Goal: Task Accomplishment & Management: Manage account settings

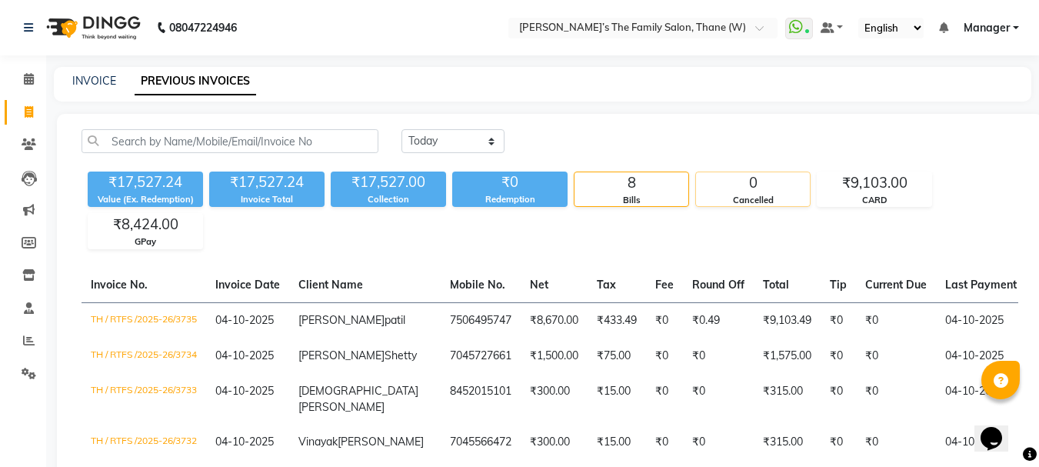
click at [760, 205] on div "Cancelled" at bounding box center [753, 200] width 114 height 13
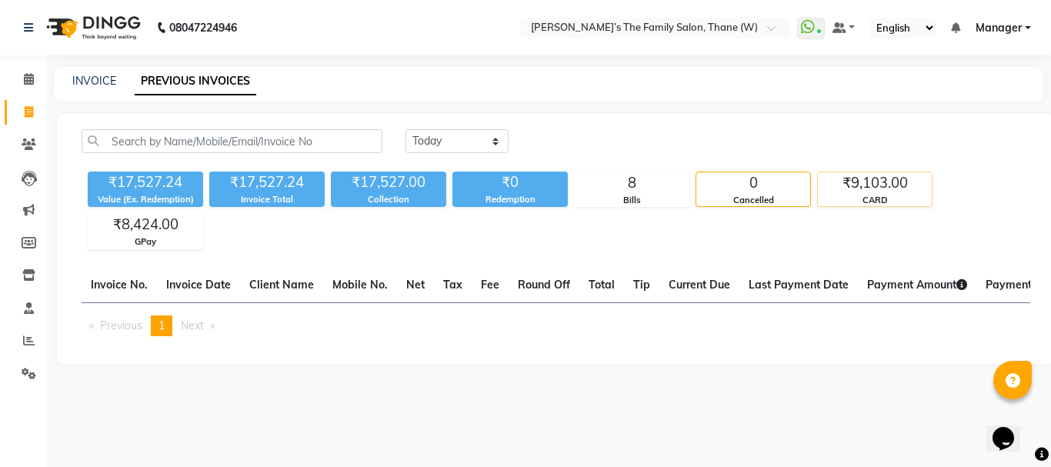
click at [826, 194] on div "CARD" at bounding box center [875, 200] width 114 height 13
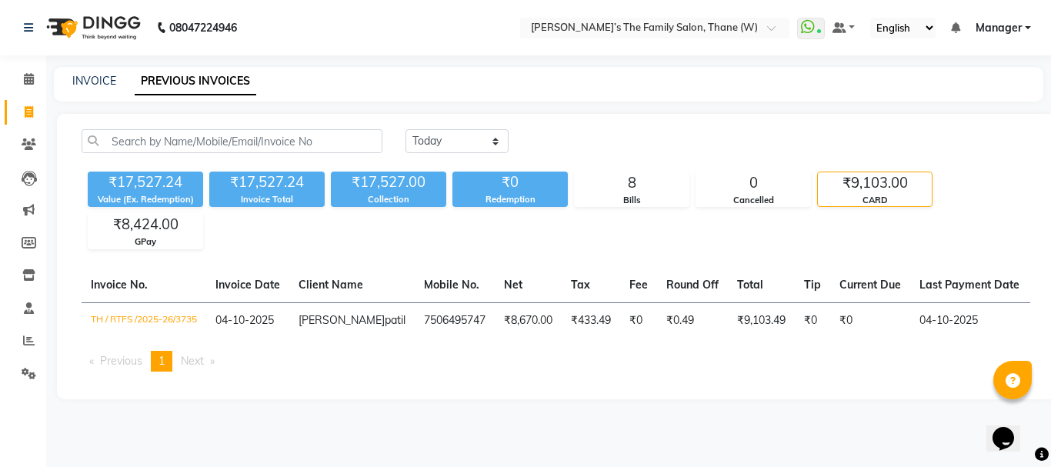
click at [145, 193] on div "Value (Ex. Redemption)" at bounding box center [145, 199] width 115 height 13
click at [247, 188] on div "₹17,527.24" at bounding box center [266, 183] width 115 height 22
click at [92, 75] on link "INVOICE" at bounding box center [94, 81] width 44 height 14
select select "service"
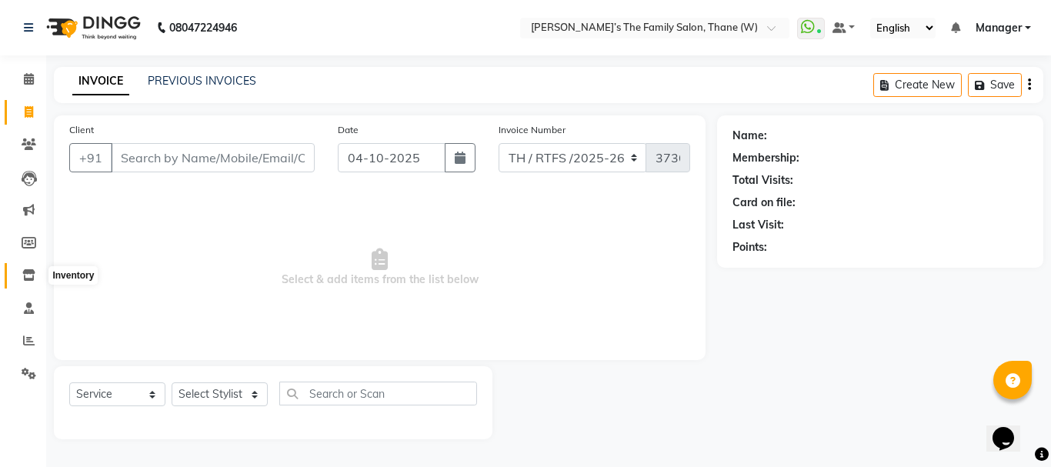
click at [25, 281] on span at bounding box center [28, 276] width 27 height 18
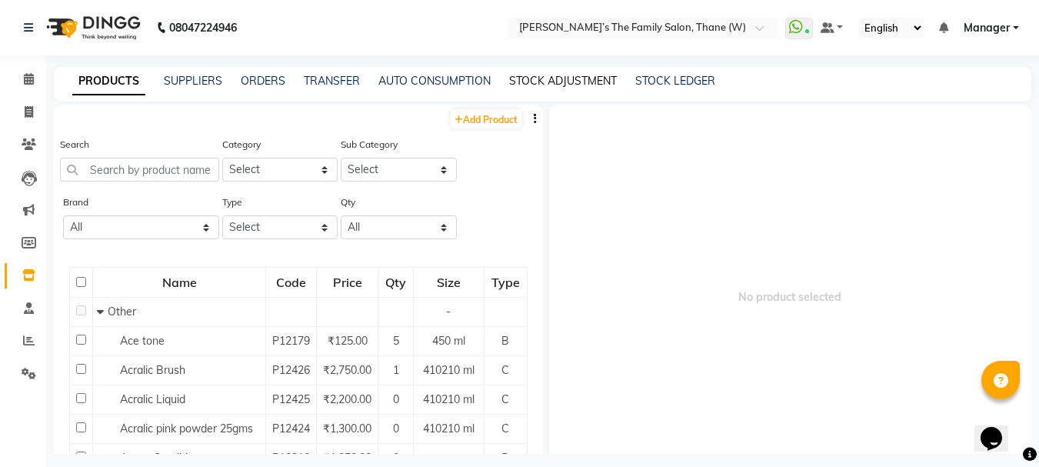
click at [569, 85] on link "STOCK ADJUSTMENT" at bounding box center [563, 81] width 108 height 14
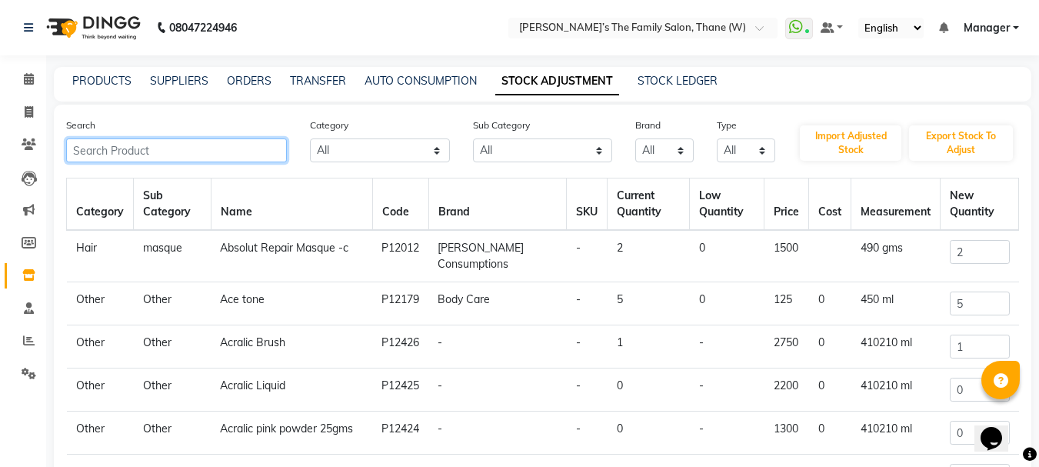
click at [267, 148] on input "text" at bounding box center [176, 150] width 221 height 24
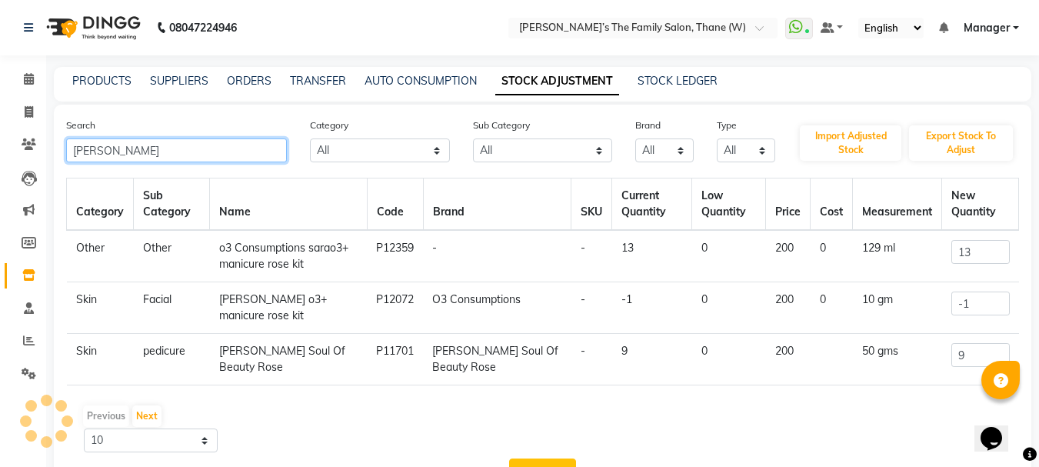
type input "sara"
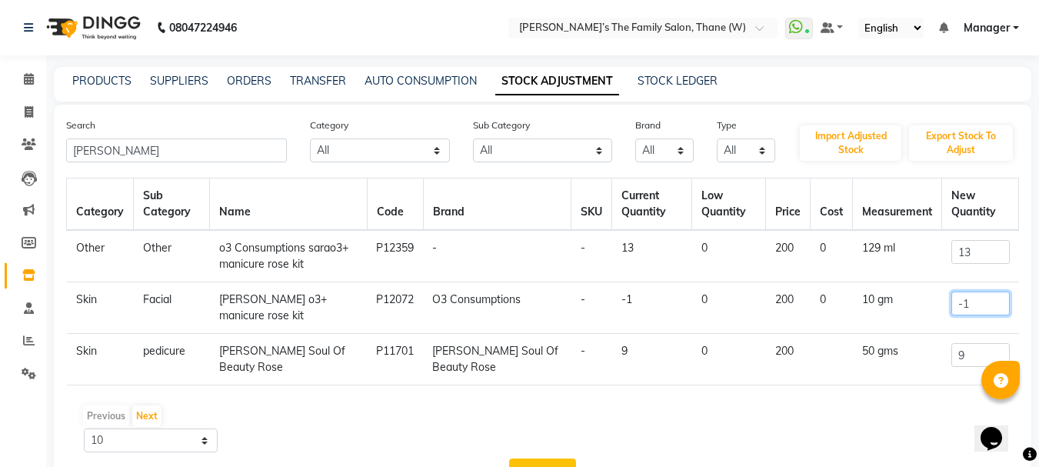
click at [985, 302] on input "-1" at bounding box center [981, 304] width 58 height 24
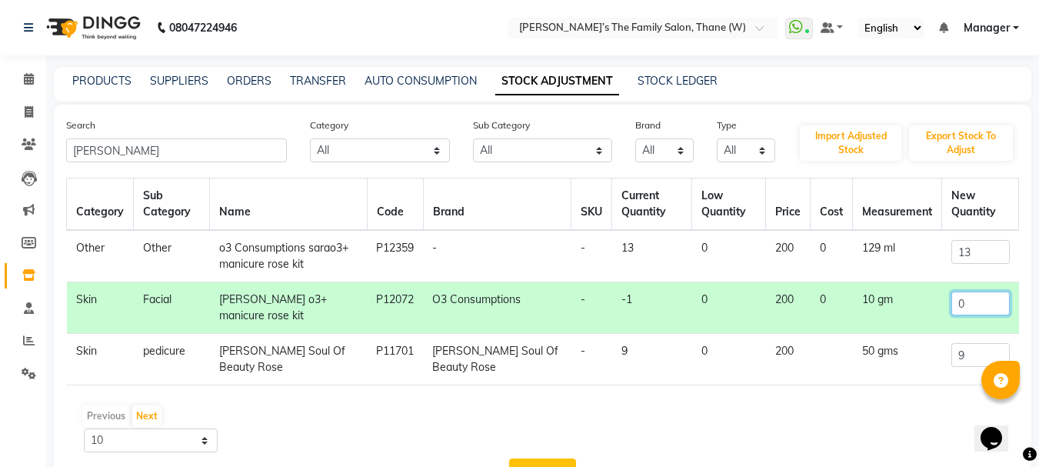
type input "0"
click at [976, 352] on input "9" at bounding box center [981, 355] width 58 height 24
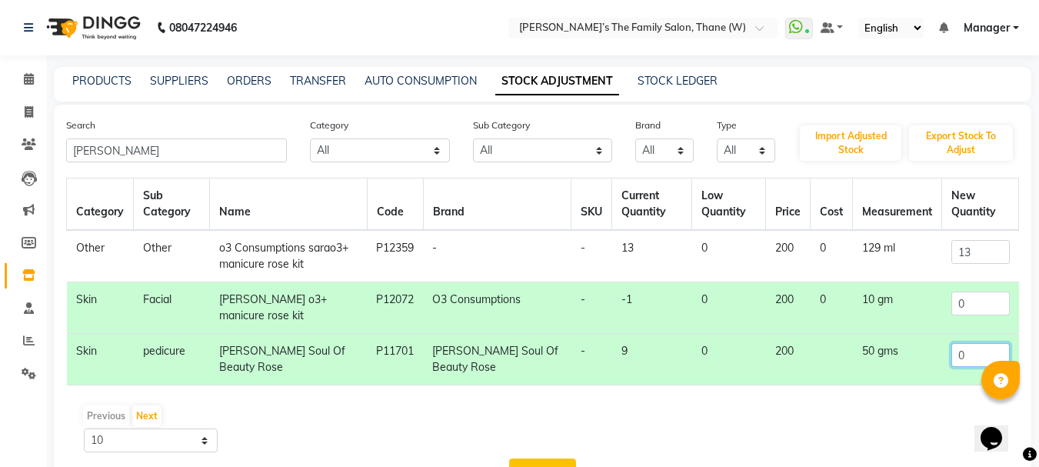
type input "0"
click at [989, 254] on input "13" at bounding box center [981, 252] width 58 height 24
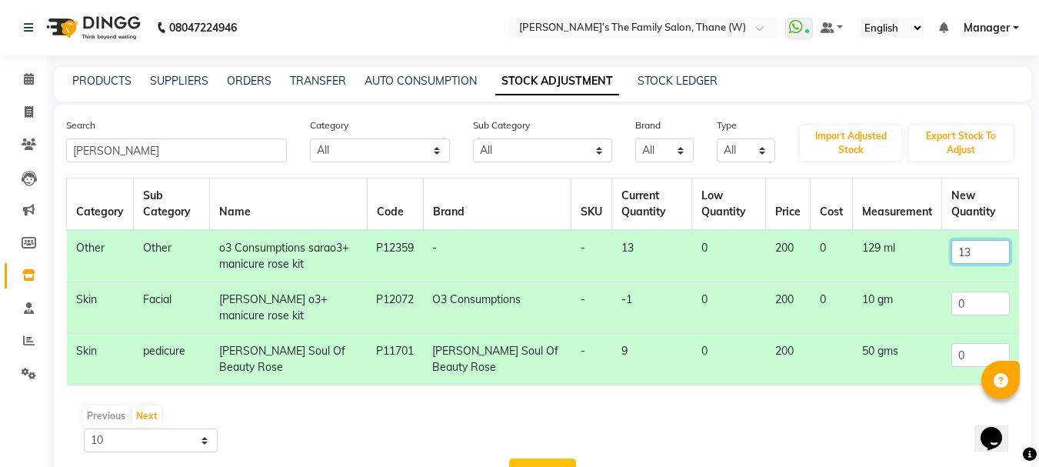
type input "1"
type input "36"
click at [546, 459] on button "Proceed" at bounding box center [542, 473] width 67 height 29
click at [565, 459] on button "Submit" at bounding box center [576, 473] width 61 height 29
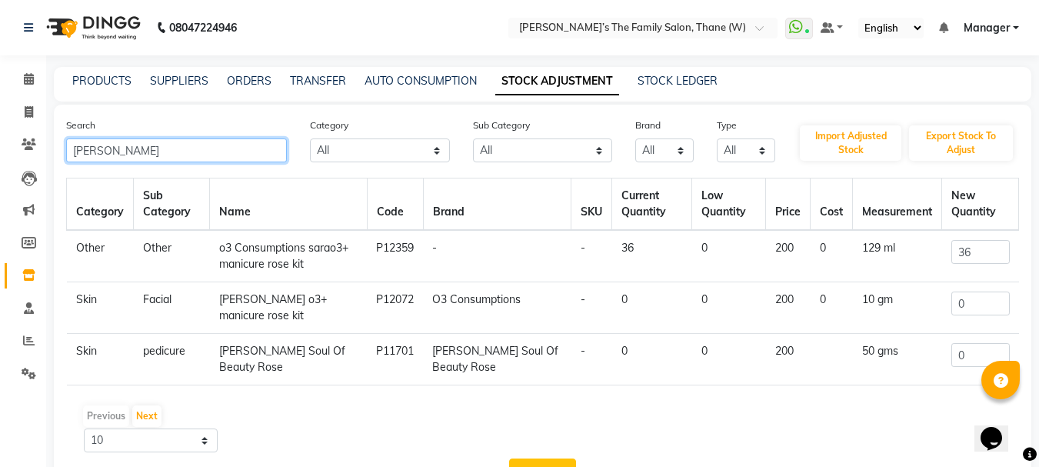
click at [232, 150] on input "sara" at bounding box center [176, 150] width 221 height 24
type input "s"
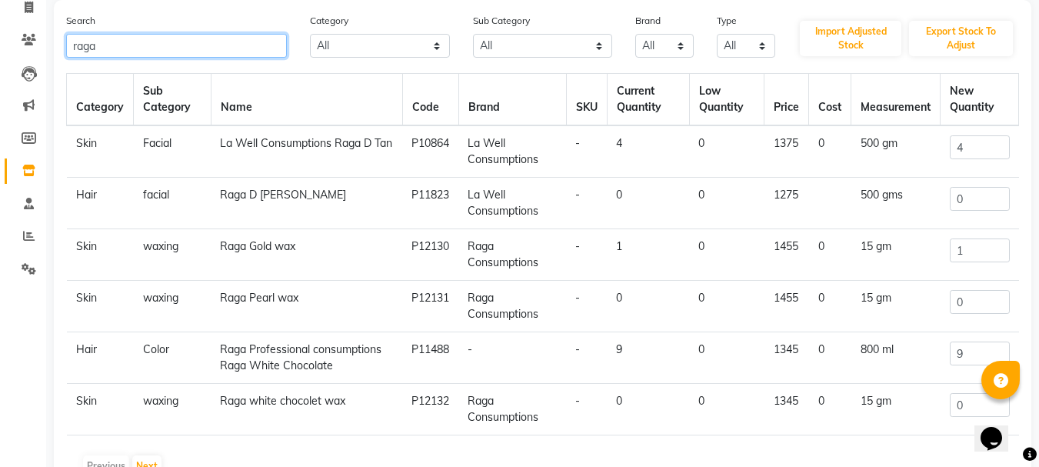
scroll to position [92, 0]
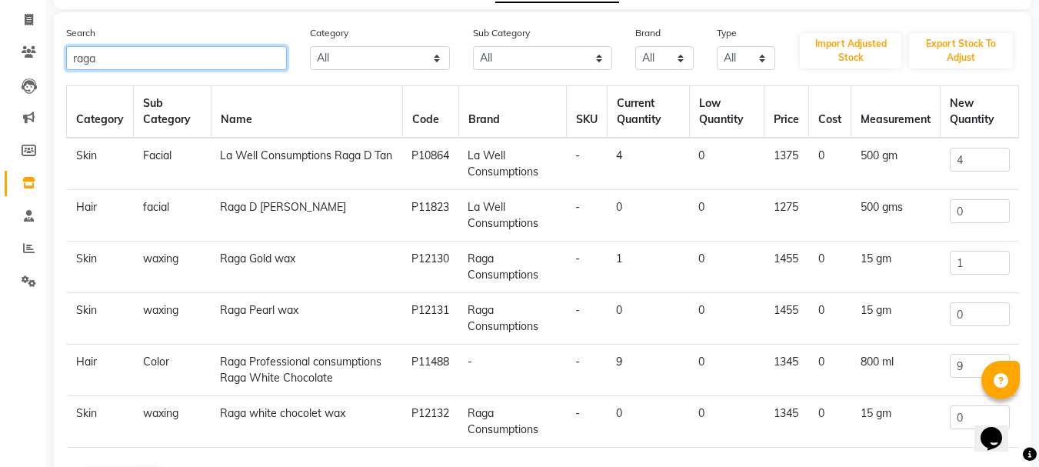
type input "raga"
click at [970, 160] on input "4" at bounding box center [980, 160] width 60 height 24
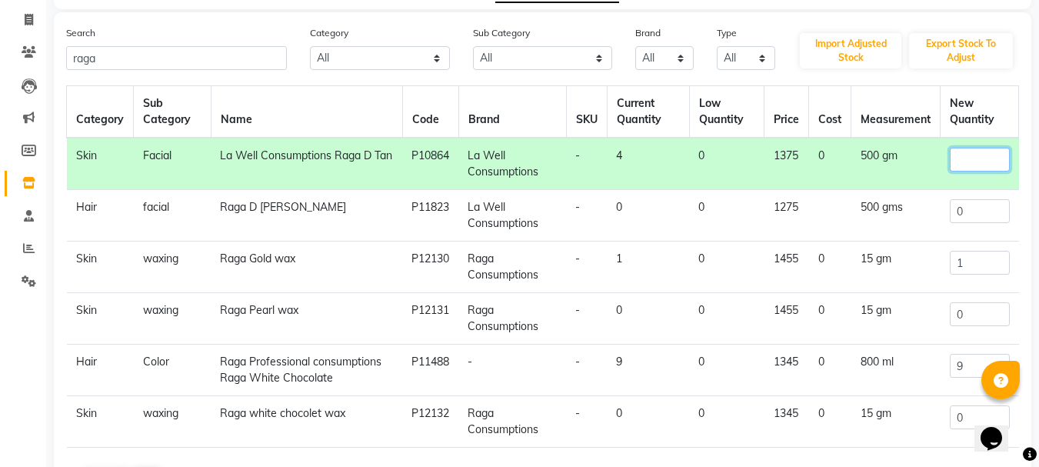
type input "2"
click at [971, 162] on input "2" at bounding box center [980, 160] width 60 height 24
type input "0"
click at [977, 215] on input "0" at bounding box center [980, 211] width 60 height 24
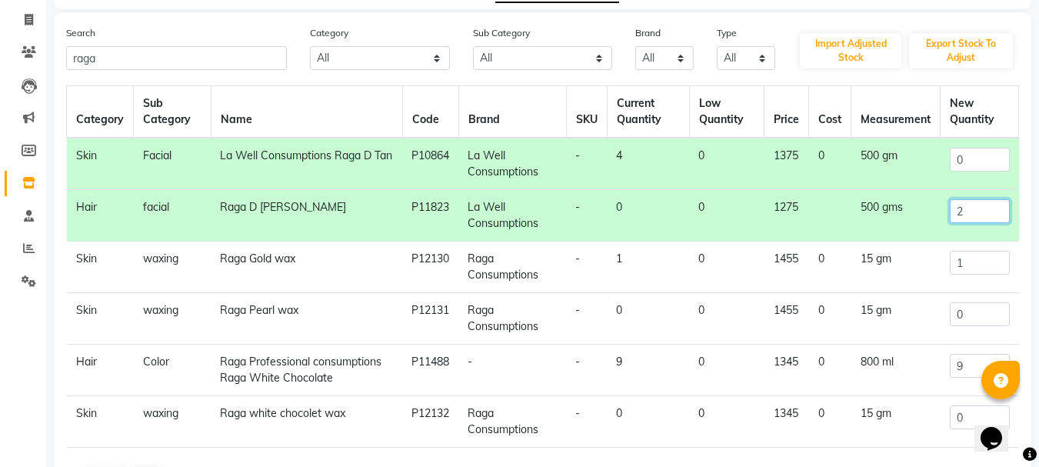
scroll to position [221, 0]
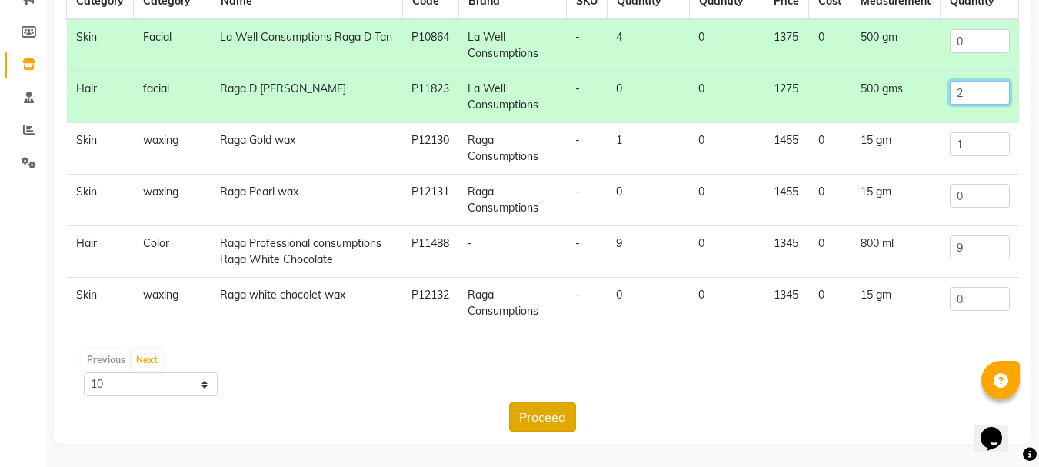
type input "2"
click at [556, 414] on button "Proceed" at bounding box center [542, 416] width 67 height 29
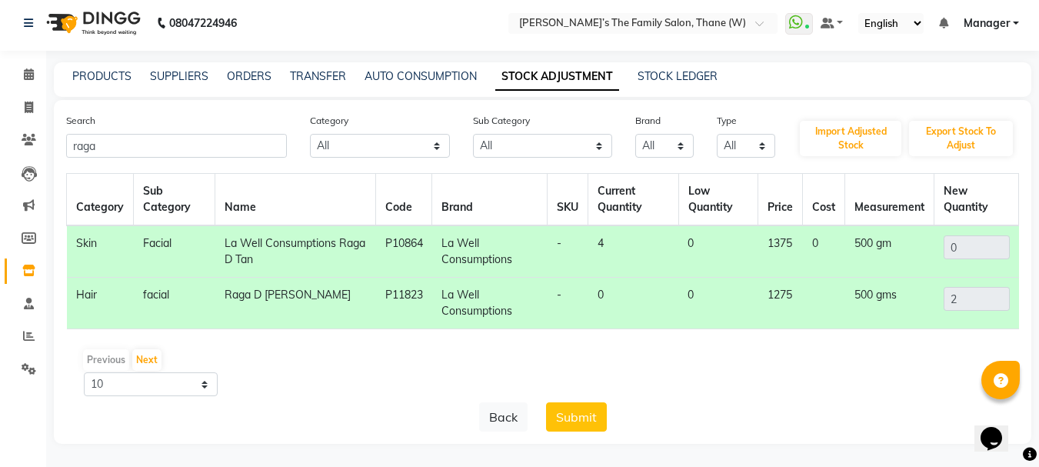
click at [556, 414] on button "Submit" at bounding box center [576, 416] width 61 height 29
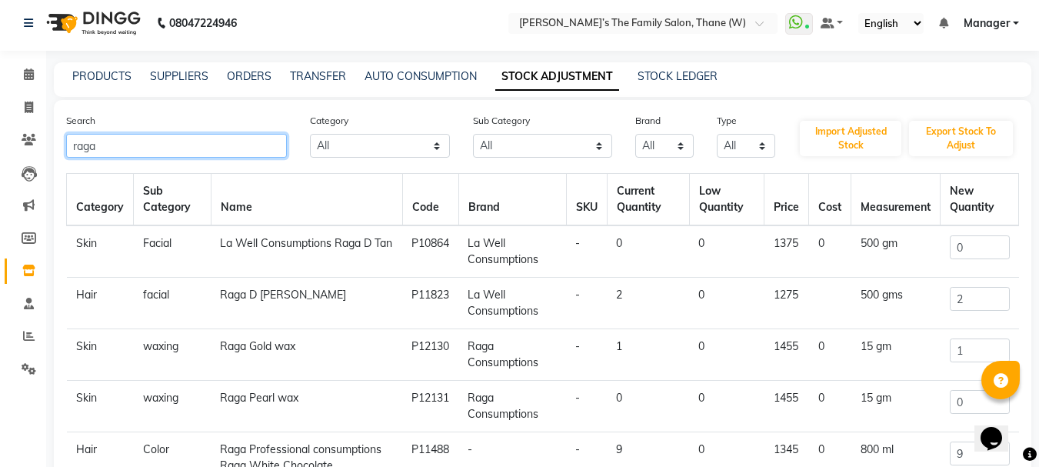
click at [235, 145] on input "raga" at bounding box center [176, 146] width 221 height 24
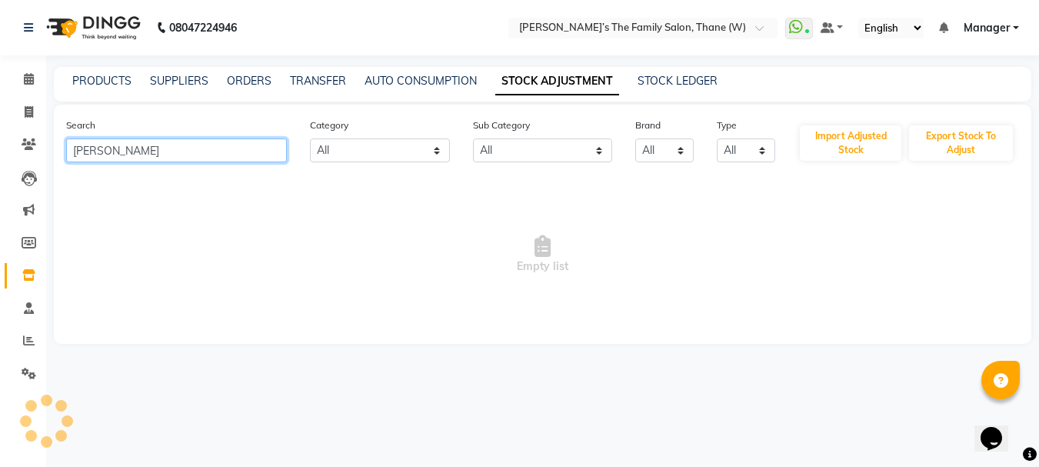
scroll to position [0, 0]
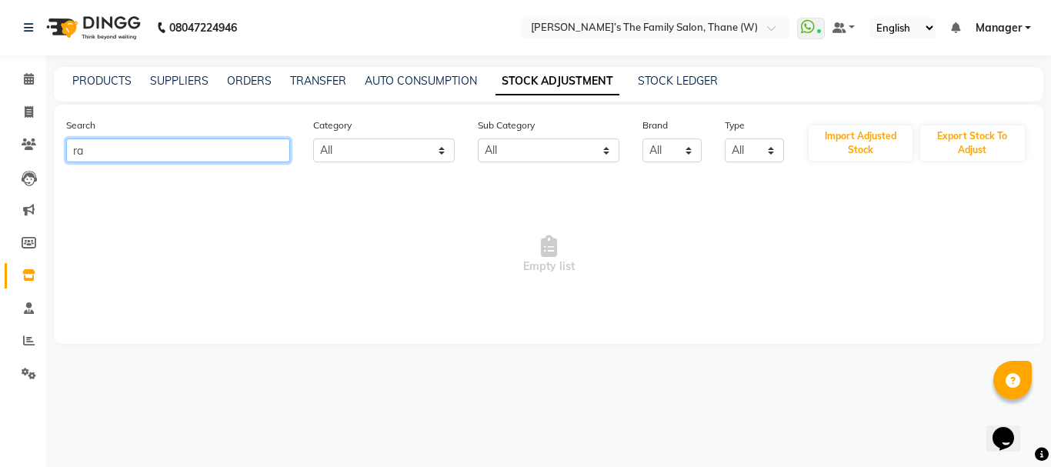
type input "r"
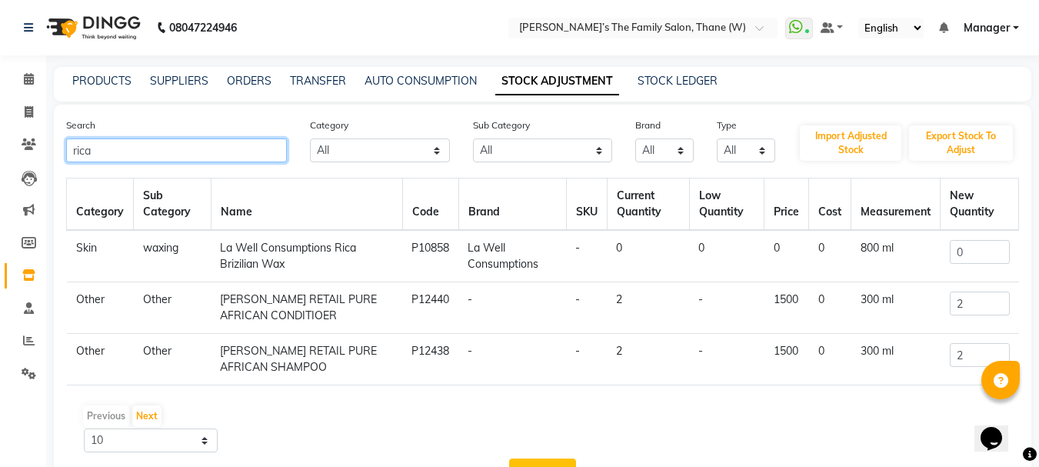
type input "rica"
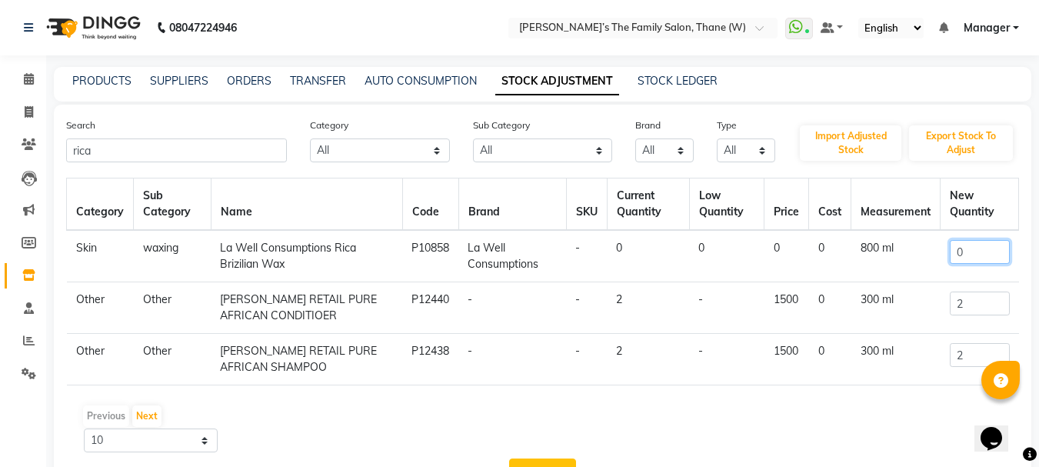
click at [969, 247] on input "0" at bounding box center [980, 252] width 60 height 24
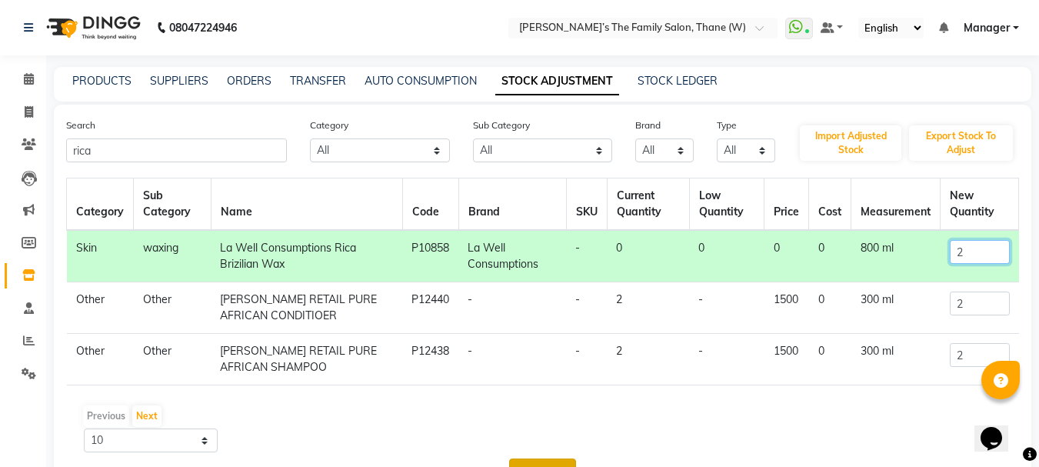
type input "2"
click at [544, 464] on button "Proceed" at bounding box center [542, 473] width 67 height 29
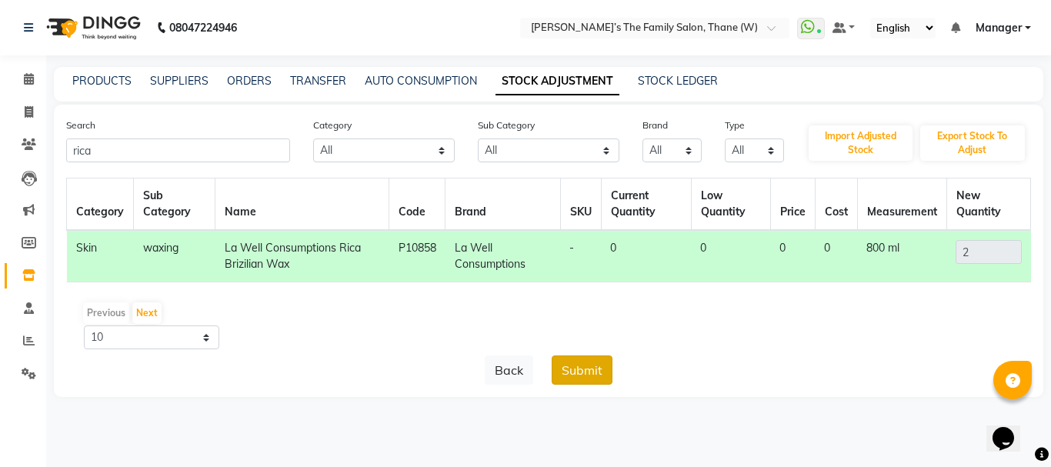
click at [586, 379] on button "Submit" at bounding box center [582, 369] width 61 height 29
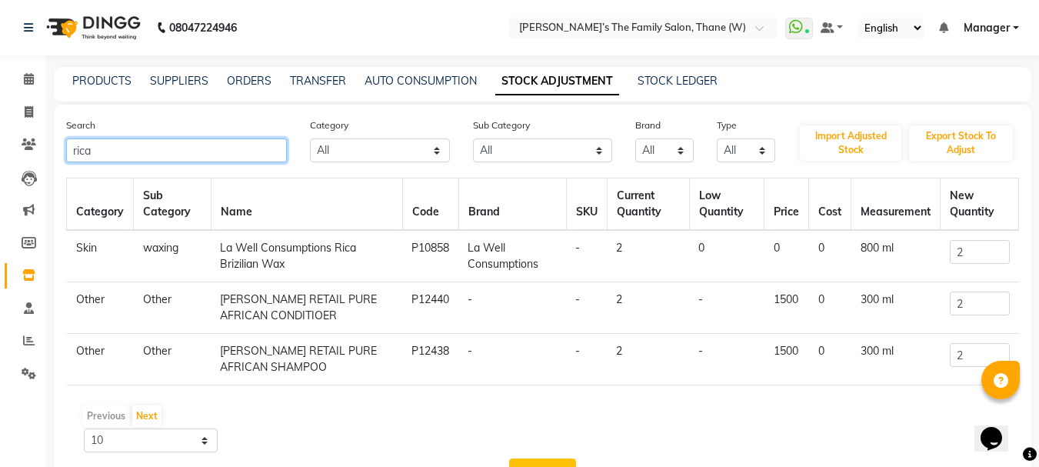
click at [243, 145] on input "rica" at bounding box center [176, 150] width 221 height 24
type input "r"
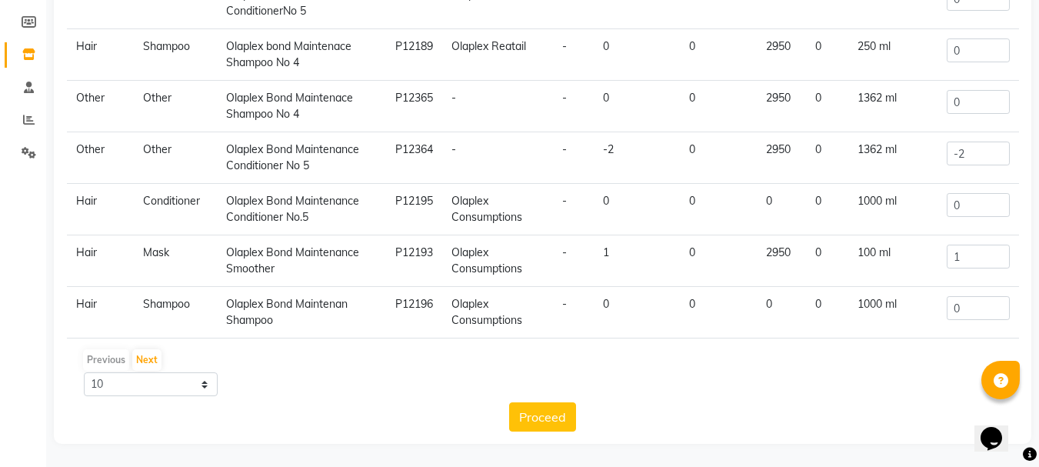
scroll to position [188, 0]
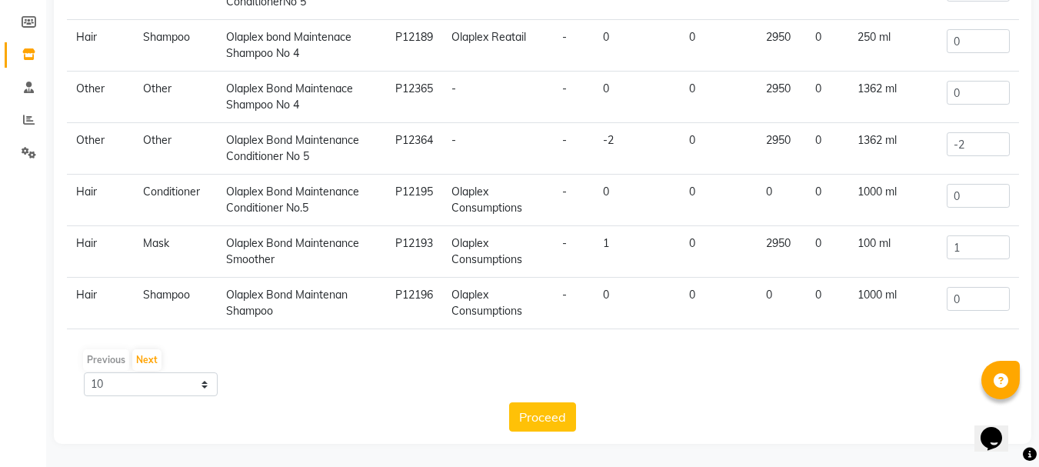
type input "olaple"
click at [970, 145] on input "-2" at bounding box center [978, 144] width 62 height 24
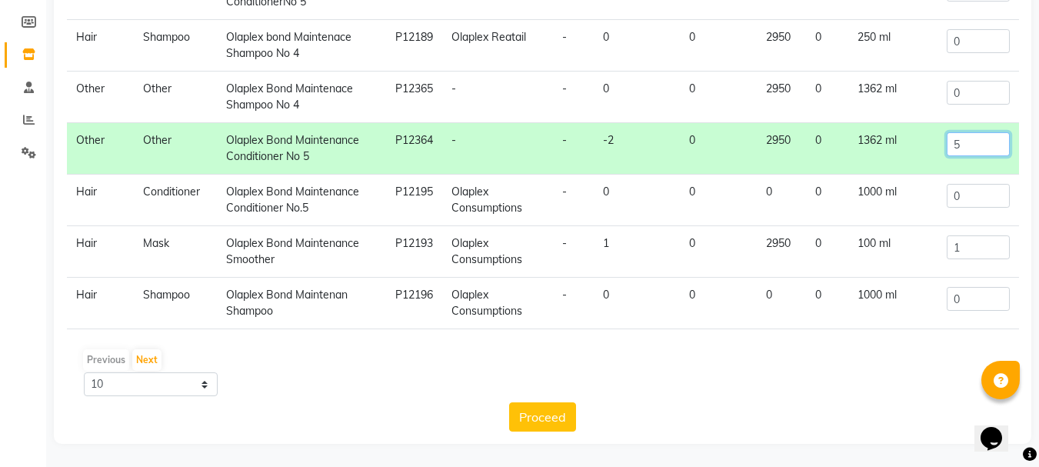
type input "5"
click at [972, 91] on input "0" at bounding box center [978, 93] width 62 height 24
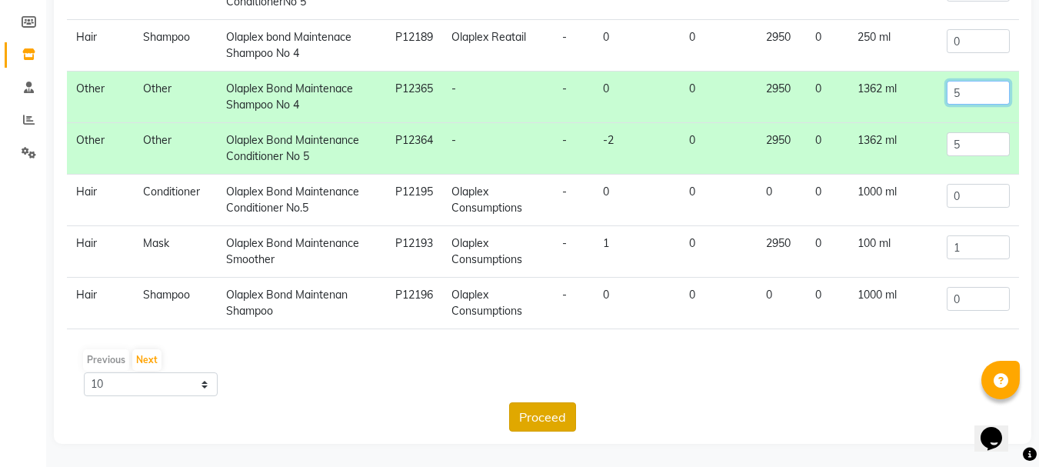
type input "5"
click at [552, 412] on button "Proceed" at bounding box center [542, 416] width 67 height 29
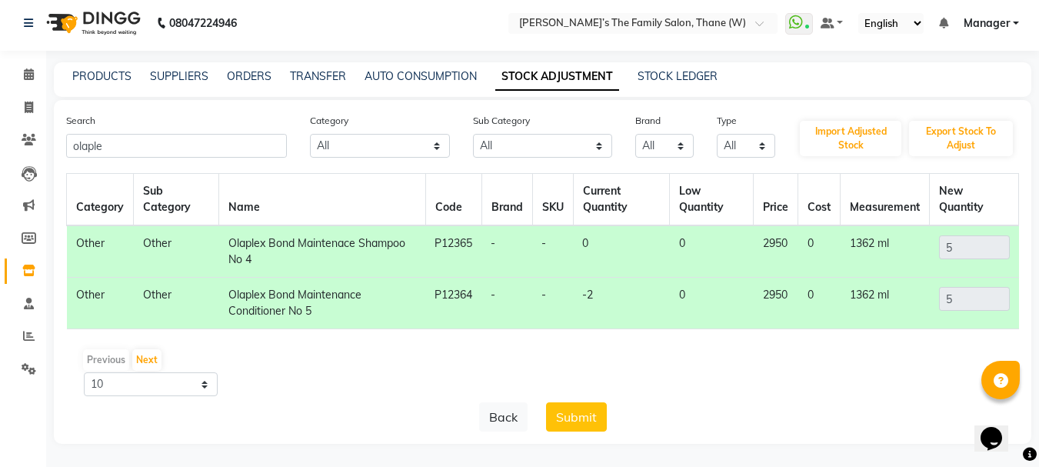
scroll to position [0, 0]
click at [570, 416] on button "Submit" at bounding box center [576, 416] width 61 height 29
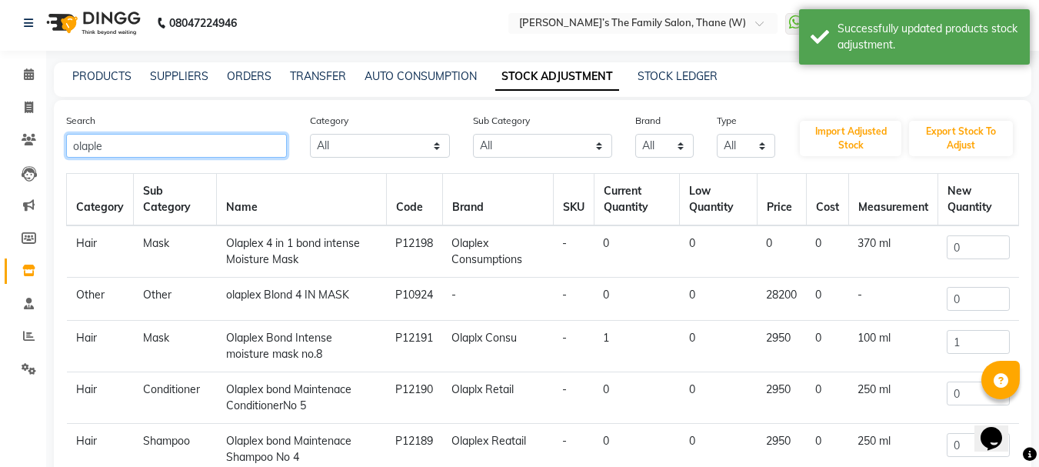
click at [233, 145] on input "olaple" at bounding box center [176, 146] width 221 height 24
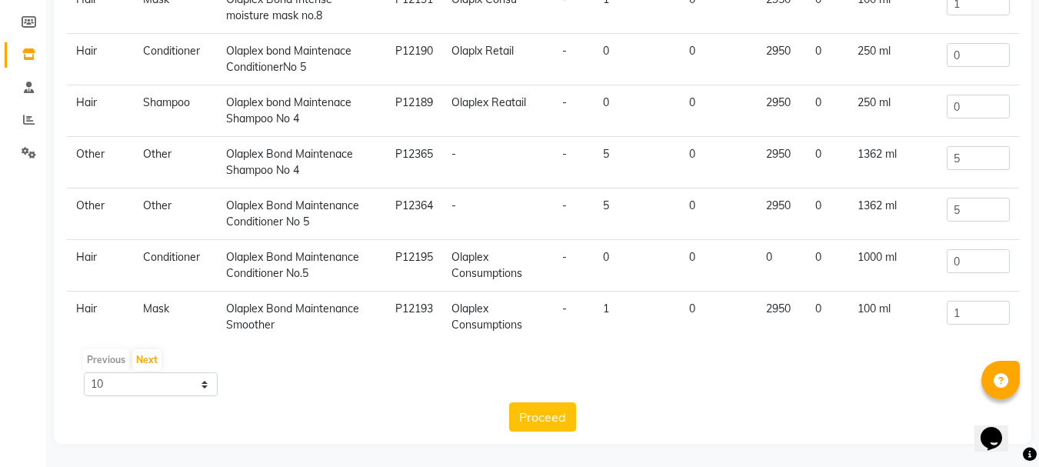
scroll to position [123, 0]
click at [559, 415] on button "Proceed" at bounding box center [542, 416] width 67 height 29
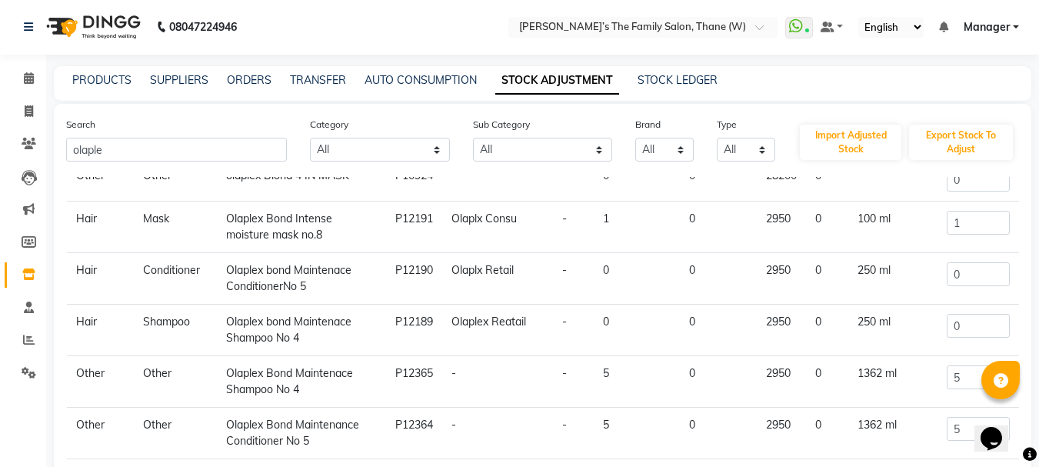
scroll to position [0, 0]
click at [177, 80] on link "SUPPLIERS" at bounding box center [179, 81] width 58 height 14
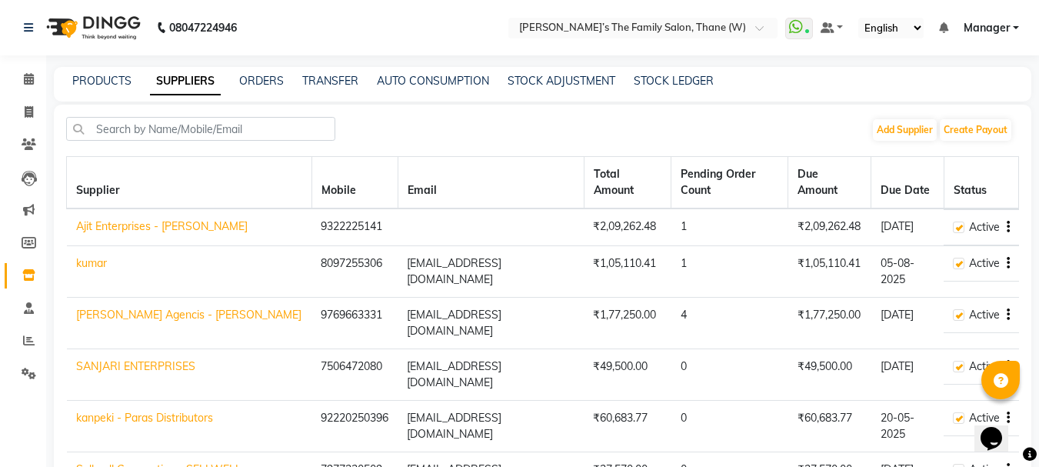
click at [109, 69] on div "PRODUCTS SUPPLIERS ORDERS TRANSFER AUTO CONSUMPTION STOCK ADJUSTMENT STOCK LEDG…" at bounding box center [543, 84] width 978 height 35
click at [339, 73] on div "TRANSFER" at bounding box center [330, 81] width 56 height 16
click at [339, 75] on link "TRANSFER" at bounding box center [330, 81] width 56 height 14
select select "sender"
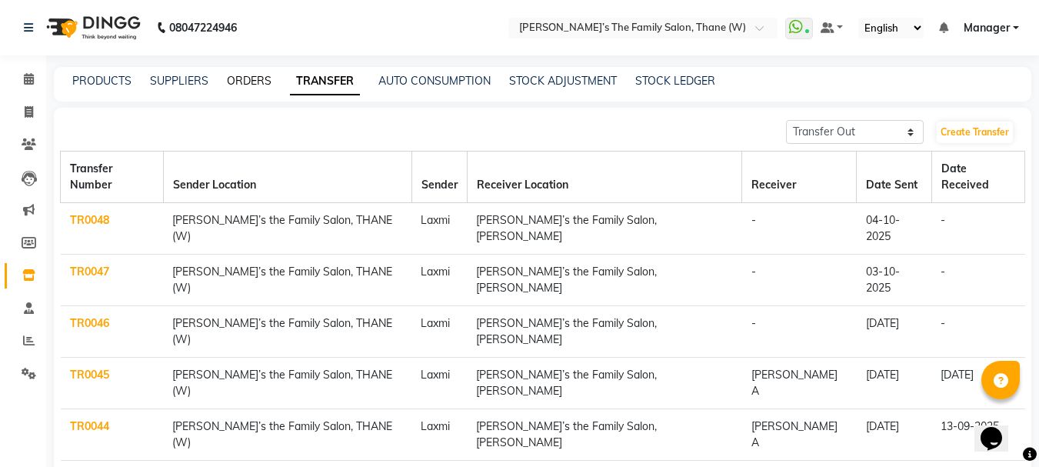
click at [239, 77] on link "ORDERS" at bounding box center [249, 81] width 45 height 14
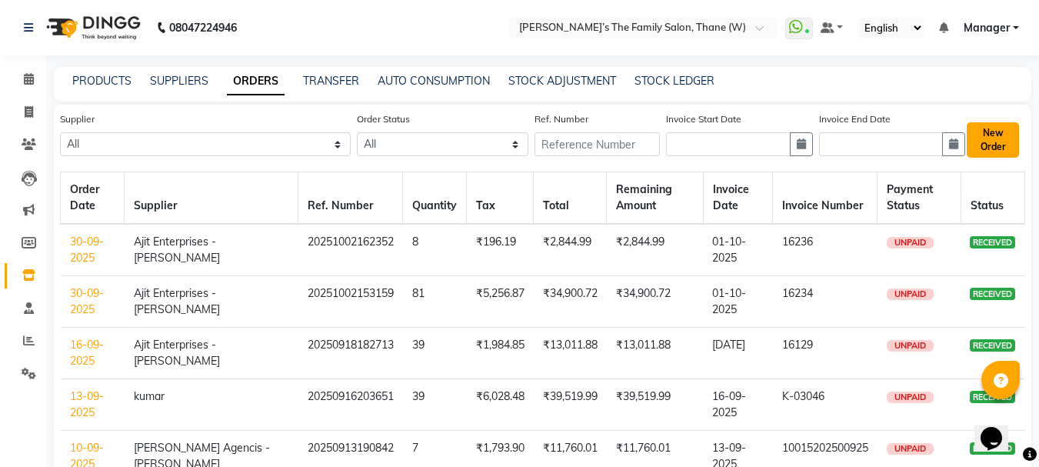
click at [1008, 142] on button "New Order" at bounding box center [993, 139] width 52 height 35
select select "true"
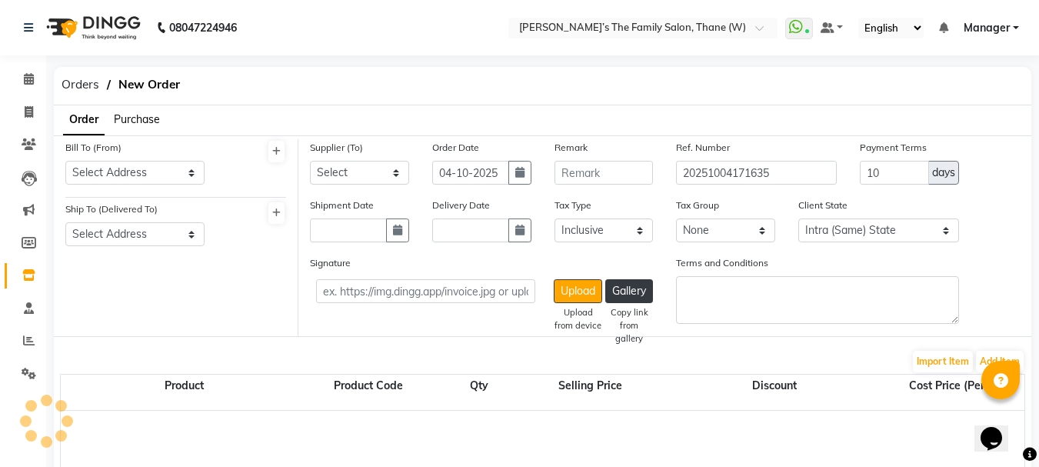
select select "2237"
click at [142, 117] on span "Purchase" at bounding box center [137, 119] width 46 height 14
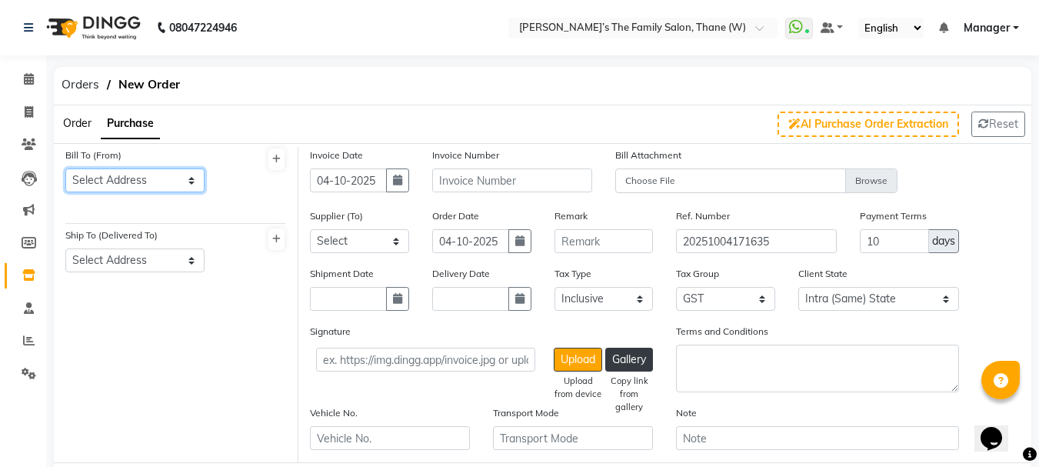
click at [141, 179] on select "Select Address shop Thane Branch" at bounding box center [134, 181] width 139 height 24
select select "841"
click at [65, 169] on select "Select Address shop Thane Branch" at bounding box center [134, 181] width 139 height 24
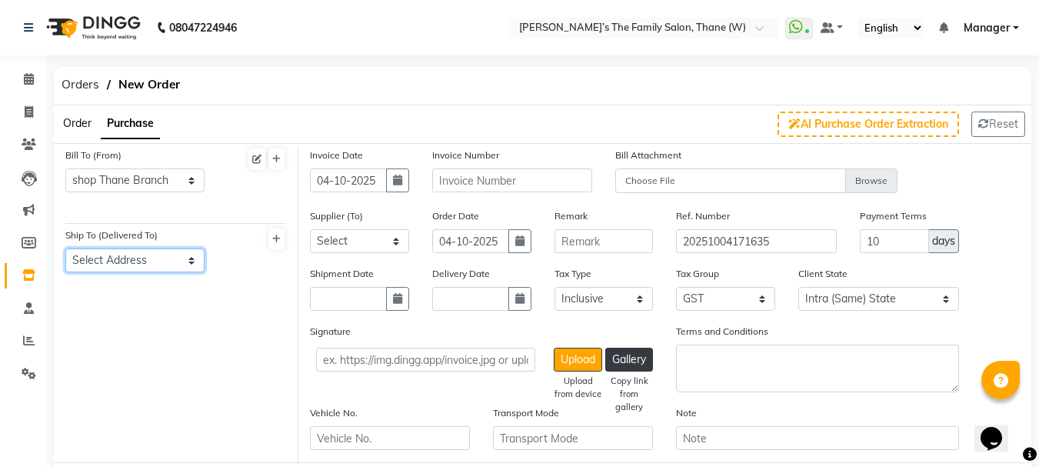
click at [136, 266] on select "Select Address Shop Thane Branch" at bounding box center [134, 261] width 139 height 24
select select "842"
click at [65, 249] on select "Select Address Shop Thane Branch" at bounding box center [134, 261] width 139 height 24
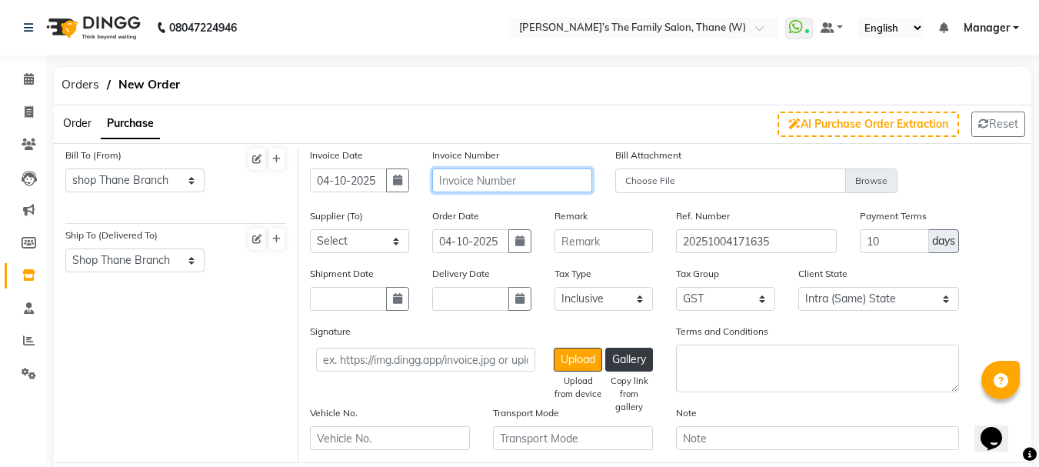
click at [465, 182] on input "text" at bounding box center [512, 181] width 160 height 24
type input "k-03316"
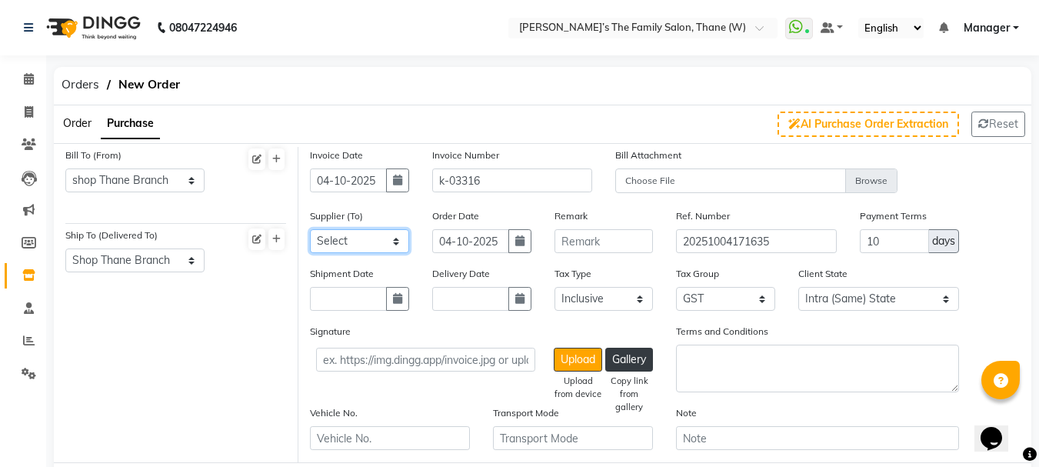
click at [384, 242] on select "Select Ajit Enterprises - Hiren Bhai kumar Swastik Agencis - yagnesh SANJARI EN…" at bounding box center [359, 241] width 99 height 24
select select "4094"
click at [310, 229] on select "Select Ajit Enterprises - Hiren Bhai kumar Swastik Agencis - yagnesh SANJARI EN…" at bounding box center [359, 241] width 99 height 24
click at [474, 249] on input "04-10-2025" at bounding box center [470, 241] width 77 height 24
select select "10"
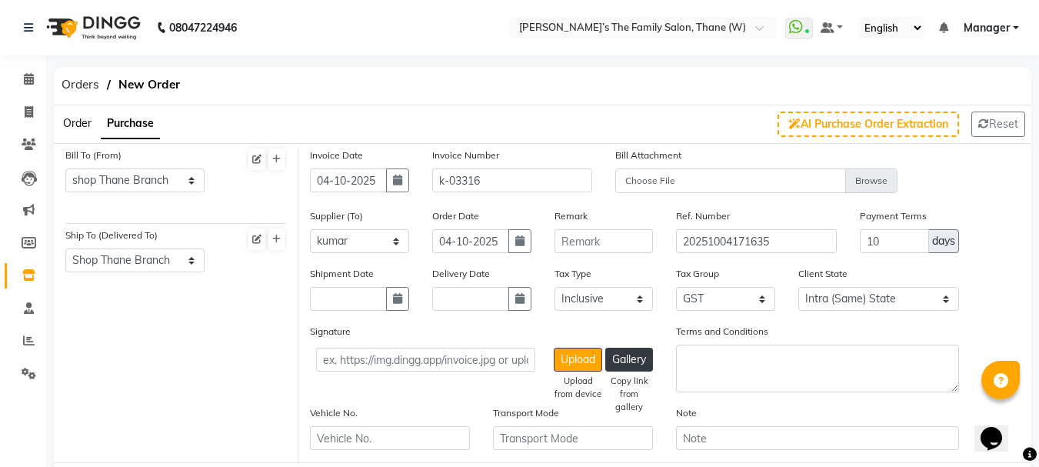
select select "2025"
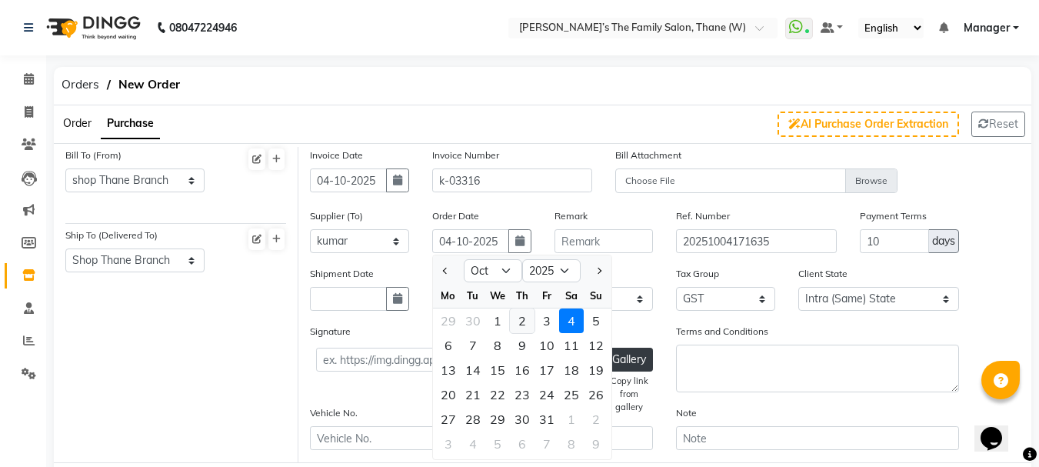
click at [520, 326] on div "2" at bounding box center [522, 321] width 25 height 25
type input "02-10-2025"
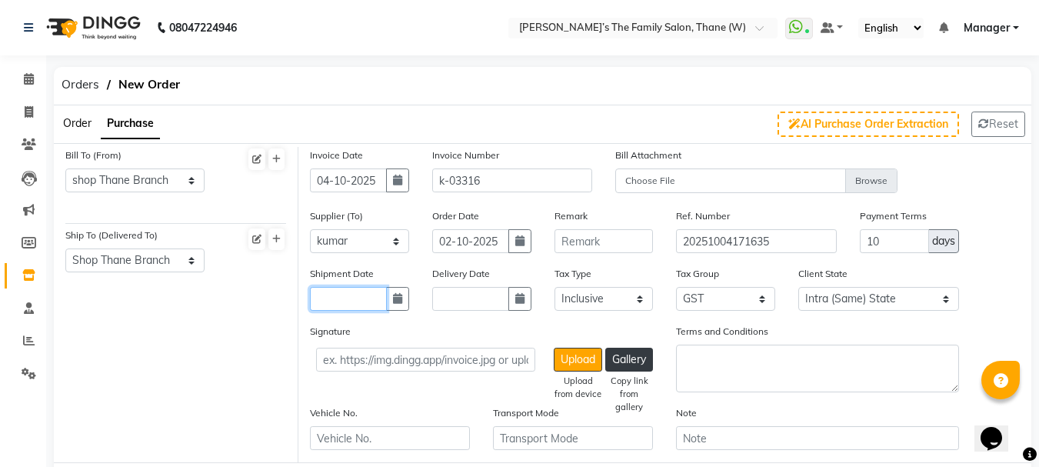
click at [368, 304] on input "text" at bounding box center [348, 299] width 77 height 24
select select "10"
select select "2025"
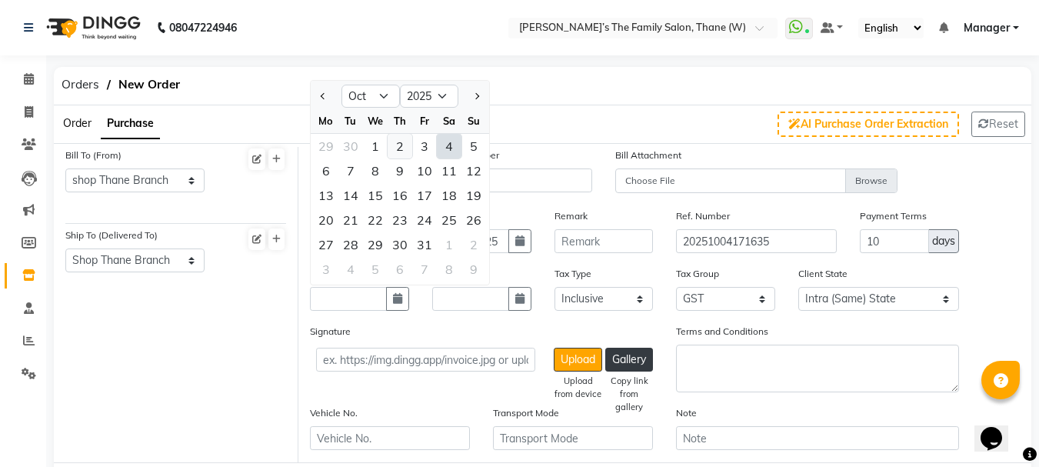
click at [401, 152] on div "2" at bounding box center [400, 146] width 25 height 25
type input "02-10-2025"
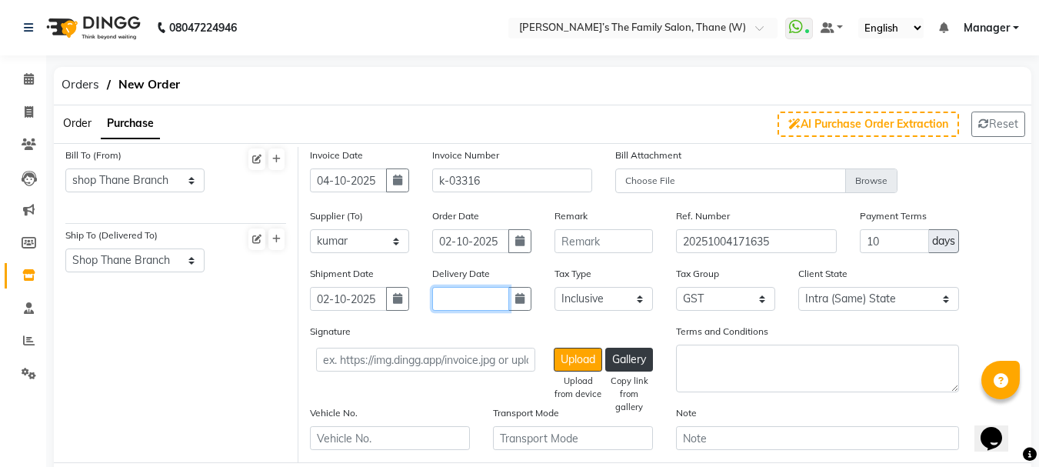
click at [469, 302] on input "text" at bounding box center [470, 299] width 77 height 24
select select "10"
select select "2025"
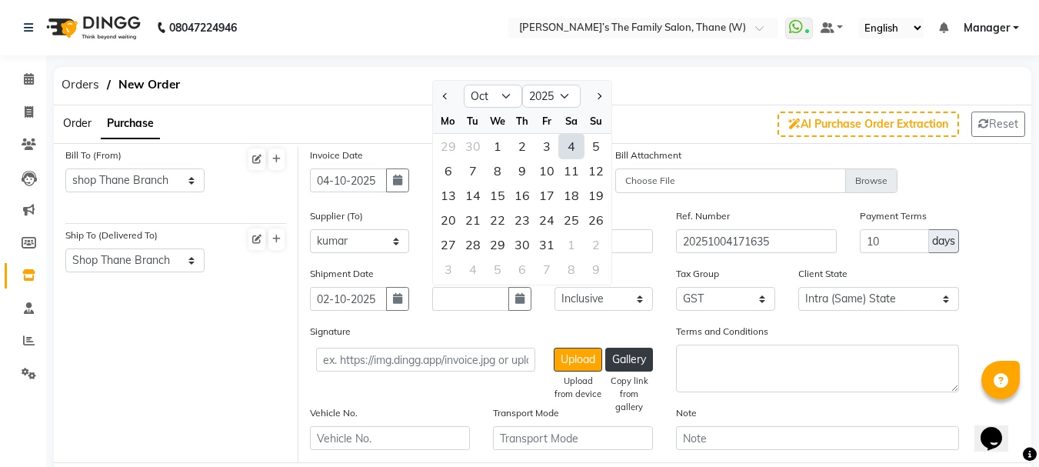
click at [569, 144] on div "4" at bounding box center [571, 146] width 25 height 25
type input "04-10-2025"
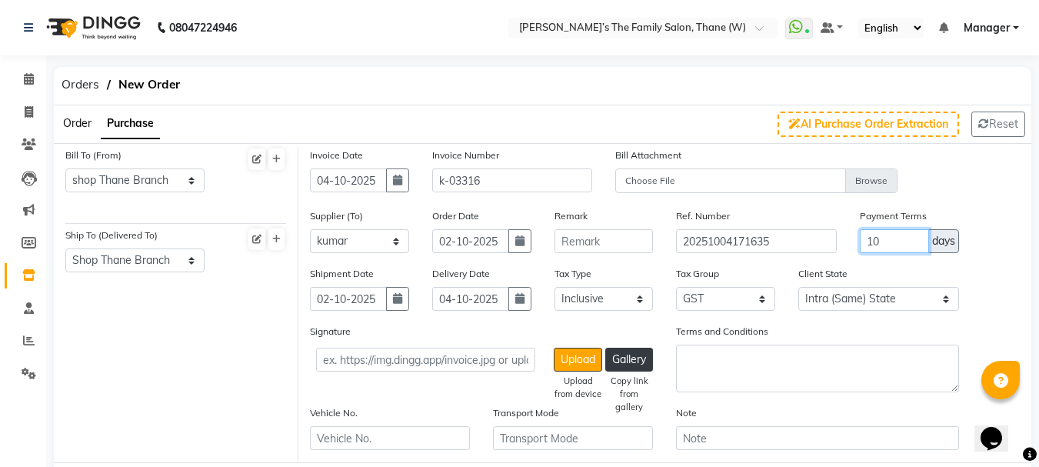
click at [899, 245] on input "10" at bounding box center [894, 241] width 69 height 24
type input "1"
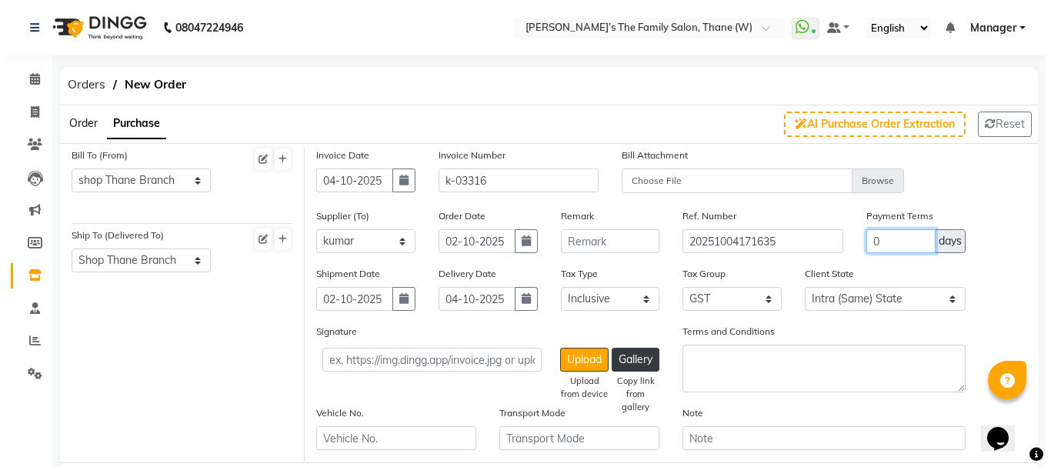
scroll to position [409, 0]
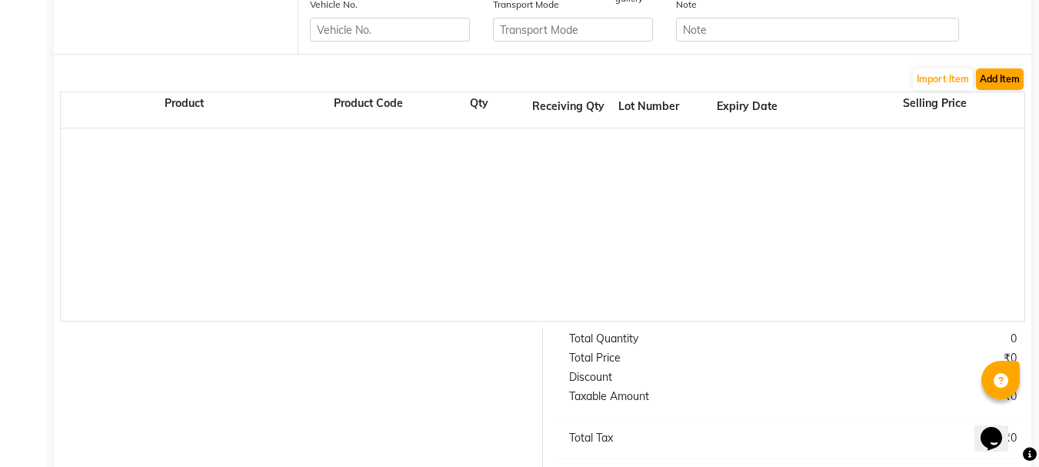
type input "0"
click at [1012, 80] on button "Add Item" at bounding box center [1000, 79] width 48 height 22
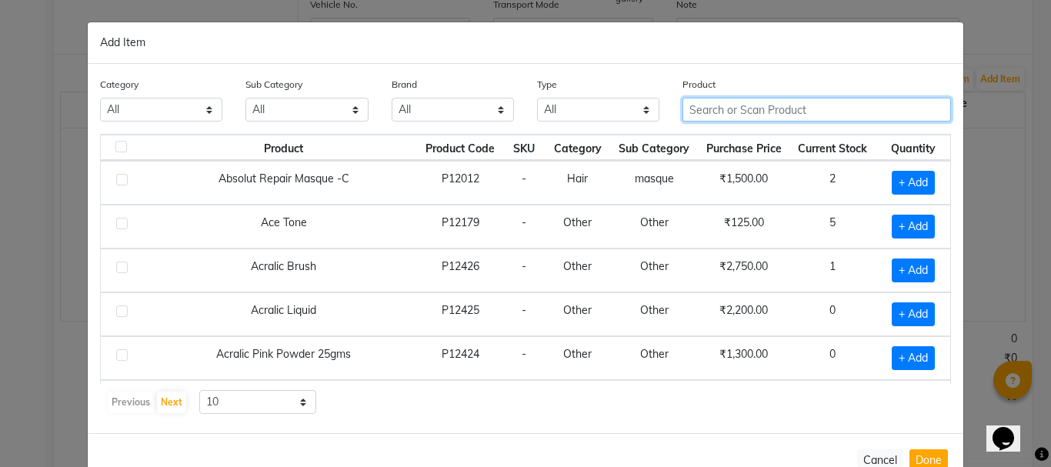
click at [878, 113] on input "text" at bounding box center [816, 110] width 269 height 24
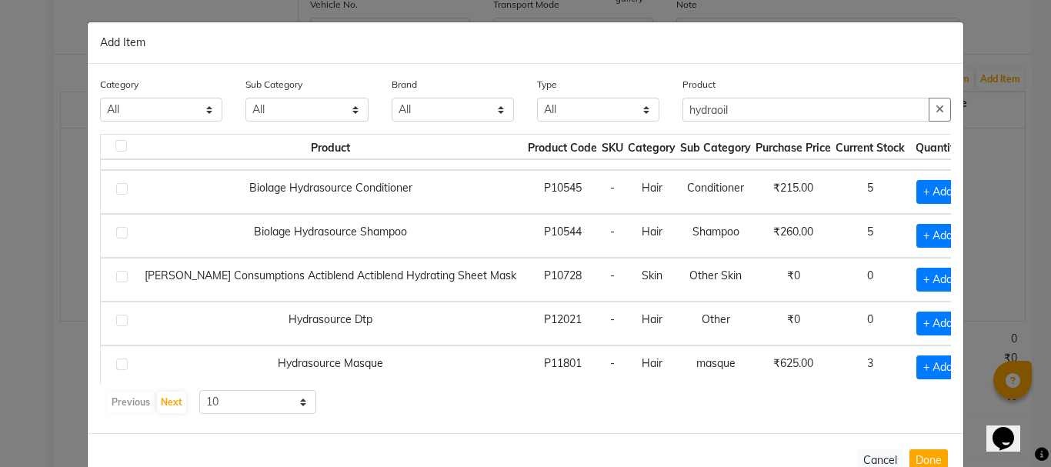
scroll to position [0, 0]
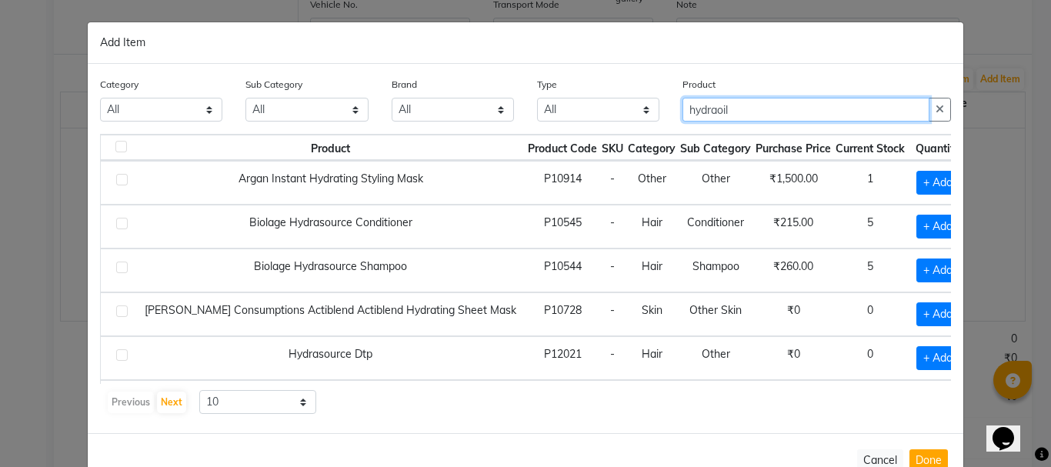
click at [789, 112] on input "hydraoil" at bounding box center [805, 110] width 247 height 24
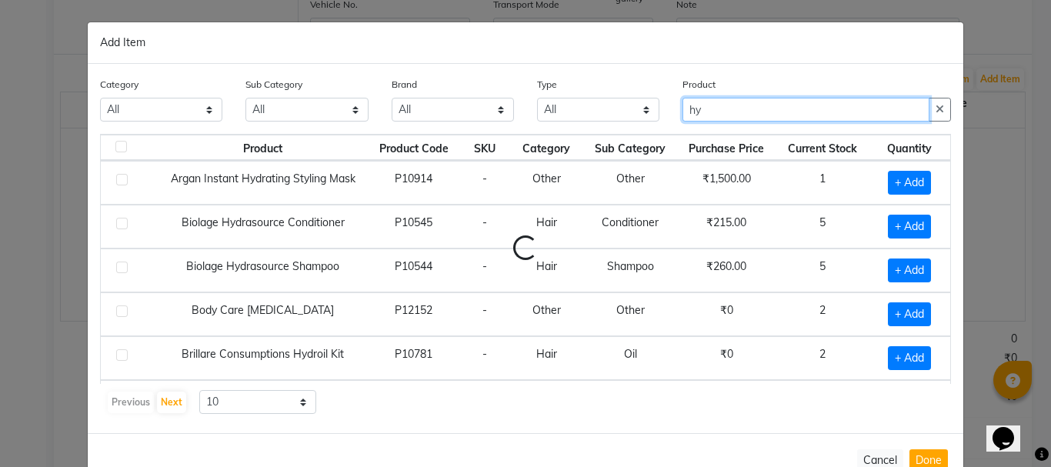
type input "h"
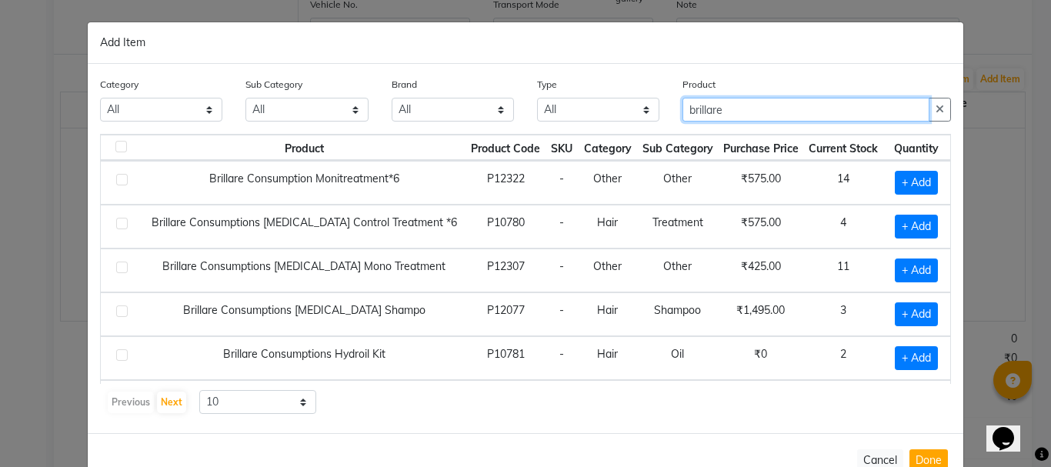
type input "brillare"
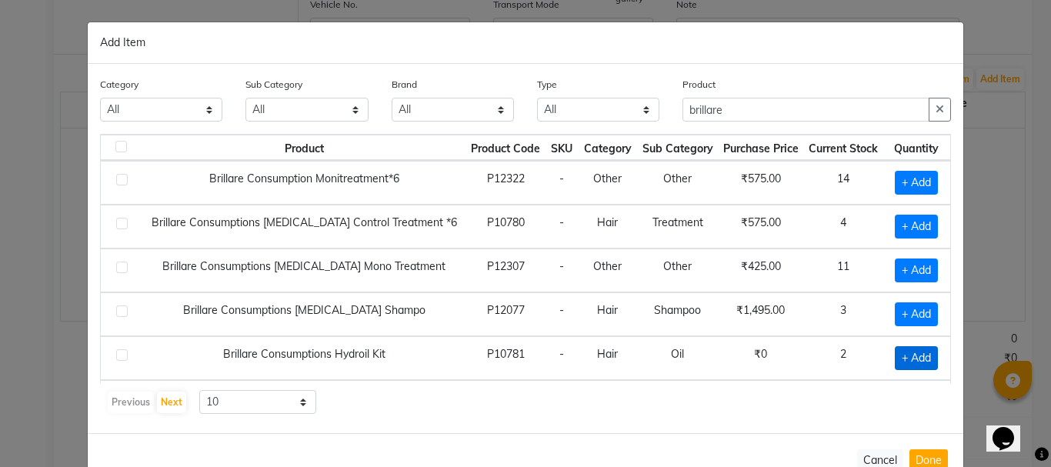
click at [906, 359] on span "+ Add" at bounding box center [916, 358] width 43 height 24
checkbox input "true"
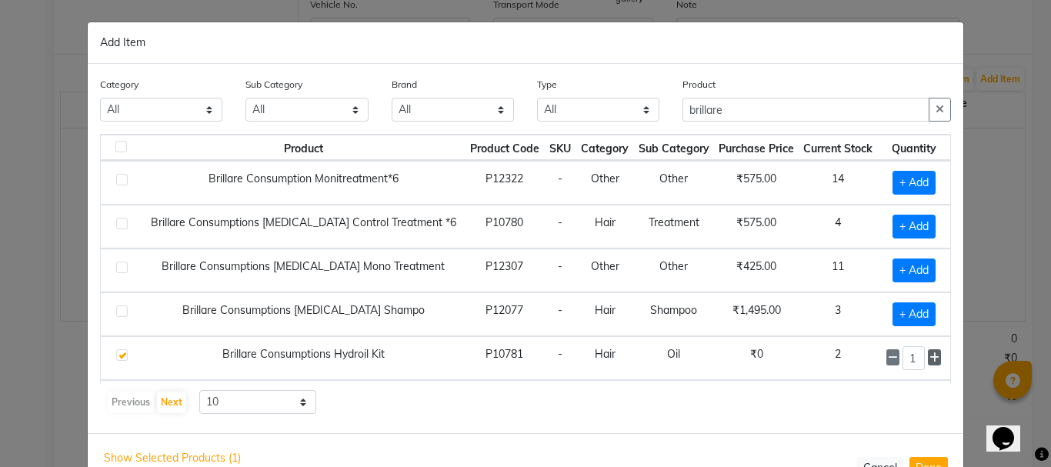
click at [929, 358] on icon at bounding box center [934, 357] width 10 height 11
click at [888, 362] on icon at bounding box center [893, 357] width 10 height 11
type input "3"
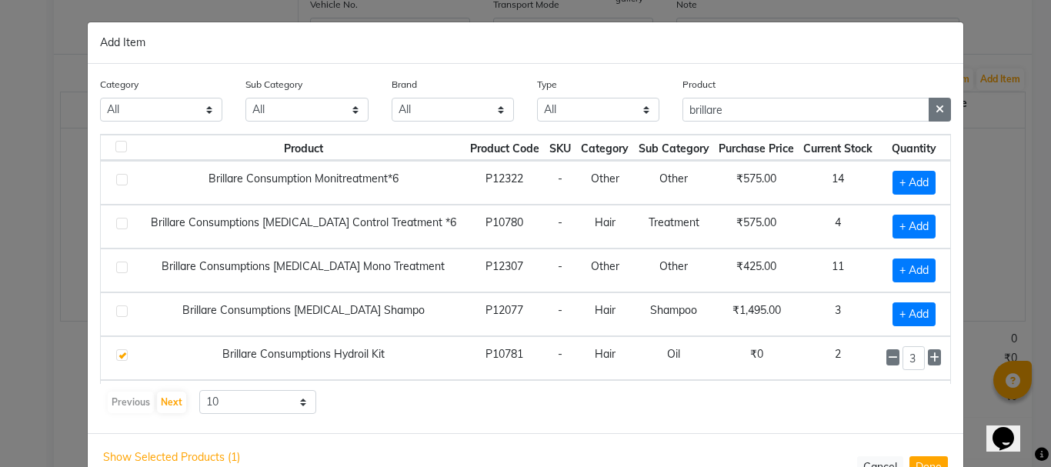
click at [936, 108] on icon "button" at bounding box center [940, 109] width 8 height 11
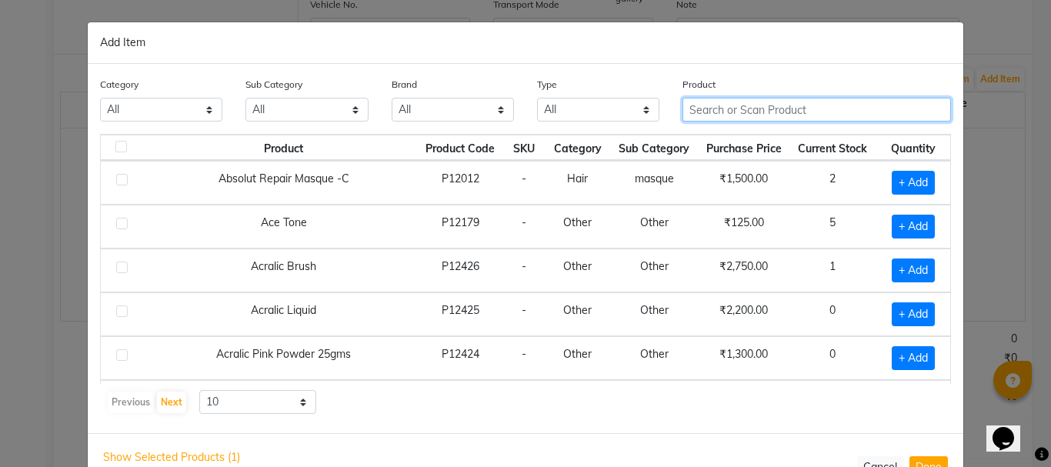
click at [899, 104] on input "text" at bounding box center [816, 110] width 269 height 24
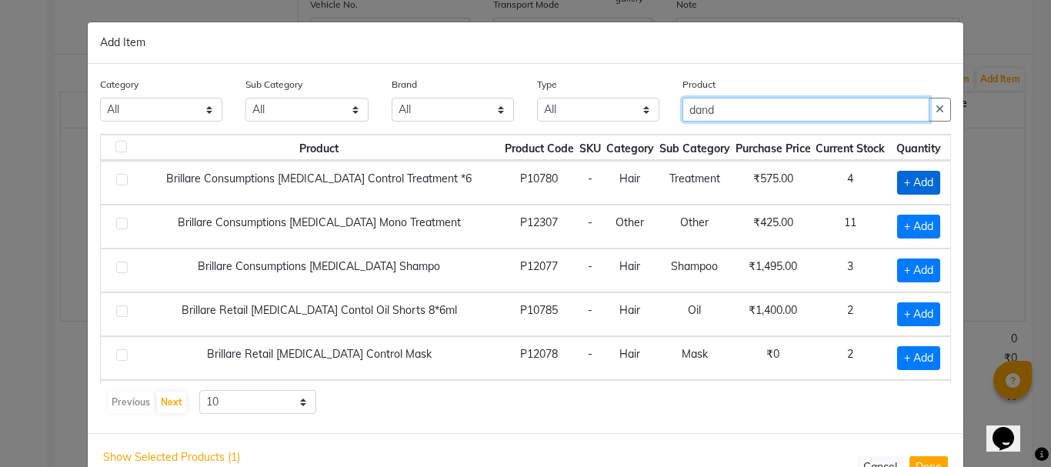
type input "dand"
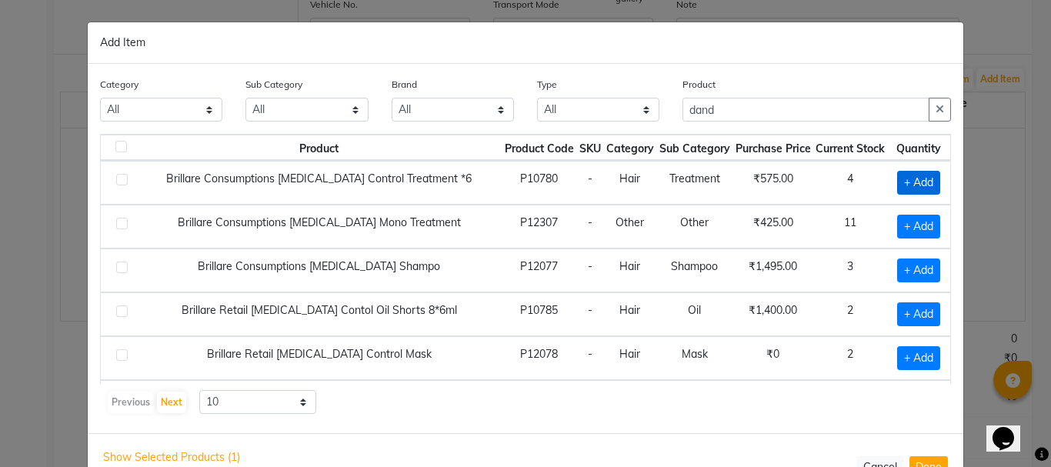
click at [909, 189] on span "+ Add" at bounding box center [918, 183] width 43 height 24
checkbox input "true"
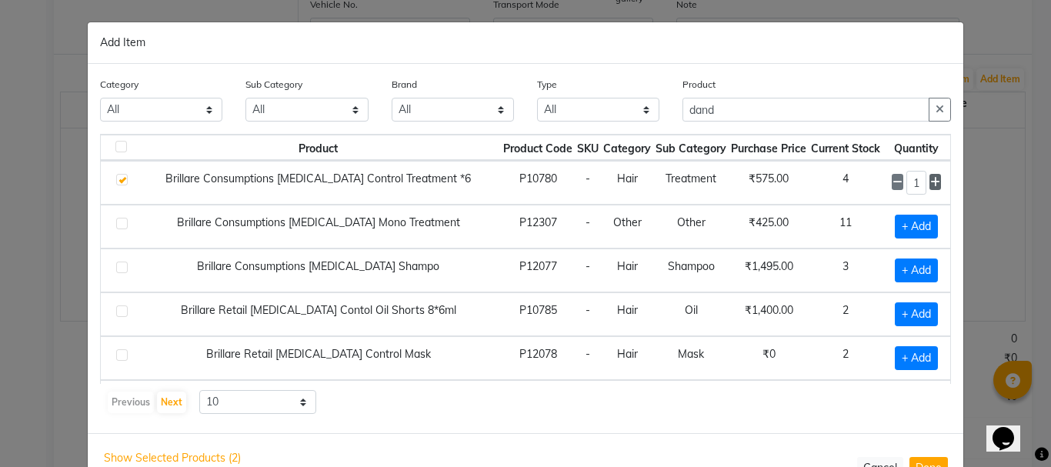
click at [930, 182] on icon at bounding box center [935, 182] width 10 height 11
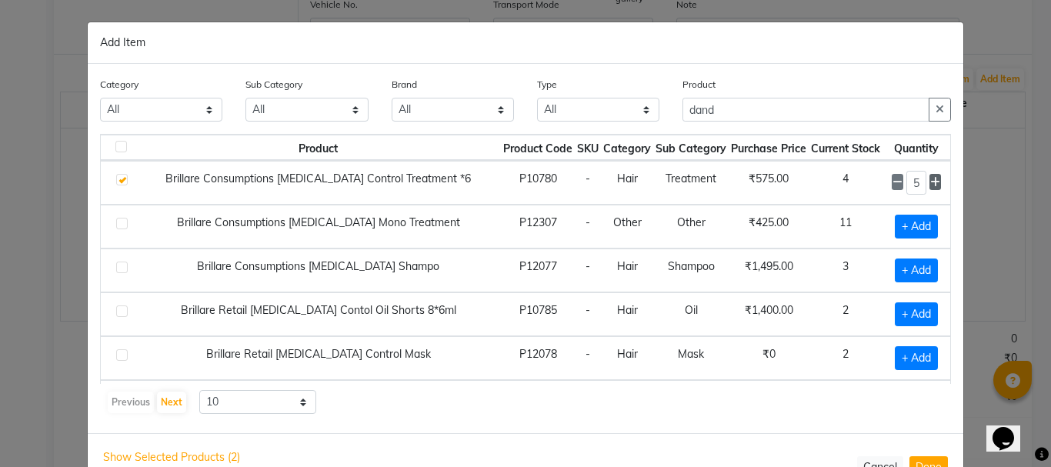
type input "6"
click at [936, 107] on icon "button" at bounding box center [940, 109] width 8 height 11
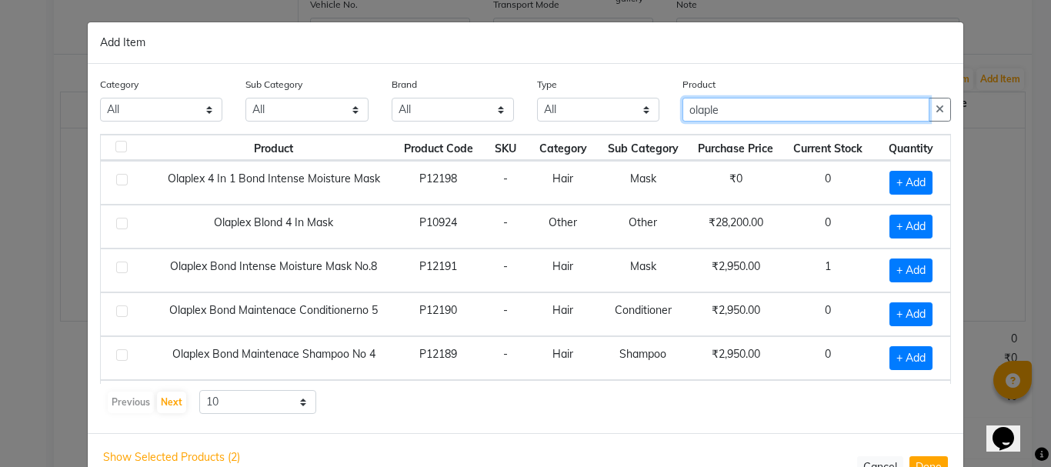
type input "olaple"
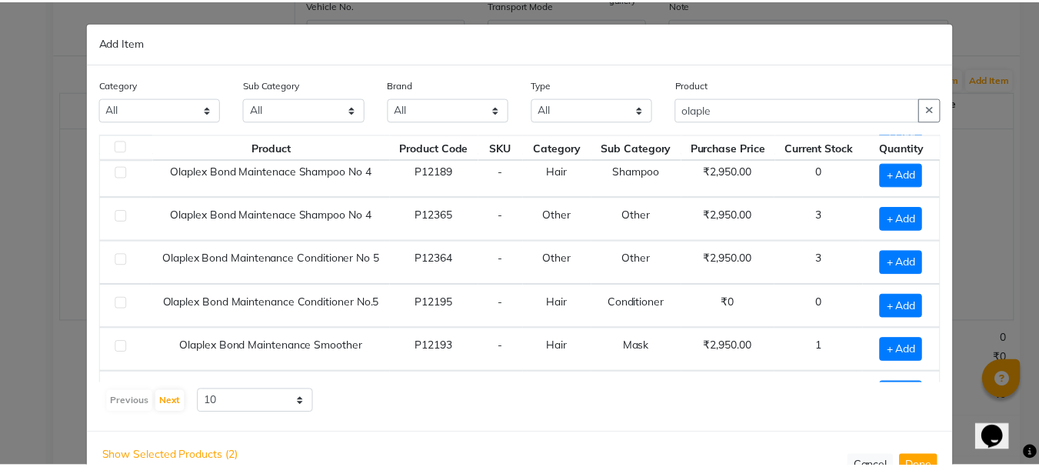
scroll to position [215, 0]
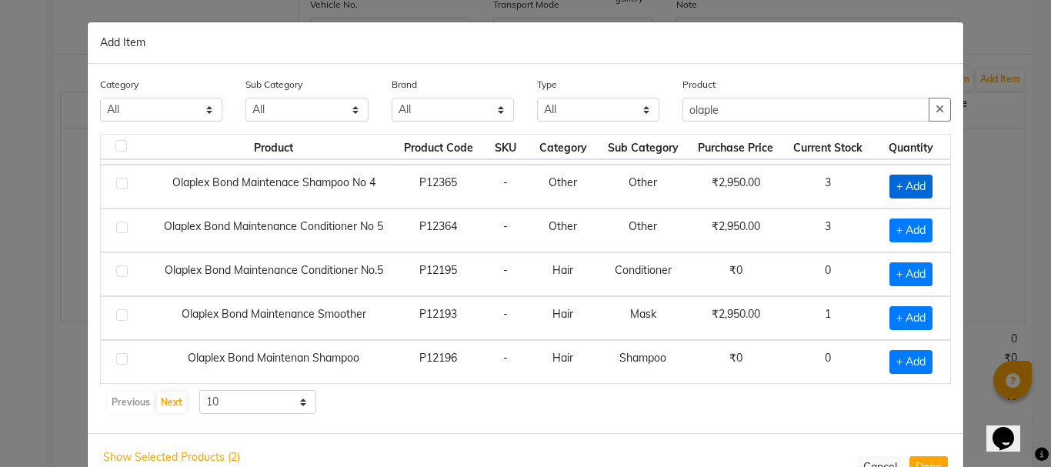
click at [905, 184] on span "+ Add" at bounding box center [910, 187] width 43 height 24
checkbox input "true"
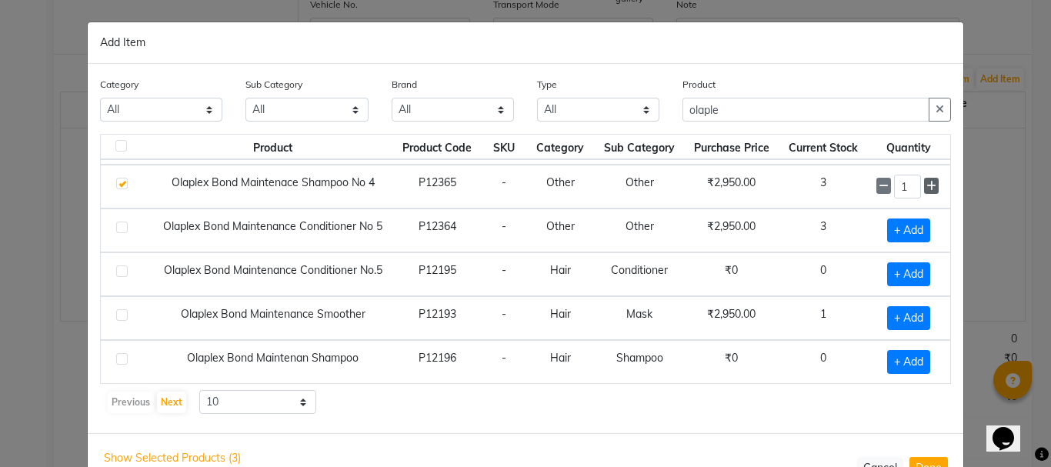
click at [926, 187] on icon at bounding box center [931, 186] width 10 height 11
type input "5"
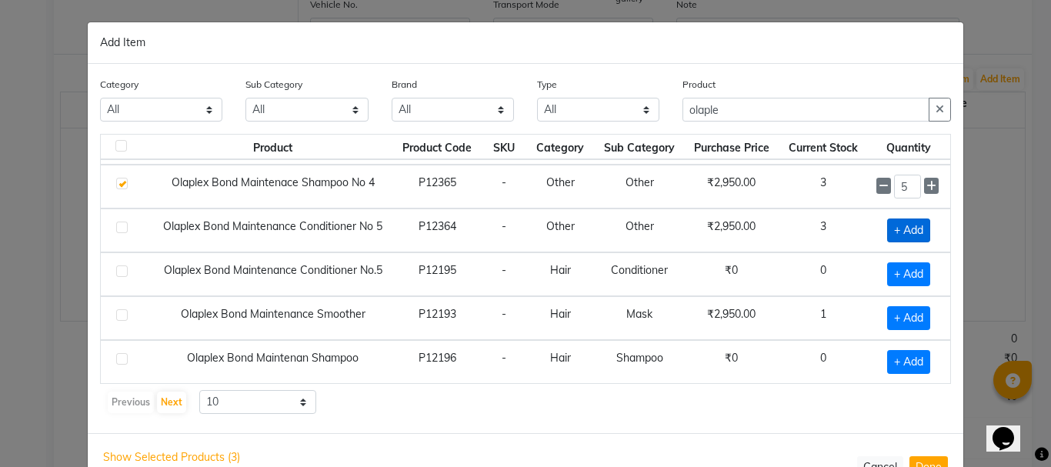
click at [909, 226] on span "+ Add" at bounding box center [908, 231] width 43 height 24
checkbox input "true"
click at [926, 229] on icon at bounding box center [931, 230] width 10 height 11
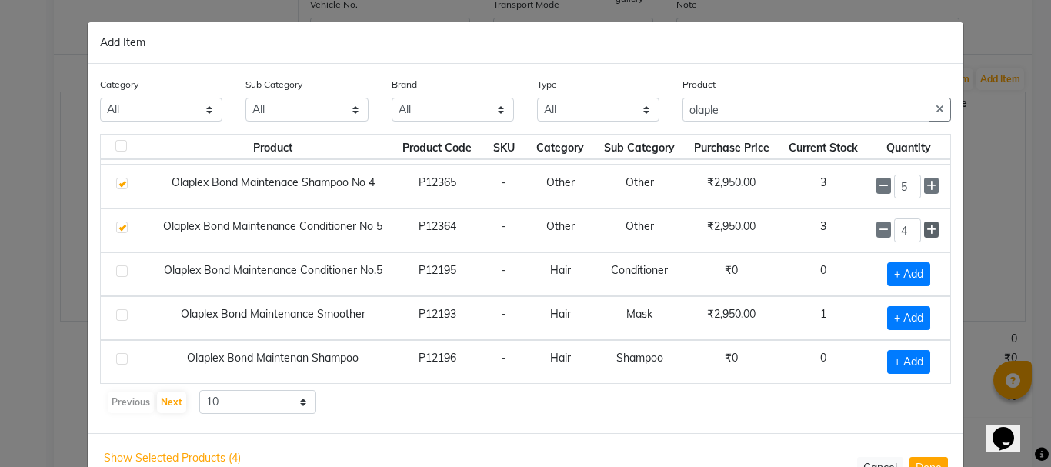
click at [926, 229] on icon at bounding box center [931, 230] width 10 height 11
type input "5"
click at [920, 461] on button "Done" at bounding box center [928, 467] width 38 height 22
select select "2237"
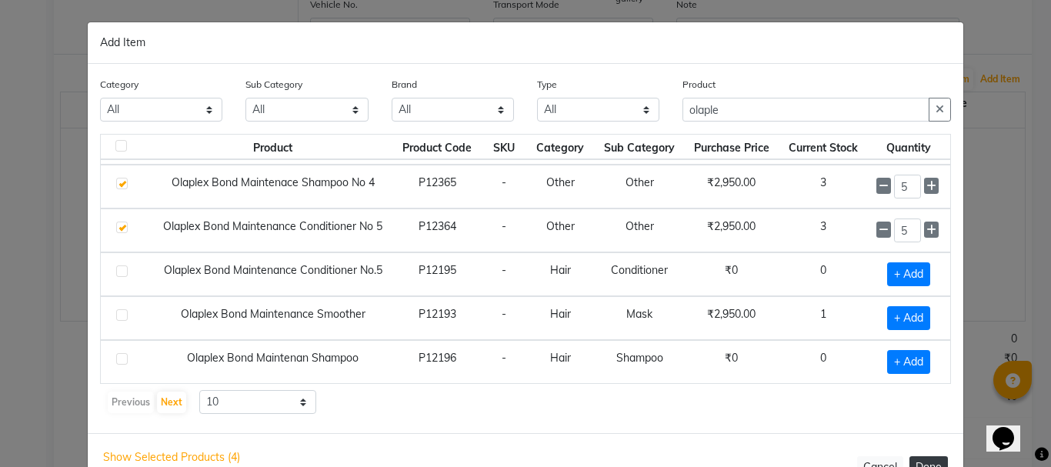
select select "2237"
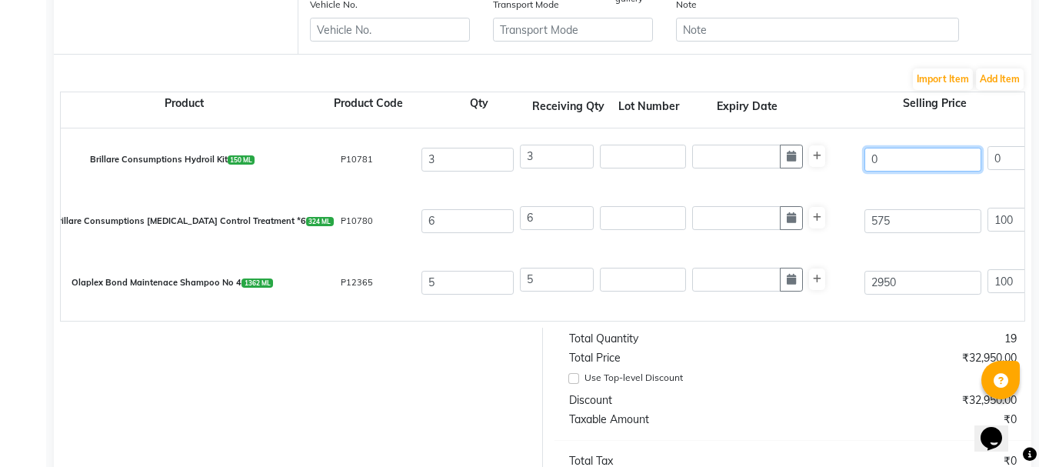
click at [918, 155] on input "0" at bounding box center [923, 160] width 117 height 24
type input "3100"
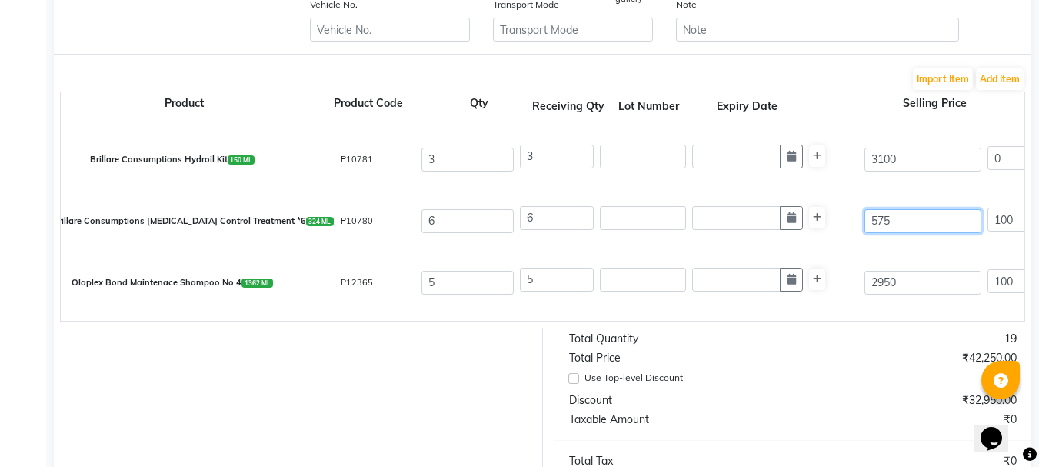
type input "100"
type input "3100"
click at [916, 219] on input "575" at bounding box center [923, 221] width 117 height 24
type input "57"
type input "1008.77"
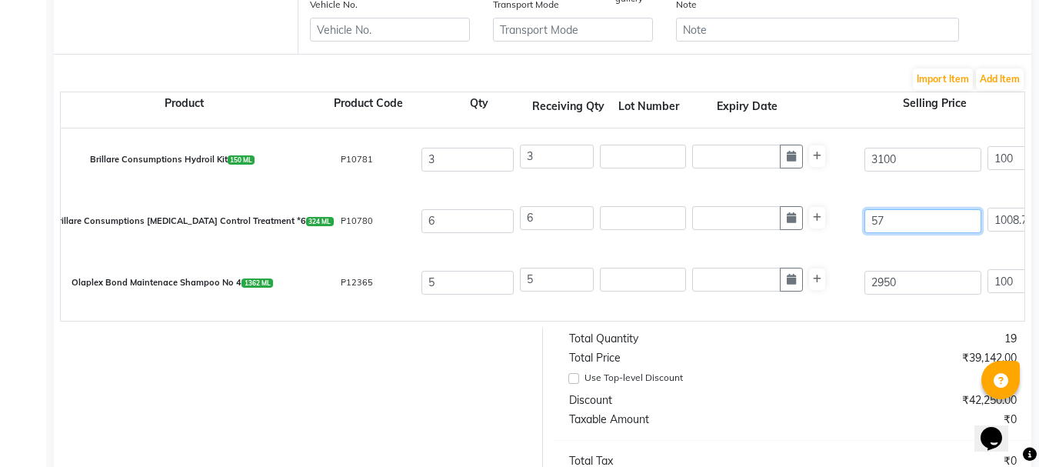
type input "5"
type input "11500"
type input "4"
type input "14375"
type input "42"
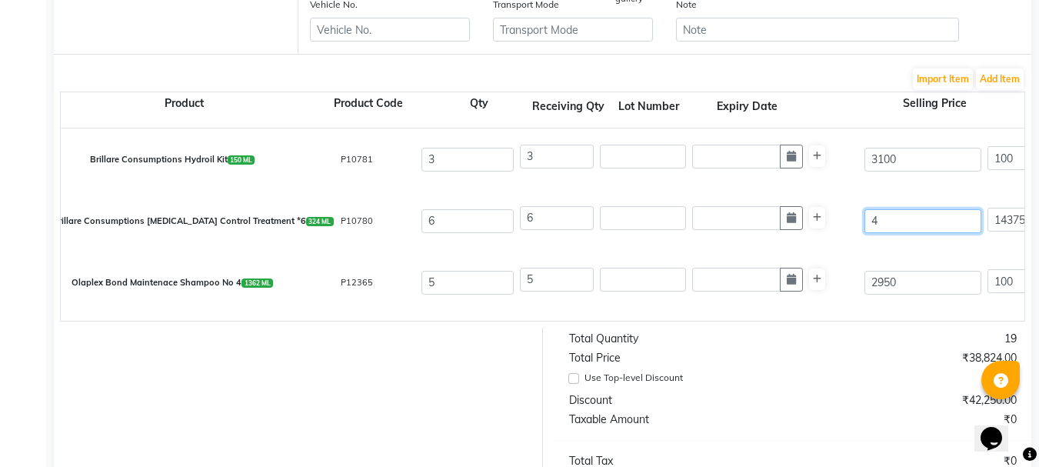
type input "1369.05"
type input "425"
type input "135.29"
type input "425"
type input "100"
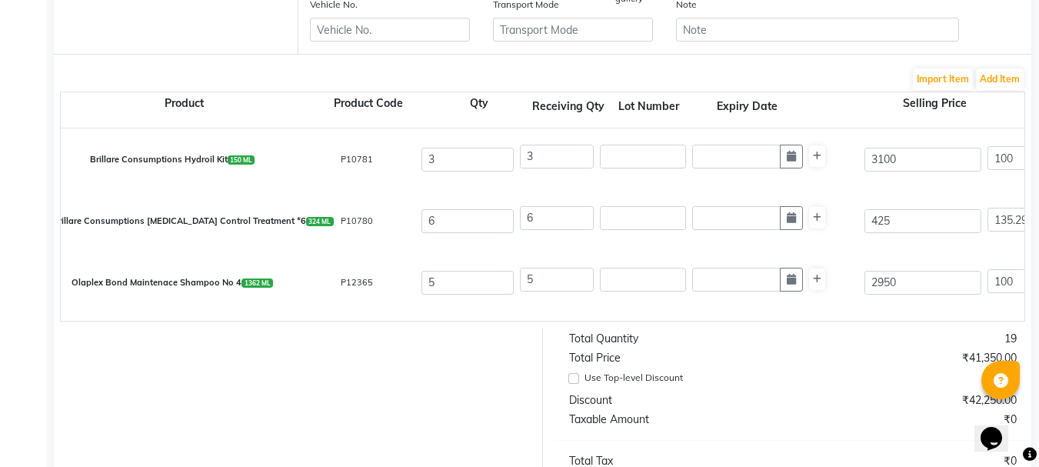
type input "425"
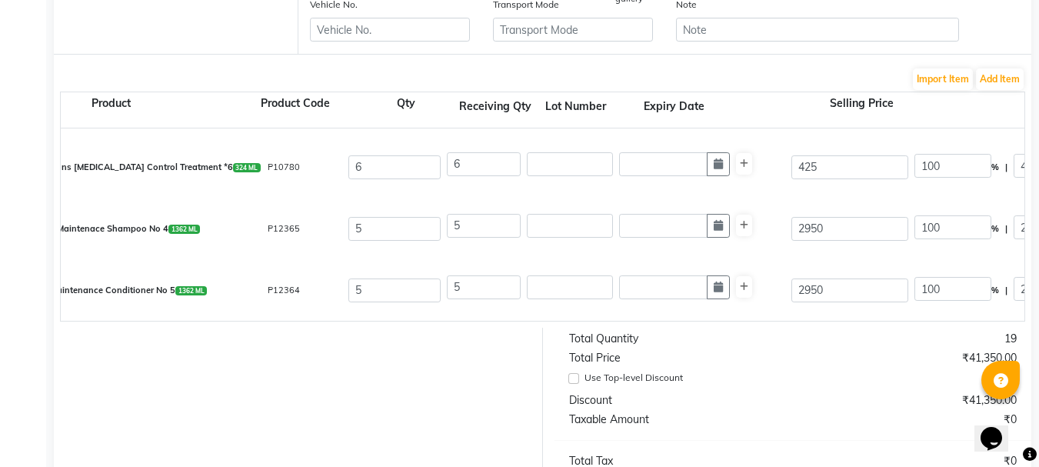
scroll to position [0, 72]
click at [966, 227] on input "100" at bounding box center [954, 227] width 77 height 24
type input "1"
type input "30"
type input "885"
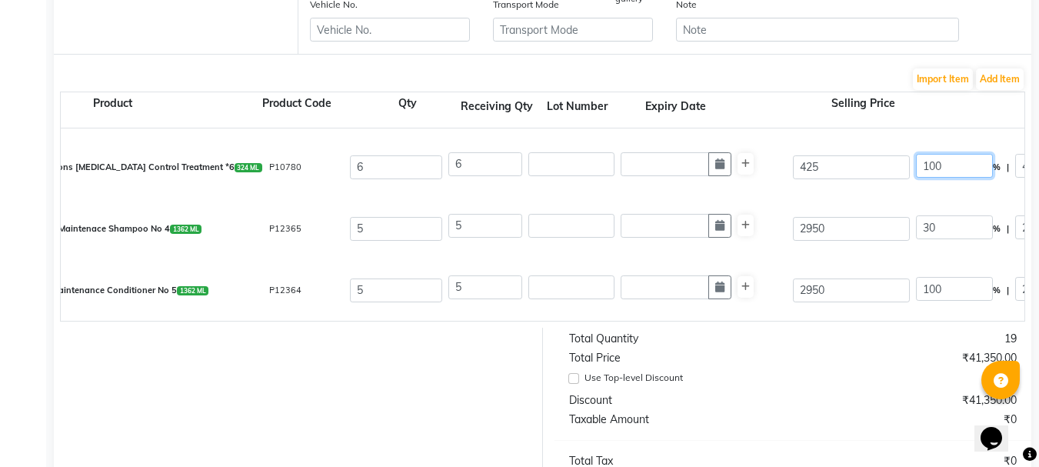
type input "2065"
type input "1750"
type input "8750"
type input "1575"
type input "10325"
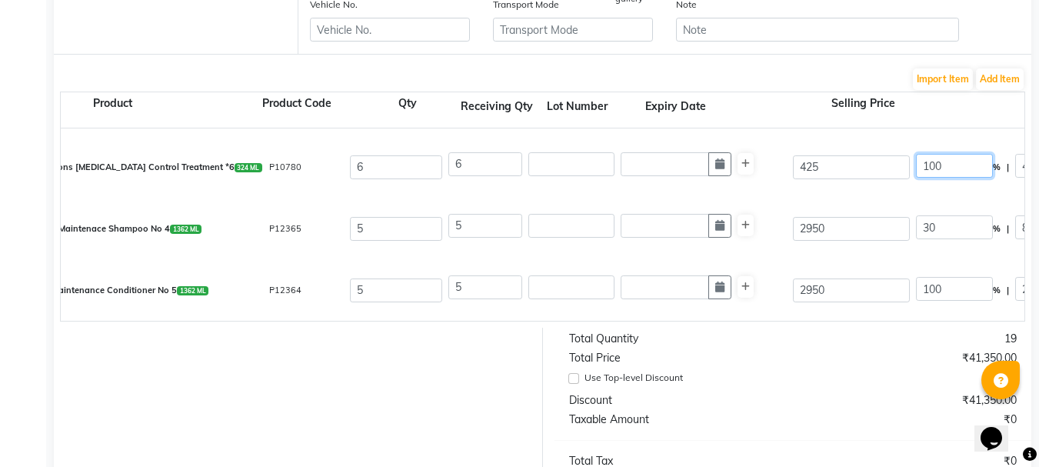
click at [951, 171] on input "100" at bounding box center [954, 166] width 77 height 24
type input "1"
type input "30"
type input "127.5"
type input "297.5"
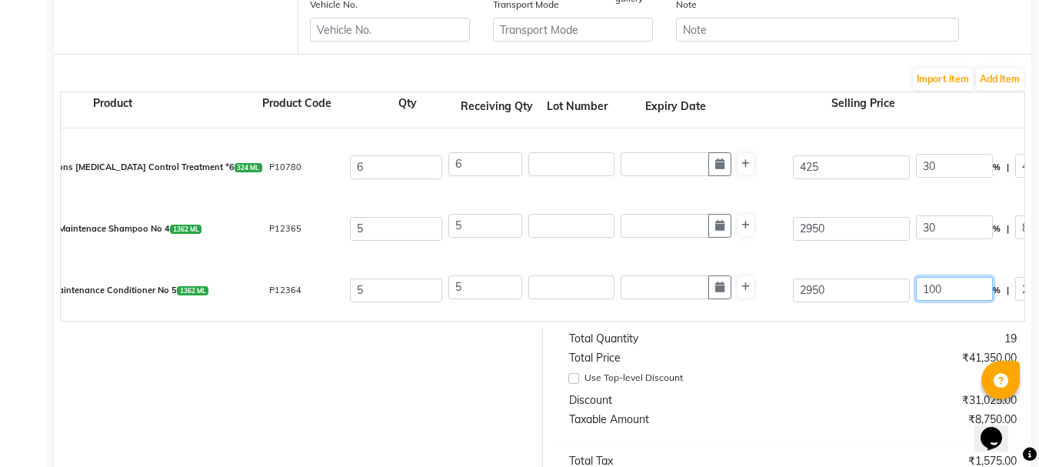
type input "252.12"
type input "1512.72"
type input "272.29"
type input "1785.01"
click at [963, 288] on input "100" at bounding box center [954, 289] width 77 height 24
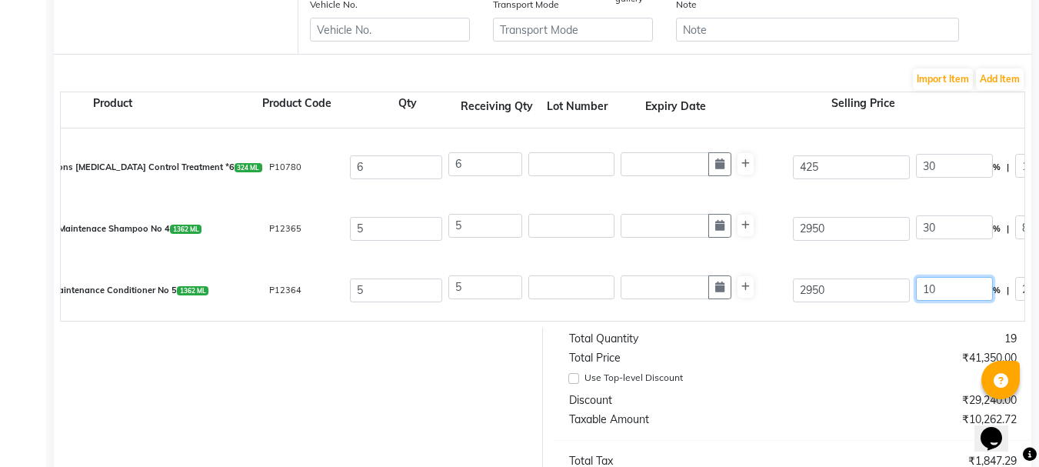
type input "1"
type input "30"
type input "885"
type input "2065"
type input "1750"
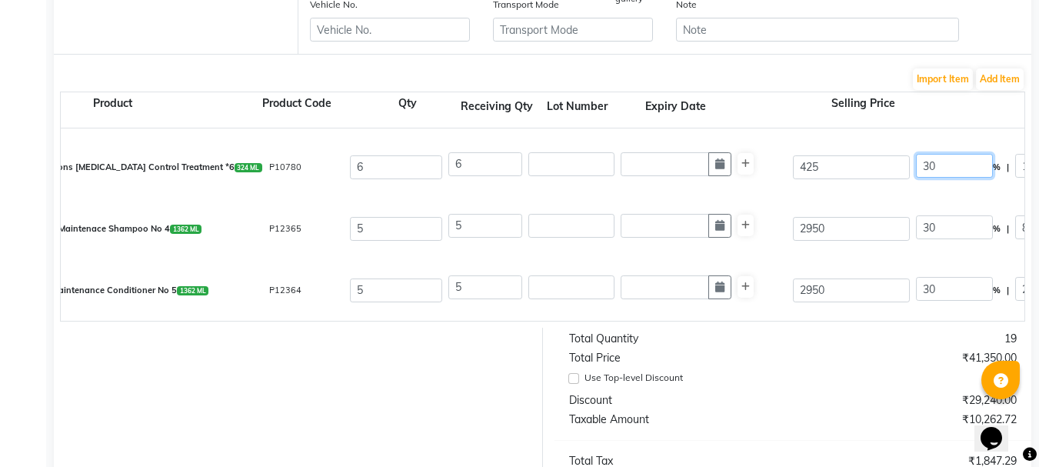
type input "8750"
type input "1575"
type input "10325"
click at [959, 164] on input "30" at bounding box center [954, 166] width 77 height 24
type input "3"
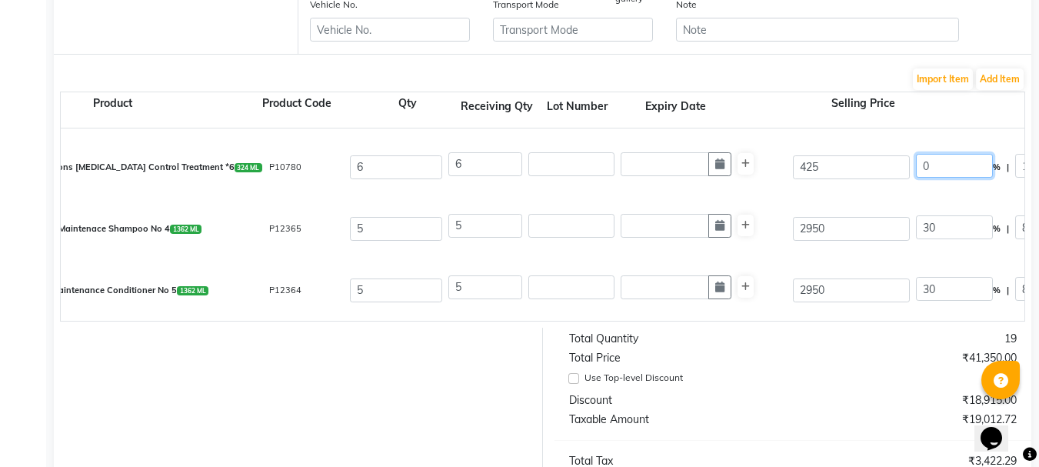
type input "0"
type input "425"
type input "360.17"
type input "2161.02"
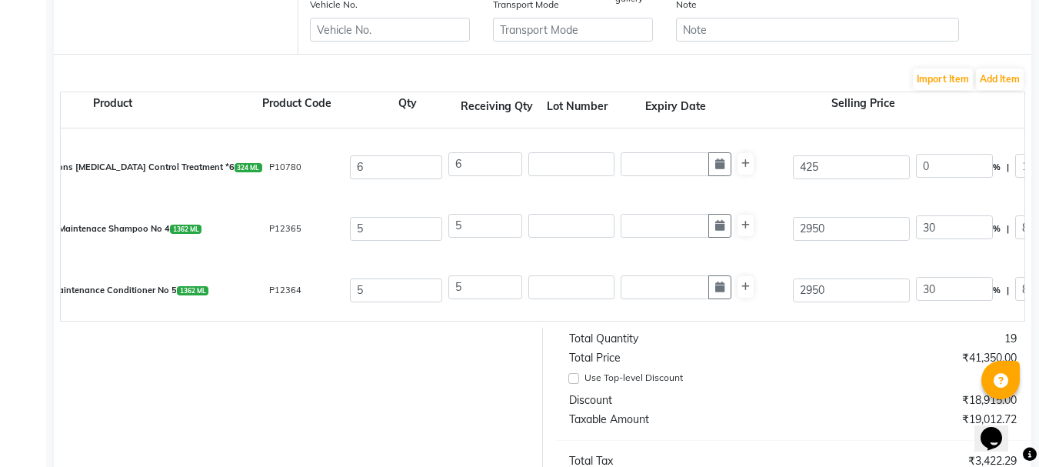
type input "388.98"
type input "2550"
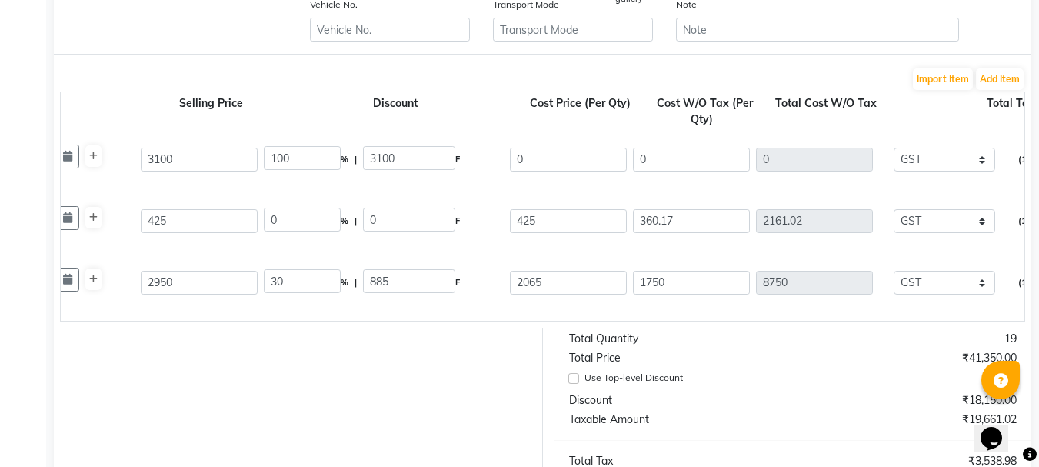
scroll to position [0, 718]
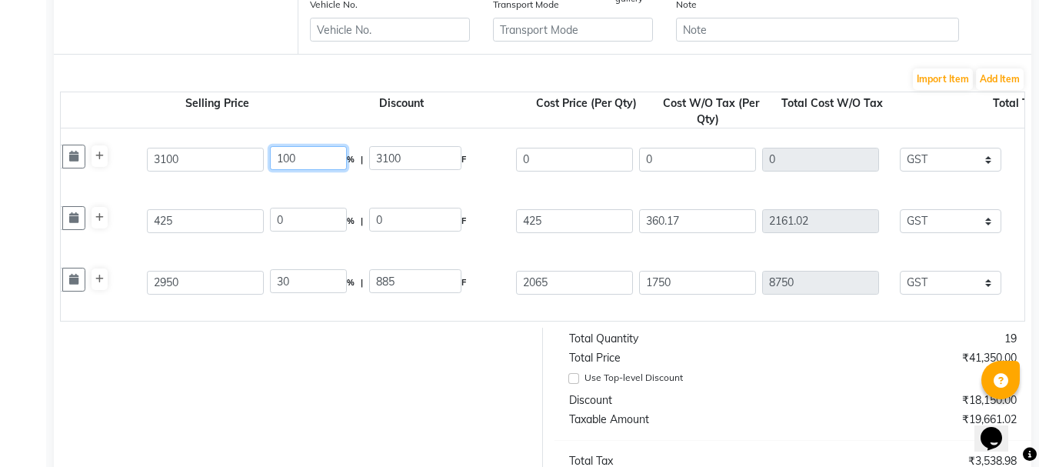
click at [307, 162] on input "100" at bounding box center [308, 158] width 77 height 24
type input "1"
type input "0"
type input "3100"
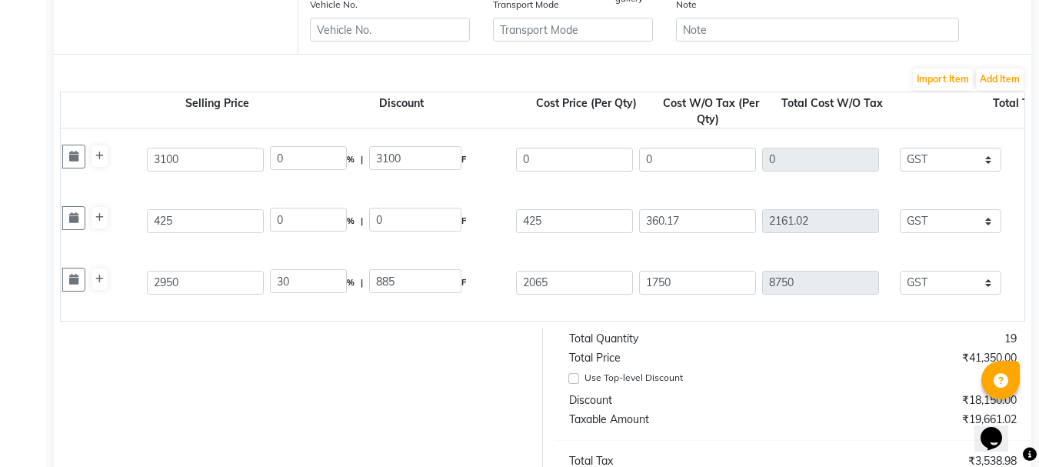
type input "2627.12"
type input "7881.36"
type input "1418.64"
type input "9300"
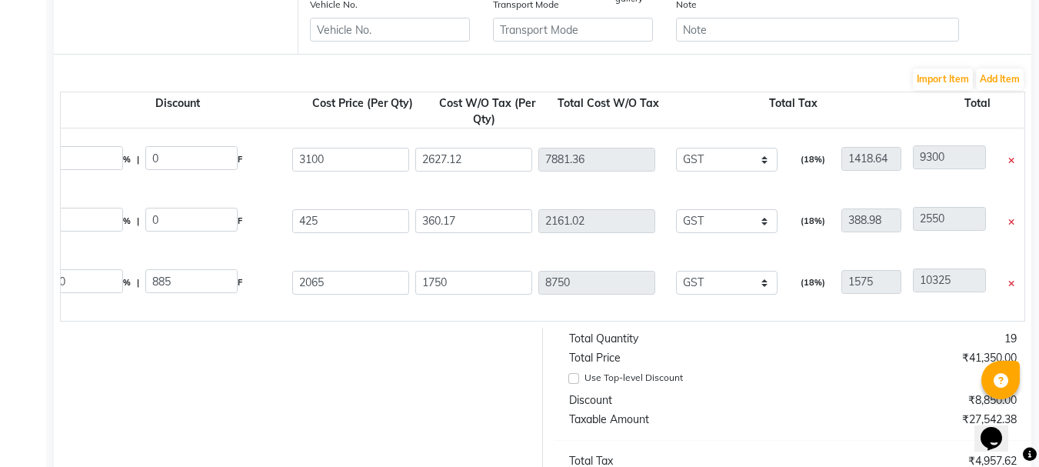
scroll to position [0, 964]
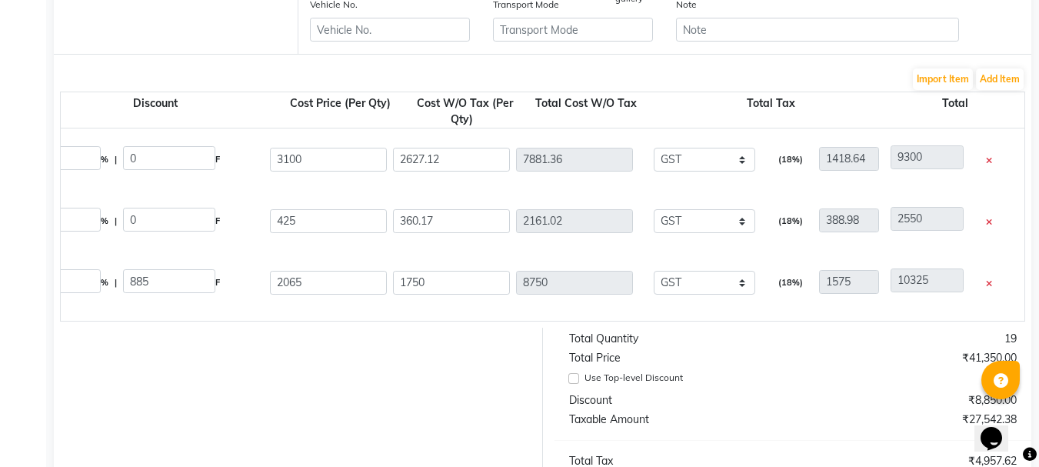
click at [936, 307] on div "Olaplex Bond Maintenace Shampoo No 4 1362 ML P12365 5 5 2950 30 % | 885 F 2065 …" at bounding box center [60, 283] width 1951 height 62
click at [169, 152] on input "0" at bounding box center [169, 158] width 92 height 24
type input "30"
type input "0.97"
type input "3070"
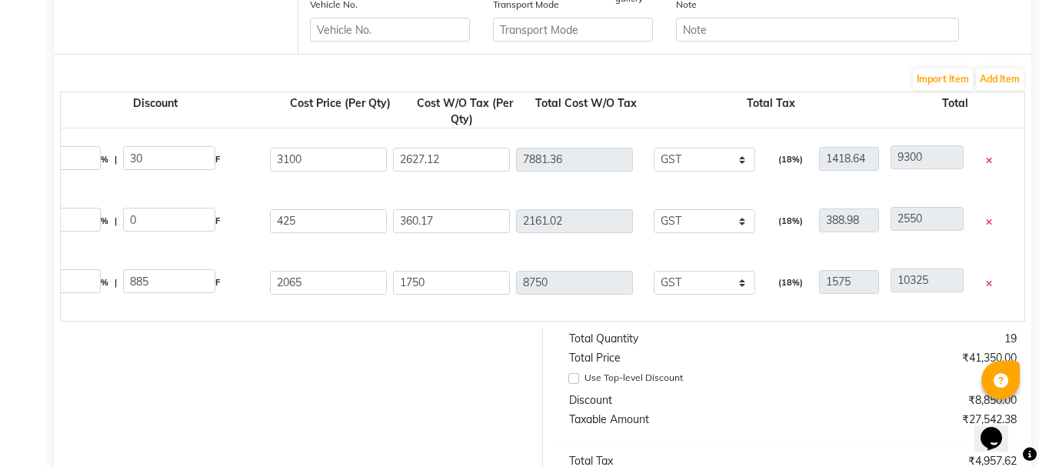
type input "2601.69"
type input "7805.07"
type input "1404.91"
type input "9209.98"
click at [179, 195] on div "Brillare Consumptions Dandruff Control Treatment *6 324 ML P10780 6 6 425 0 % |…" at bounding box center [60, 221] width 1951 height 62
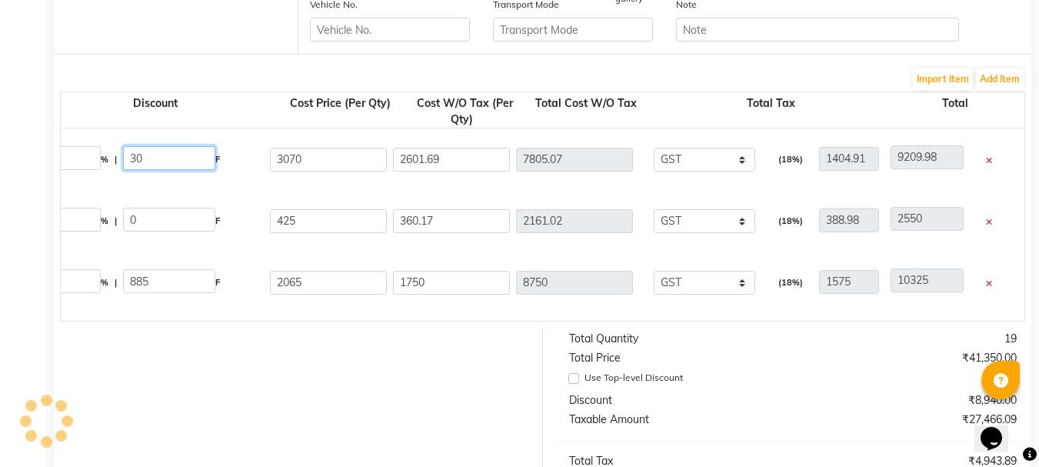
click at [177, 164] on input "30" at bounding box center [169, 158] width 92 height 24
type input "3"
type input "18"
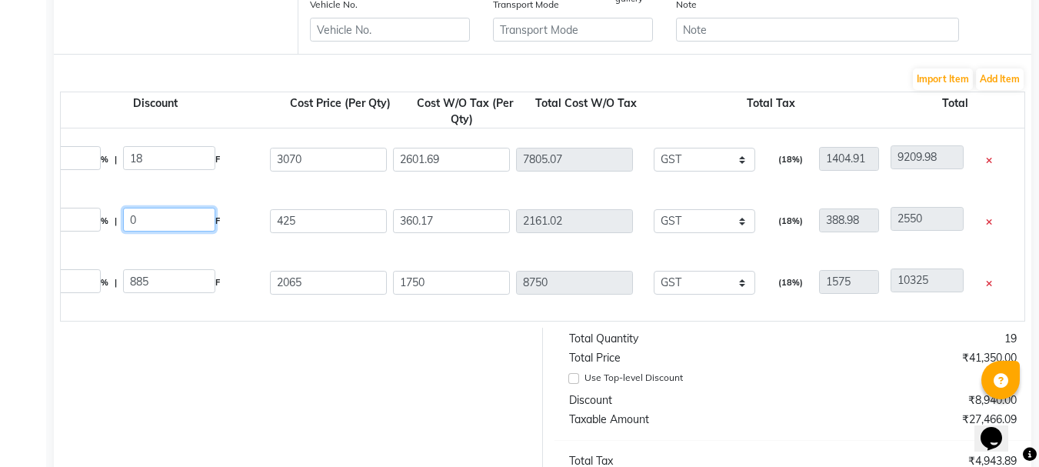
type input "0.58"
type input "3082"
type input "2611.86"
type input "7835.58"
type input "1410.4"
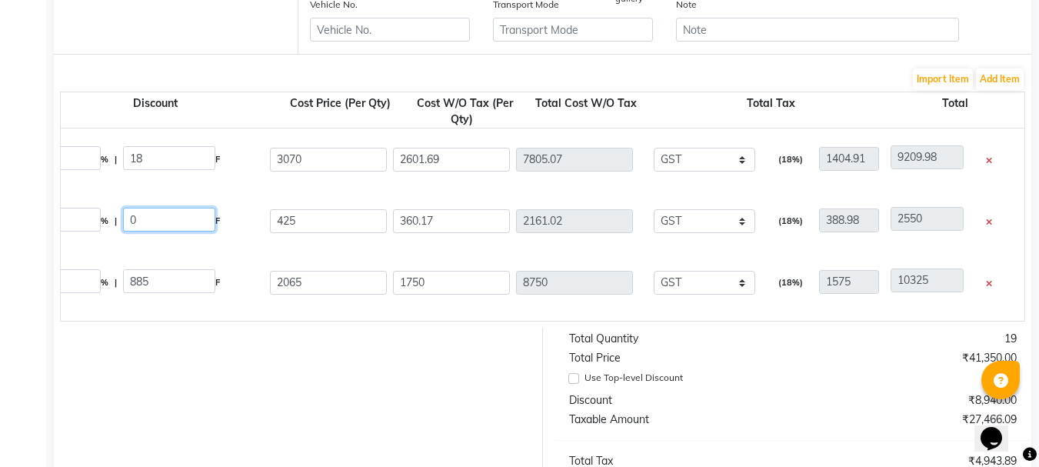
type input "9245.98"
click at [176, 225] on input "0" at bounding box center [169, 220] width 92 height 24
click at [175, 162] on input "18" at bounding box center [169, 158] width 92 height 24
type input "1"
type input "20"
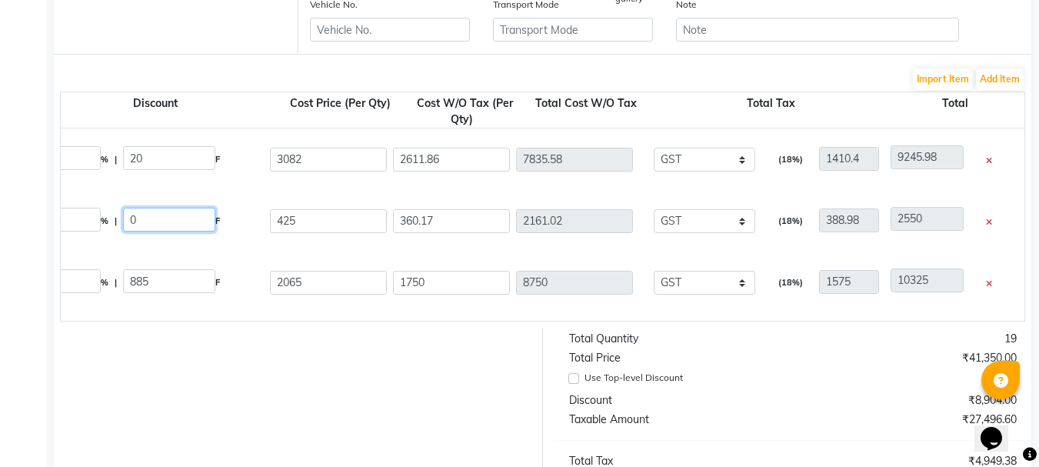
type input "0.65"
type input "3080"
type input "2610.17"
type input "7830.51"
type input "1409.49"
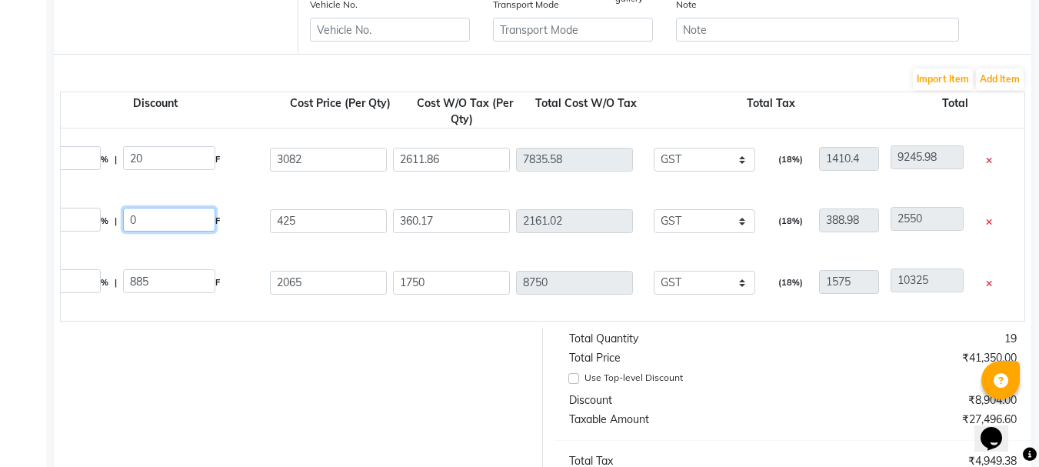
type input "9240"
click at [167, 213] on input "0" at bounding box center [169, 220] width 92 height 24
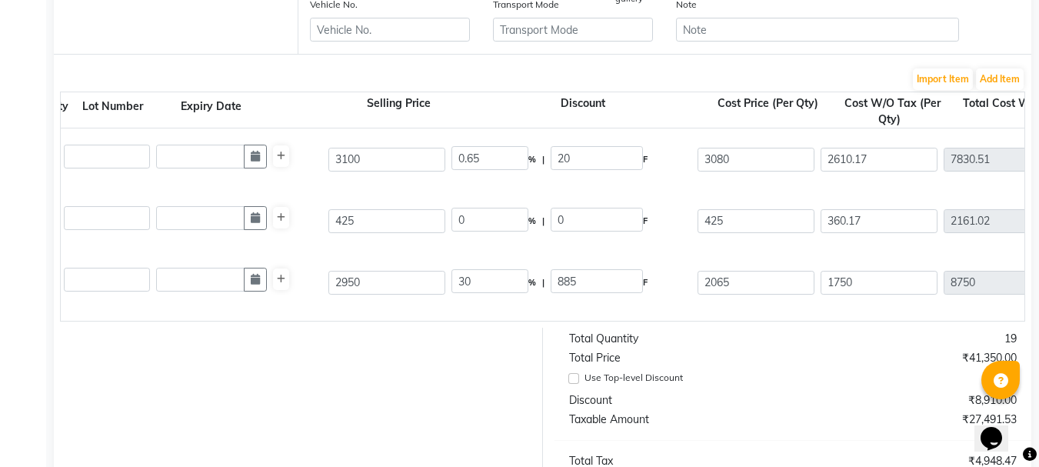
scroll to position [0, 533]
click at [510, 157] on input "0.65" at bounding box center [493, 158] width 77 height 24
type input "0"
type input "20"
type input "620"
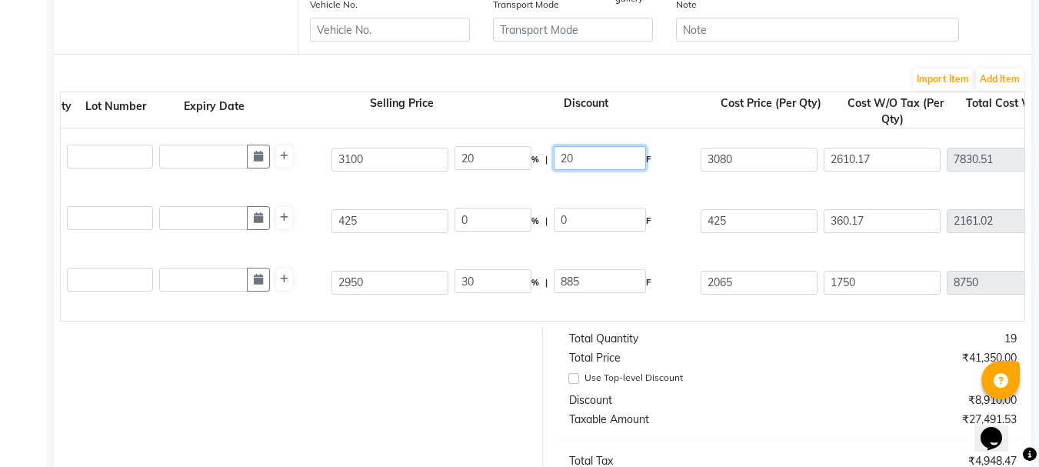
type input "2480"
type input "2101.69"
type input "6305.07"
type input "1134.91"
type input "7439.98"
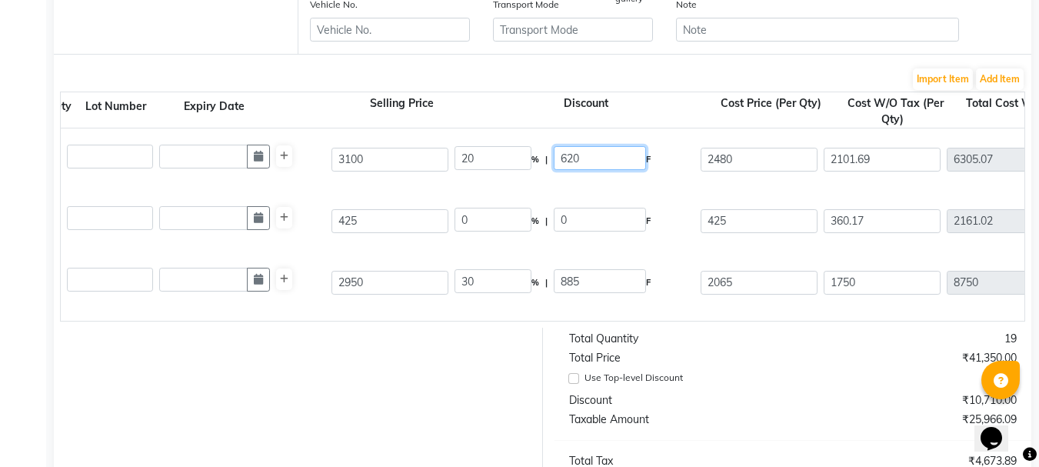
click at [609, 152] on input "620" at bounding box center [600, 158] width 92 height 24
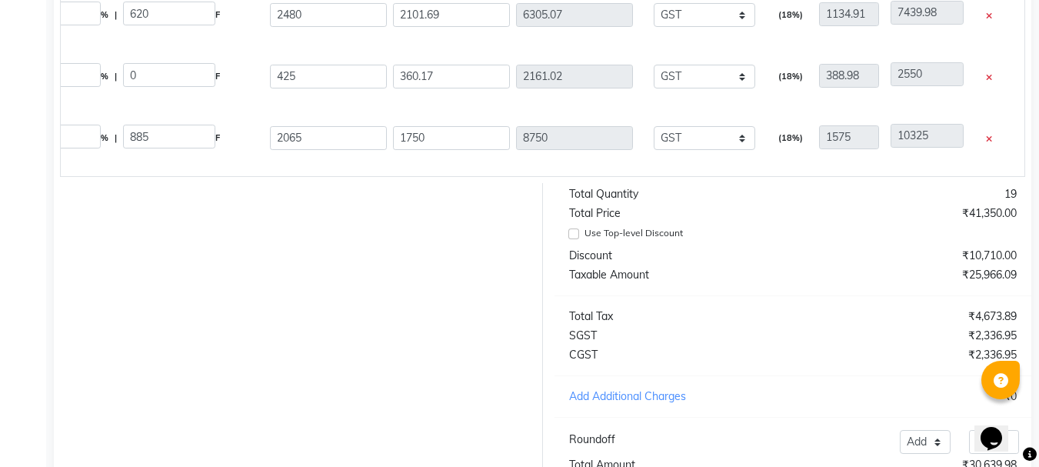
scroll to position [676, 0]
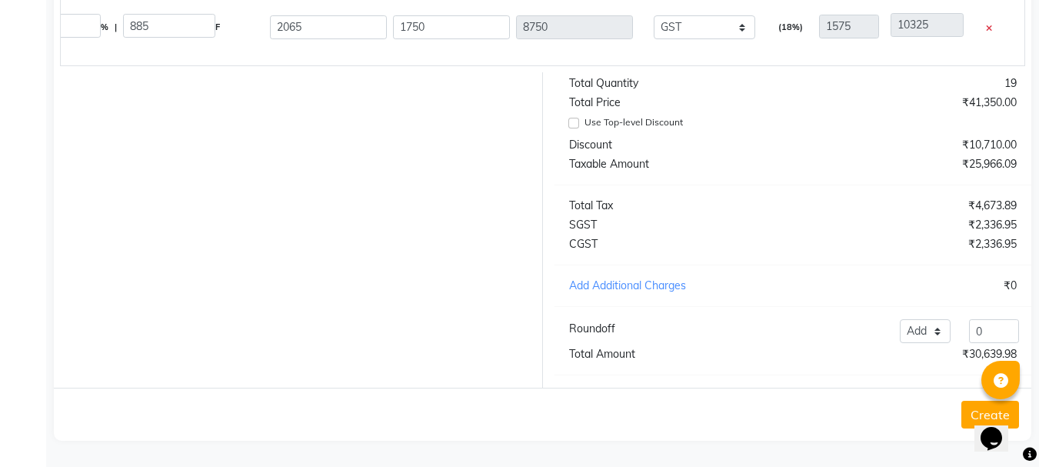
click at [981, 412] on div "Opens Chat This icon Opens the chat window." at bounding box center [999, 412] width 37 height 0
click at [966, 406] on button "Create" at bounding box center [991, 415] width 58 height 28
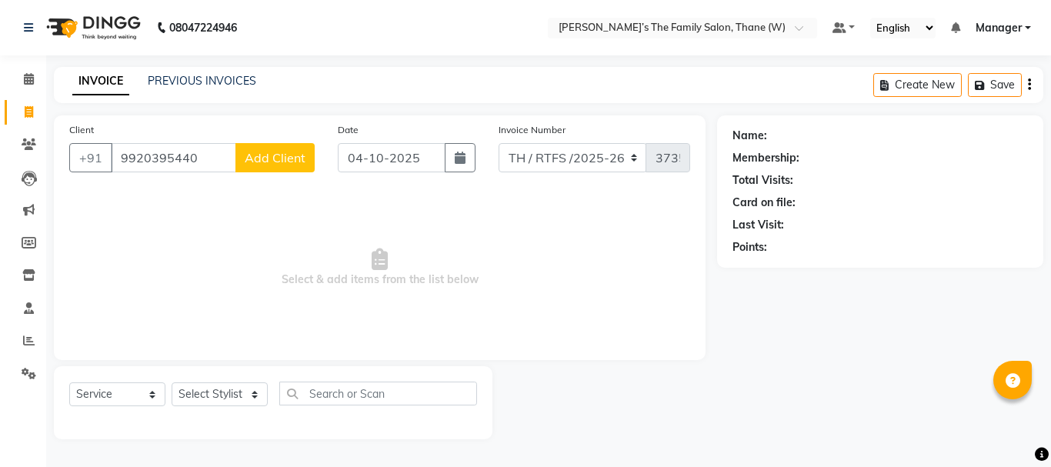
select select "service"
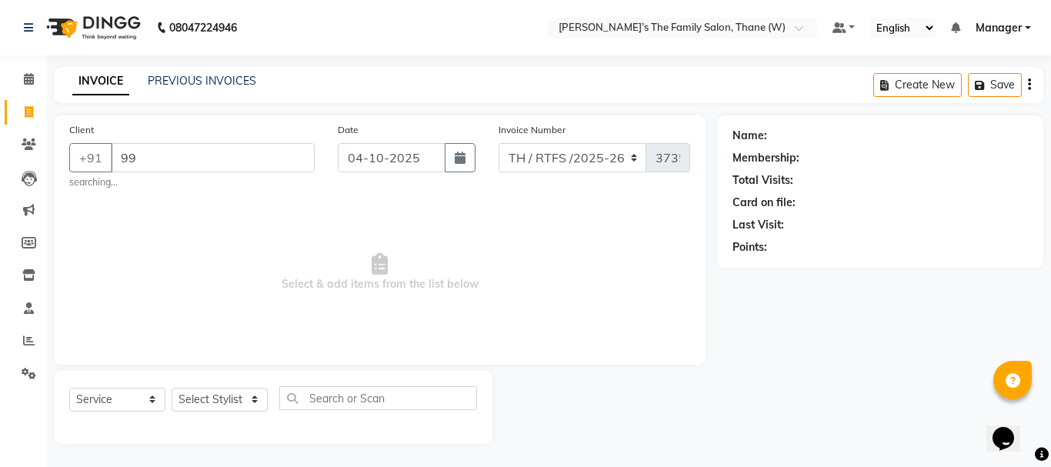
type input "9"
click at [22, 276] on icon at bounding box center [28, 275] width 13 height 12
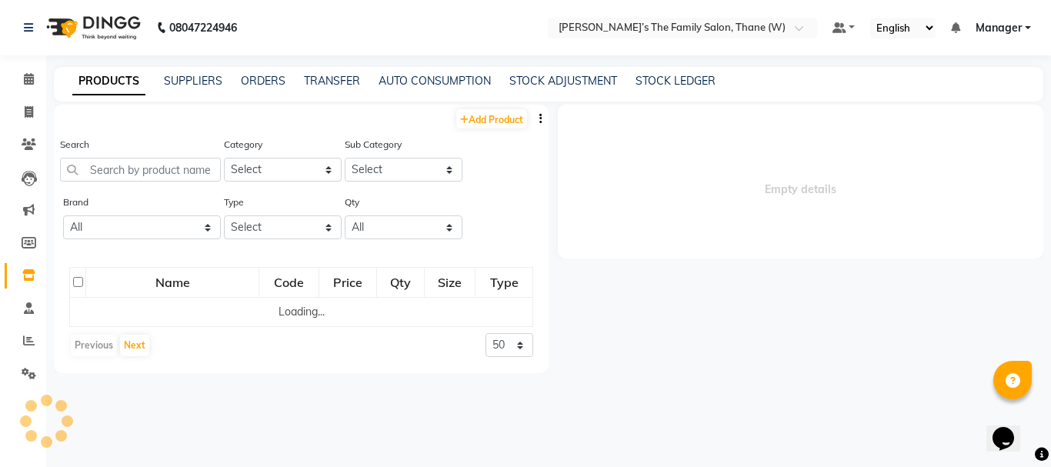
select select
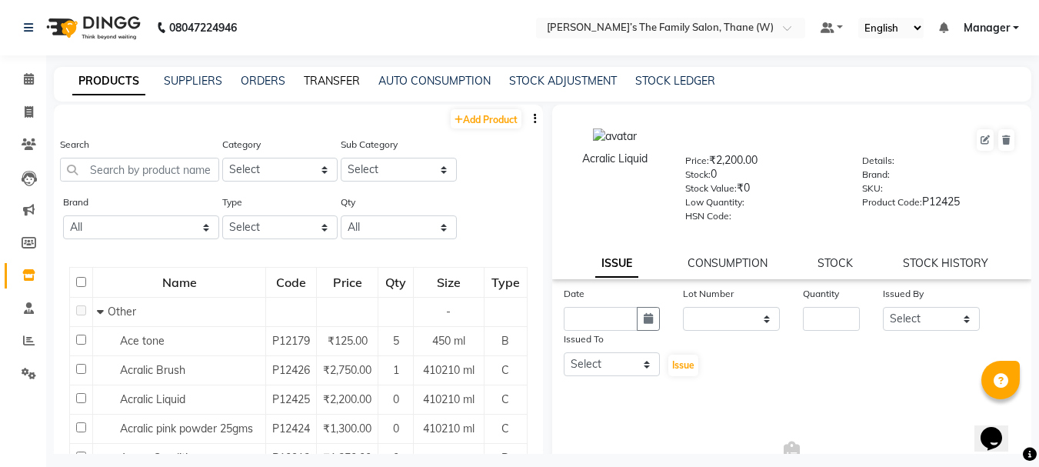
click at [352, 76] on link "TRANSFER" at bounding box center [332, 81] width 56 height 14
select select "sender"
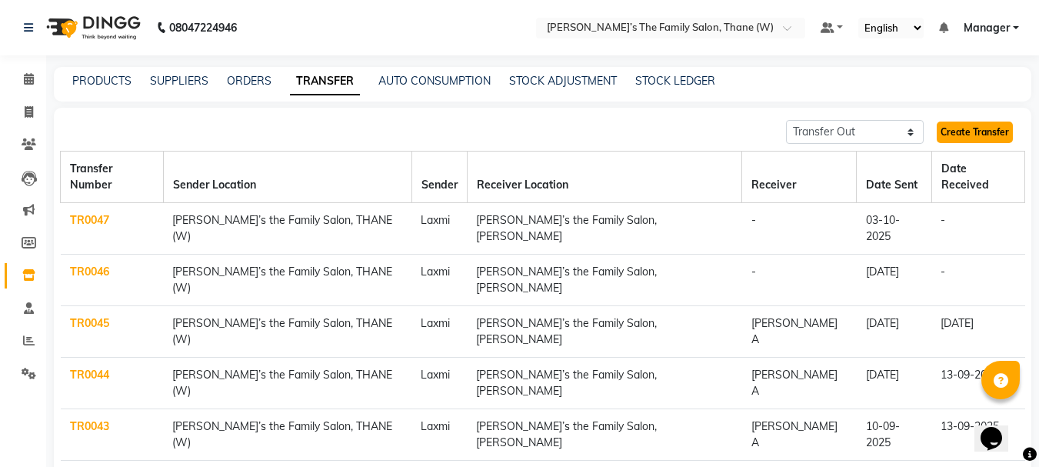
click at [970, 131] on link "Create Transfer" at bounding box center [975, 133] width 76 height 22
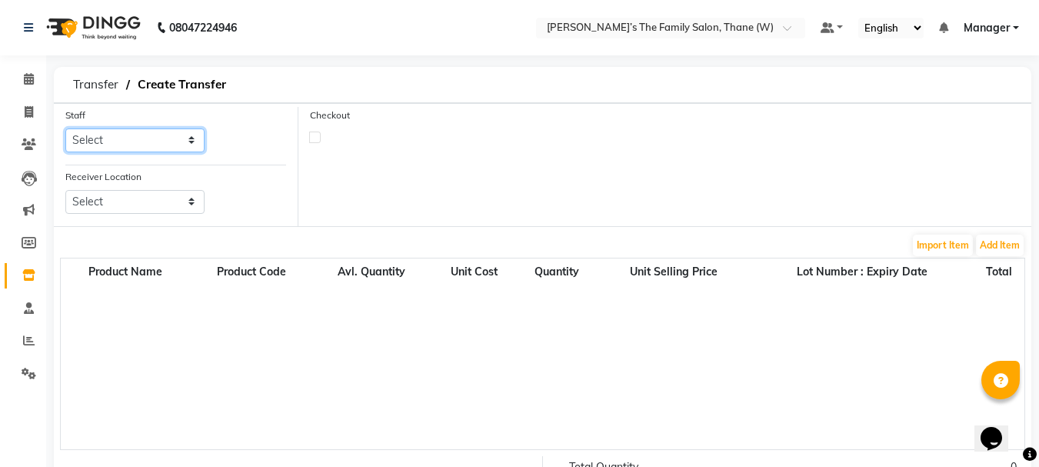
click at [152, 138] on select "Select Aarohi P Aksahy Auty Ali Aniket A Anuradha arvind Divya gautam .kasrade …" at bounding box center [134, 140] width 139 height 24
select select "35584"
click at [65, 128] on select "Select Aarohi P Aksahy Auty Ali Aniket A Anuradha arvind Divya gautam .kasrade …" at bounding box center [134, 140] width 139 height 24
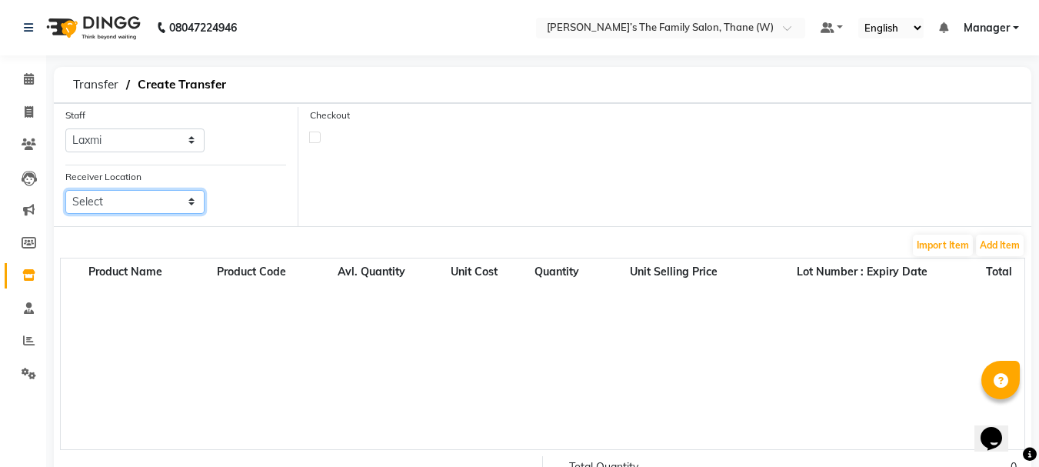
click at [155, 209] on select "Select Ravi’s The Family Salon, Mulund" at bounding box center [134, 202] width 139 height 24
select select "2264"
click at [65, 190] on select "Select Ravi’s The Family Salon, Mulund" at bounding box center [134, 202] width 139 height 24
click at [999, 246] on button "Add Item" at bounding box center [1000, 246] width 48 height 22
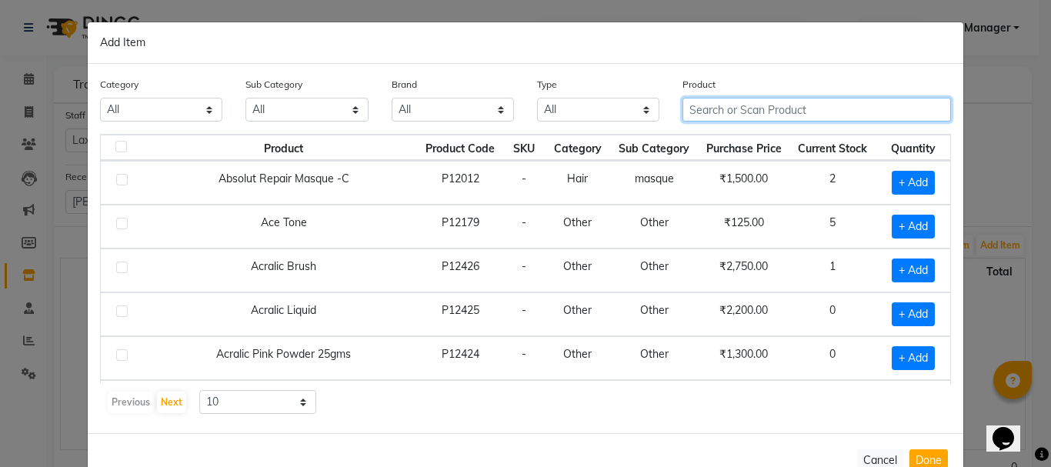
click at [766, 112] on input "text" at bounding box center [816, 110] width 269 height 24
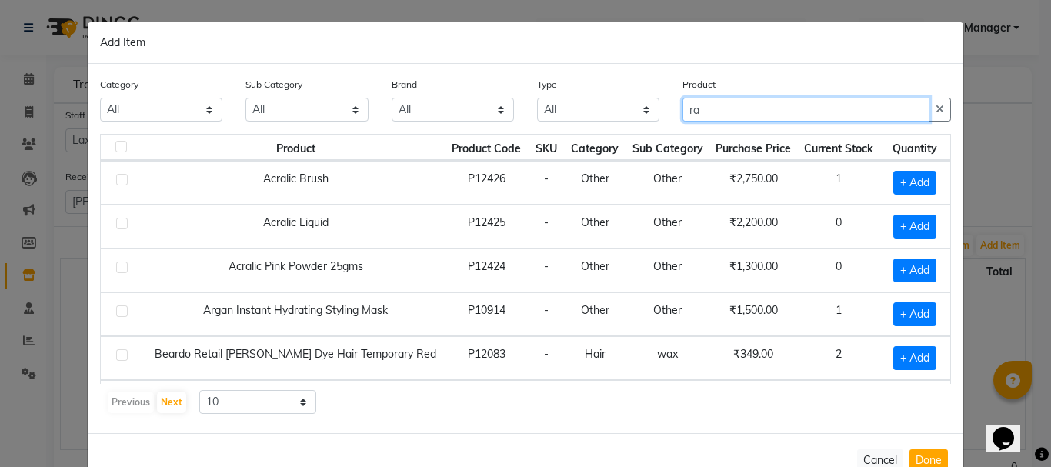
type input "r"
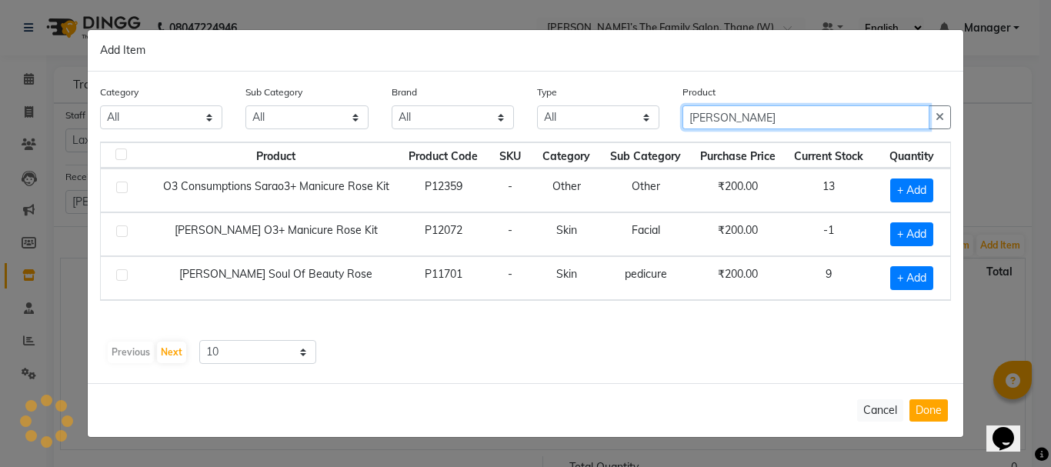
click at [868, 120] on input "sara" at bounding box center [805, 117] width 247 height 24
type input "s"
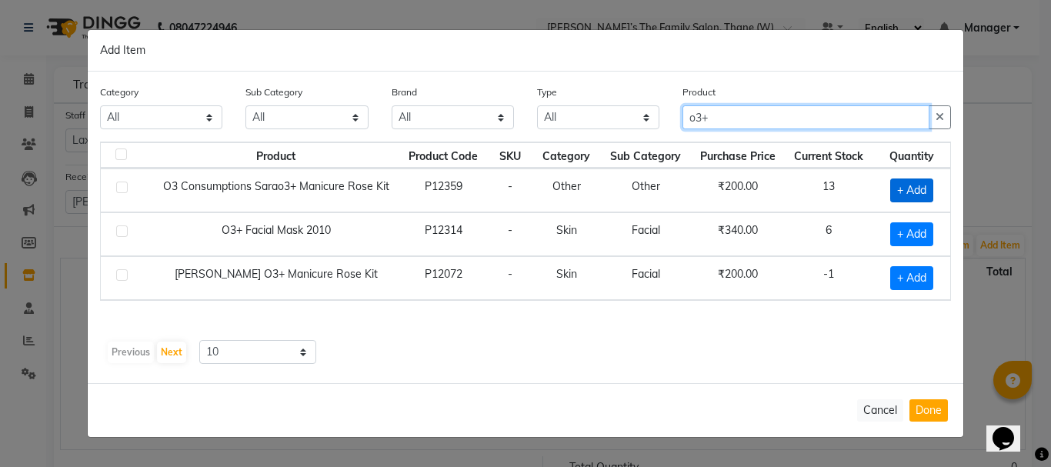
type input "o3+"
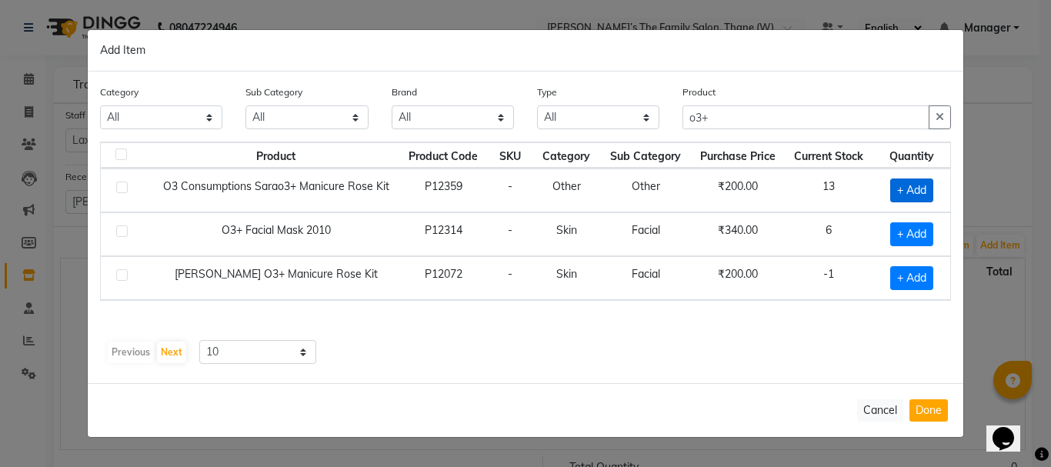
click at [910, 191] on span "+ Add" at bounding box center [911, 191] width 43 height 24
checkbox input "true"
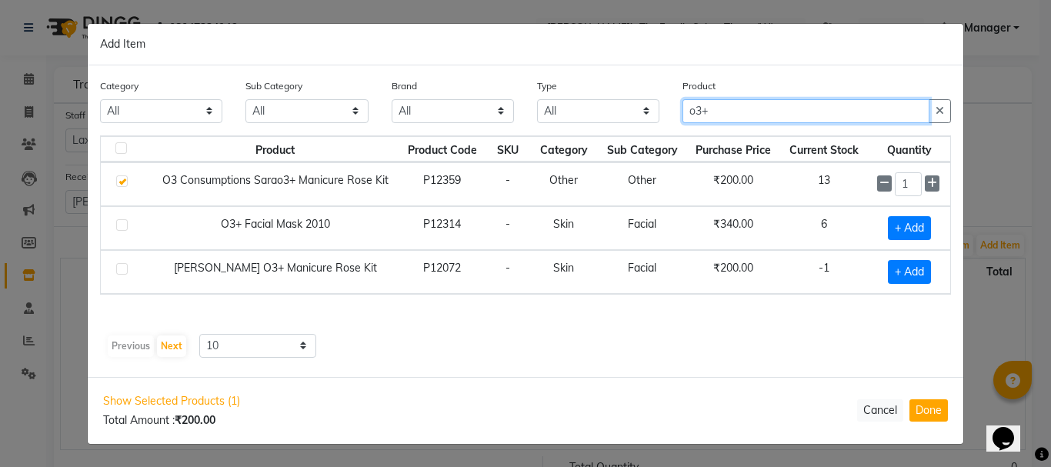
click at [836, 112] on input "o3+" at bounding box center [805, 111] width 247 height 24
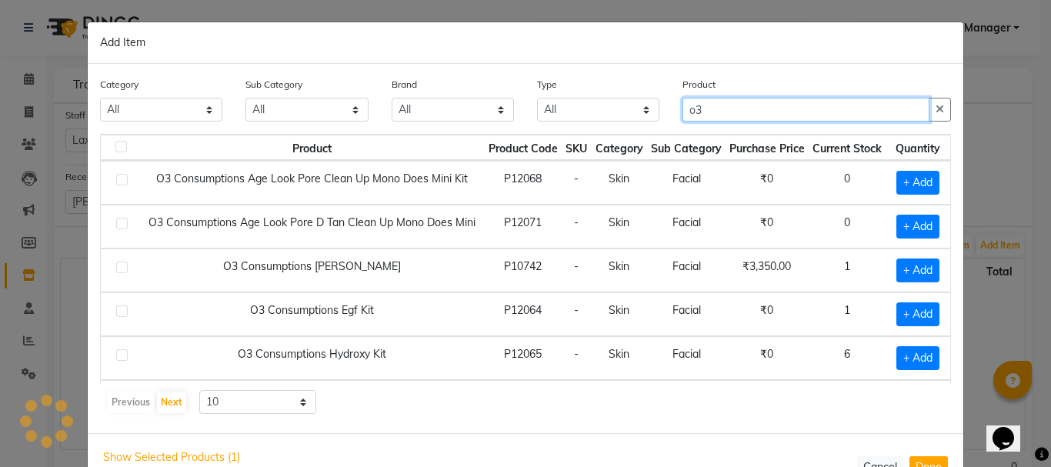
type input "o"
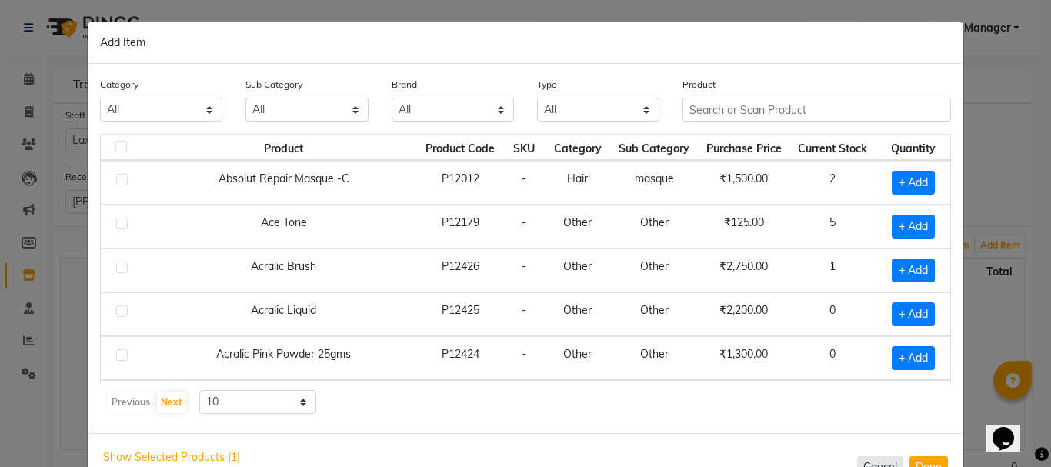
click at [882, 462] on button "Cancel" at bounding box center [880, 467] width 46 height 22
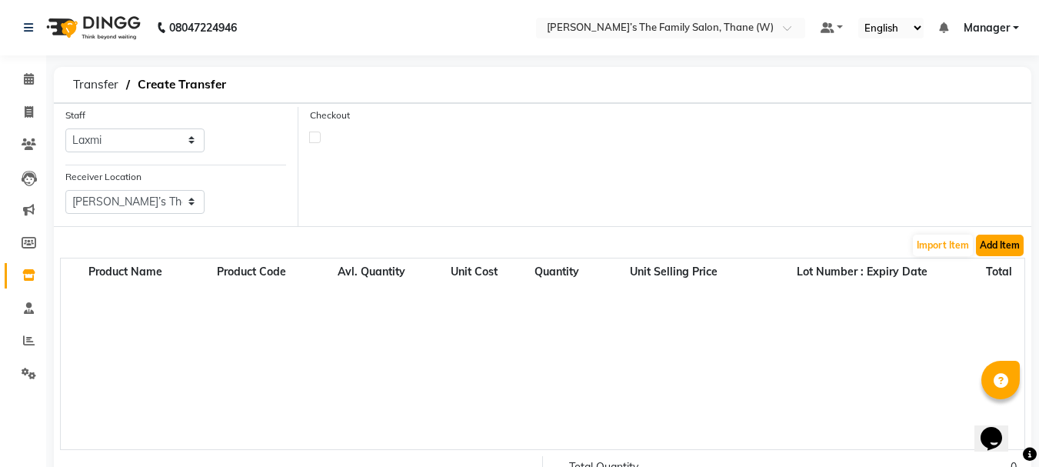
click at [1003, 244] on button "Add Item" at bounding box center [1000, 246] width 48 height 22
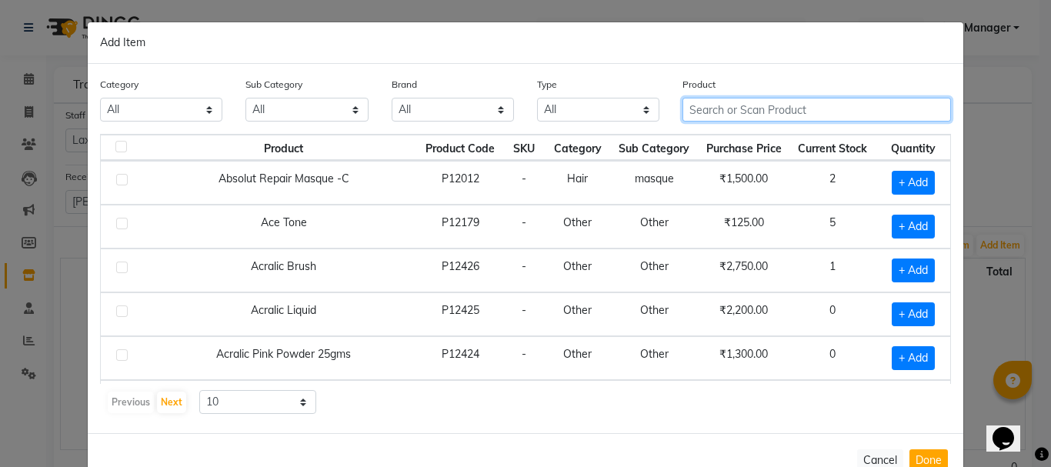
click at [806, 112] on input "text" at bounding box center [816, 110] width 269 height 24
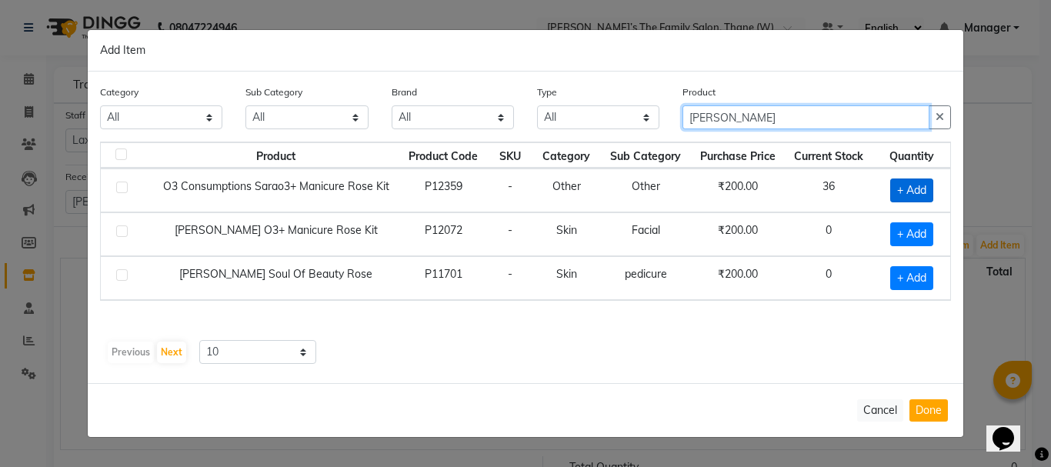
type input "sara"
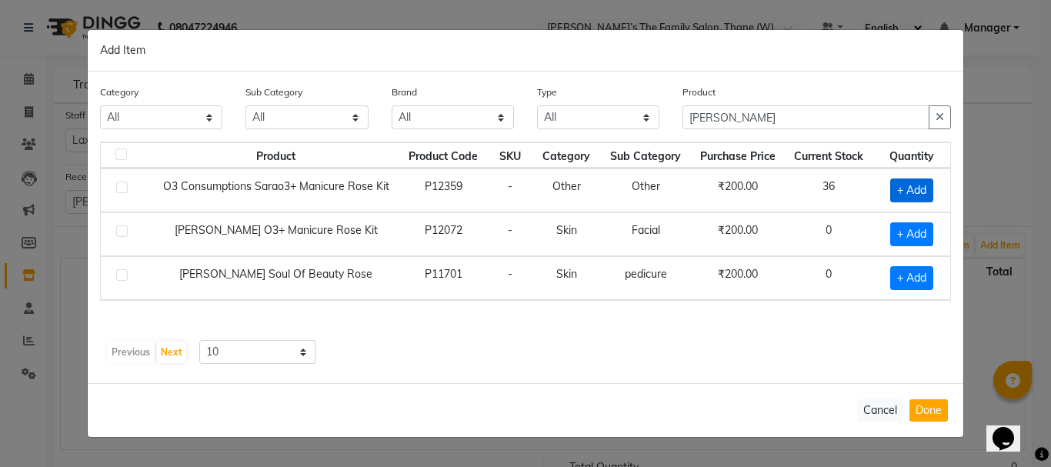
click at [918, 191] on span "+ Add" at bounding box center [911, 191] width 43 height 24
checkbox input "true"
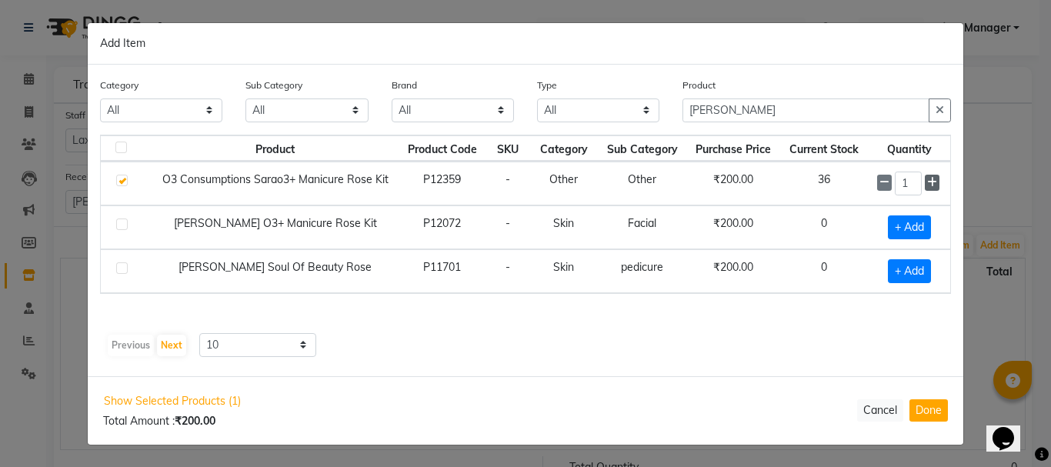
click at [930, 187] on icon at bounding box center [932, 182] width 10 height 11
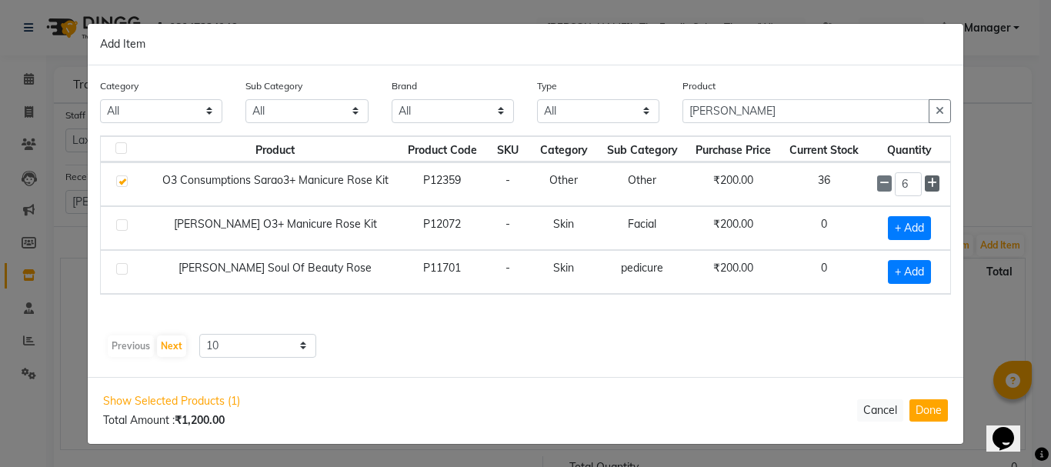
click at [930, 187] on icon at bounding box center [932, 183] width 10 height 11
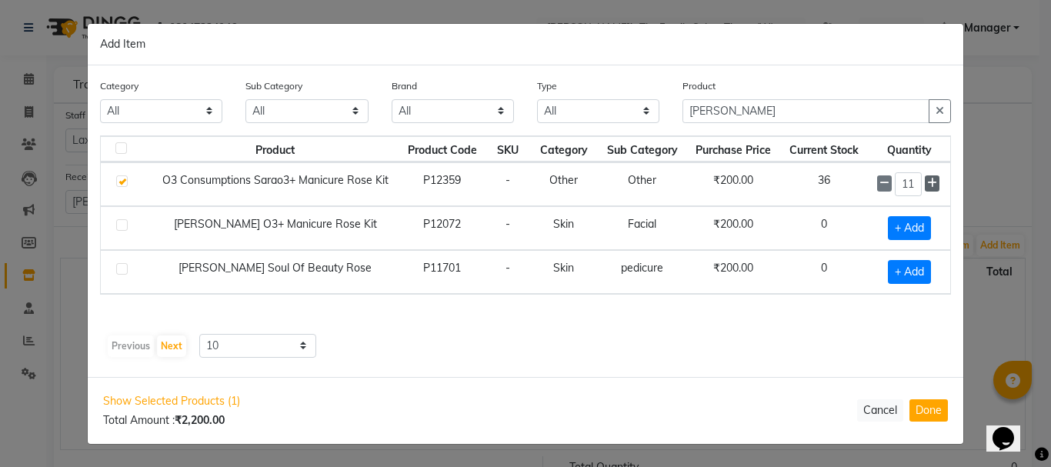
click at [930, 187] on icon at bounding box center [932, 183] width 10 height 11
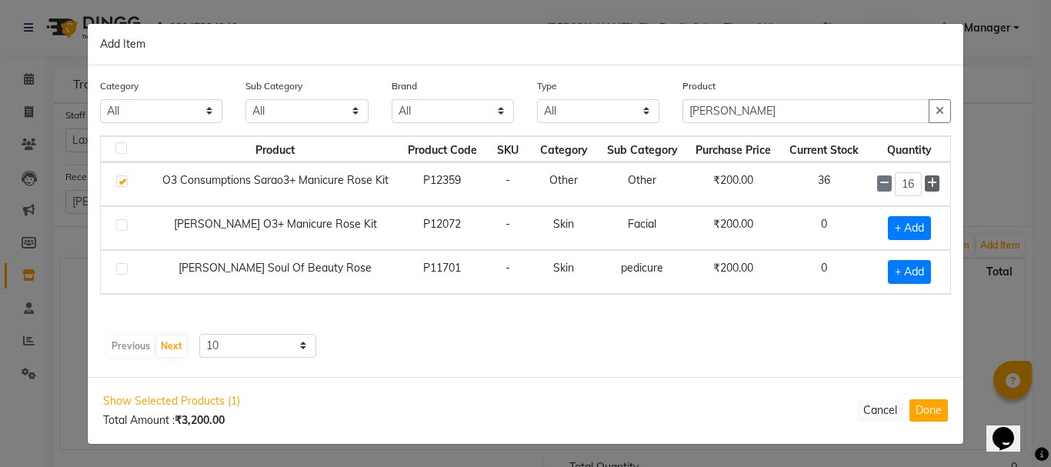
click at [930, 187] on icon at bounding box center [932, 183] width 10 height 11
type input "18"
click at [936, 110] on icon "button" at bounding box center [940, 110] width 8 height 11
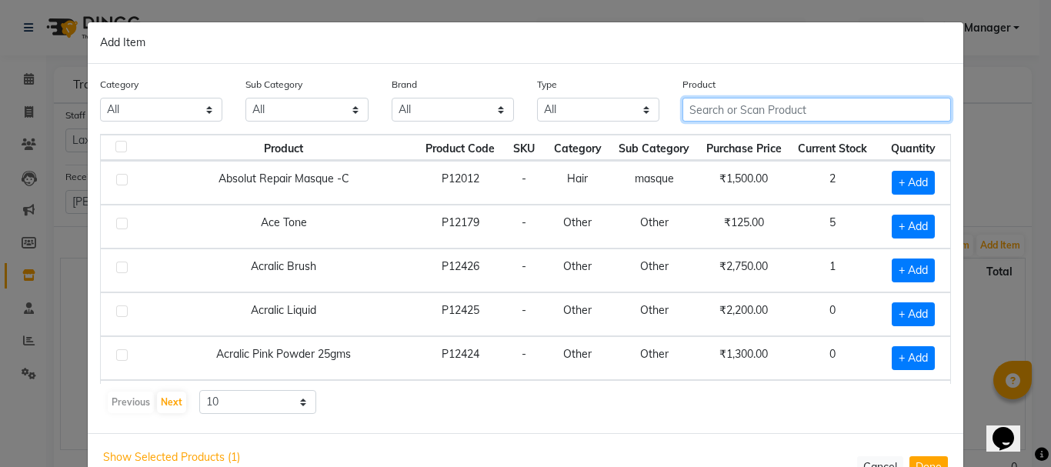
click at [836, 112] on input "text" at bounding box center [816, 110] width 269 height 24
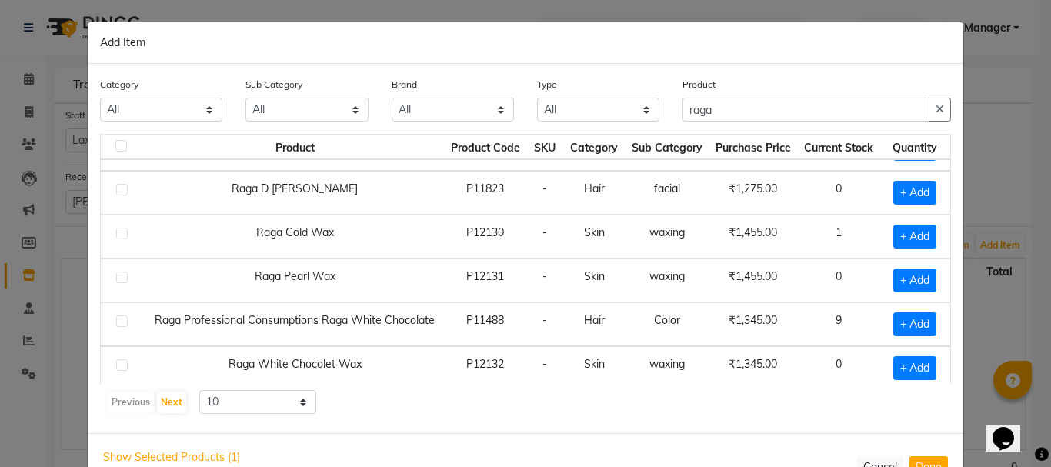
scroll to position [41, 0]
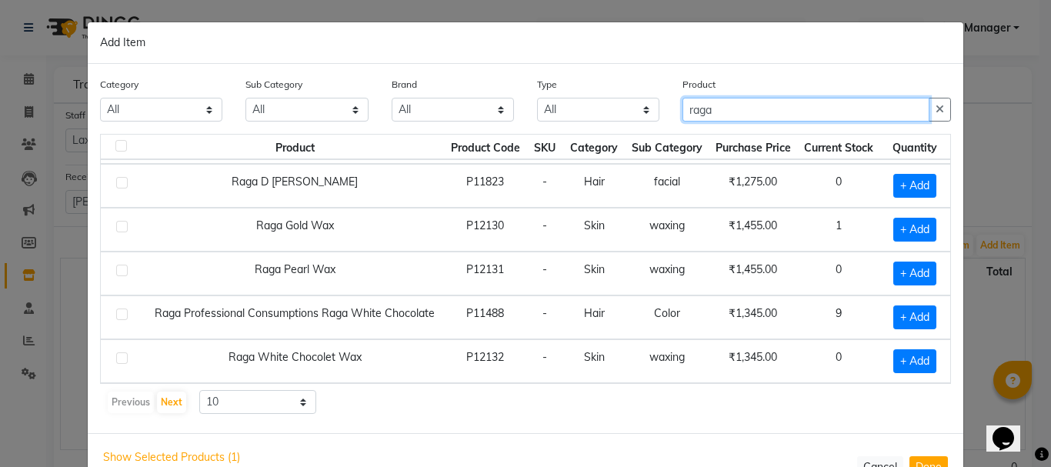
click at [747, 105] on input "raga" at bounding box center [805, 110] width 247 height 24
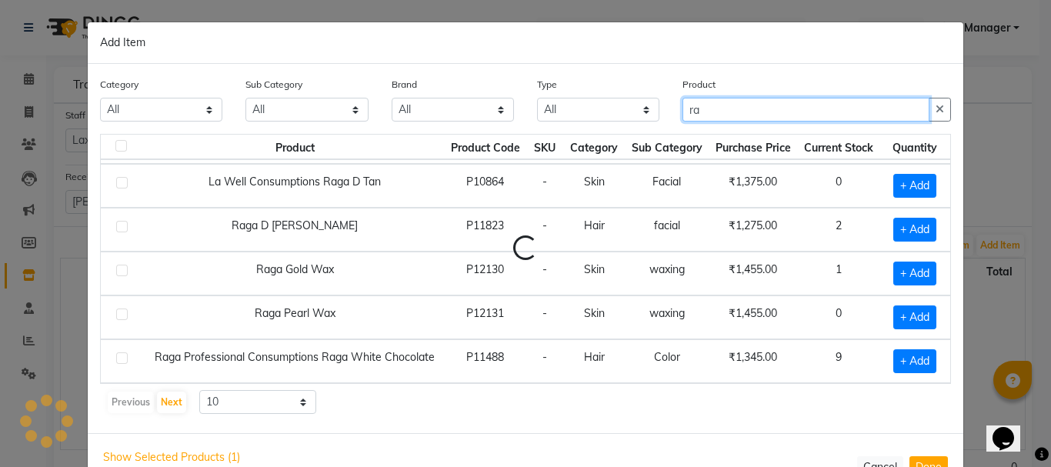
type input "r"
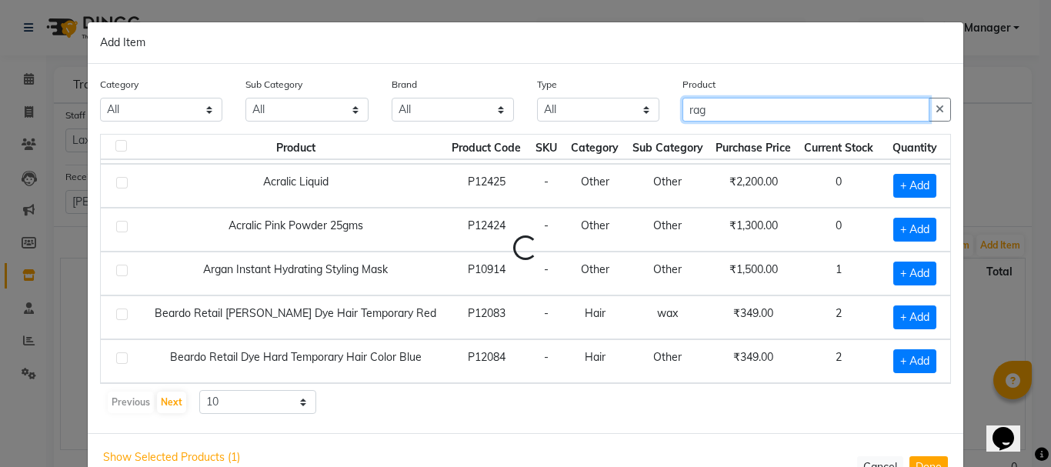
type input "raga"
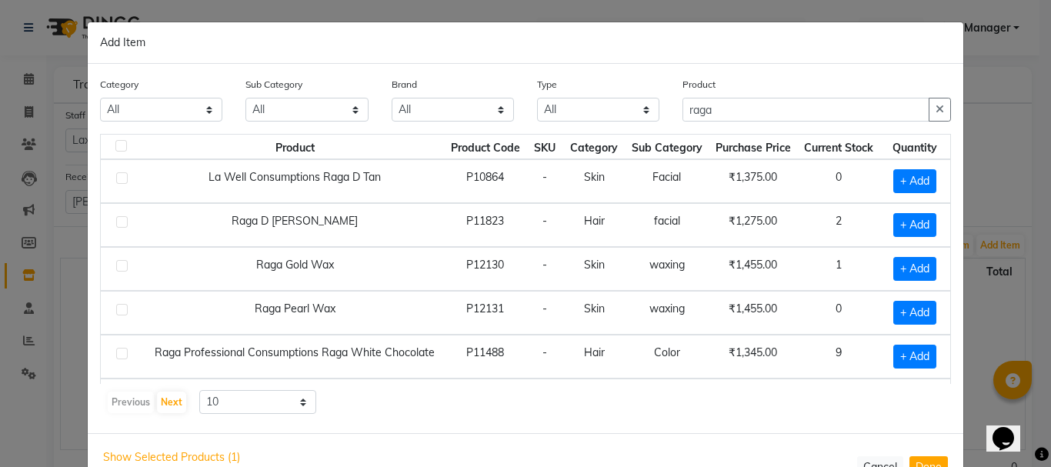
scroll to position [0, 0]
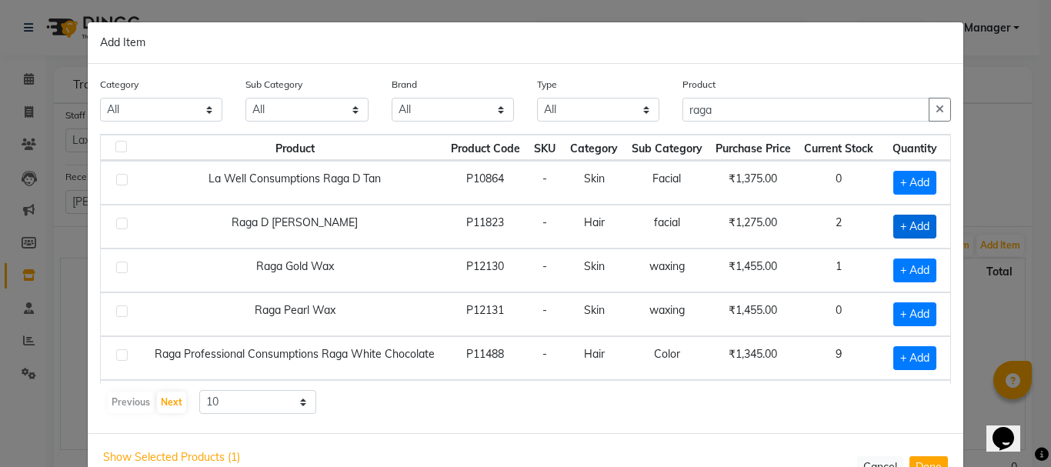
click at [906, 228] on span "+ Add" at bounding box center [914, 227] width 43 height 24
checkbox input "true"
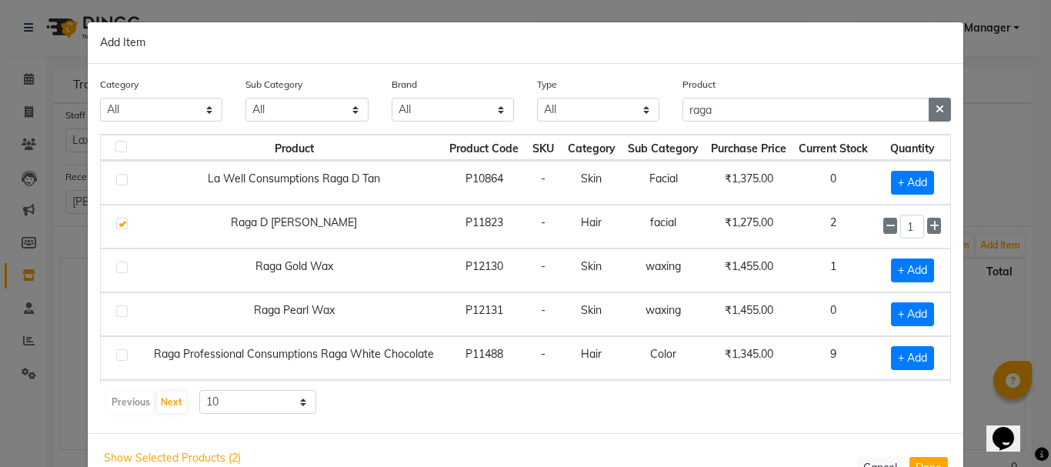
click at [929, 99] on button "button" at bounding box center [940, 110] width 22 height 24
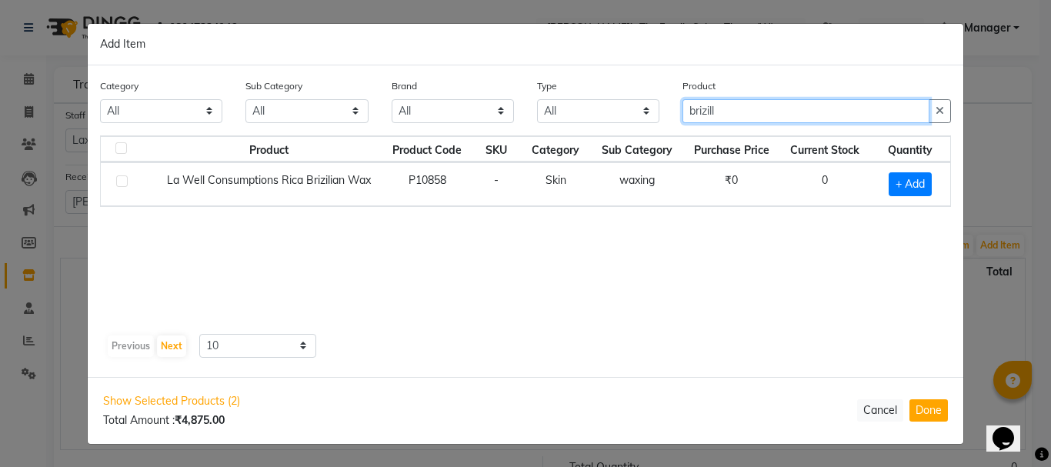
click at [762, 109] on input "brizill" at bounding box center [805, 111] width 247 height 24
type input "b"
type input "briz"
click at [915, 188] on span "+ Add" at bounding box center [910, 184] width 43 height 24
checkbox input "true"
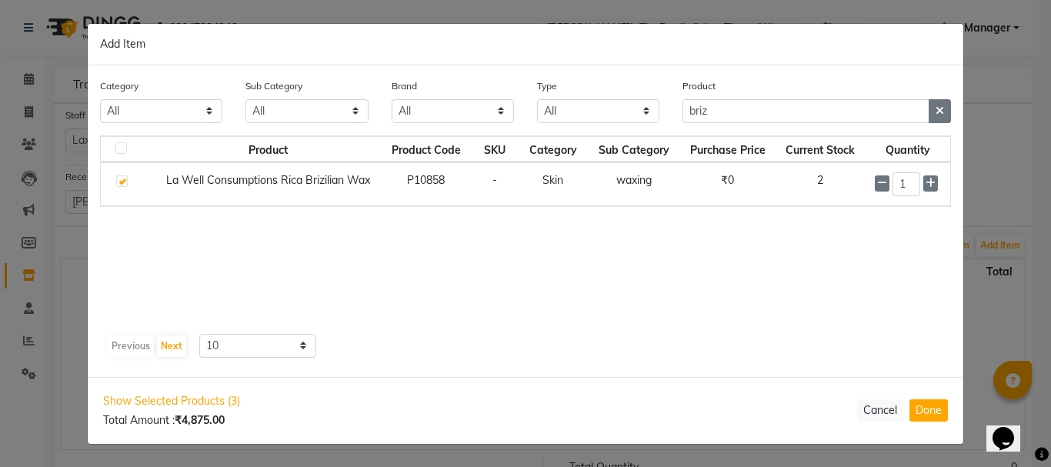
click at [940, 110] on icon "button" at bounding box center [940, 110] width 8 height 11
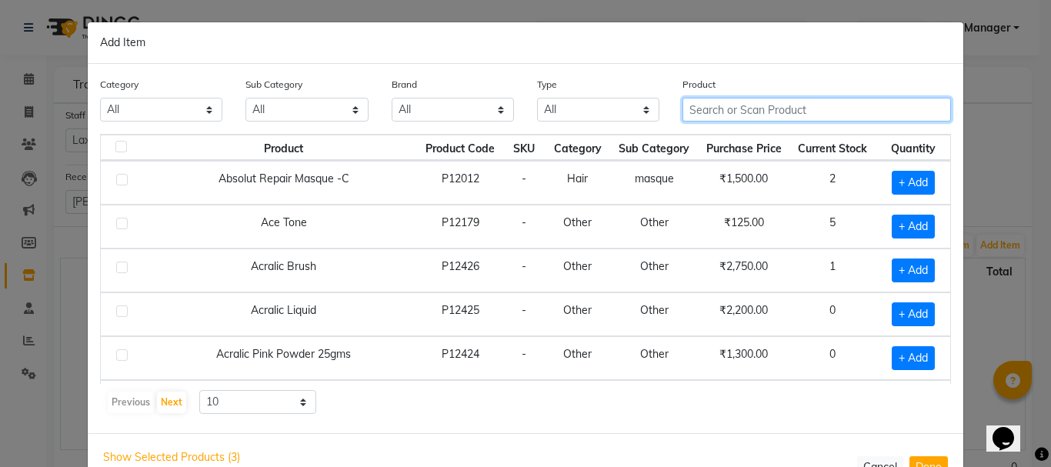
click at [882, 111] on input "text" at bounding box center [816, 110] width 269 height 24
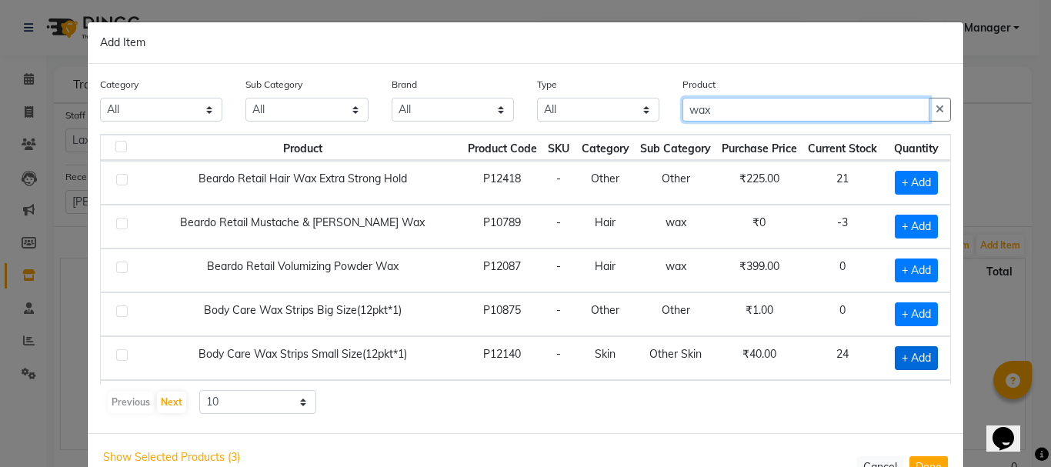
type input "wax"
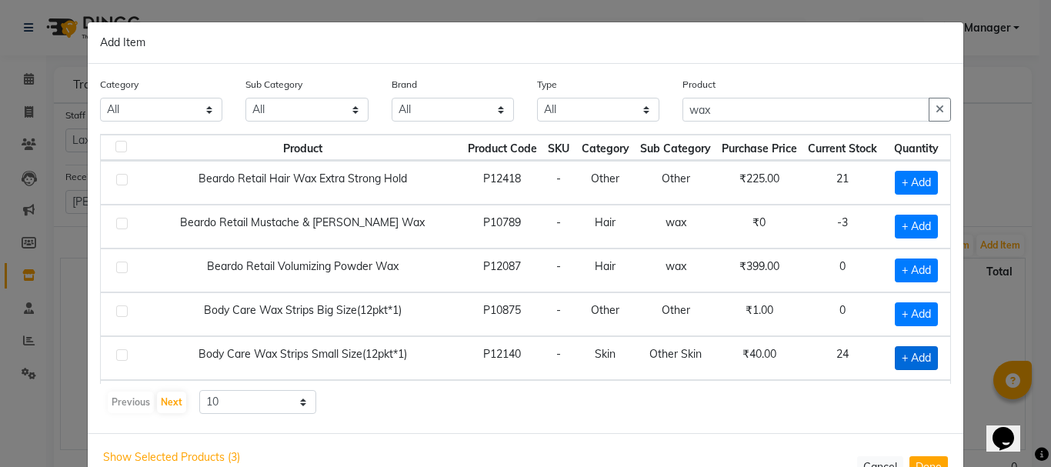
click at [898, 360] on span "+ Add" at bounding box center [916, 358] width 43 height 24
checkbox input "true"
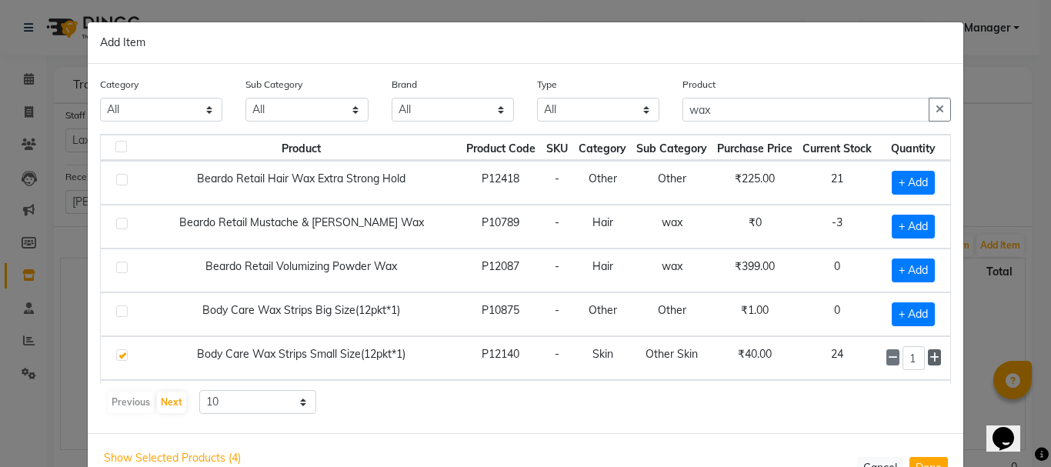
click at [929, 361] on icon at bounding box center [934, 357] width 10 height 11
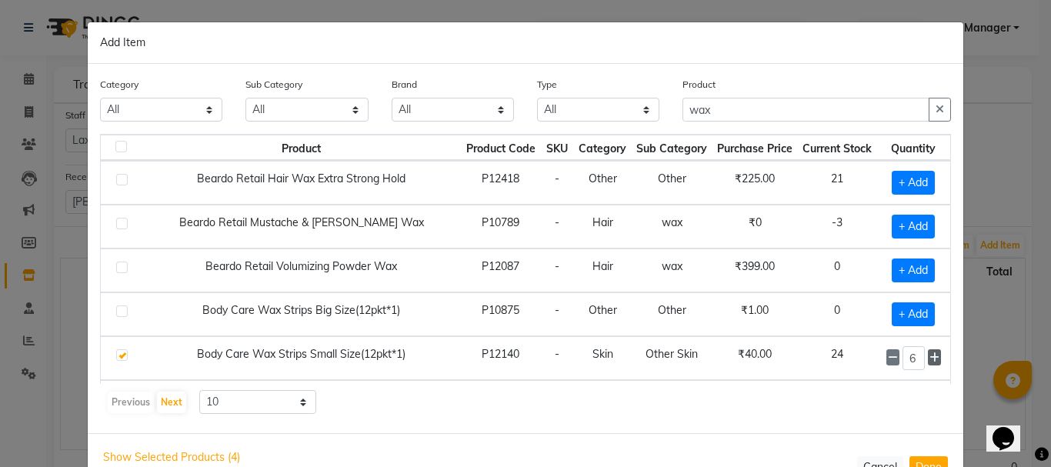
click at [929, 361] on icon at bounding box center [934, 357] width 10 height 11
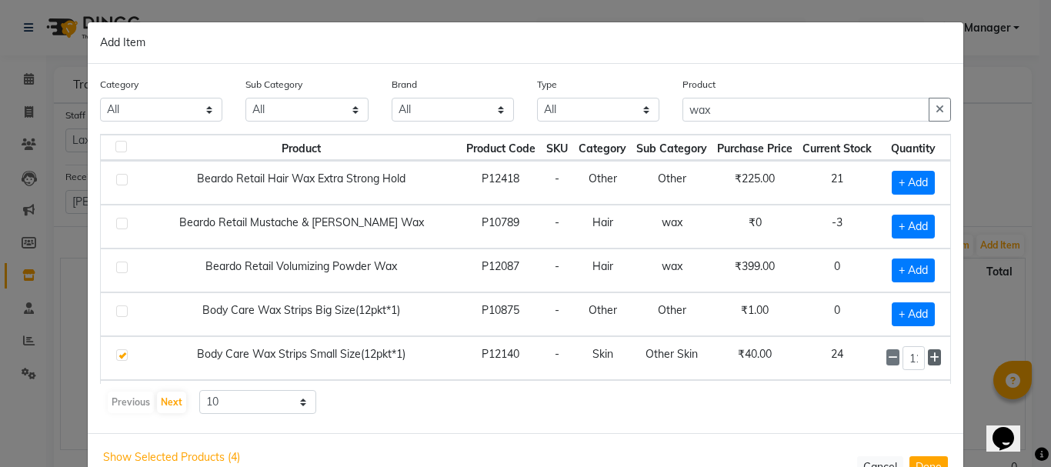
click at [929, 361] on icon at bounding box center [934, 357] width 10 height 11
click at [888, 357] on icon at bounding box center [893, 357] width 10 height 11
type input "12"
click at [936, 109] on icon "button" at bounding box center [940, 109] width 8 height 11
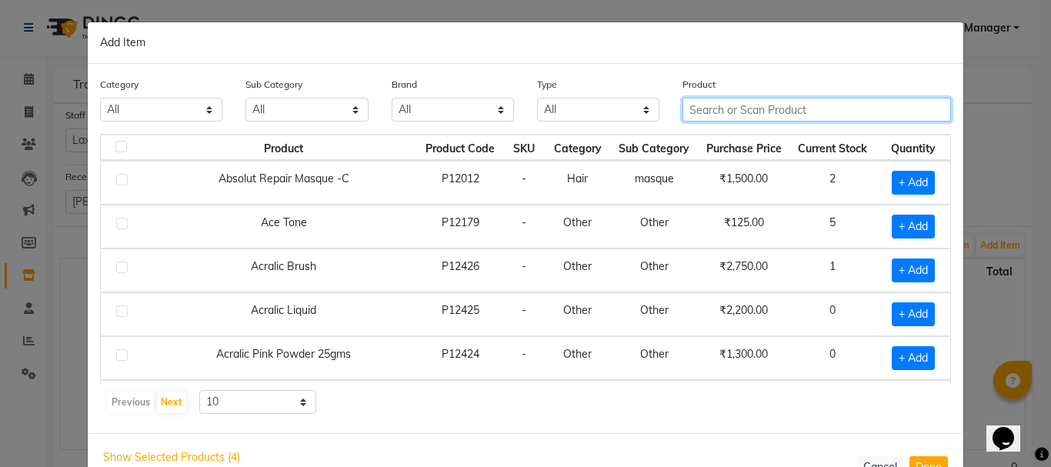
click at [865, 108] on input "text" at bounding box center [816, 110] width 269 height 24
click at [718, 105] on input "text" at bounding box center [816, 110] width 269 height 24
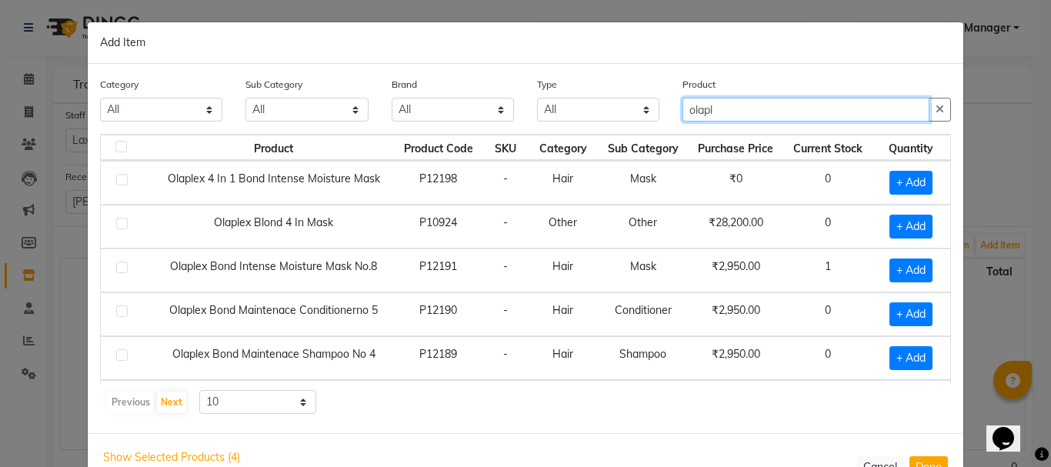
type input "olapl"
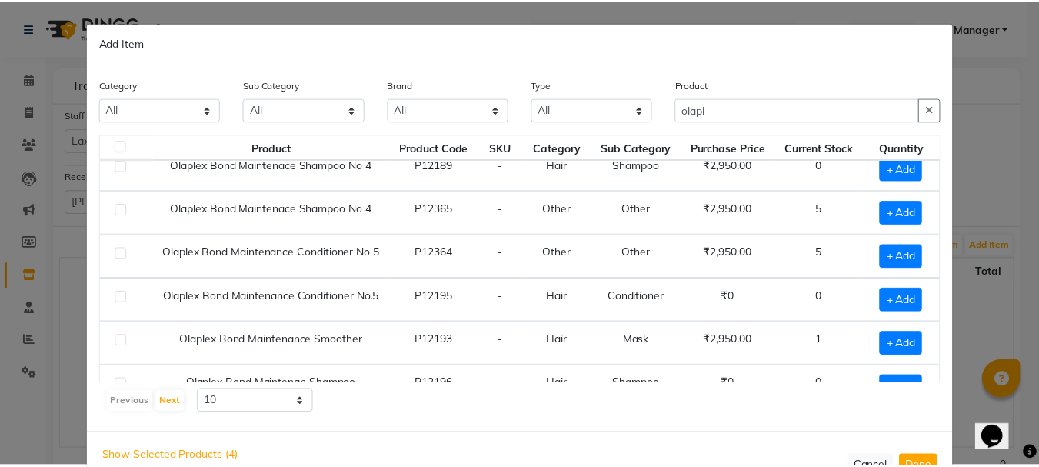
scroll to position [215, 0]
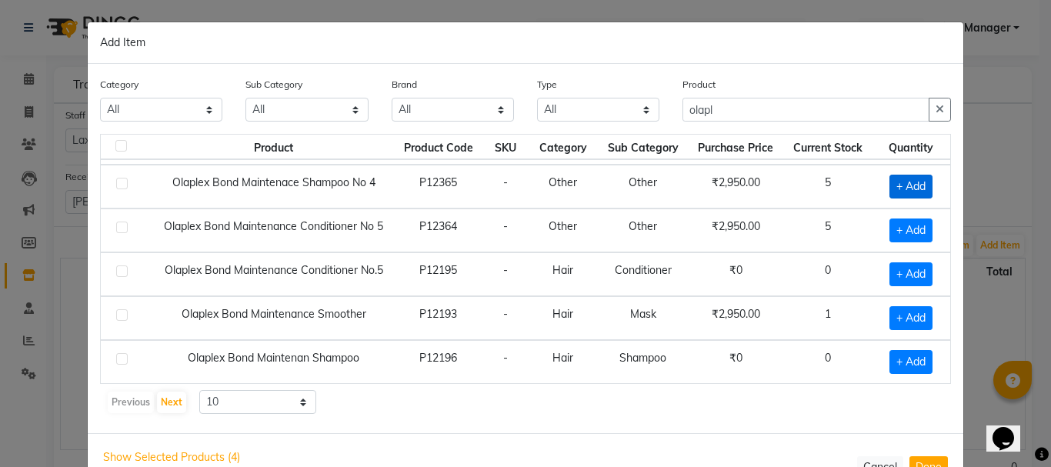
click at [900, 185] on span "+ Add" at bounding box center [910, 187] width 43 height 24
checkbox input "true"
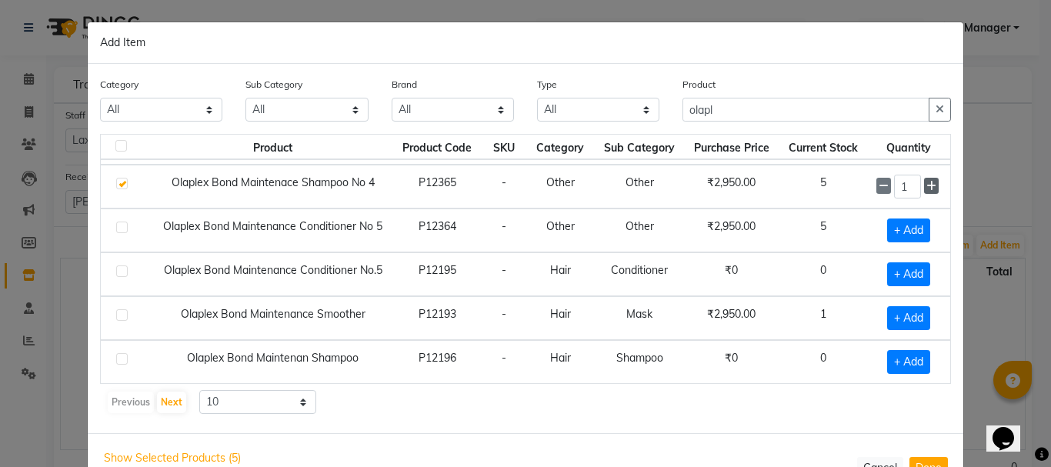
click at [926, 185] on icon at bounding box center [931, 186] width 10 height 11
type input "2"
click at [902, 231] on span "+ Add" at bounding box center [908, 231] width 43 height 24
checkbox input "true"
click at [926, 234] on icon at bounding box center [931, 230] width 10 height 11
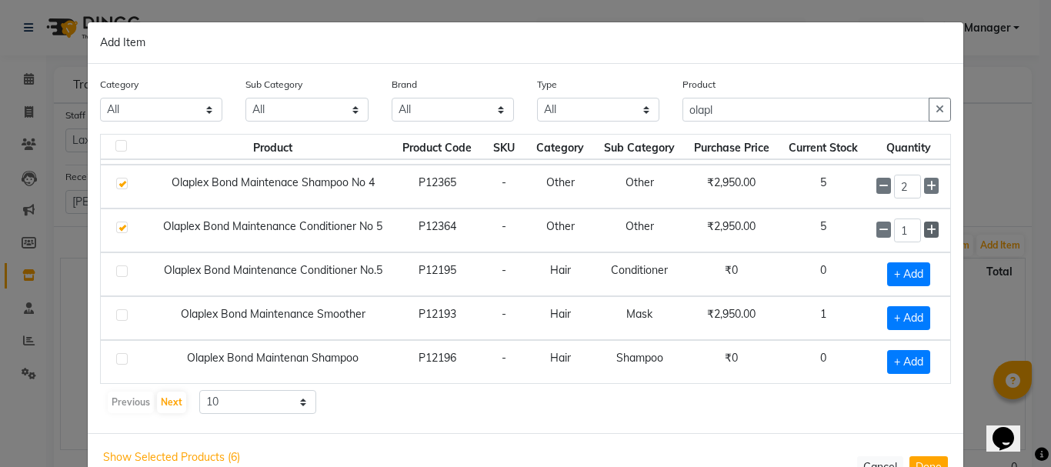
type input "2"
click at [924, 456] on button "Done" at bounding box center [928, 467] width 38 height 22
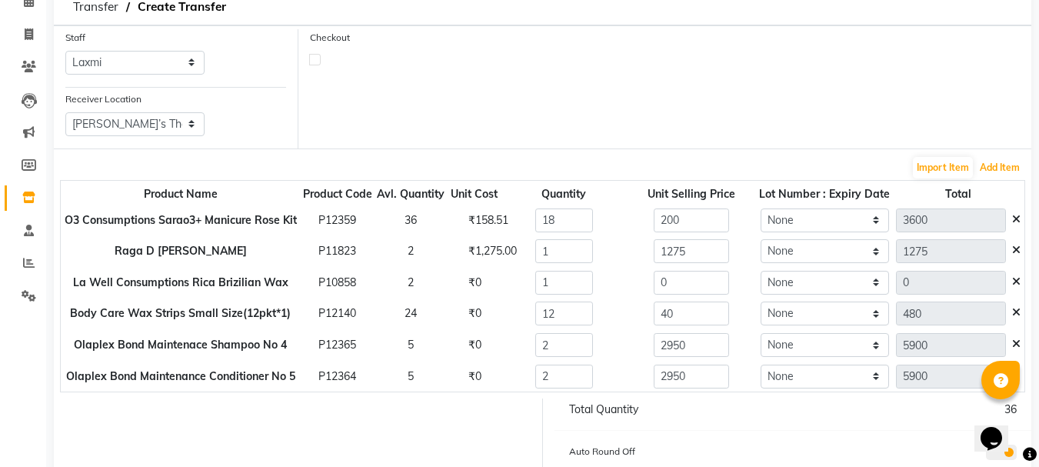
scroll to position [92, 0]
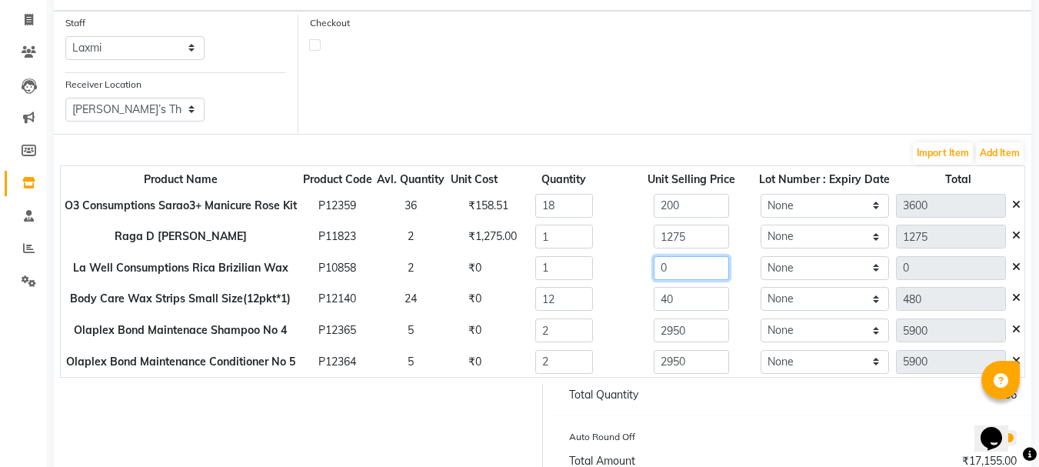
click at [708, 272] on input "0" at bounding box center [691, 268] width 75 height 24
type input "1375"
click at [833, 390] on div "36" at bounding box center [910, 395] width 235 height 16
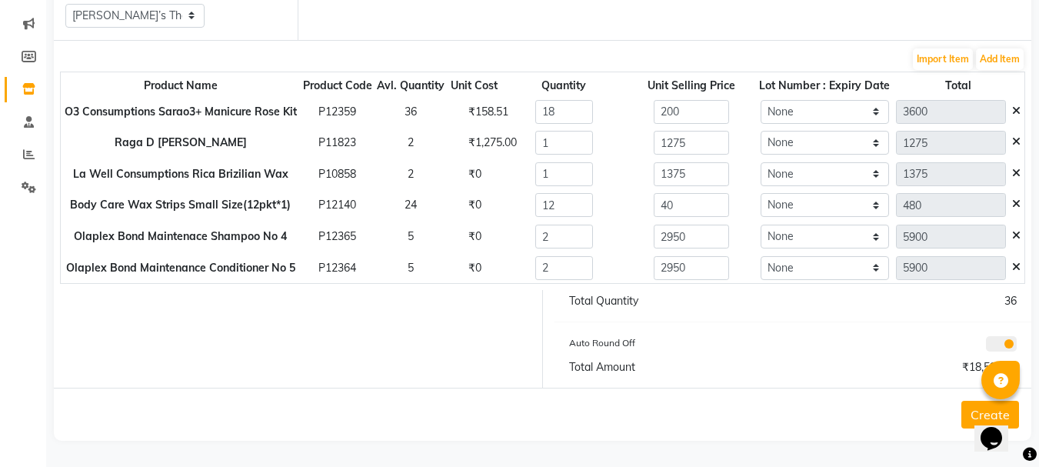
click at [971, 410] on button "Create" at bounding box center [991, 415] width 58 height 28
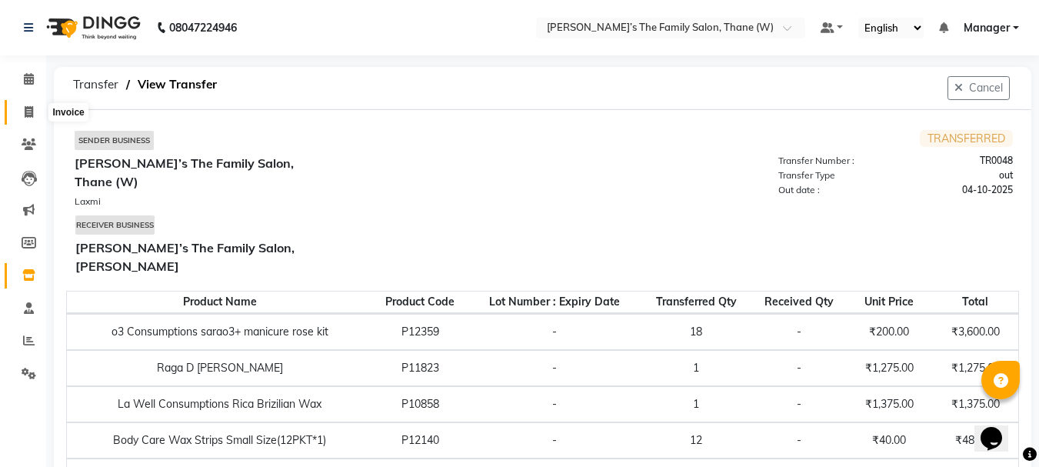
click at [28, 113] on icon at bounding box center [29, 112] width 8 height 12
select select "service"
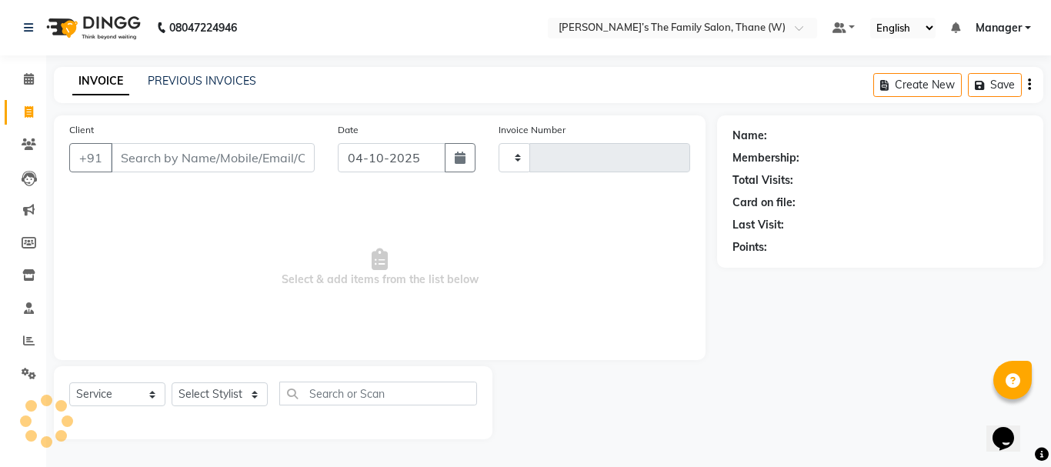
type input "3736"
select select "8004"
click at [137, 160] on input "Client" at bounding box center [213, 157] width 204 height 29
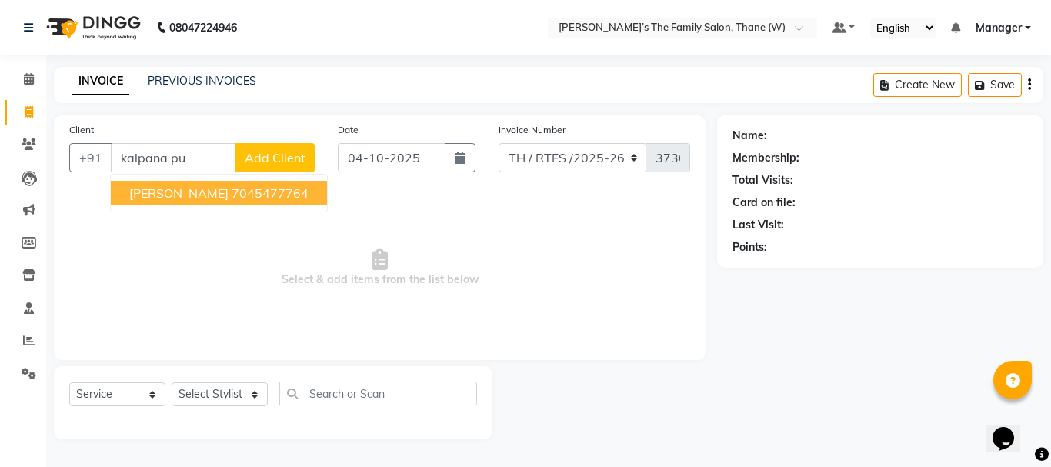
click at [202, 192] on span "[PERSON_NAME]" at bounding box center [178, 192] width 99 height 15
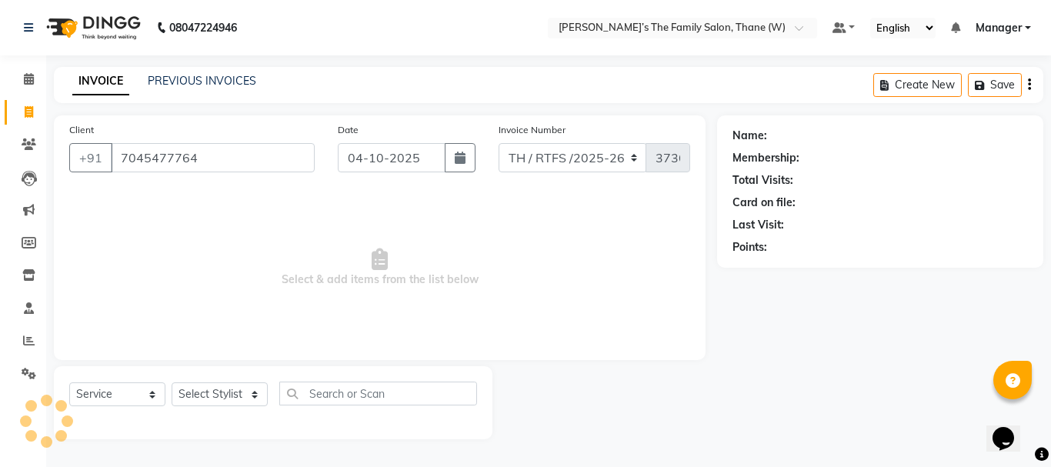
type input "7045477764"
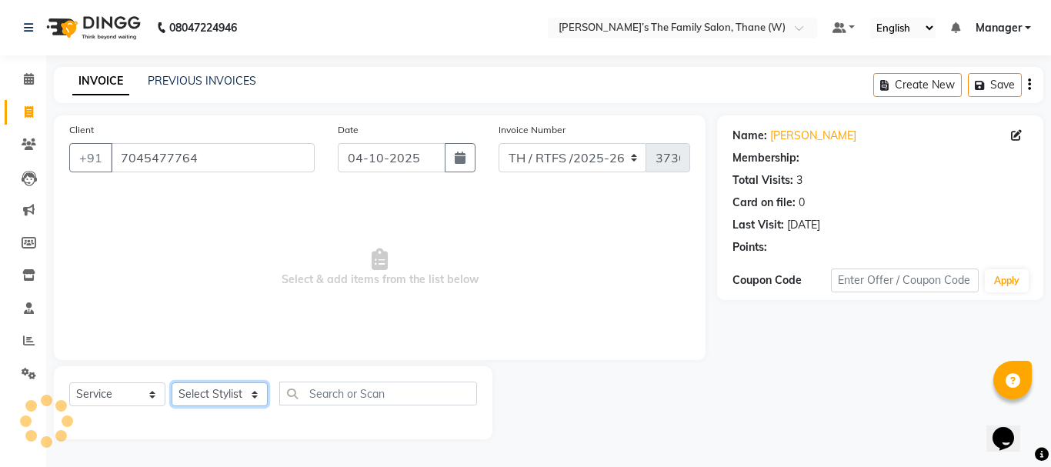
click at [202, 395] on select "Select Stylist Aarohi P [PERSON_NAME] [PERSON_NAME] A [PERSON_NAME] .[PERSON_NA…" at bounding box center [220, 394] width 96 height 24
select select "84594"
click at [172, 382] on select "Select Stylist Aarohi P [PERSON_NAME] [PERSON_NAME] A [PERSON_NAME] .[PERSON_NA…" at bounding box center [220, 394] width 96 height 24
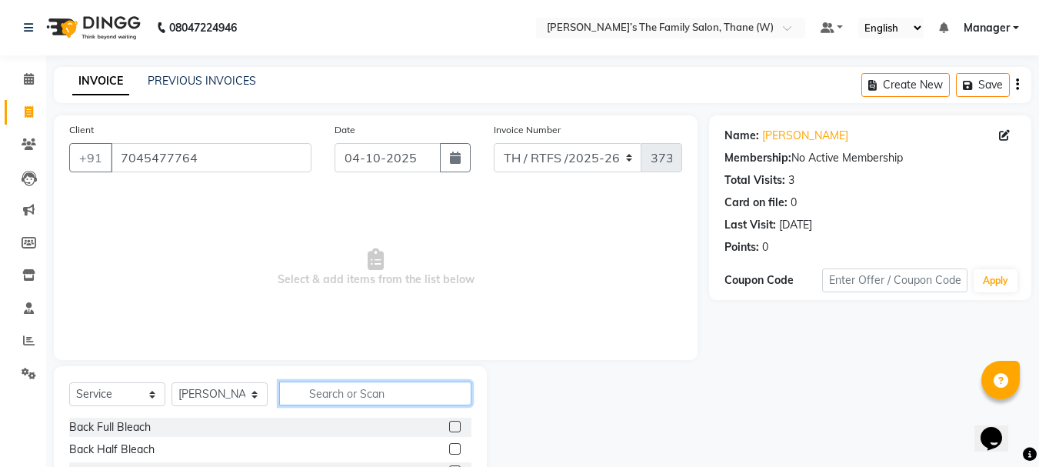
click at [331, 392] on input "text" at bounding box center [375, 394] width 192 height 24
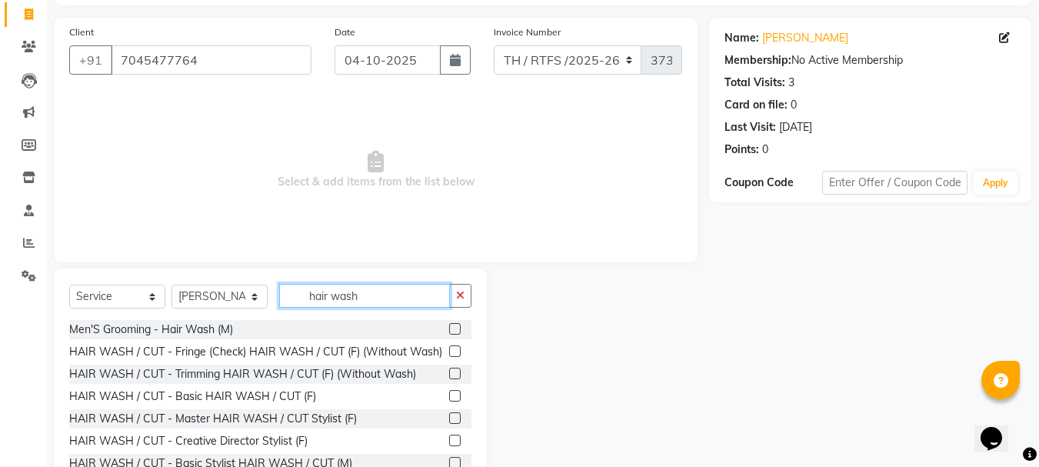
scroll to position [149, 0]
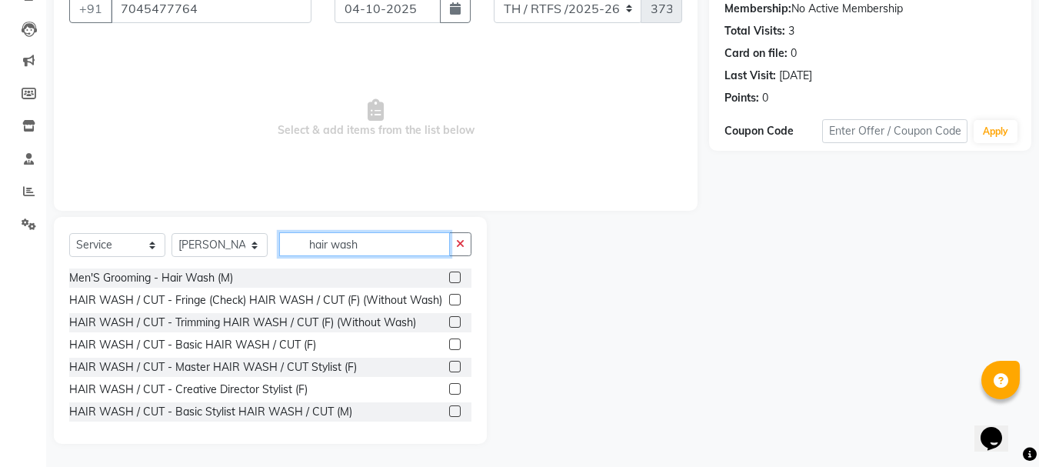
type input "hair wash"
click at [449, 328] on label at bounding box center [455, 322] width 12 height 12
click at [449, 328] on input "checkbox" at bounding box center [454, 323] width 10 height 10
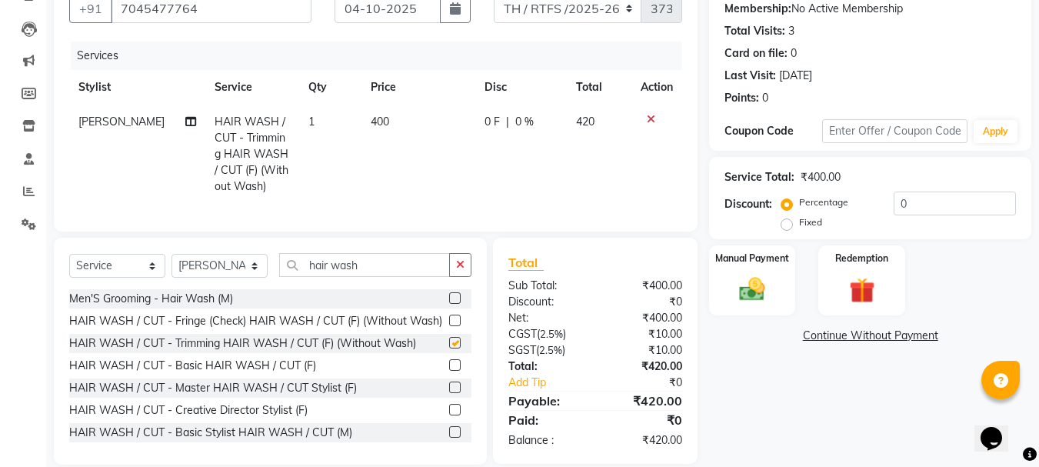
checkbox input "false"
click at [367, 111] on td "400" at bounding box center [419, 154] width 114 height 99
select select "84594"
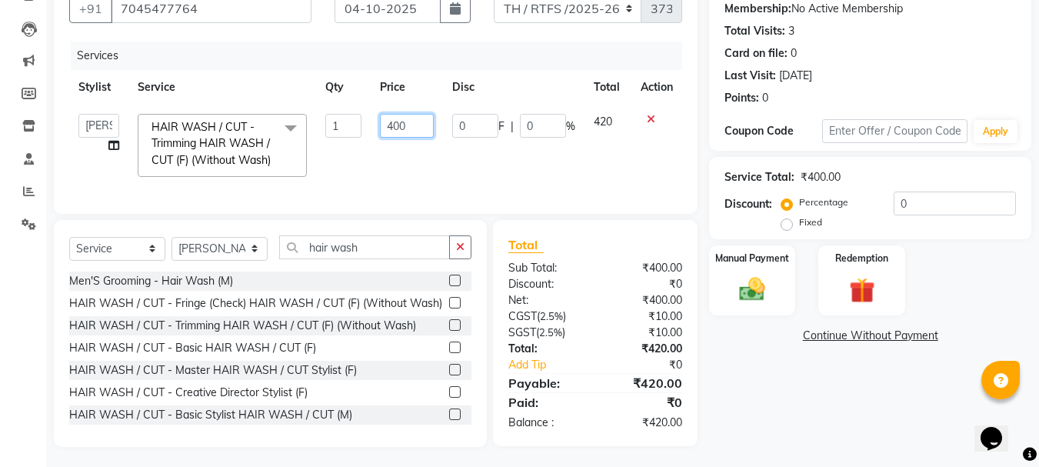
click at [416, 125] on input "400" at bounding box center [406, 126] width 53 height 24
type input "4"
type input "550"
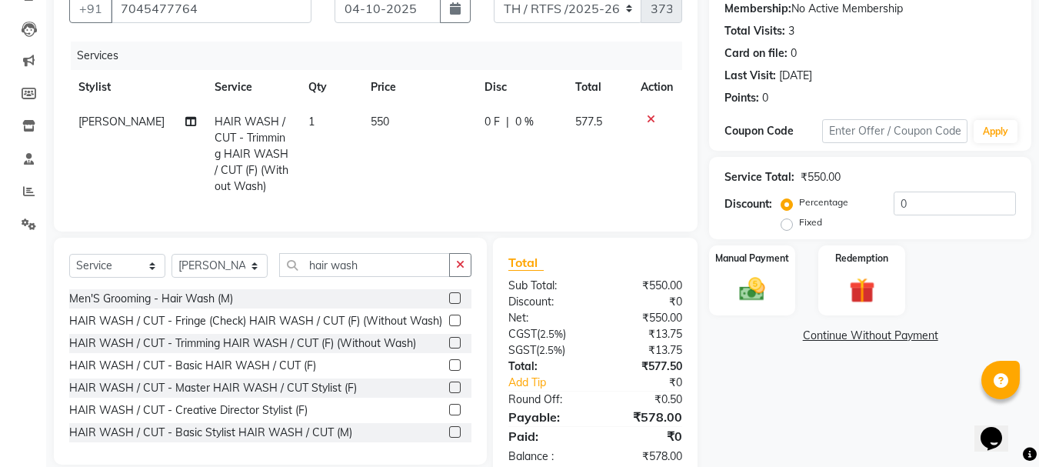
click at [420, 182] on td "550" at bounding box center [419, 154] width 114 height 99
select select "84594"
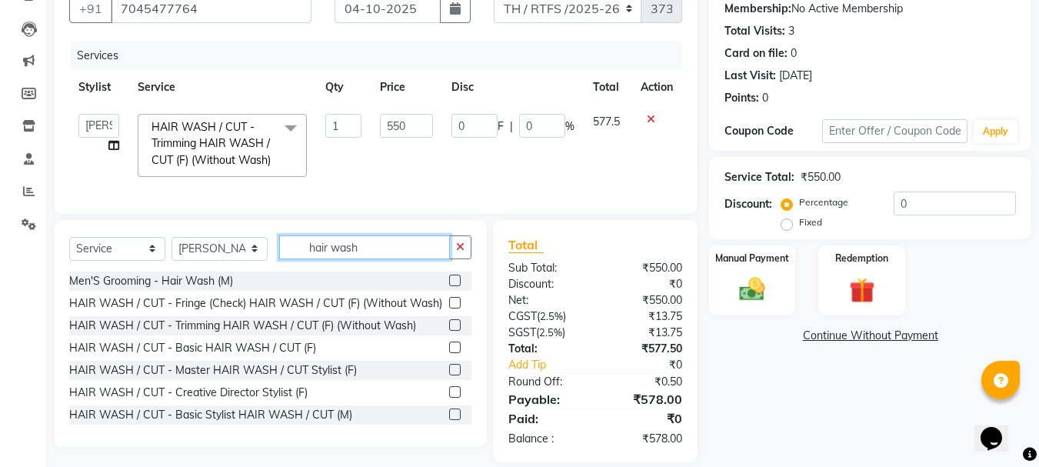
click at [382, 259] on input "hair wash" at bounding box center [364, 247] width 171 height 24
type input "h"
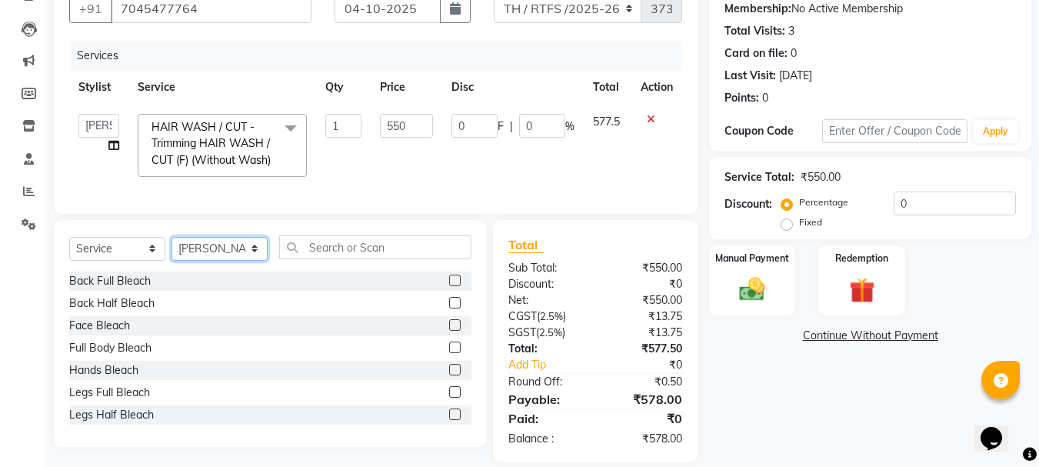
click at [219, 261] on select "Select Stylist Aarohi P [PERSON_NAME] [PERSON_NAME] A [PERSON_NAME] .[PERSON_NA…" at bounding box center [220, 249] width 96 height 24
select select "35589"
click at [172, 261] on select "Select Stylist Aarohi P [PERSON_NAME] [PERSON_NAME] A [PERSON_NAME] .[PERSON_NA…" at bounding box center [220, 249] width 96 height 24
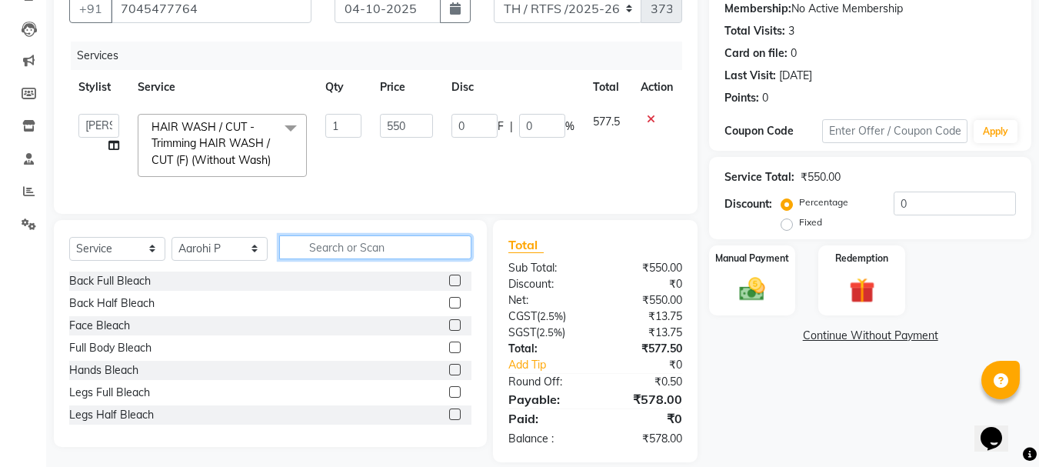
click at [355, 259] on input "text" at bounding box center [375, 247] width 192 height 24
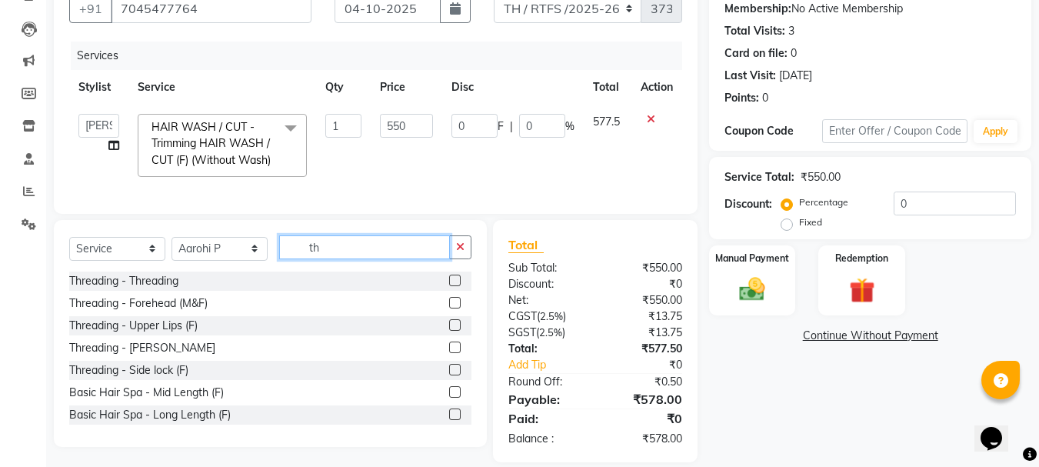
type input "th"
click at [449, 286] on label at bounding box center [455, 281] width 12 height 12
click at [449, 286] on input "checkbox" at bounding box center [454, 281] width 10 height 10
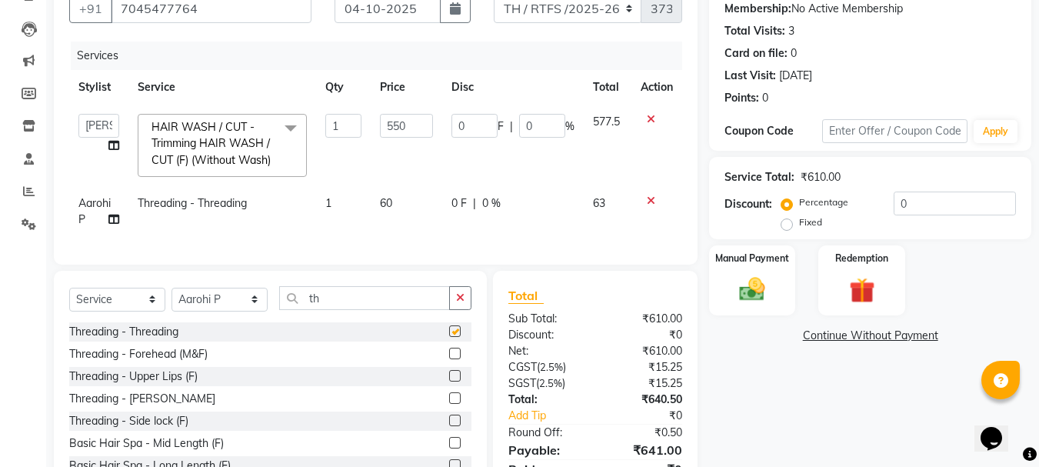
checkbox input "false"
click at [120, 312] on select "Select Service Product Membership Package Voucher Prepaid Gift Card" at bounding box center [117, 300] width 96 height 24
click at [69, 312] on select "Select Service Product Membership Package Voucher Prepaid Gift Card" at bounding box center [117, 300] width 96 height 24
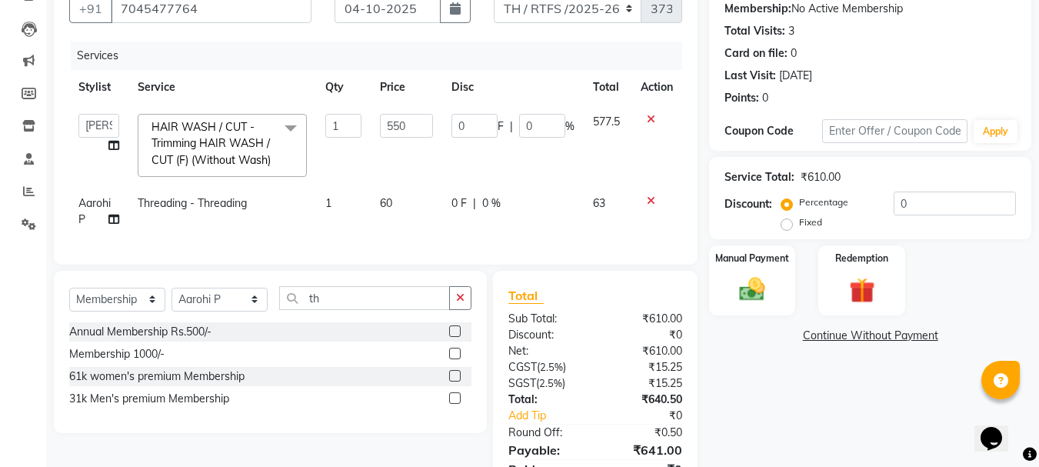
click at [454, 359] on label at bounding box center [455, 354] width 12 height 12
click at [454, 359] on input "checkbox" at bounding box center [454, 354] width 10 height 10
select select "select"
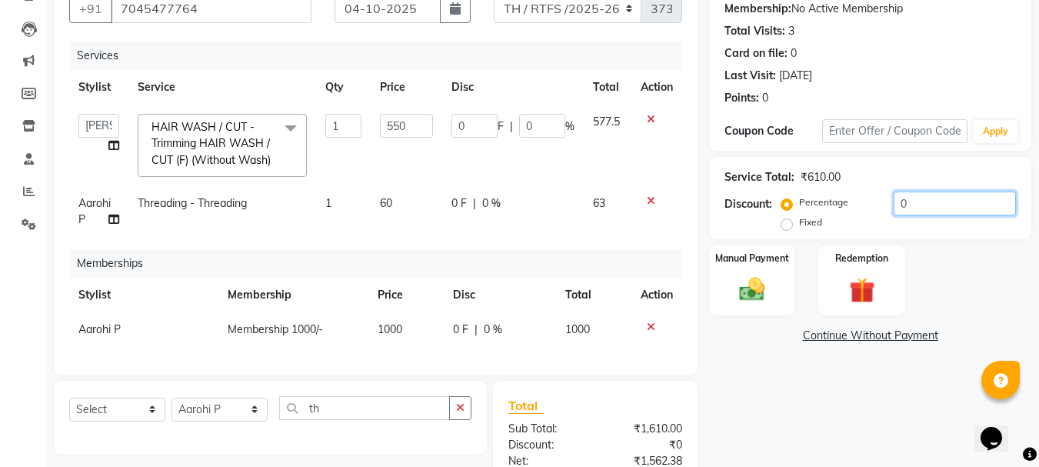
click at [933, 204] on input "0" at bounding box center [955, 204] width 122 height 24
type input "1"
type input "5.5"
type input "1"
type input "15"
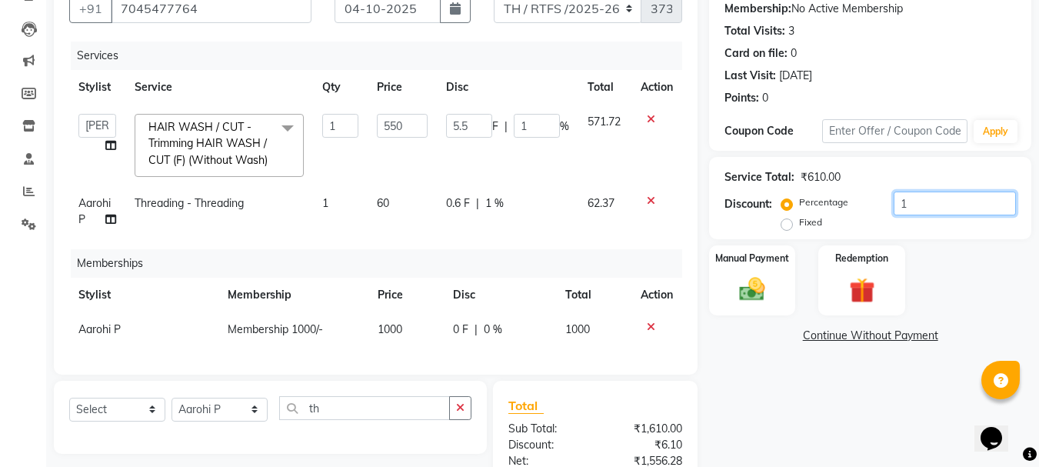
type input "82.5"
type input "15"
click at [732, 312] on div "Manual Payment" at bounding box center [753, 280] width 90 height 73
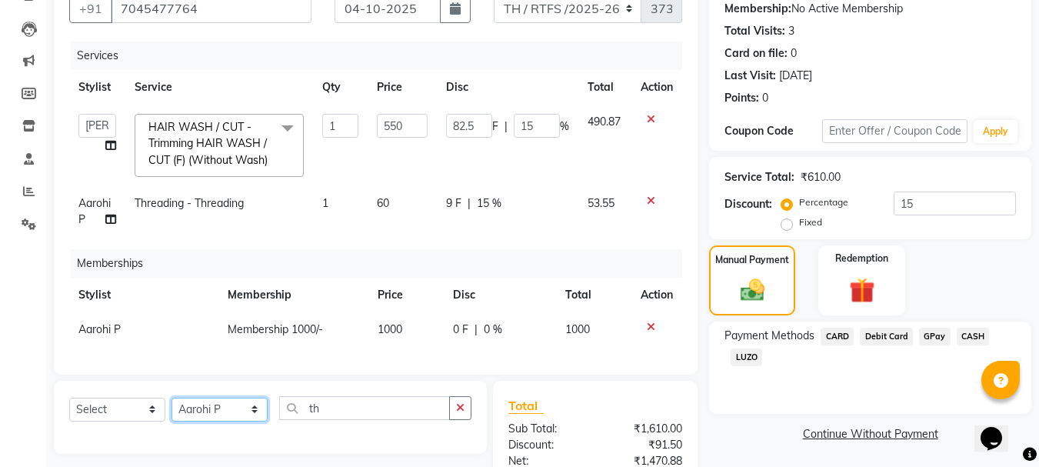
click at [193, 422] on select "Select Stylist Aarohi P [PERSON_NAME] [PERSON_NAME] A [PERSON_NAME] .[PERSON_NA…" at bounding box center [220, 410] width 96 height 24
select select "84594"
click at [172, 422] on select "Select Stylist Aarohi P [PERSON_NAME] [PERSON_NAME] A [PERSON_NAME] .[PERSON_NA…" at bounding box center [220, 410] width 96 height 24
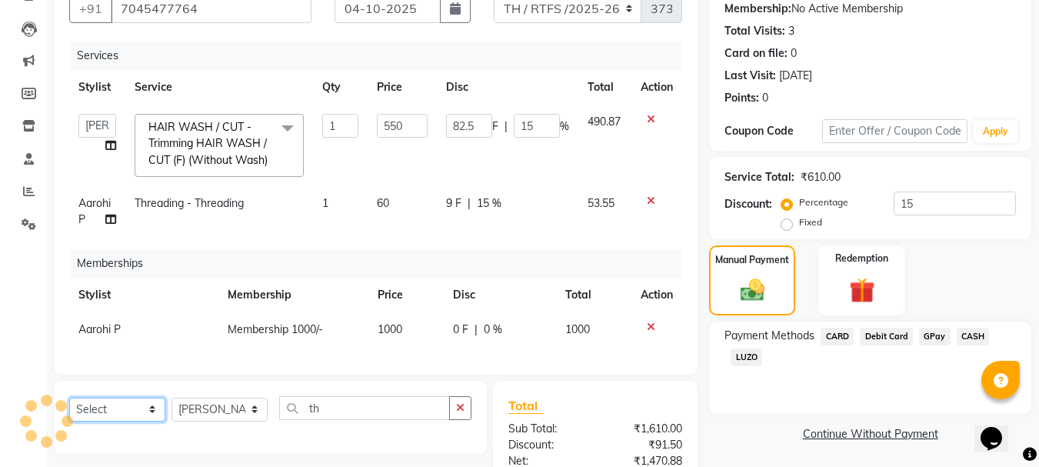
click at [120, 422] on select "Select Service Product Package Voucher Prepaid Gift Card" at bounding box center [117, 410] width 96 height 24
select select "product"
click at [69, 422] on select "Select Service Product Package Voucher Prepaid Gift Card" at bounding box center [117, 410] width 96 height 24
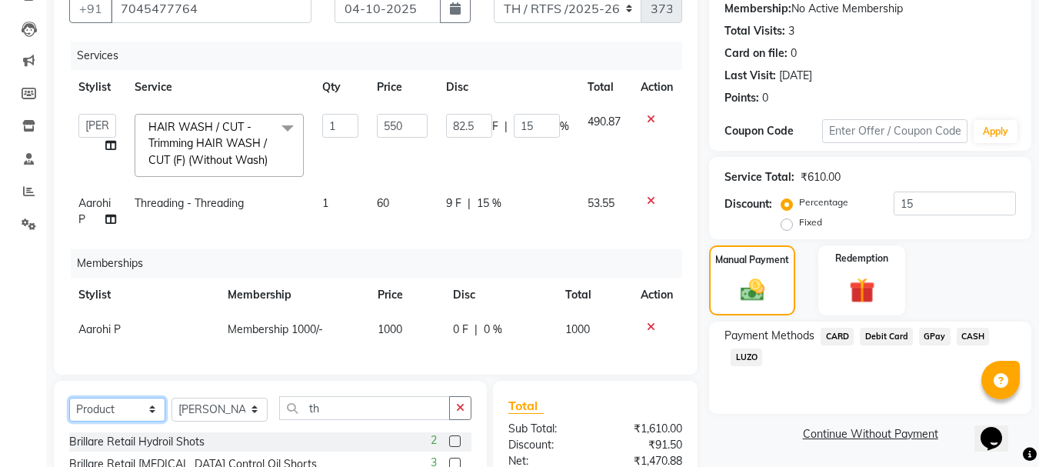
scroll to position [357, 0]
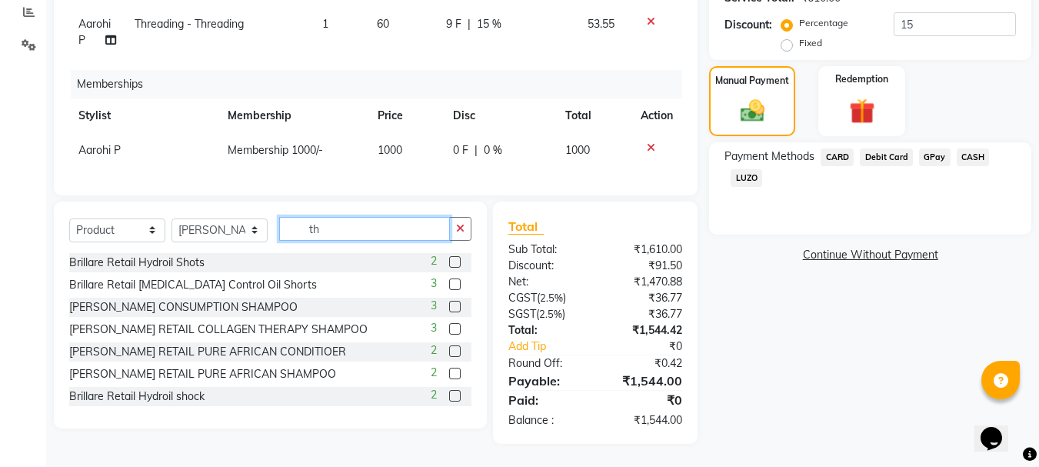
click at [391, 233] on input "th" at bounding box center [364, 229] width 171 height 24
type input "t"
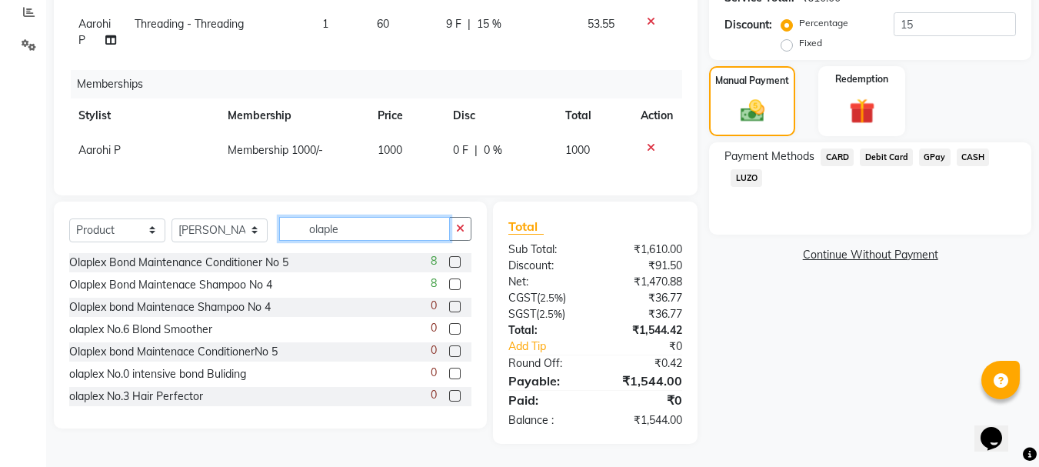
type input "olaple"
click at [449, 283] on label at bounding box center [455, 285] width 12 height 12
click at [449, 283] on input "checkbox" at bounding box center [454, 285] width 10 height 10
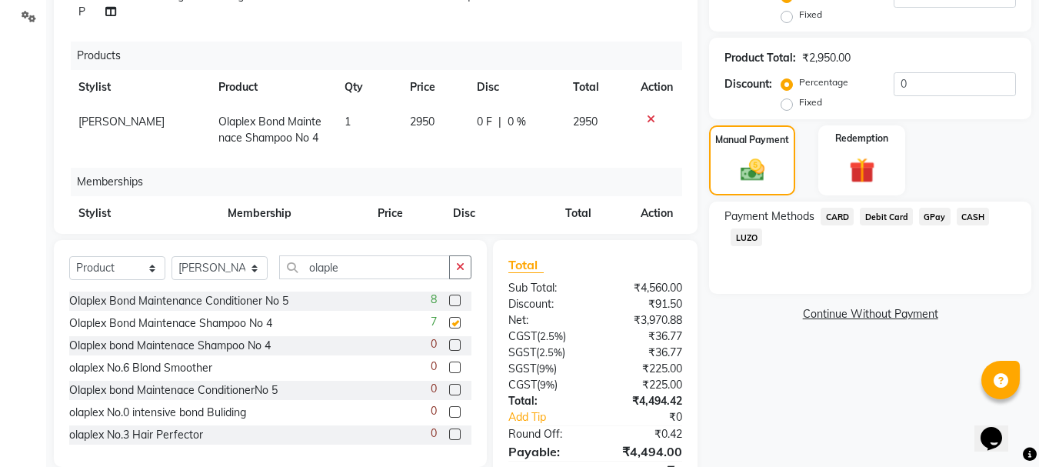
checkbox input "false"
click at [449, 299] on label at bounding box center [455, 301] width 12 height 12
click at [449, 299] on input "checkbox" at bounding box center [454, 301] width 10 height 10
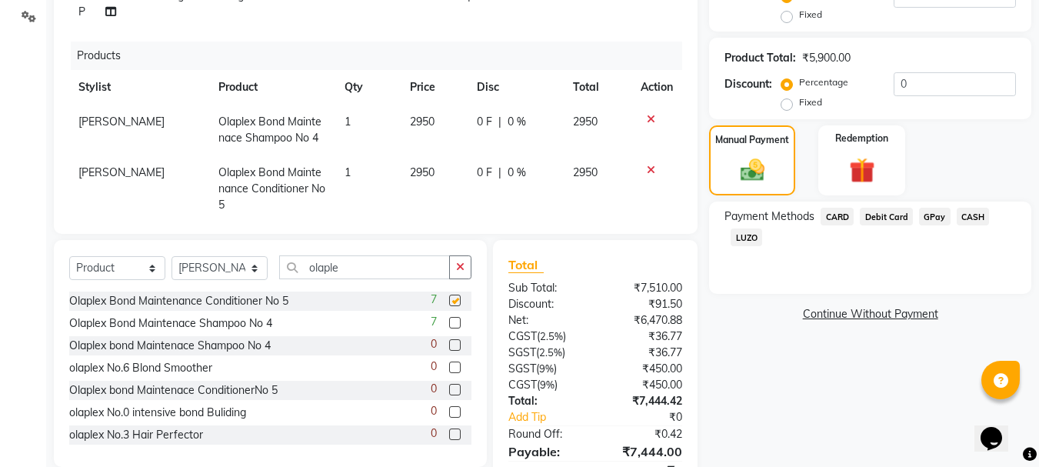
checkbox input "false"
click at [647, 125] on icon at bounding box center [651, 119] width 8 height 11
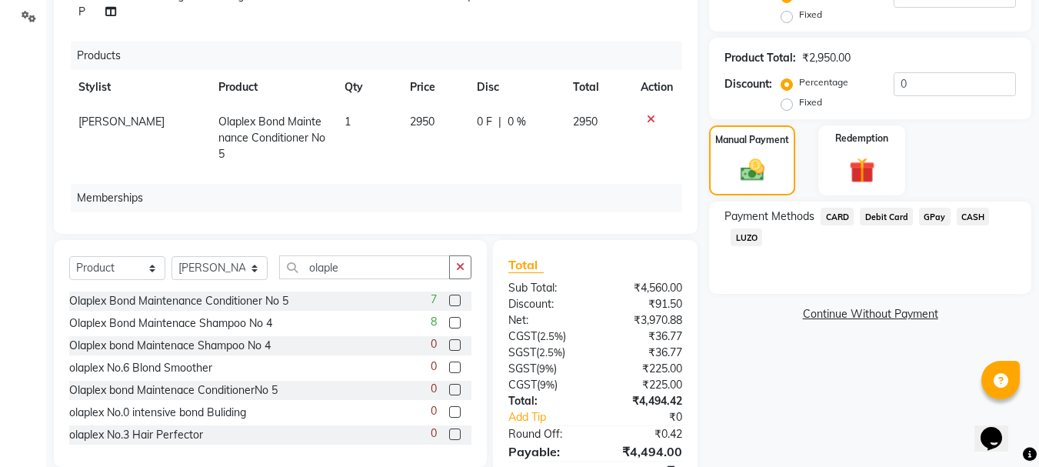
click at [647, 125] on icon at bounding box center [651, 119] width 8 height 11
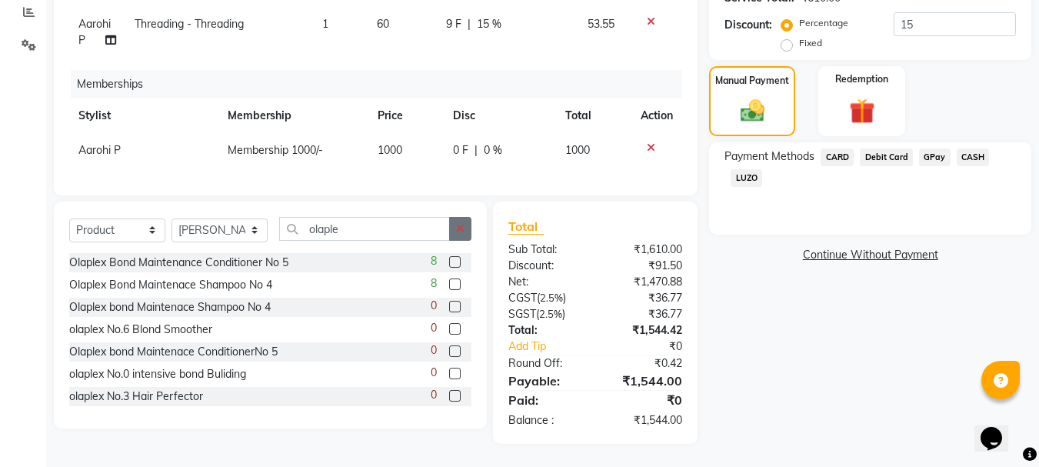
click at [462, 230] on icon "button" at bounding box center [460, 228] width 8 height 11
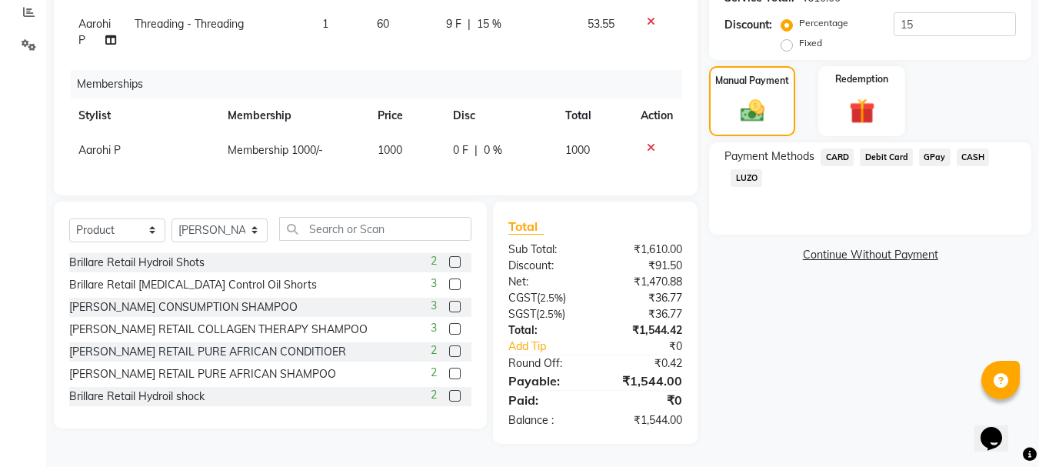
click at [934, 148] on span "GPay" at bounding box center [935, 157] width 32 height 18
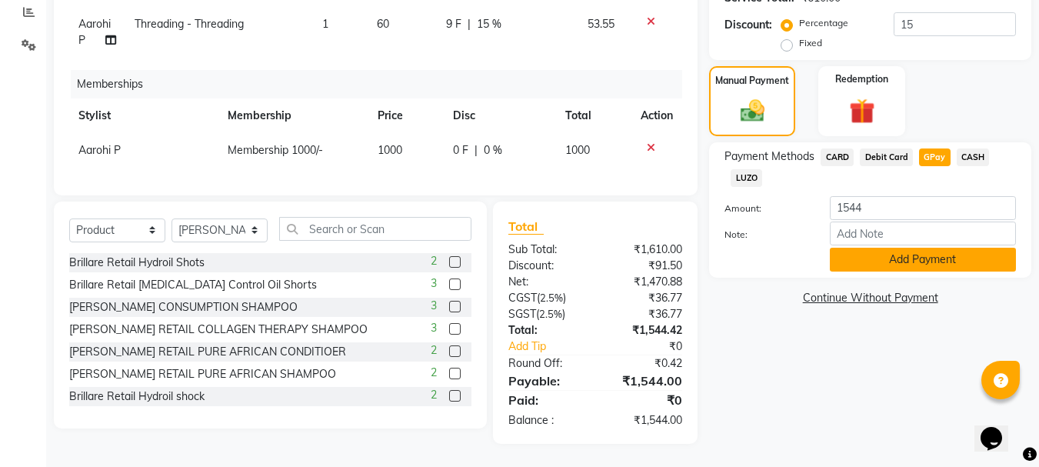
click at [889, 248] on button "Add Payment" at bounding box center [923, 260] width 186 height 24
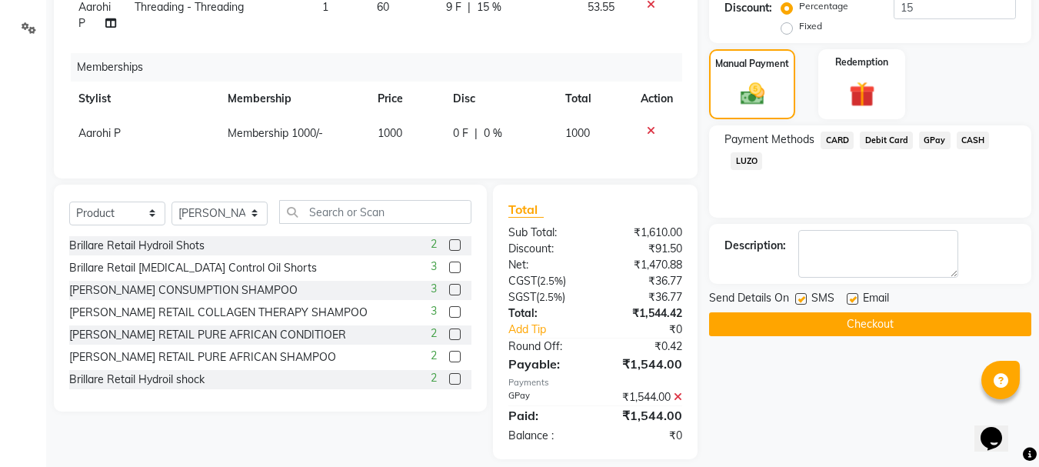
click at [853, 320] on button "Checkout" at bounding box center [870, 324] width 322 height 24
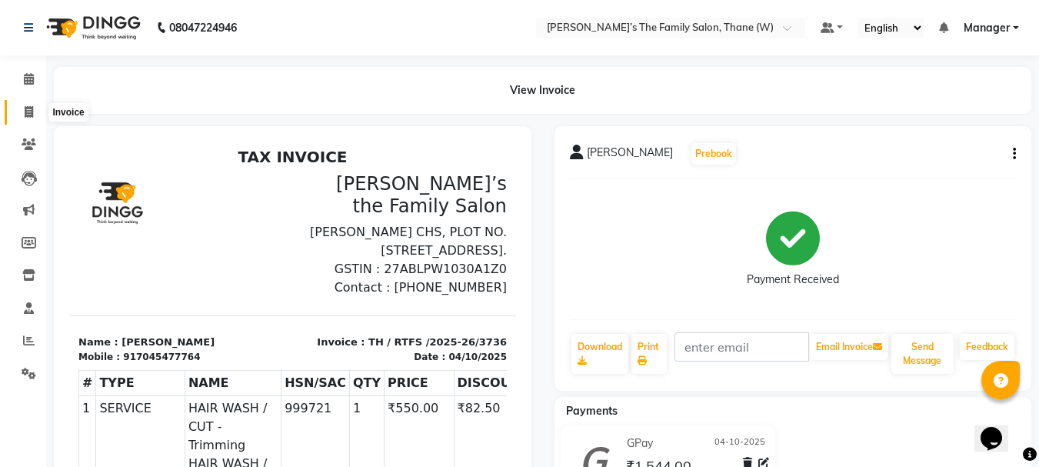
click at [28, 115] on icon at bounding box center [29, 112] width 8 height 12
select select "service"
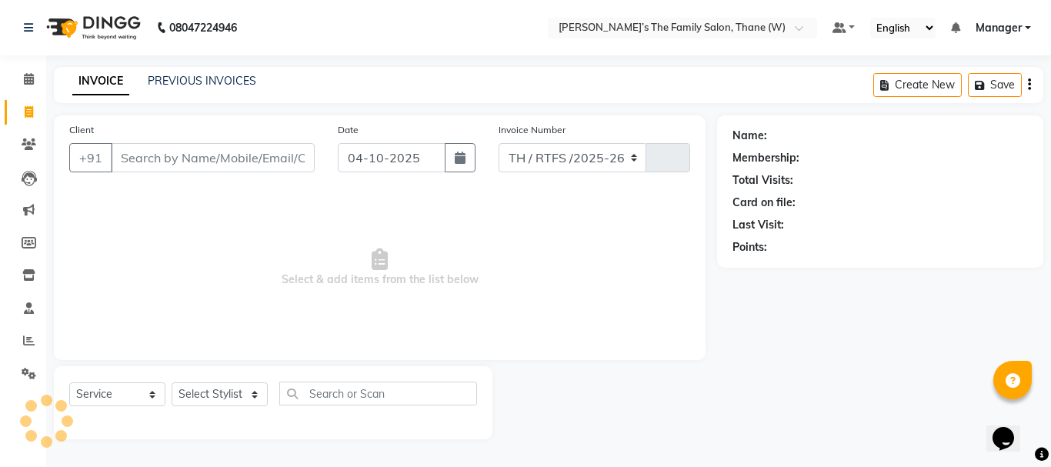
select select "8004"
type input "3737"
click at [191, 159] on input "Client" at bounding box center [213, 157] width 204 height 29
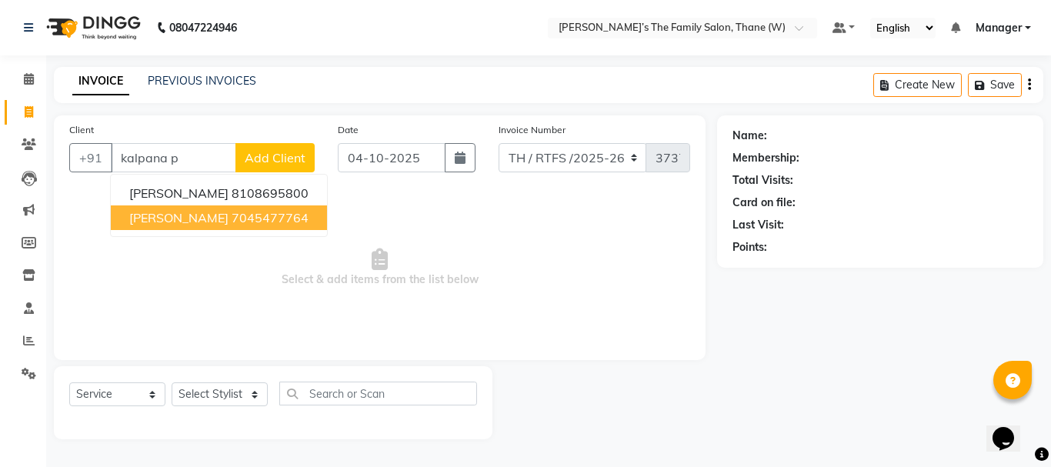
click at [235, 219] on ngb-highlight "7045477764" at bounding box center [270, 217] width 77 height 15
type input "7045477764"
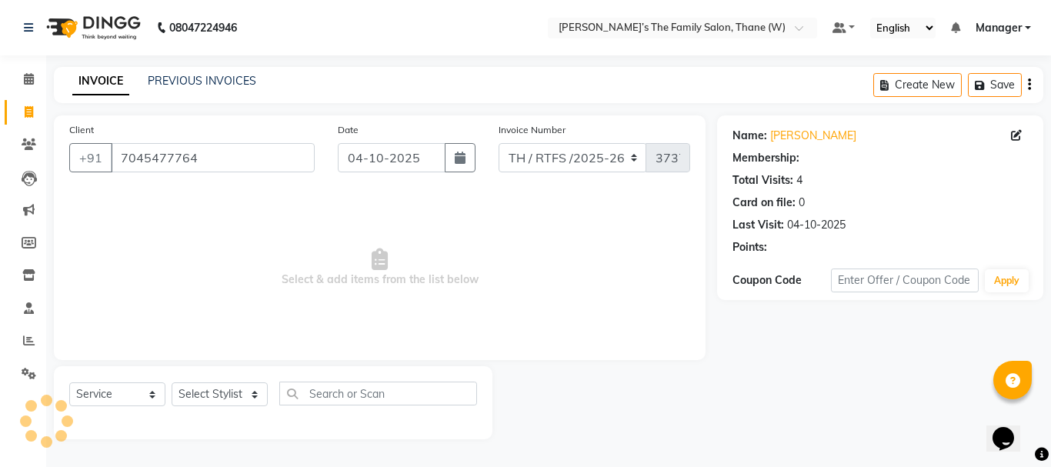
select select "1: Object"
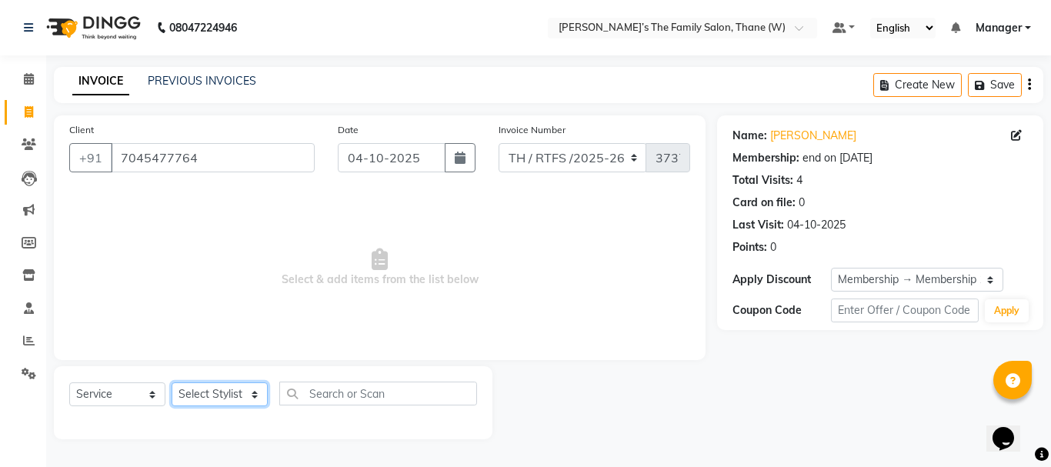
click at [223, 395] on select "Select Stylist Aarohi P [PERSON_NAME] [PERSON_NAME] A [PERSON_NAME] .[PERSON_NA…" at bounding box center [220, 394] width 96 height 24
select select "84594"
click at [172, 382] on select "Select Stylist Aarohi P [PERSON_NAME] [PERSON_NAME] A [PERSON_NAME] .[PERSON_NA…" at bounding box center [220, 394] width 96 height 24
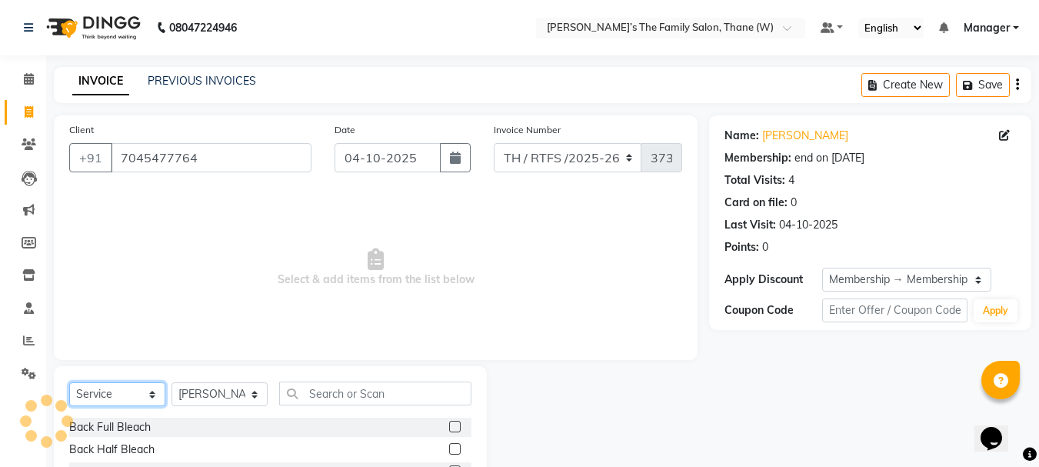
click at [116, 393] on select "Select Service Product Membership Package Voucher Prepaid Gift Card" at bounding box center [117, 394] width 96 height 24
select select "product"
click at [69, 382] on select "Select Service Product Membership Package Voucher Prepaid Gift Card" at bounding box center [117, 394] width 96 height 24
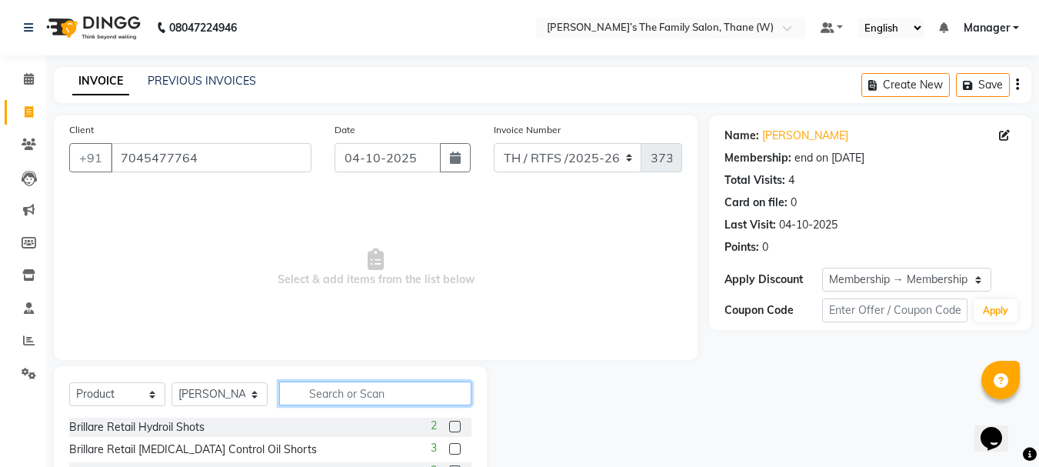
click at [332, 391] on input "text" at bounding box center [375, 394] width 192 height 24
type input "olap"
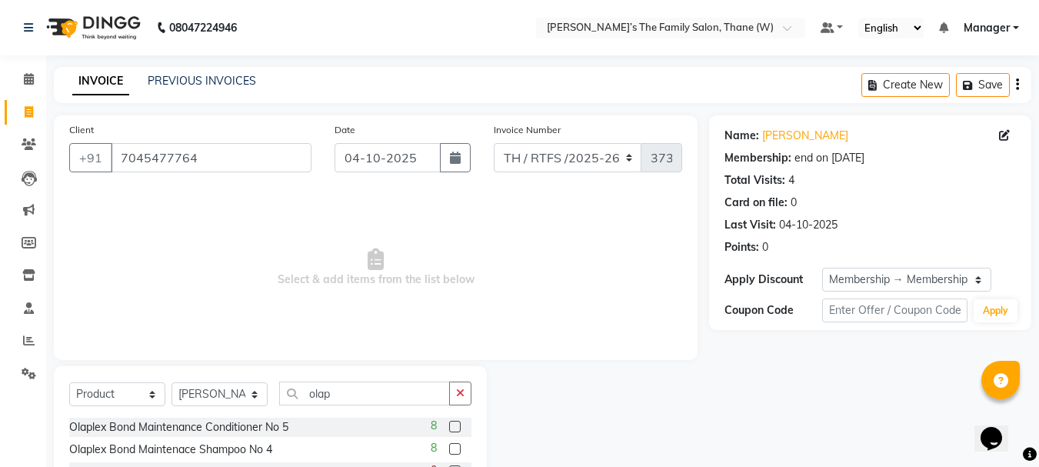
click at [449, 425] on label at bounding box center [455, 427] width 12 height 12
click at [449, 425] on input "checkbox" at bounding box center [454, 427] width 10 height 10
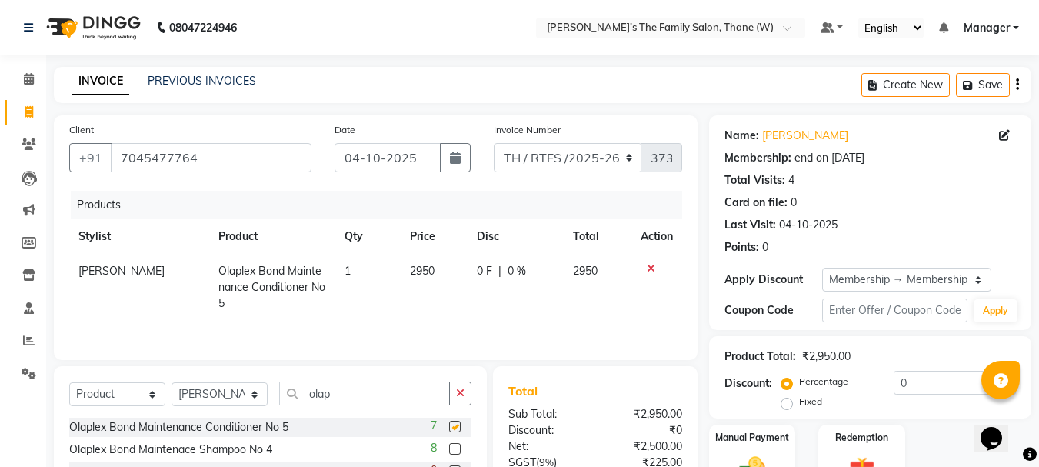
checkbox input "false"
click at [449, 449] on label at bounding box center [455, 449] width 12 height 12
click at [449, 449] on input "checkbox" at bounding box center [454, 450] width 10 height 10
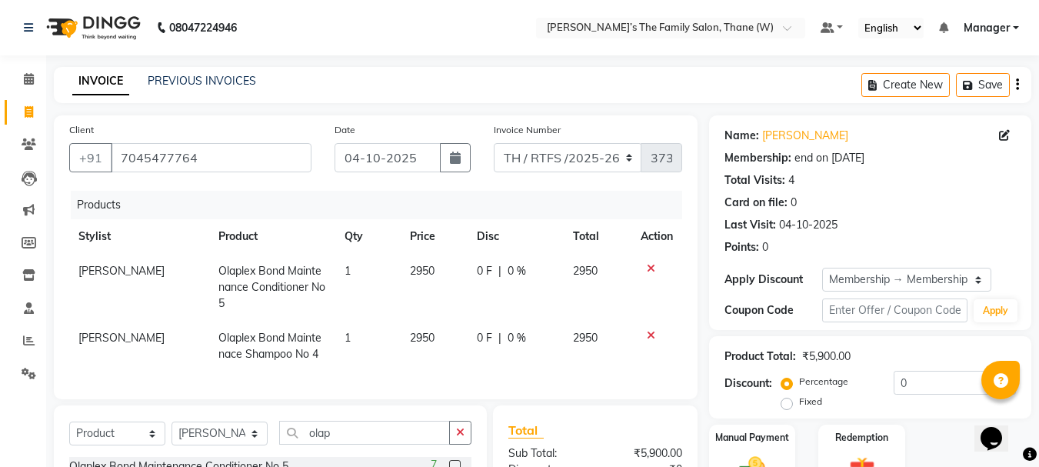
checkbox input "false"
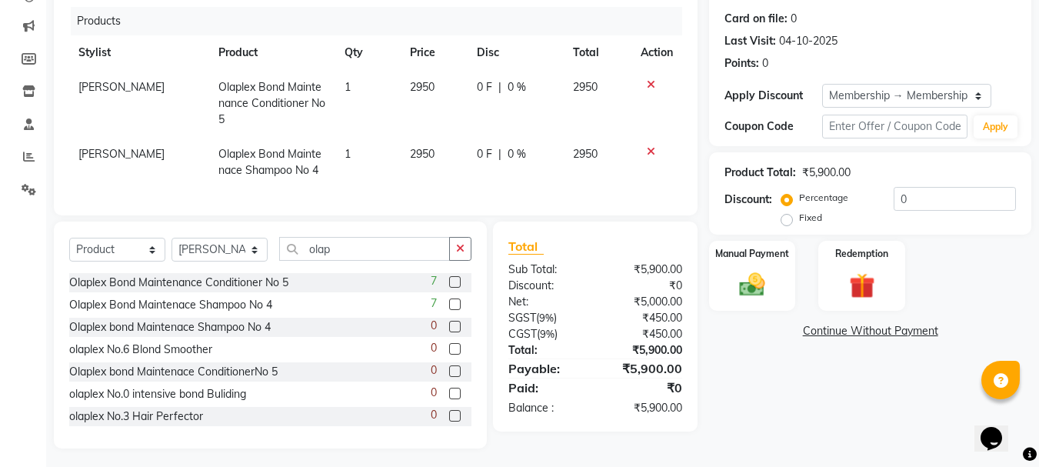
click at [523, 92] on div "0 F | 0 %" at bounding box center [516, 87] width 78 height 16
select select "84594"
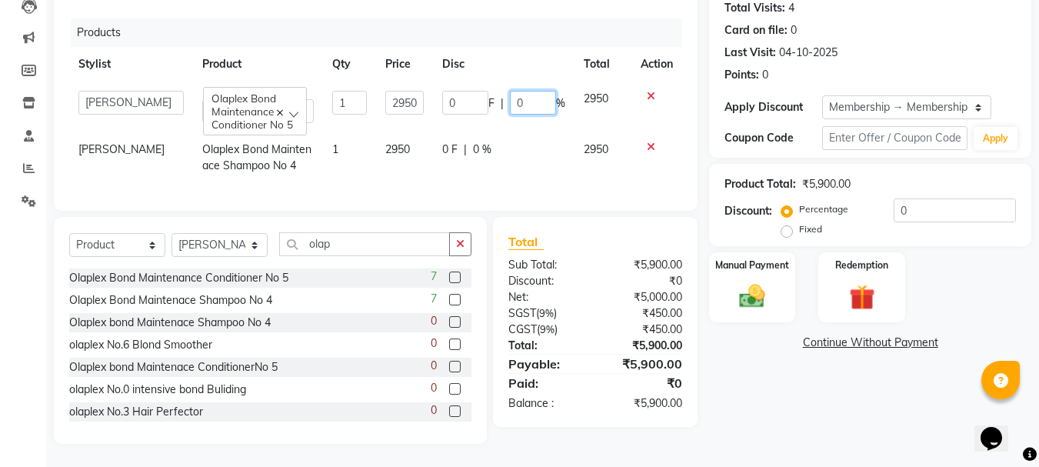
click at [527, 91] on input "0" at bounding box center [533, 103] width 46 height 24
click at [370, 243] on input "olap" at bounding box center [364, 244] width 171 height 24
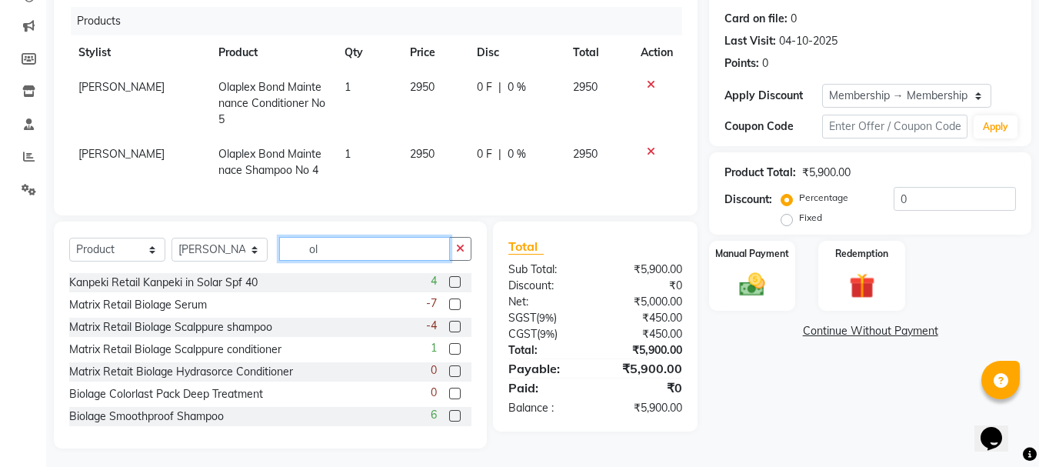
type input "o"
type input "b"
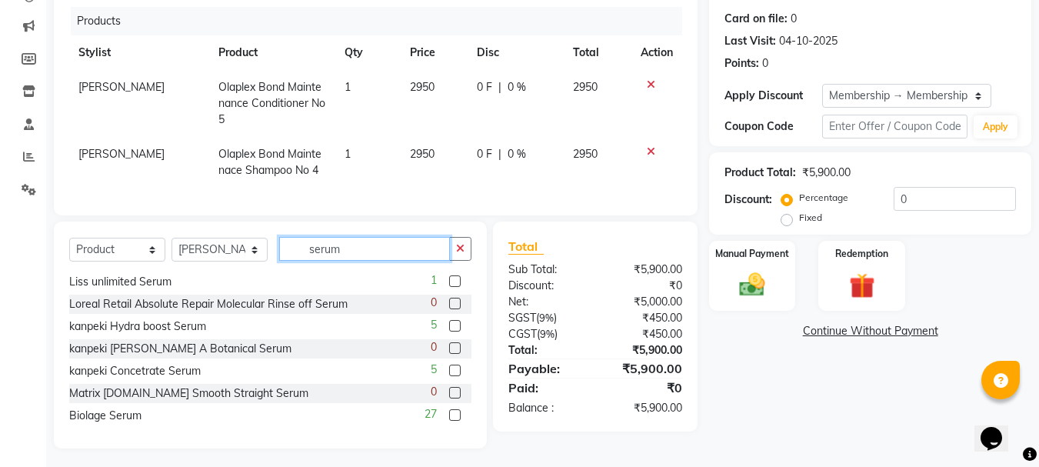
scroll to position [248, 0]
type input "serum"
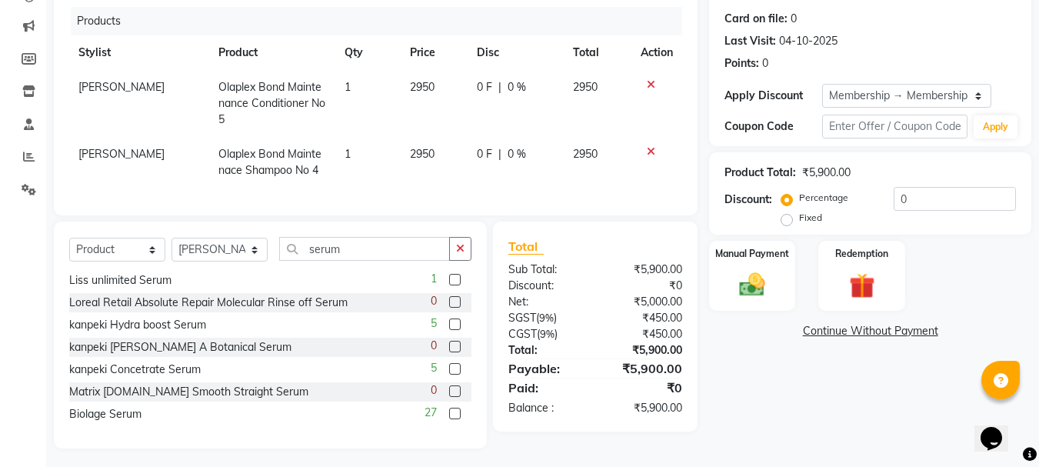
click at [449, 408] on label at bounding box center [455, 414] width 12 height 12
click at [449, 409] on input "checkbox" at bounding box center [454, 414] width 10 height 10
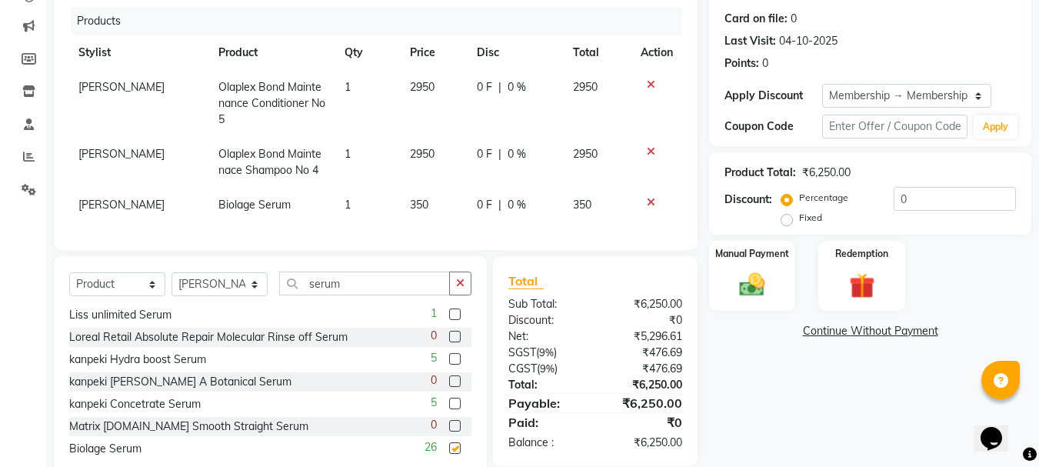
checkbox input "false"
click at [526, 146] on div "0 F | 0 %" at bounding box center [516, 154] width 78 height 16
select select "84594"
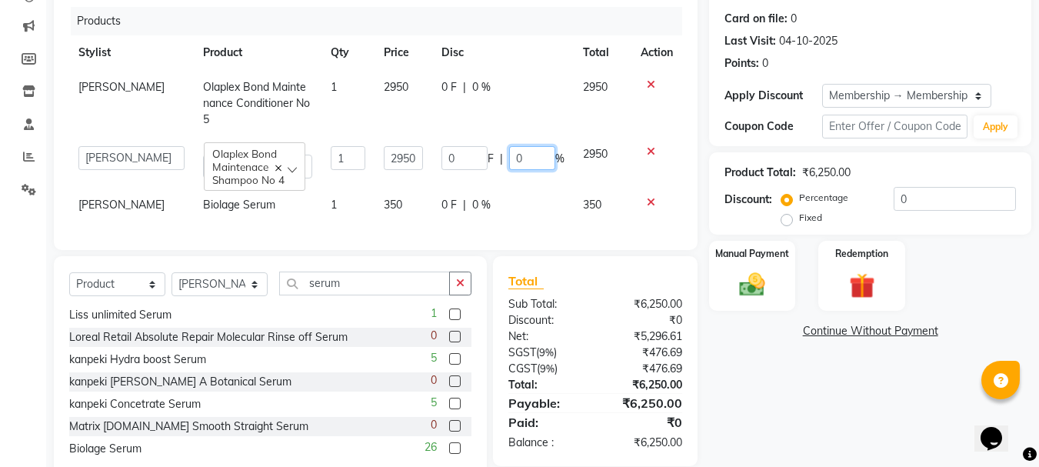
click at [537, 146] on input "0" at bounding box center [532, 158] width 46 height 24
type input "18"
click at [532, 205] on td "0 F | 0 %" at bounding box center [503, 205] width 142 height 35
select select "84594"
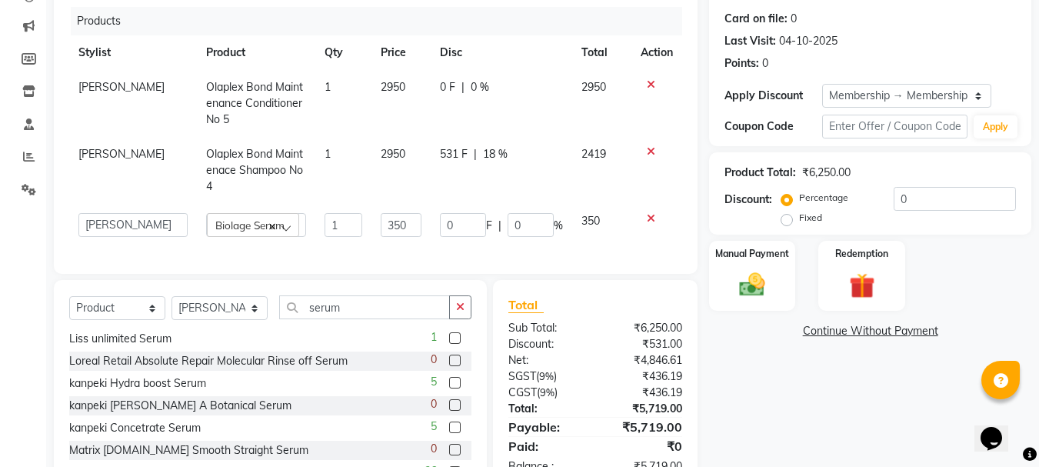
click at [512, 158] on div "531 F | 18 %" at bounding box center [501, 154] width 123 height 16
select select "84594"
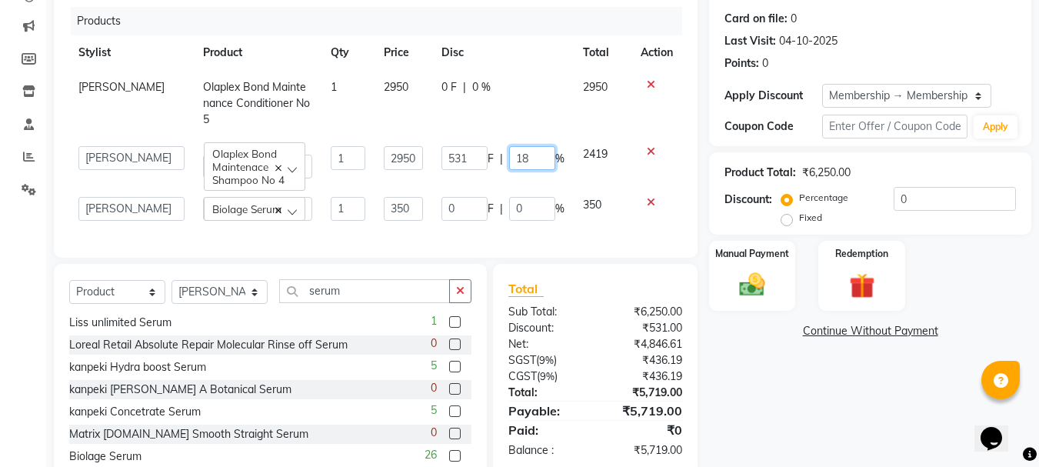
click at [539, 146] on input "18" at bounding box center [532, 158] width 46 height 24
type input "1"
type input "5"
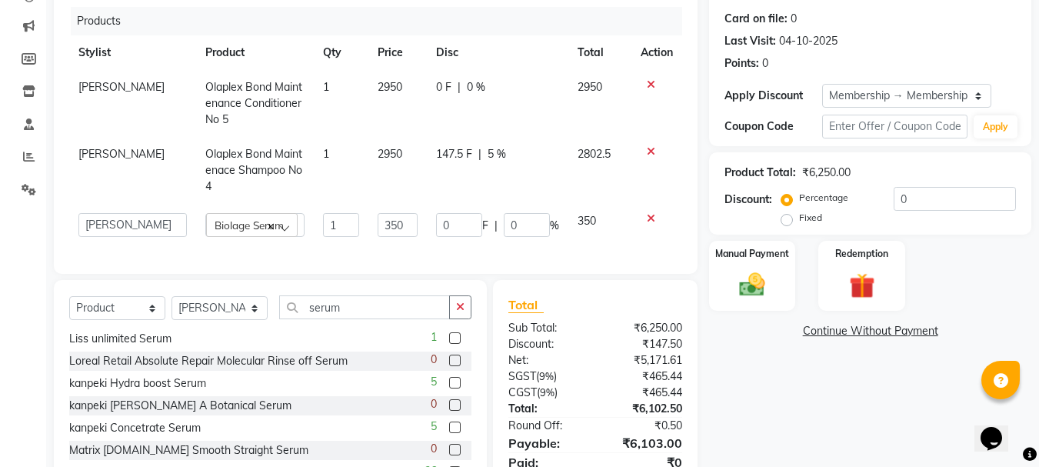
click at [586, 204] on td "350" at bounding box center [600, 225] width 63 height 42
click at [491, 153] on span "5 %" at bounding box center [497, 154] width 18 height 16
select select "84594"
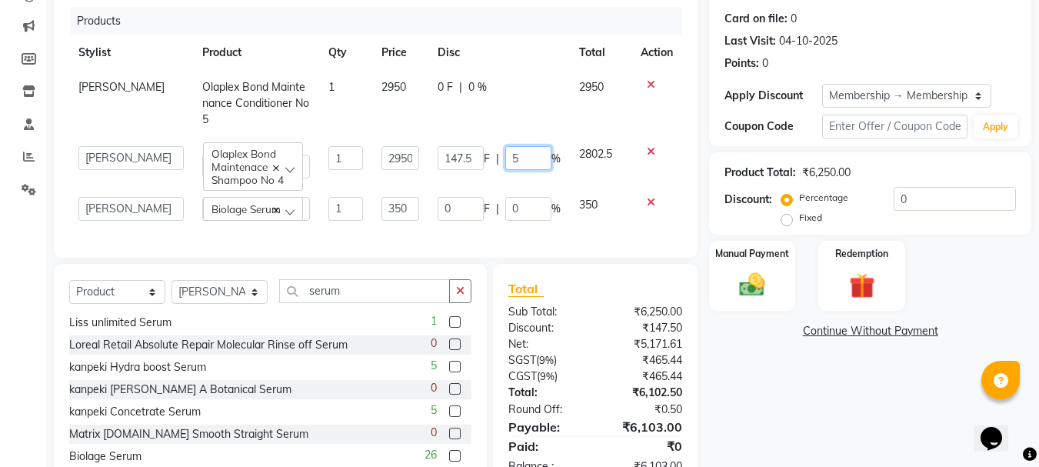
click at [523, 146] on input "5" at bounding box center [529, 158] width 46 height 24
type input "18"
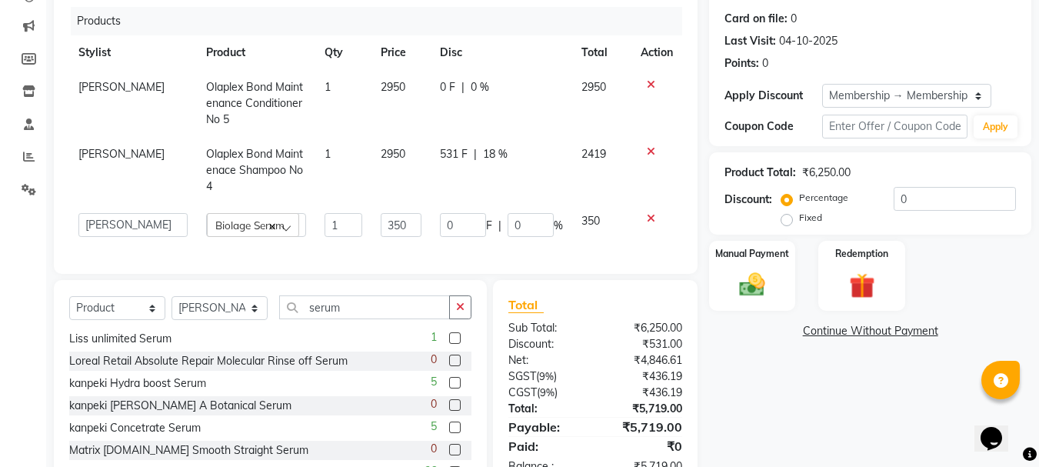
click at [540, 165] on td "531 F | 18 %" at bounding box center [502, 170] width 142 height 67
select select "84594"
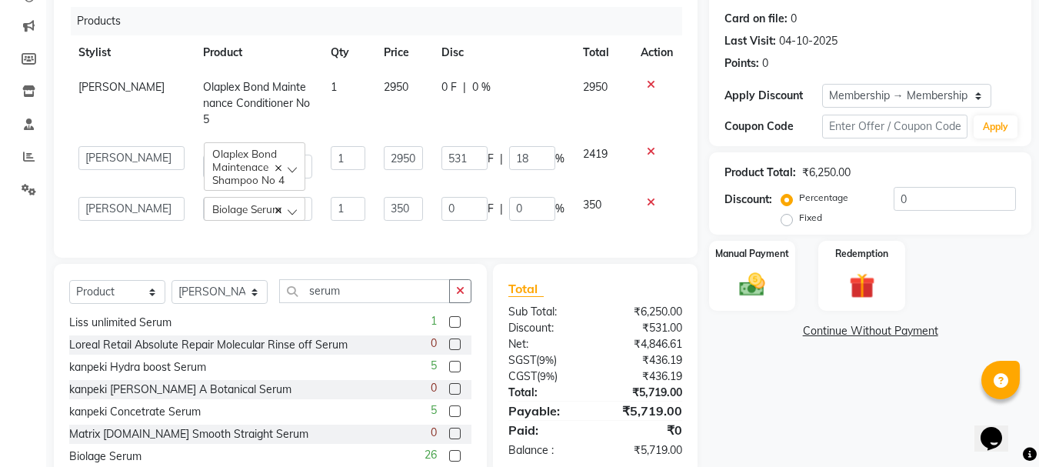
scroll to position [226, 0]
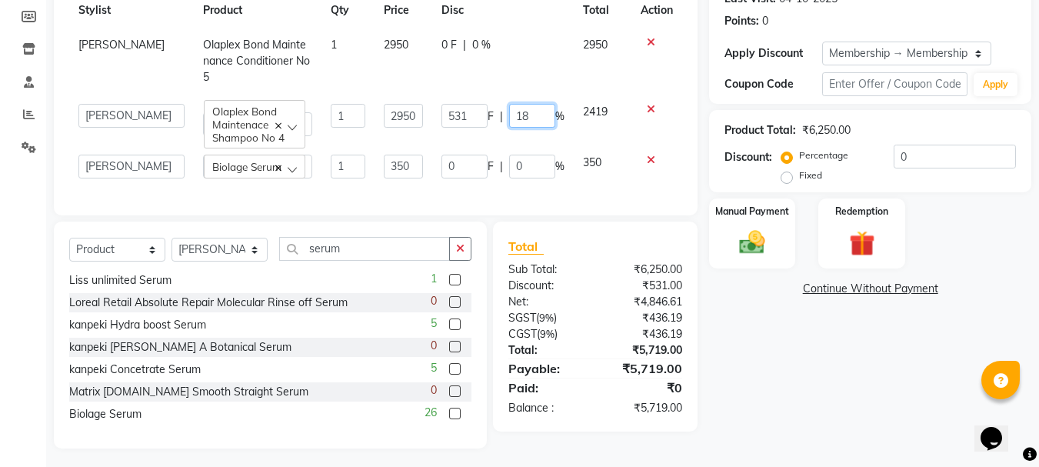
click at [539, 104] on input "18" at bounding box center [532, 116] width 46 height 24
type input "1"
type input "10"
click at [555, 181] on div "Products Stylist Product Qty Price Disc Total Action Ali Olaplex Bond Maintenan…" at bounding box center [375, 82] width 613 height 235
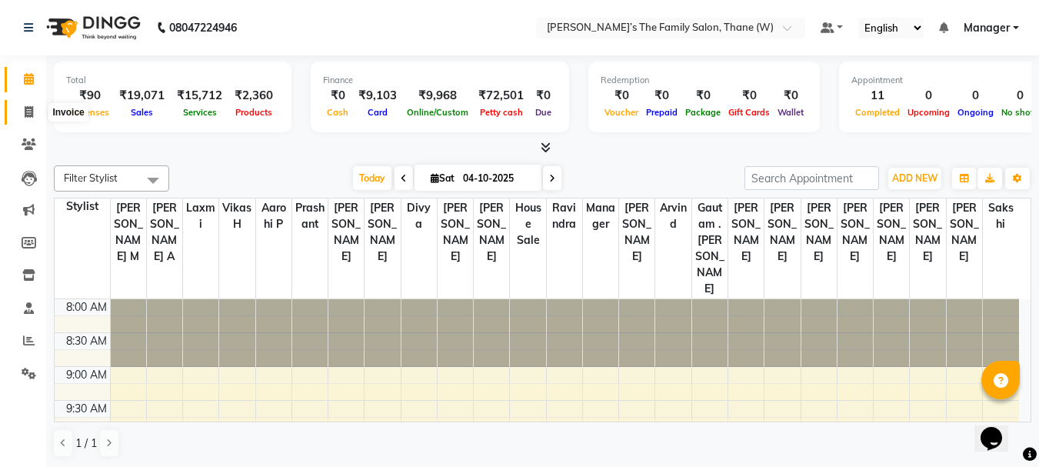
click at [32, 108] on icon at bounding box center [29, 112] width 8 height 12
select select "service"
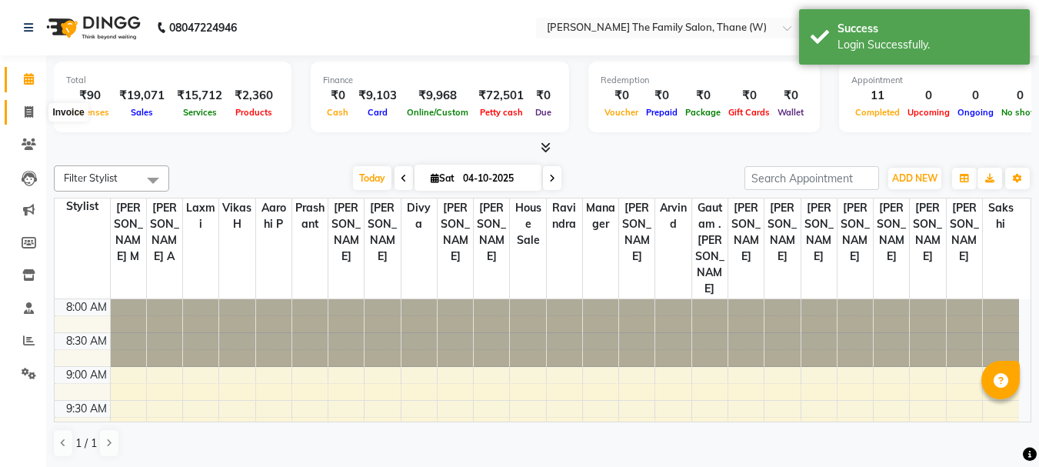
click at [29, 108] on icon at bounding box center [29, 112] width 8 height 12
select select "service"
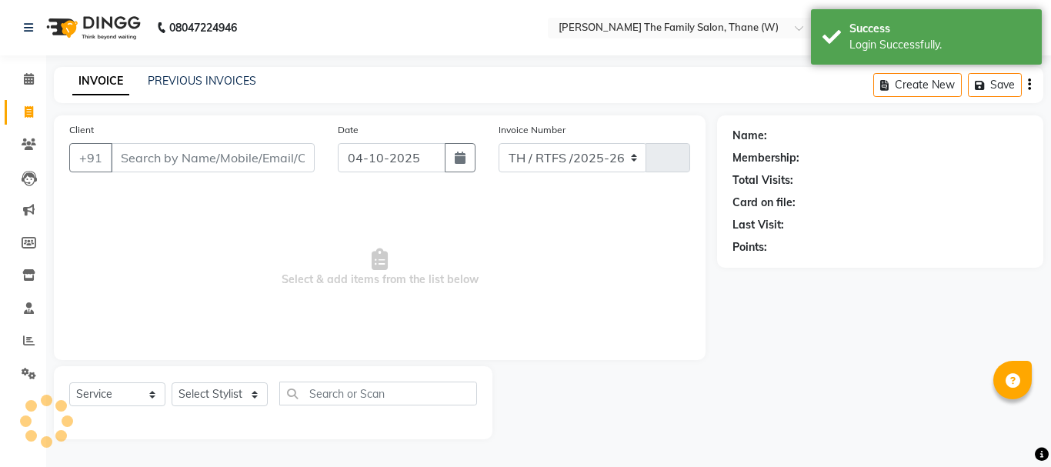
select select "8004"
type input "3737"
click at [184, 157] on input "Client" at bounding box center [213, 157] width 204 height 29
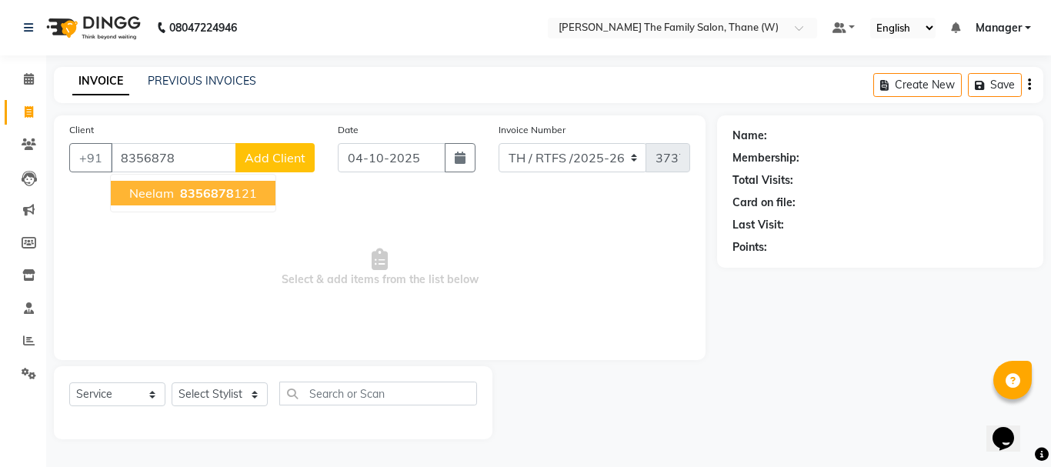
click at [157, 196] on span "Neelam" at bounding box center [151, 192] width 45 height 15
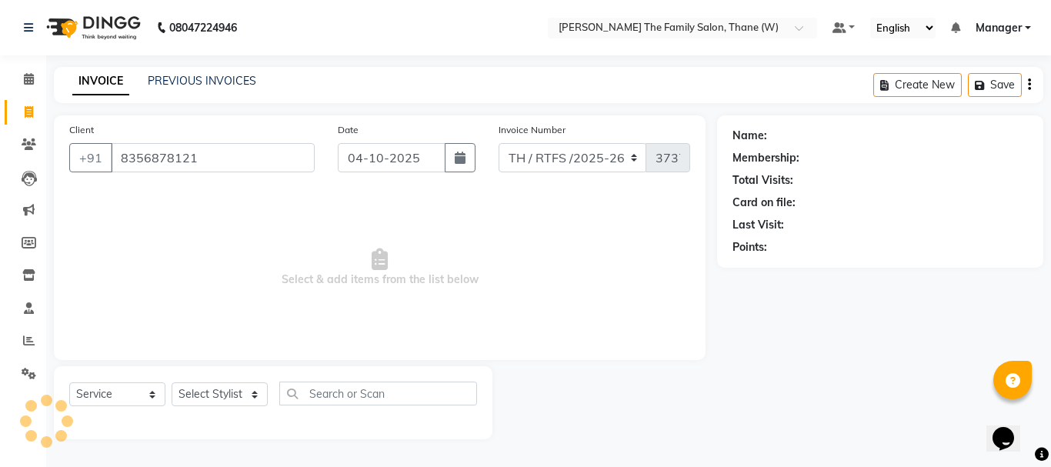
type input "8356878121"
select select "1: Object"
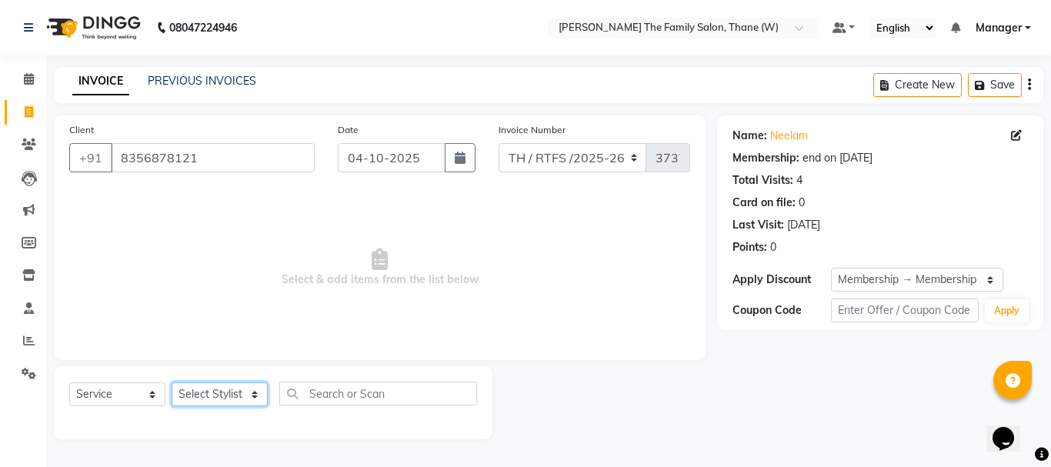
click at [250, 395] on select "Select Stylist Aarohi P Aksahy Auty Ali Aniket A Anuradha arvind Divya gautam .…" at bounding box center [220, 394] width 96 height 24
select select "35597"
click at [172, 382] on select "Select Stylist Aarohi P [PERSON_NAME] [PERSON_NAME] A [PERSON_NAME] .[PERSON_NA…" at bounding box center [220, 394] width 96 height 24
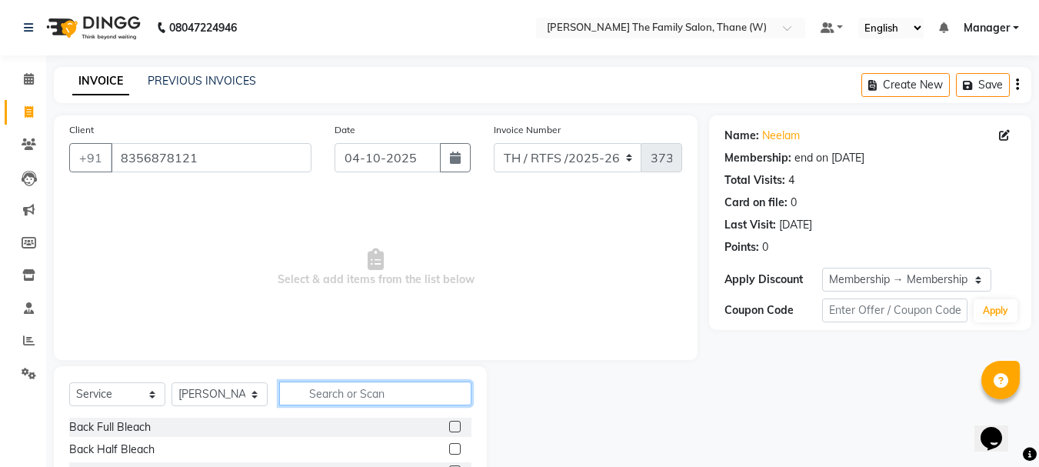
click at [376, 396] on input "text" at bounding box center [375, 394] width 192 height 24
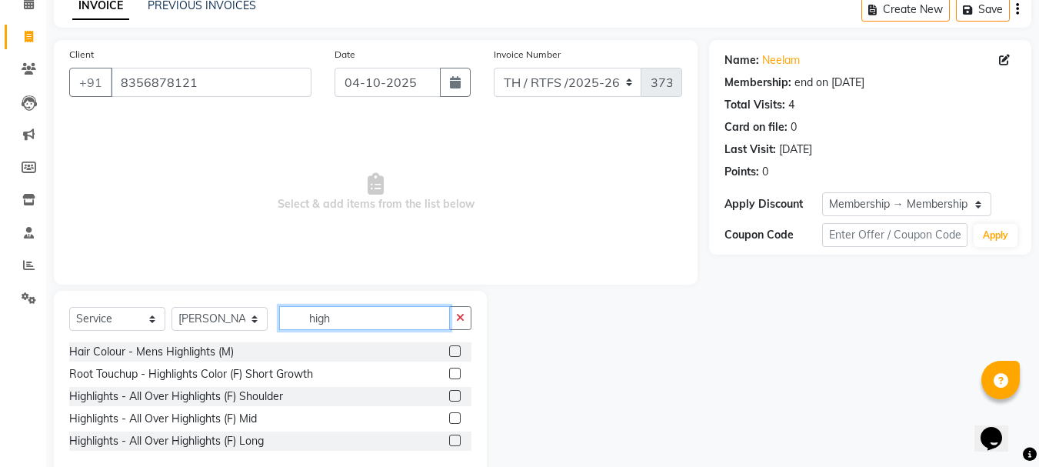
scroll to position [107, 0]
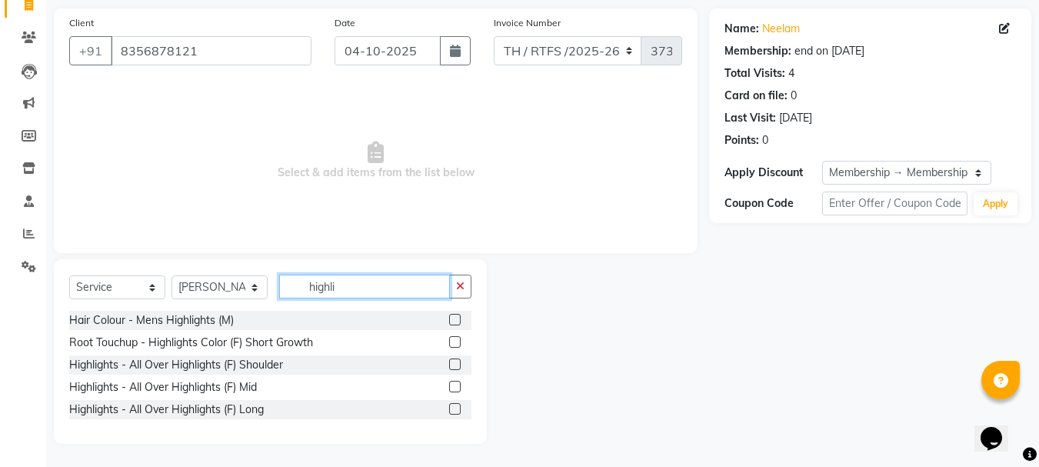
type input "highli"
click at [454, 364] on label at bounding box center [455, 365] width 12 height 12
click at [454, 364] on input "checkbox" at bounding box center [454, 365] width 10 height 10
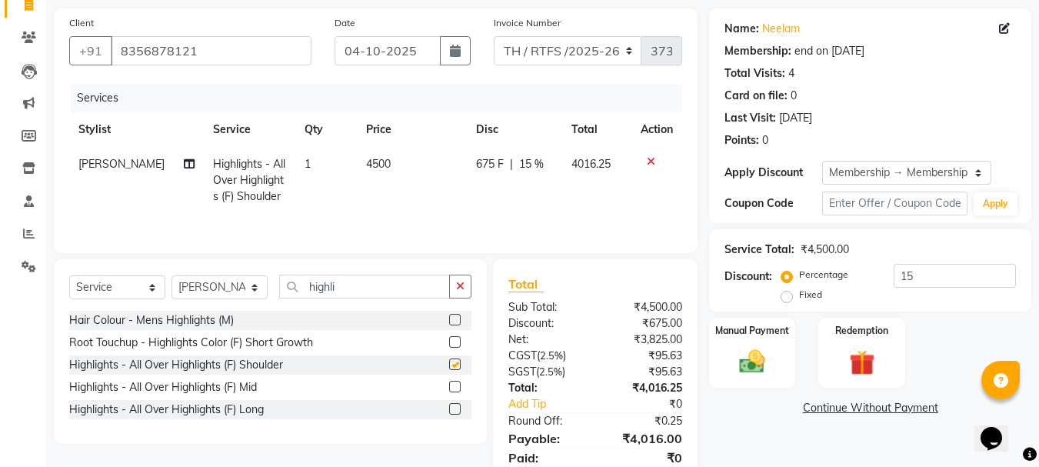
checkbox input "false"
click at [527, 192] on td "675 F | 15 %" at bounding box center [514, 180] width 95 height 67
select select "35597"
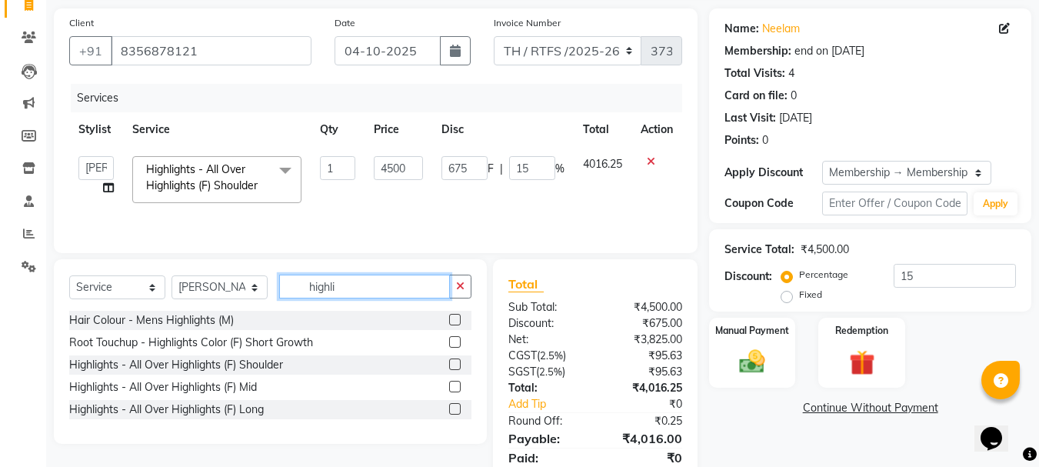
click at [365, 286] on input "highli" at bounding box center [364, 287] width 171 height 24
type input "h"
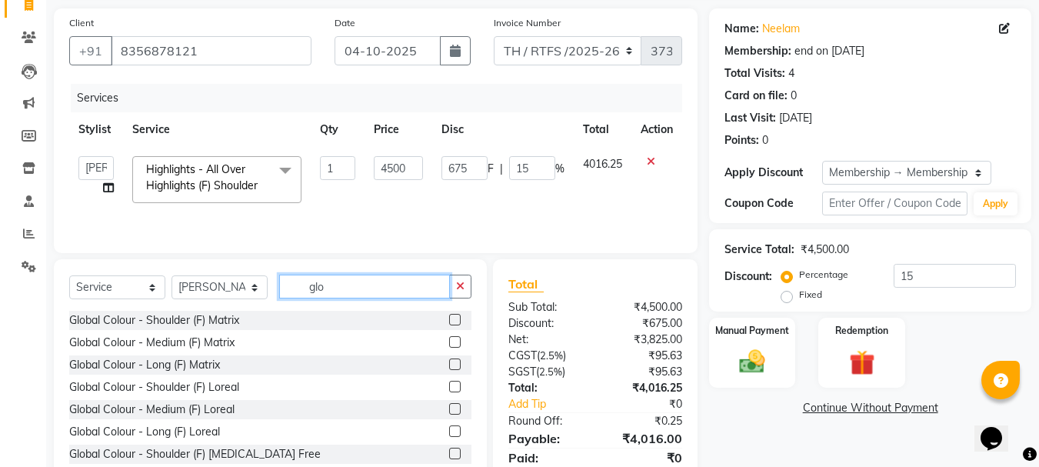
type input "glo"
click at [449, 340] on label at bounding box center [455, 342] width 12 height 12
click at [449, 340] on input "checkbox" at bounding box center [454, 343] width 10 height 10
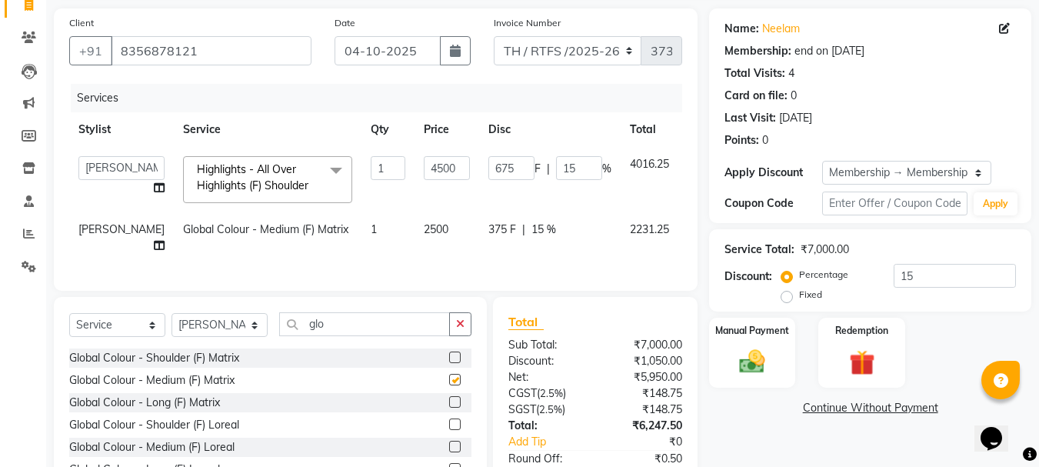
checkbox input "false"
click at [415, 229] on td "2500" at bounding box center [447, 237] width 65 height 51
select select "35597"
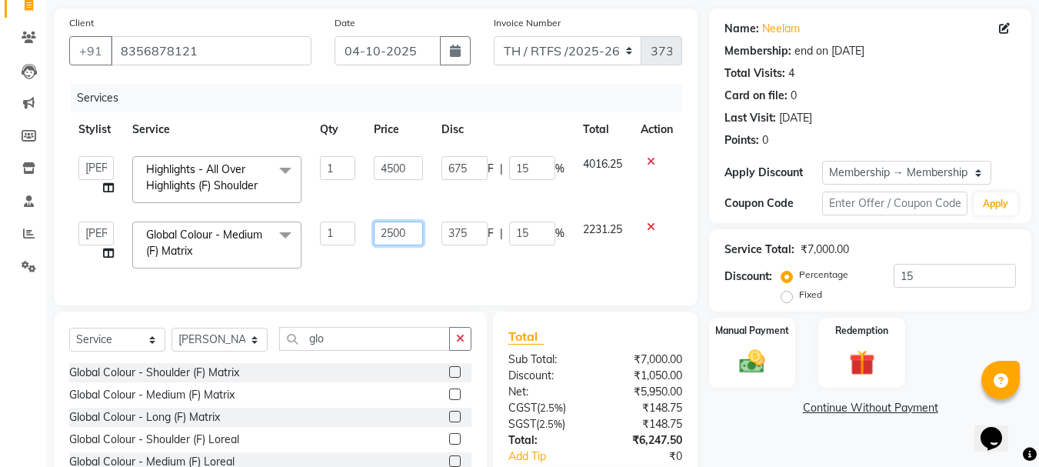
click at [412, 235] on input "2500" at bounding box center [398, 234] width 49 height 24
type input "2"
type input "3500"
click at [402, 262] on td "3500" at bounding box center [399, 244] width 68 height 65
select select "35597"
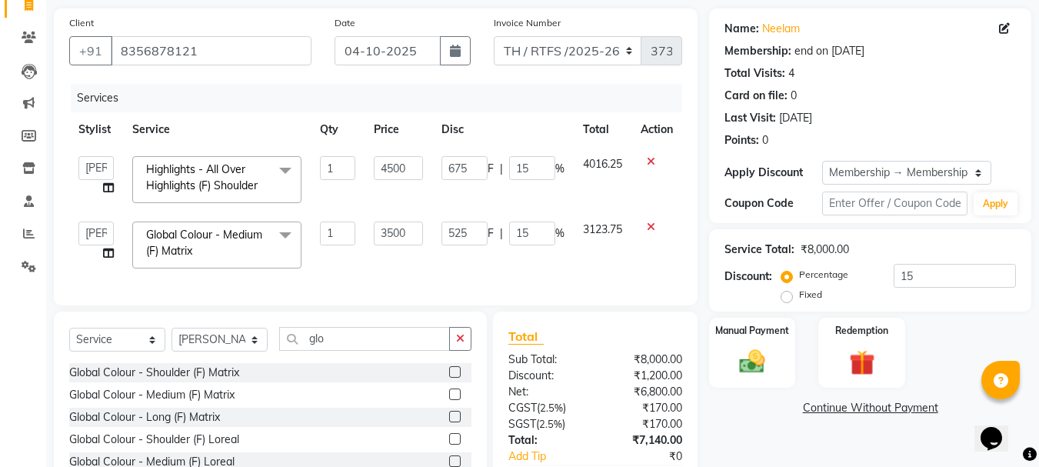
scroll to position [213, 0]
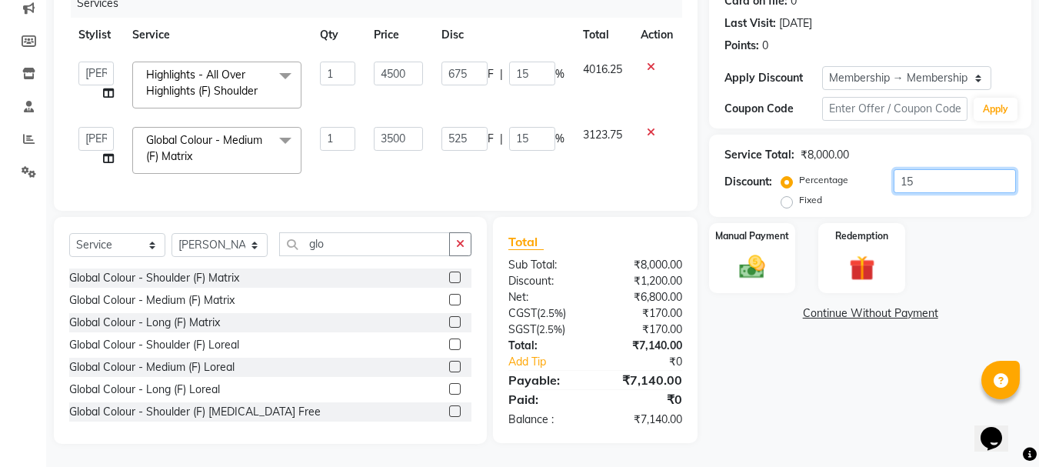
click at [937, 172] on input "15" at bounding box center [955, 181] width 122 height 24
click at [411, 62] on input "4500" at bounding box center [398, 74] width 49 height 24
type input "4"
type input "6500"
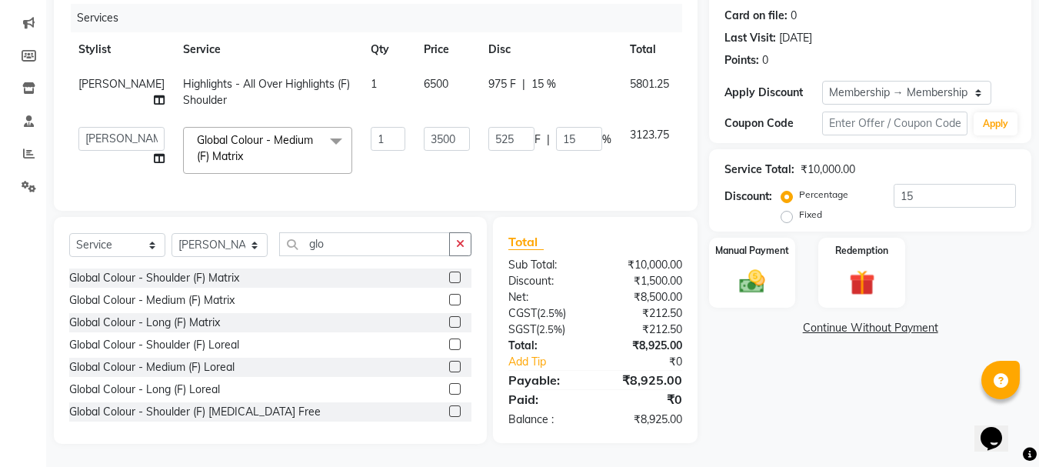
click at [415, 93] on td "6500" at bounding box center [447, 92] width 65 height 51
select select "35597"
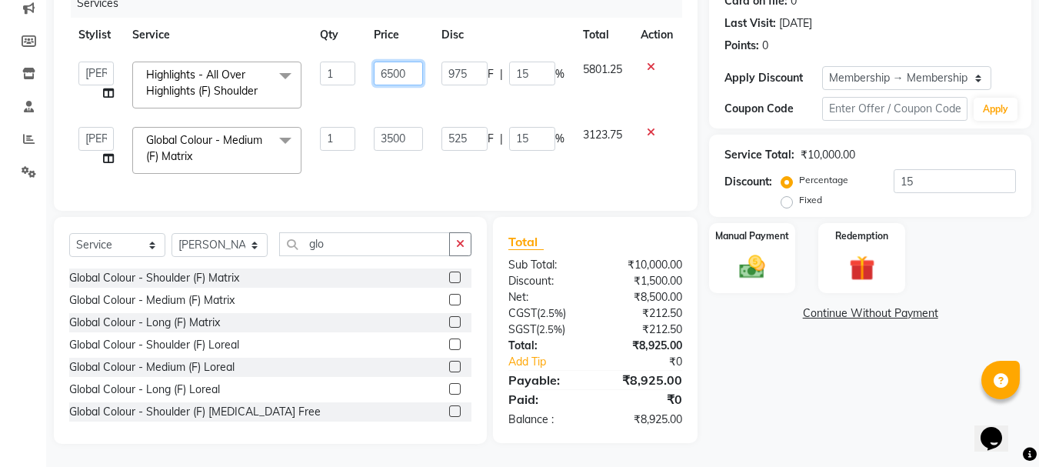
click at [416, 62] on input "6500" at bounding box center [398, 74] width 49 height 24
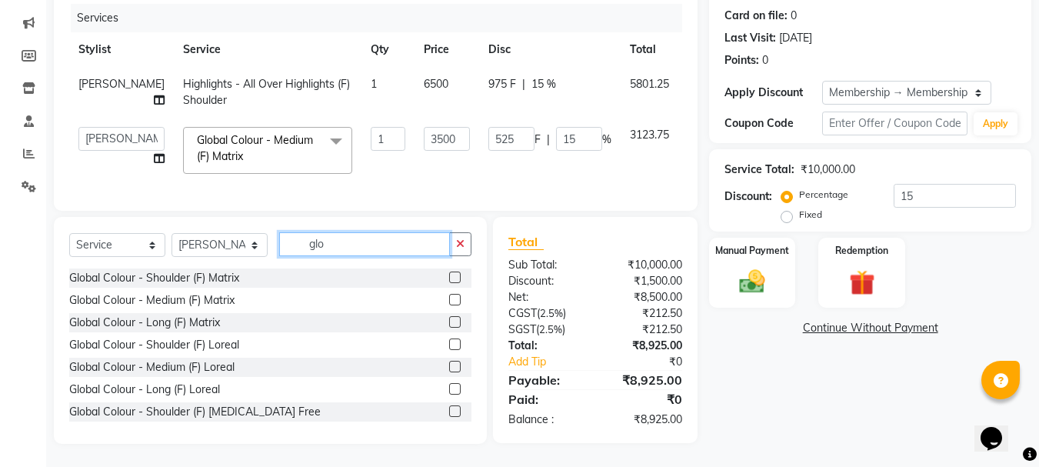
click at [338, 245] on input "glo" at bounding box center [364, 244] width 171 height 24
type input "g"
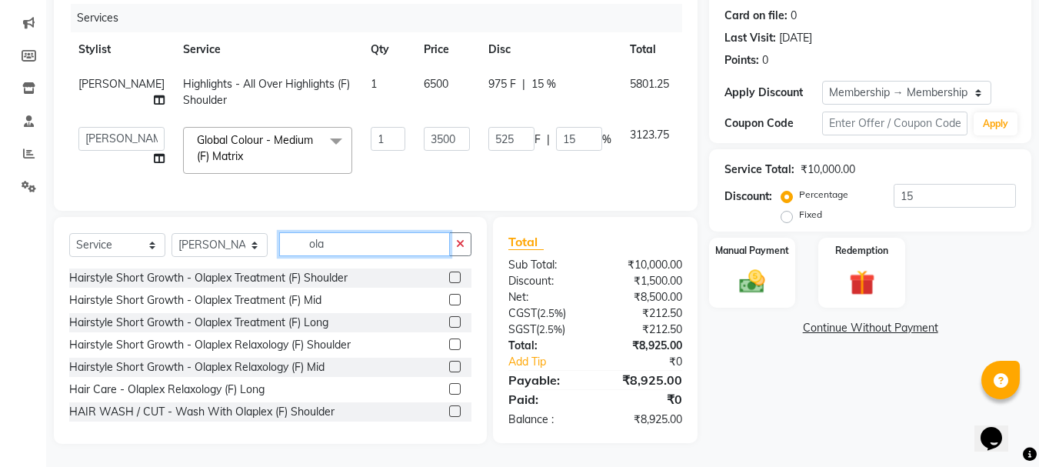
type input "ola"
click at [449, 320] on label at bounding box center [455, 322] width 12 height 12
click at [449, 320] on input "checkbox" at bounding box center [454, 323] width 10 height 10
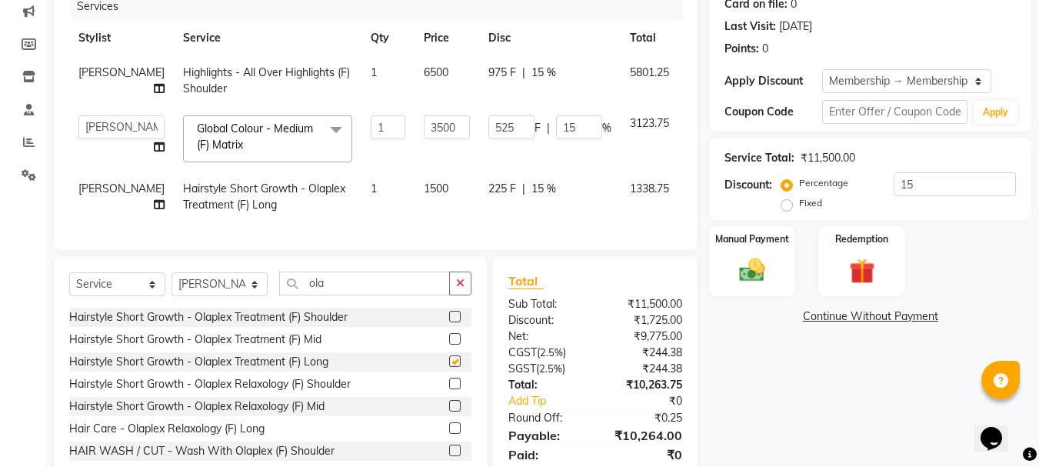
checkbox input "false"
click at [420, 215] on td "1500" at bounding box center [447, 197] width 65 height 51
select select "35597"
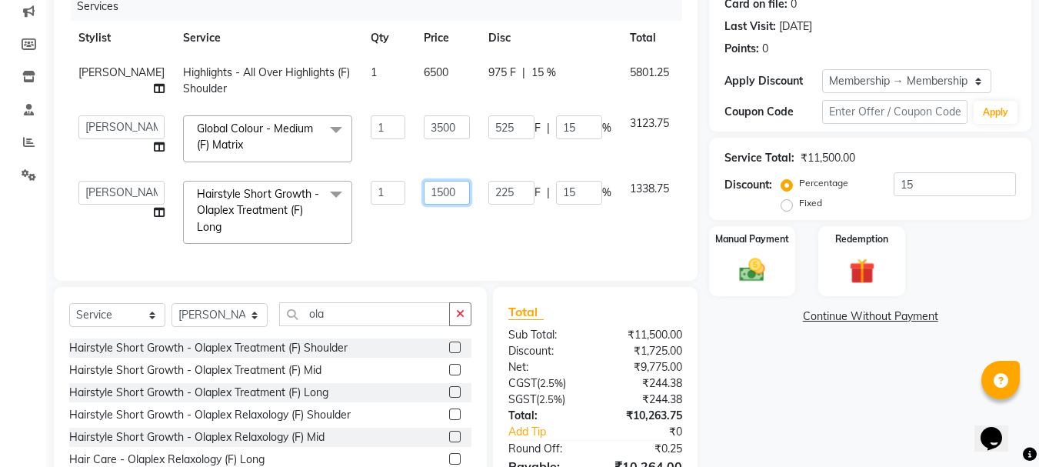
click at [424, 189] on input "1500" at bounding box center [447, 193] width 46 height 24
type input "1200"
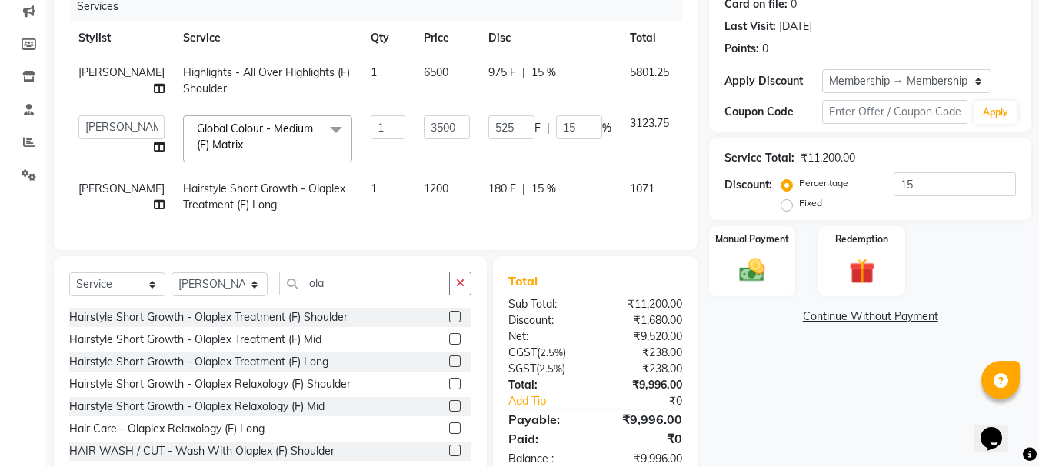
click at [415, 219] on td "1200" at bounding box center [447, 197] width 65 height 51
select select "35597"
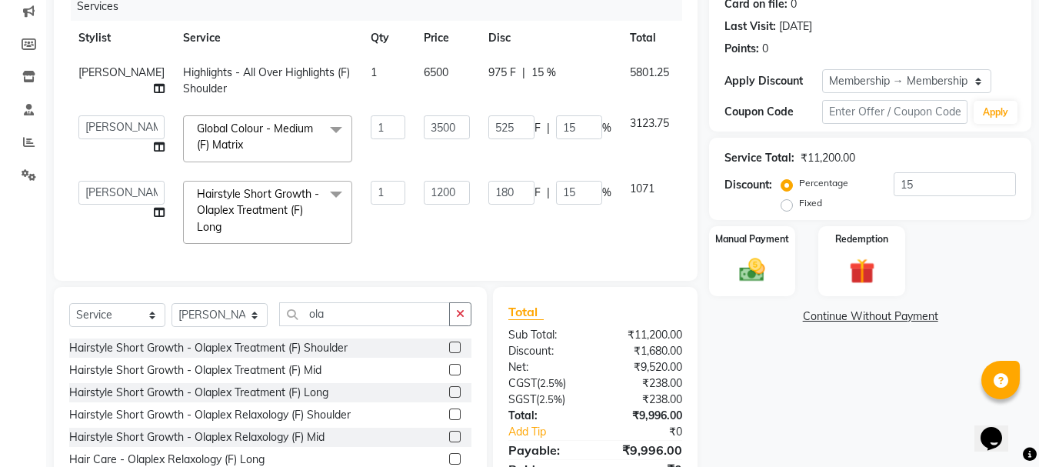
scroll to position [280, 0]
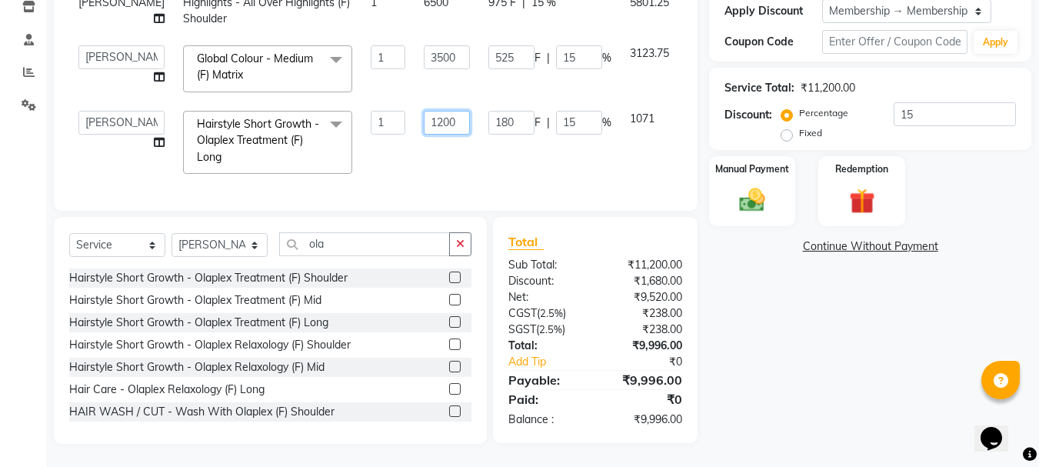
click at [424, 111] on input "1200" at bounding box center [447, 123] width 46 height 24
type input "1250"
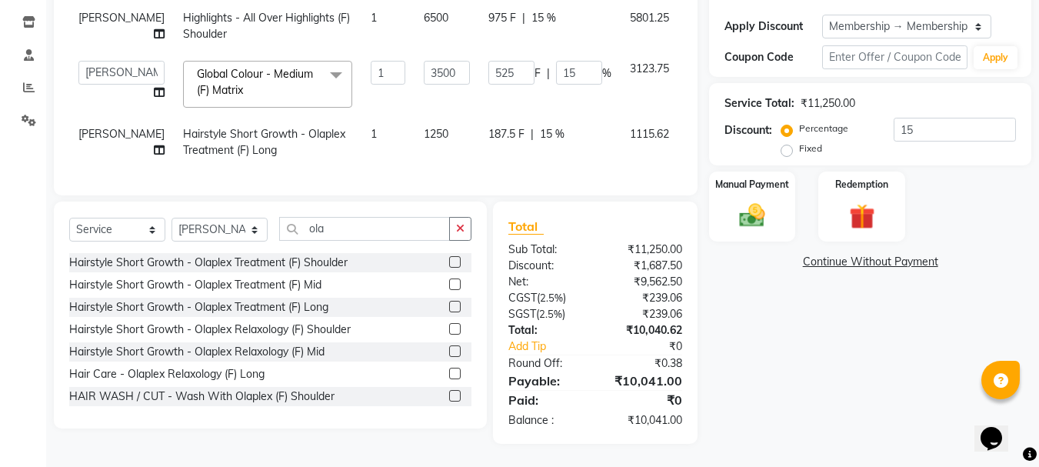
click at [415, 136] on td "1250" at bounding box center [447, 142] width 65 height 51
select select "35597"
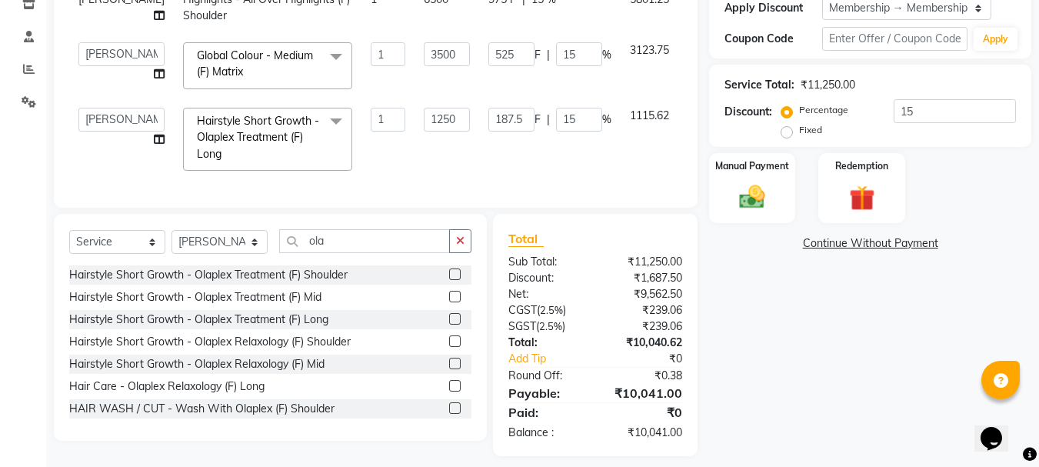
scroll to position [295, 0]
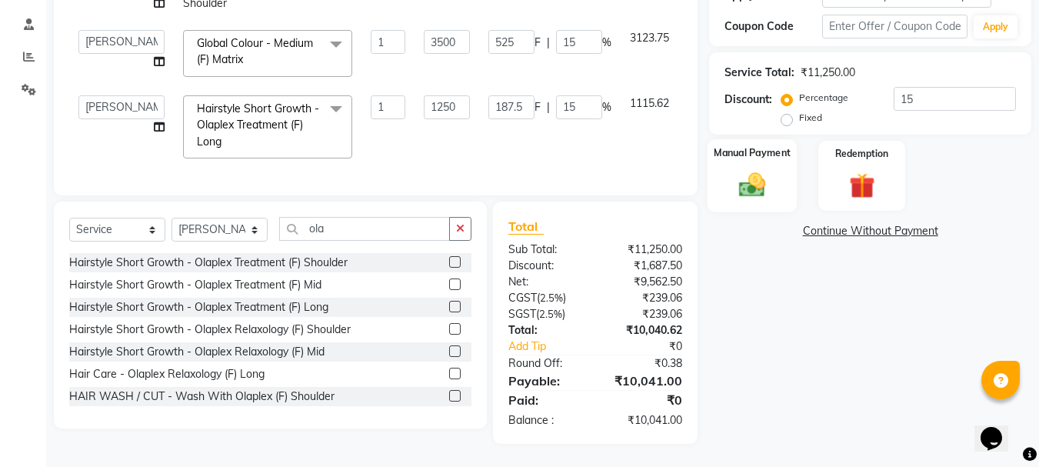
click at [757, 175] on img at bounding box center [752, 184] width 43 height 31
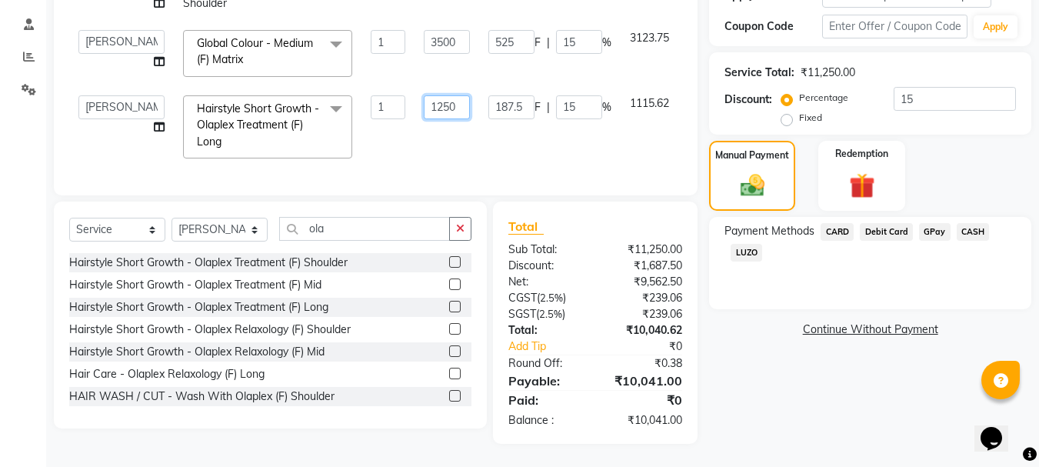
click at [424, 95] on input "1250" at bounding box center [447, 107] width 46 height 24
type input "1240"
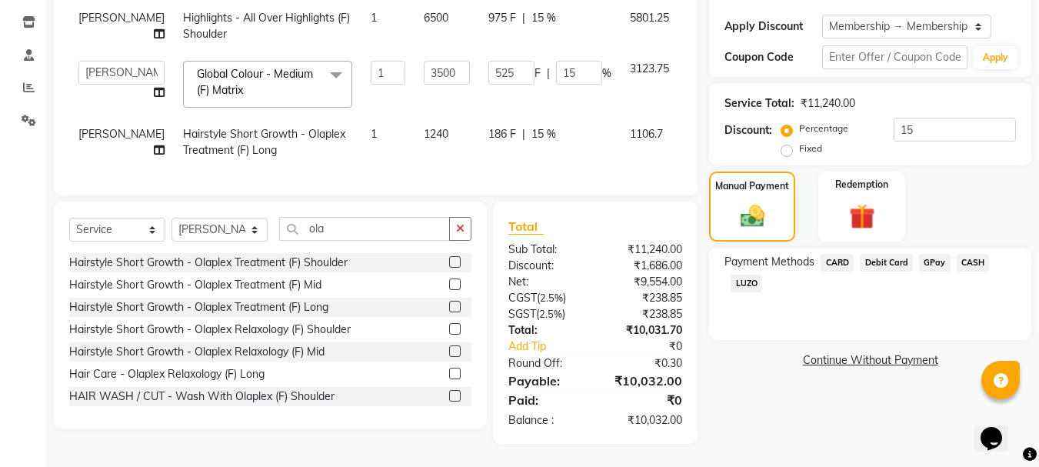
click at [415, 121] on td "1240" at bounding box center [447, 142] width 65 height 51
select select "35597"
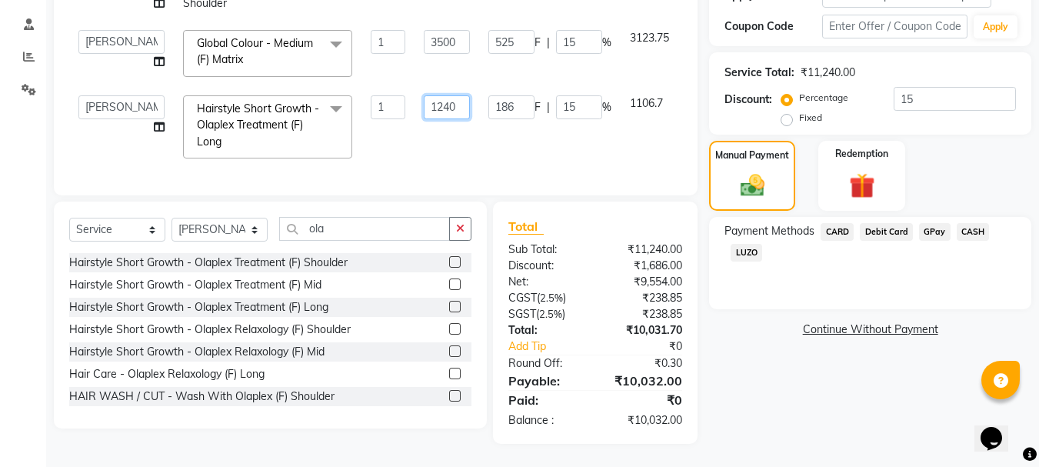
click at [424, 95] on input "1240" at bounding box center [447, 107] width 46 height 24
type input "1239"
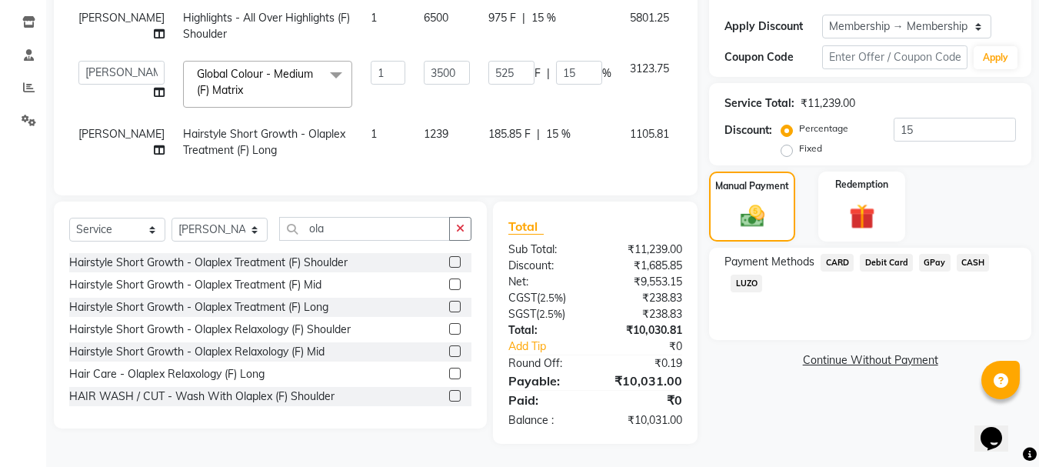
click at [415, 122] on td "1239" at bounding box center [447, 142] width 65 height 51
select select "35597"
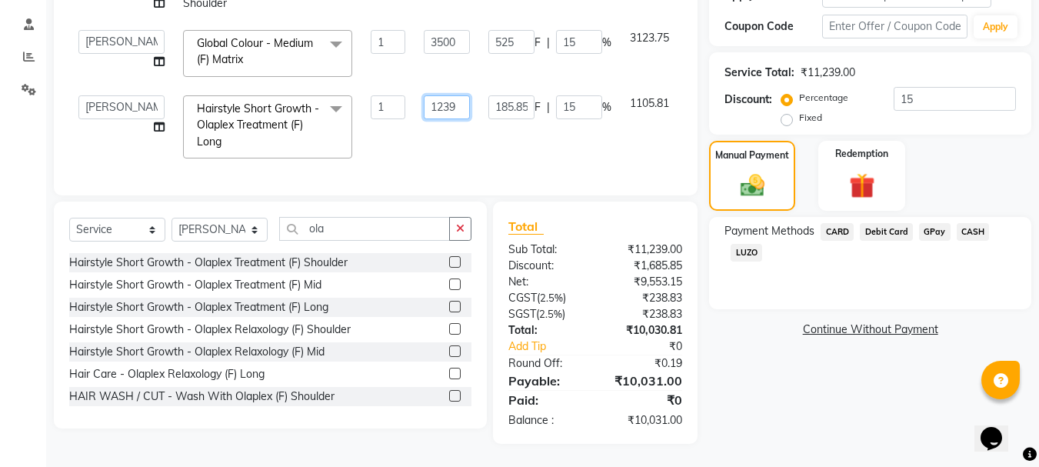
click at [424, 98] on input "1239" at bounding box center [447, 107] width 46 height 24
type input "1230"
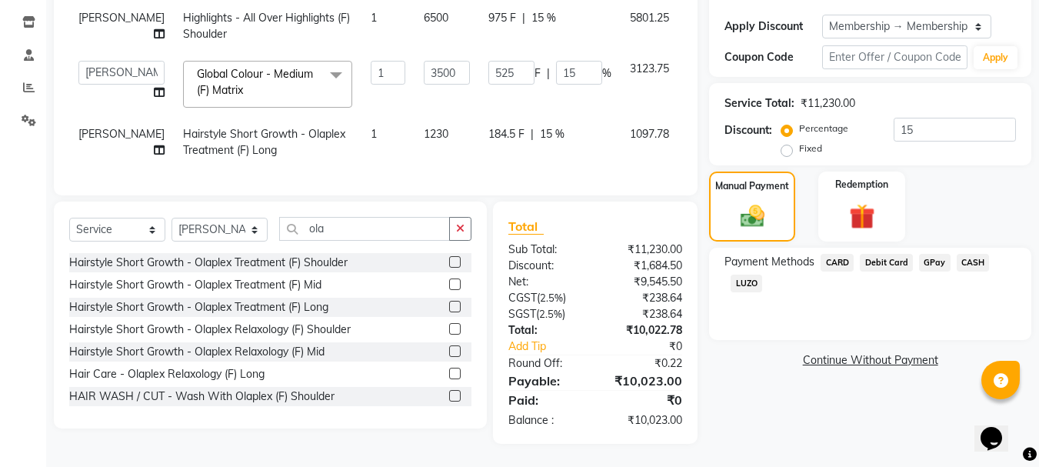
click at [415, 122] on td "1230" at bounding box center [447, 142] width 65 height 51
select select "35597"
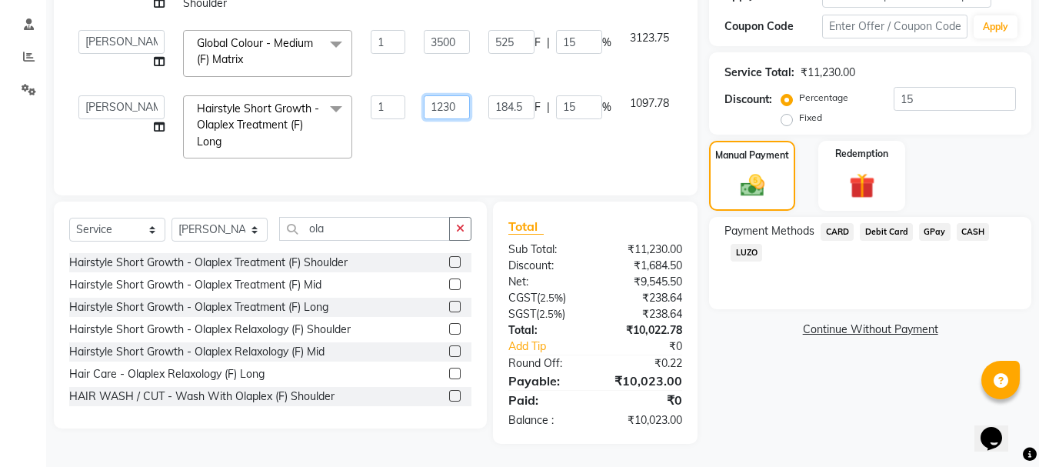
click at [424, 95] on input "1230" at bounding box center [447, 107] width 46 height 24
type input "1225"
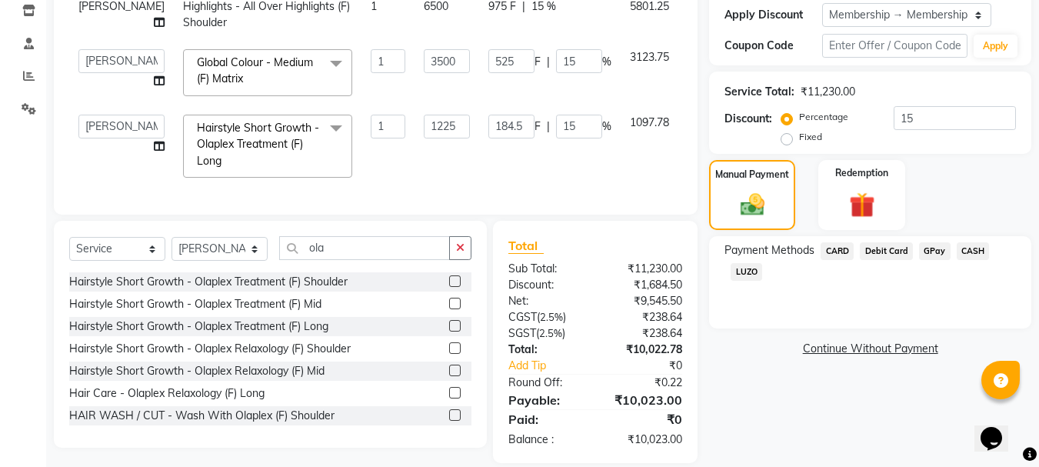
click at [415, 133] on td "1225" at bounding box center [447, 146] width 65 height 82
select select "35597"
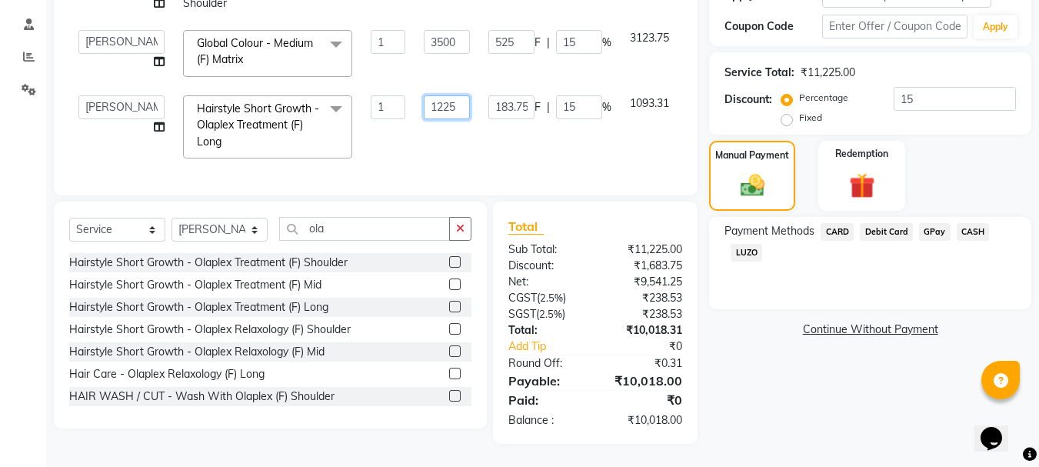
click at [424, 95] on input "1225" at bounding box center [447, 107] width 46 height 24
type input "1222"
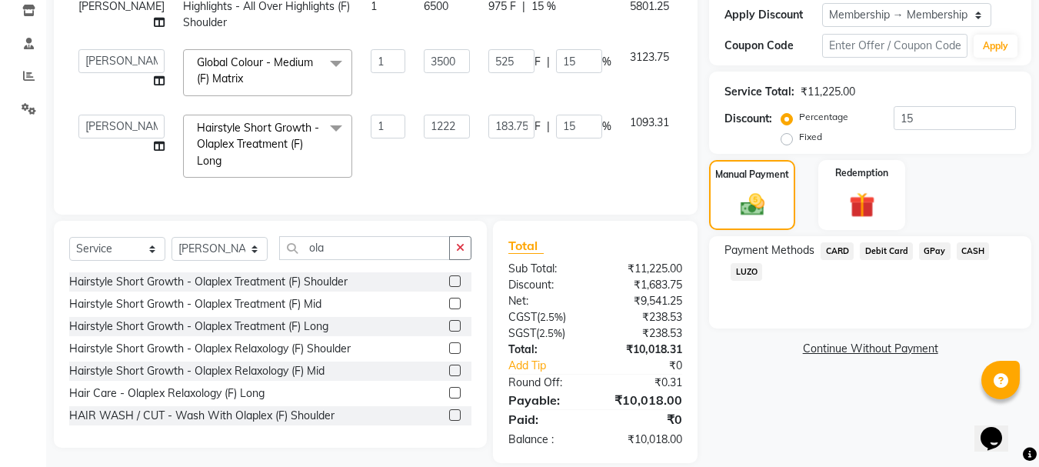
click at [419, 123] on td "1222" at bounding box center [447, 146] width 65 height 82
select select "35597"
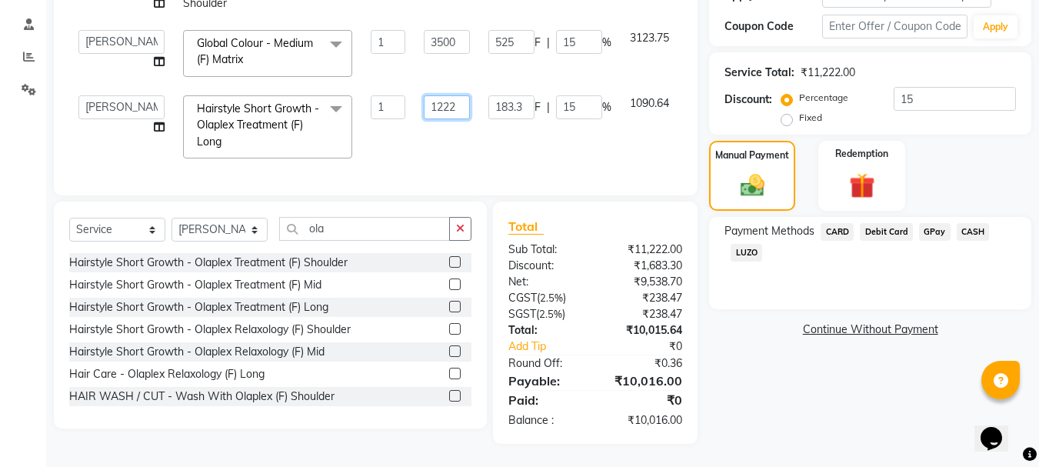
click at [424, 95] on input "1222" at bounding box center [447, 107] width 46 height 24
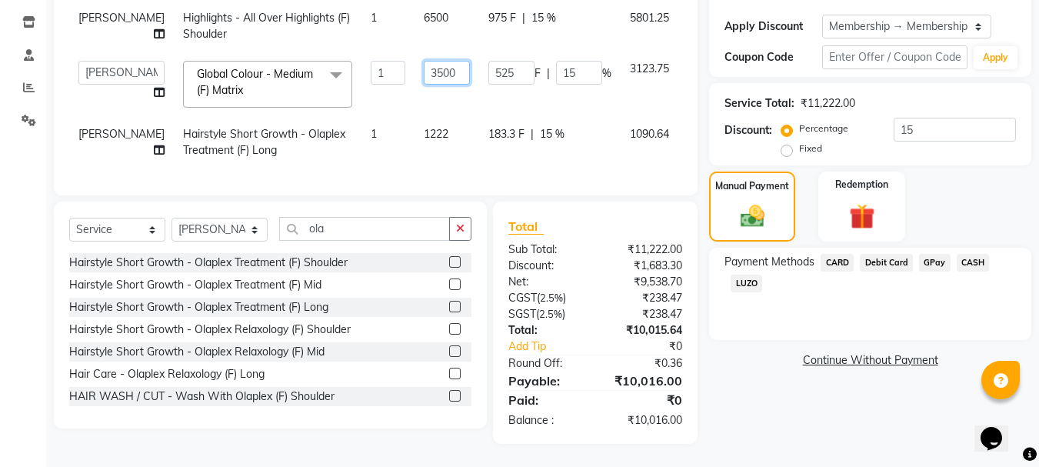
scroll to position [265, 0]
click at [417, 28] on tbody "Aksahy Auty Highlights - All Over Highlights (F) Shoulder 1 6500 975 F | 15 % 5…" at bounding box center [399, 84] width 660 height 167
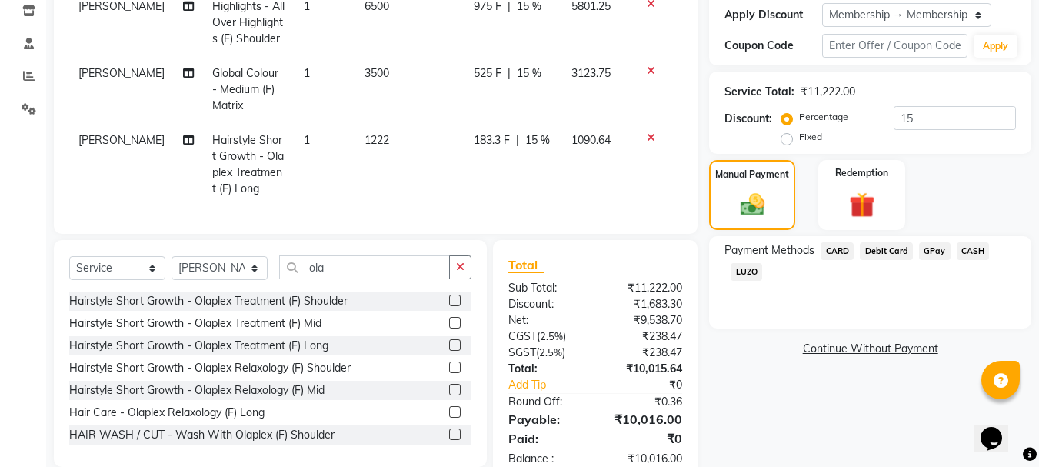
click at [403, 10] on td "6500" at bounding box center [409, 22] width 109 height 67
select select "35597"
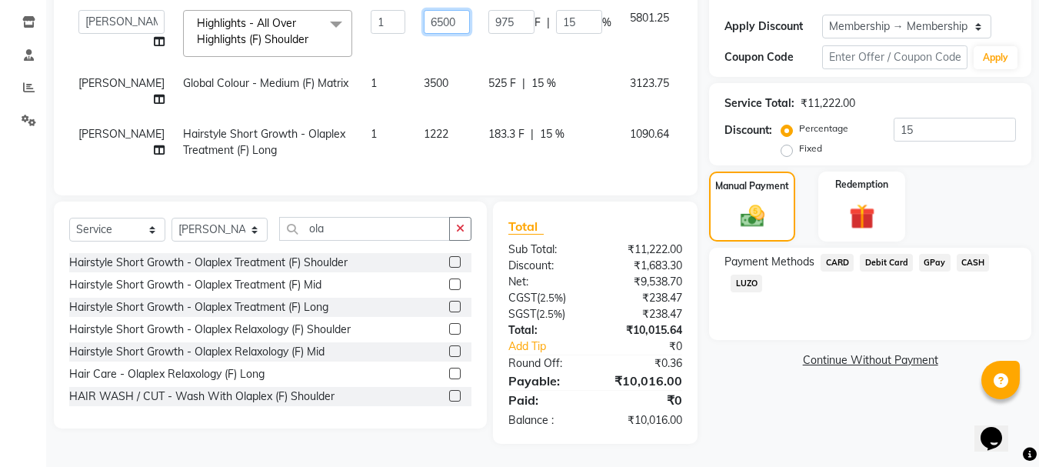
click at [424, 10] on input "6500" at bounding box center [447, 22] width 46 height 24
type input "6450"
click at [407, 107] on tbody "Aarohi P Aksahy Auty Ali Aniket A Anuradha arvind Divya gautam .kasrade House s…" at bounding box center [399, 84] width 660 height 167
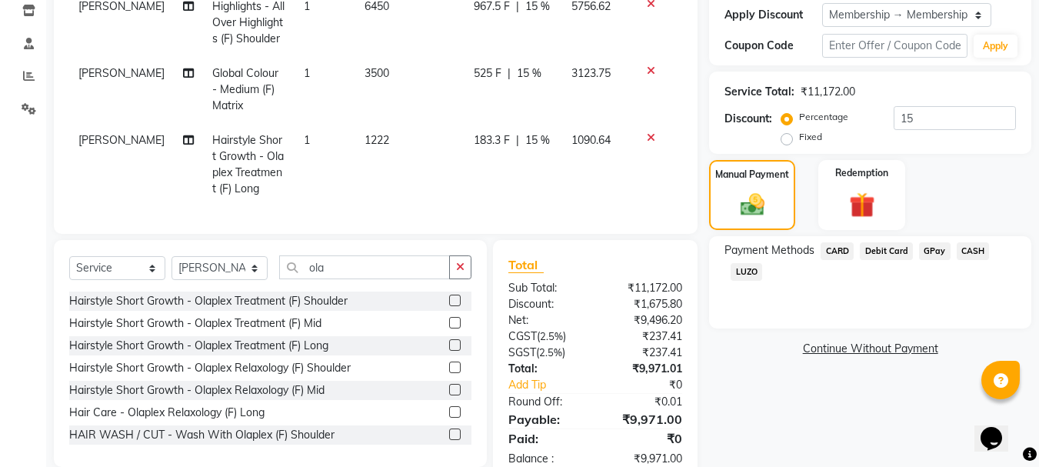
click at [396, 135] on td "1222" at bounding box center [409, 164] width 109 height 83
select select "35597"
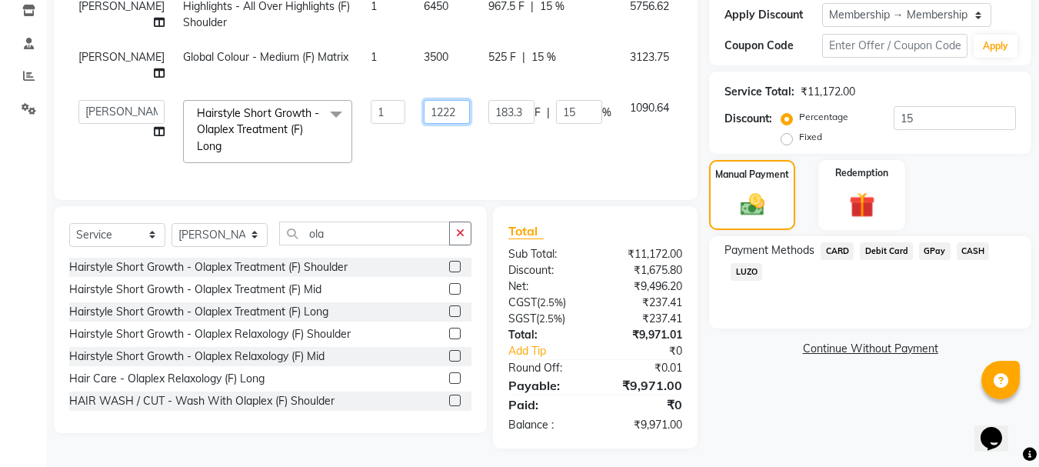
click at [424, 112] on input "1222" at bounding box center [447, 112] width 46 height 24
type input "1200"
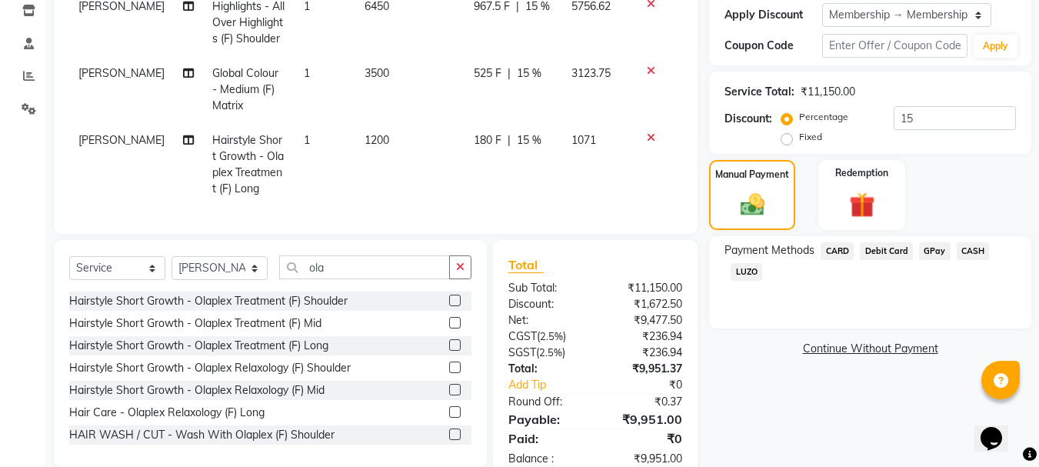
click at [408, 139] on td "1200" at bounding box center [409, 164] width 109 height 83
select select "35597"
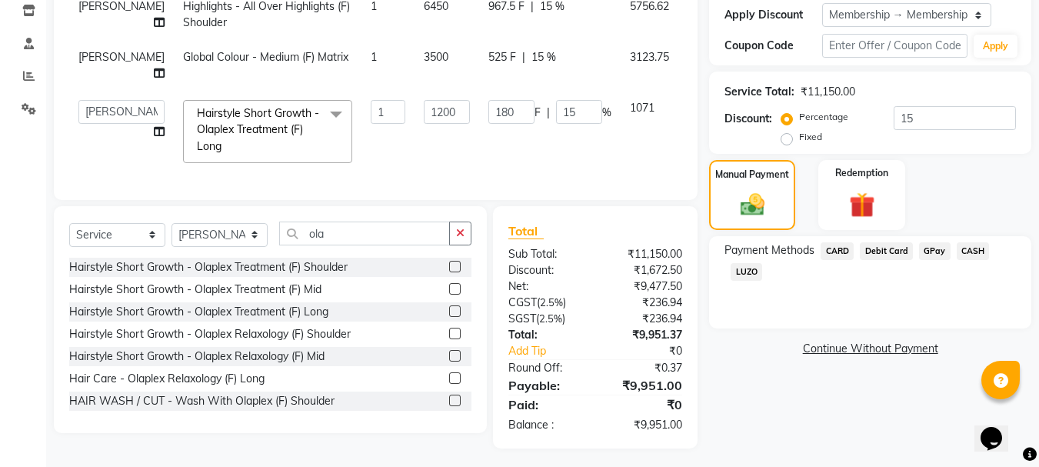
click at [415, 8] on td "6450" at bounding box center [447, 14] width 65 height 51
select select "35597"
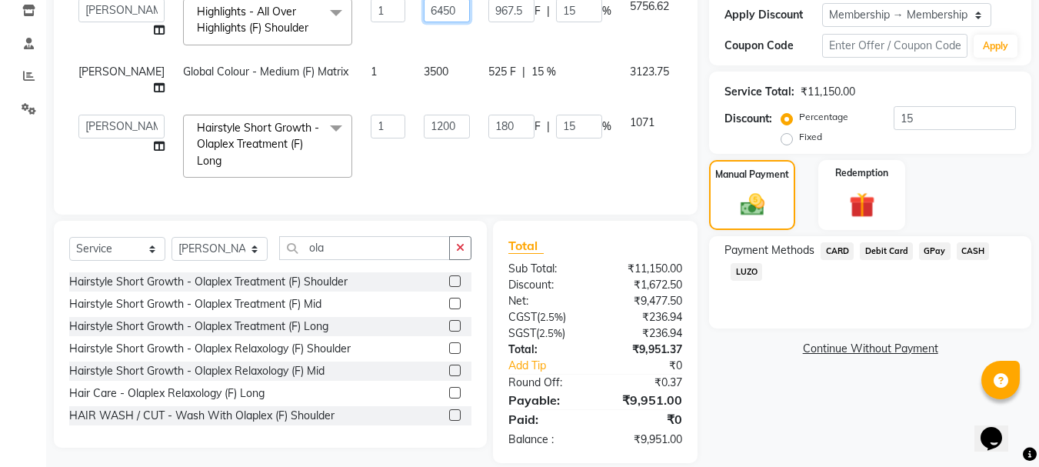
click at [424, 8] on input "6450" at bounding box center [447, 10] width 46 height 24
type input "6455"
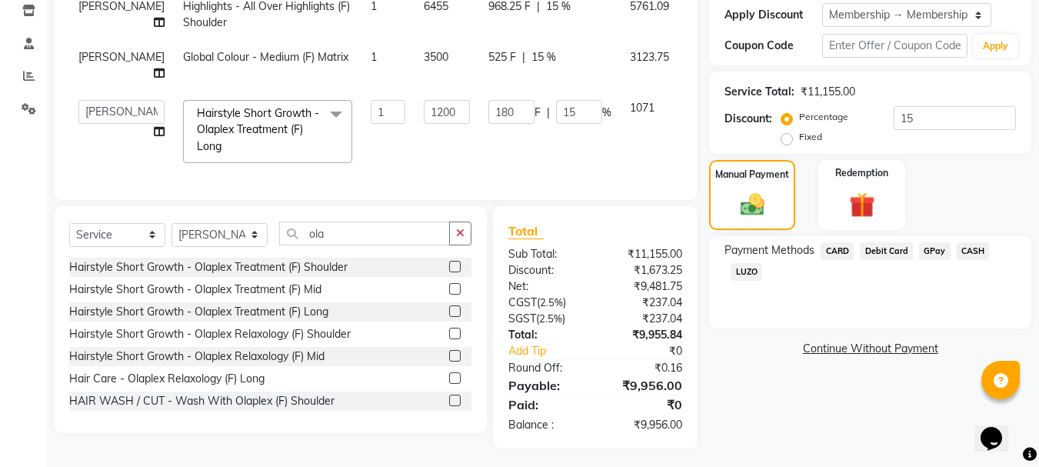
click at [406, 41] on tbody "Aksahy Auty Highlights - All Over Highlights (F) Shoulder 1 6455 968.25 F | 15 …" at bounding box center [399, 80] width 660 height 183
click at [415, 2] on td "6455" at bounding box center [447, 14] width 65 height 51
select select "35597"
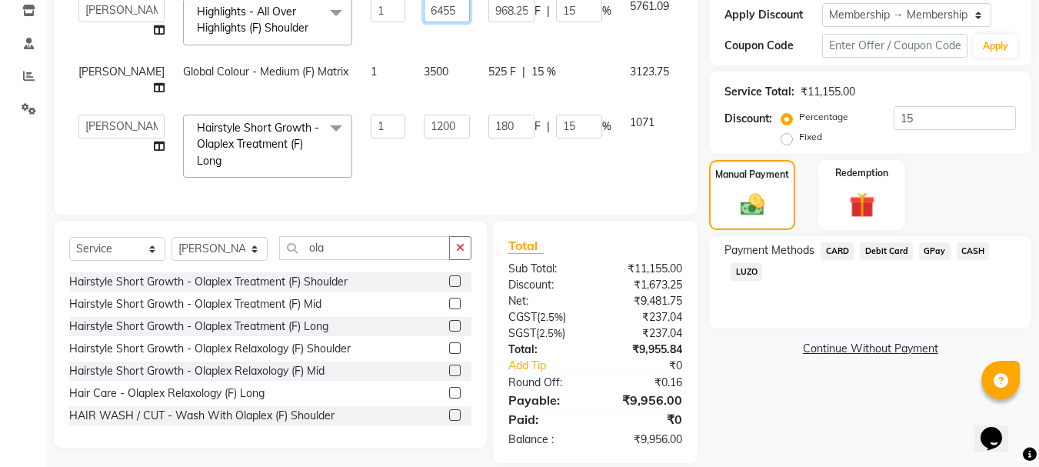
click at [424, 8] on input "6455" at bounding box center [447, 10] width 46 height 24
type input "6450"
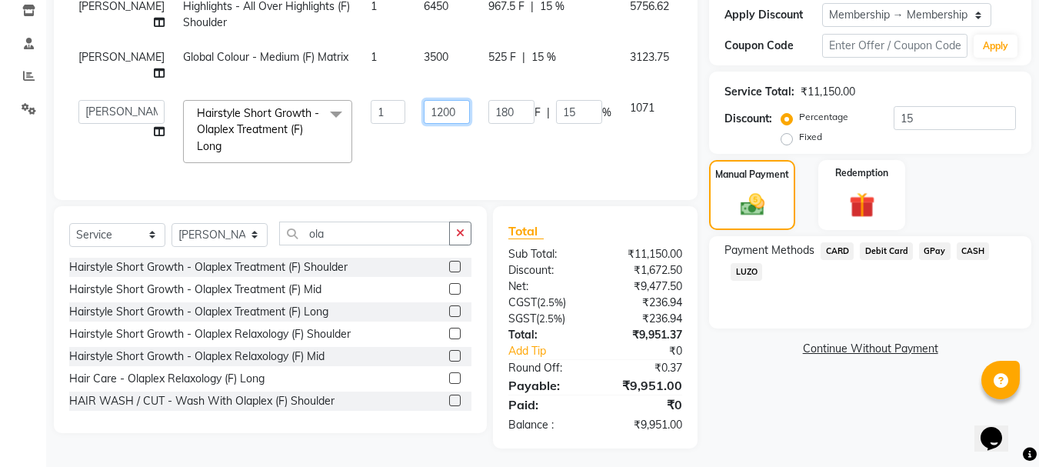
click at [424, 117] on input "1200" at bounding box center [447, 112] width 46 height 24
type input "1250"
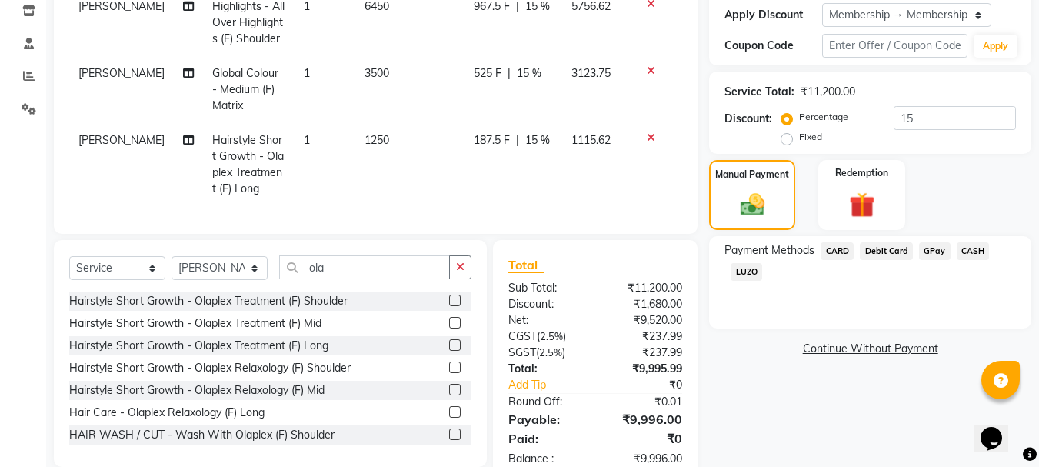
click at [408, 151] on td "1250" at bounding box center [409, 164] width 109 height 83
select select "35597"
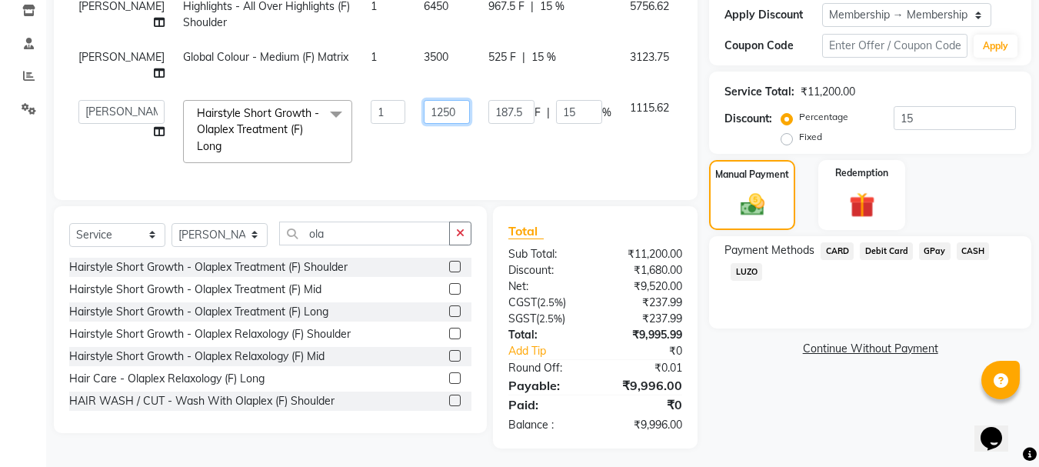
click at [424, 108] on input "1250" at bounding box center [447, 112] width 46 height 24
type input "1251"
click at [415, 141] on td "1251" at bounding box center [447, 132] width 65 height 82
select select "35597"
click at [424, 111] on input "1251" at bounding box center [447, 112] width 46 height 24
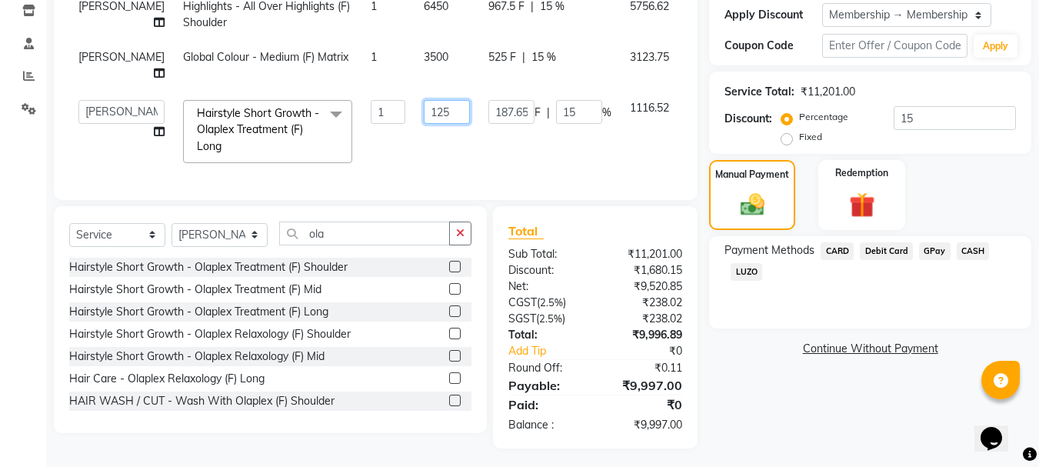
type input "1253"
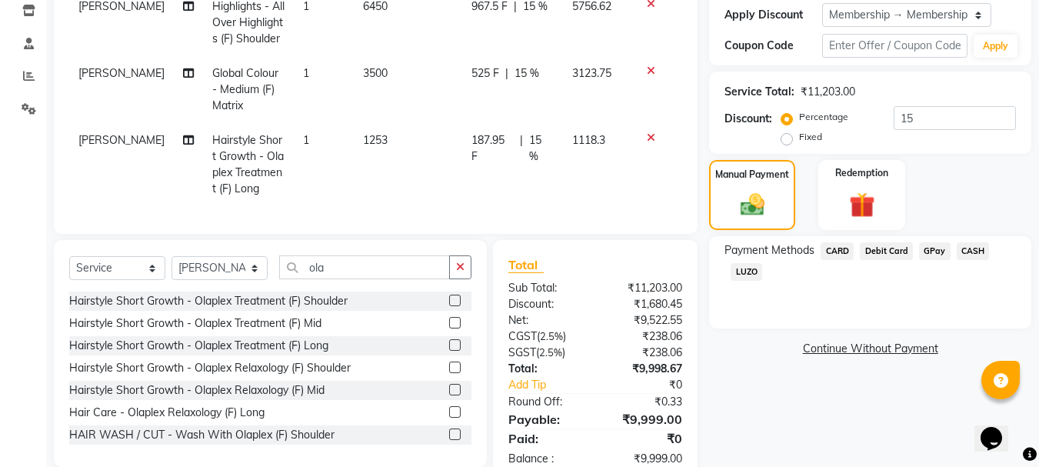
click at [398, 139] on td "1253" at bounding box center [408, 164] width 108 height 83
select select "35597"
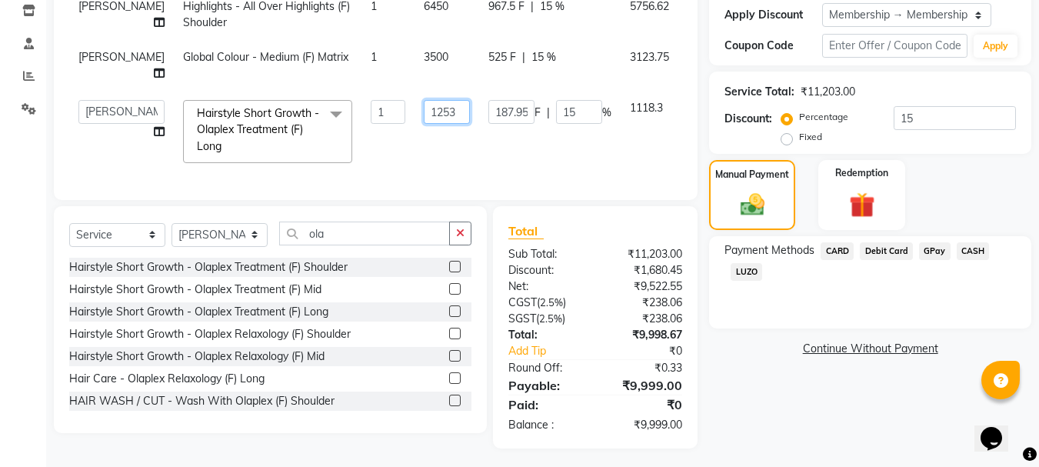
click at [424, 111] on input "1253" at bounding box center [447, 112] width 46 height 24
type input "1254"
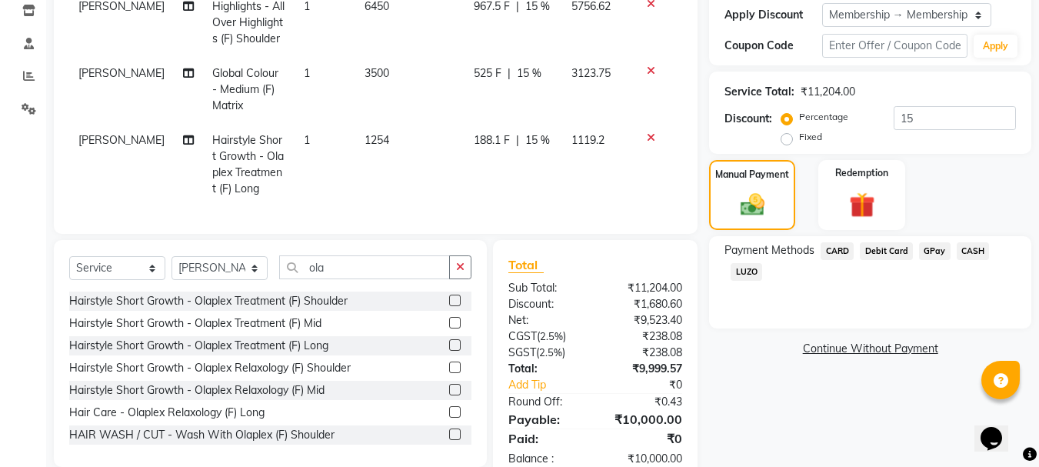
click at [402, 147] on td "1254" at bounding box center [409, 164] width 109 height 83
select select "35597"
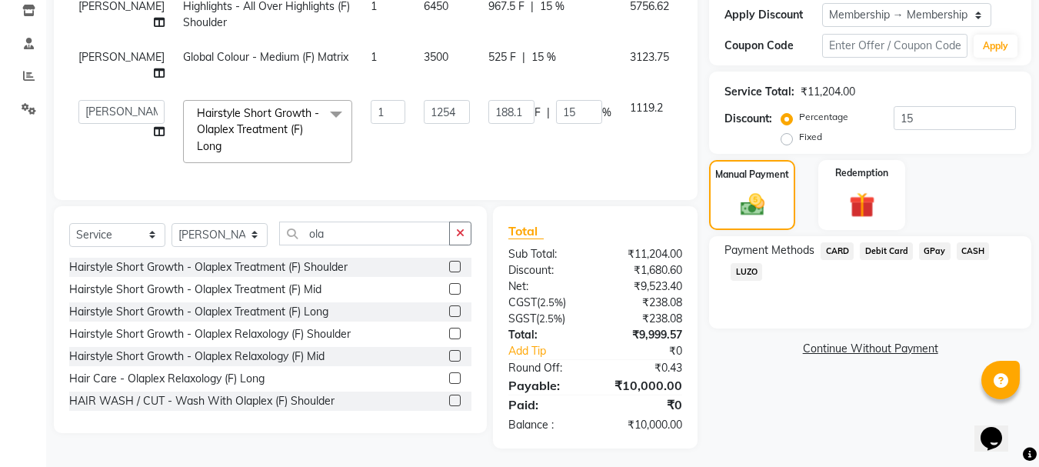
click at [933, 251] on span "GPay" at bounding box center [935, 251] width 32 height 18
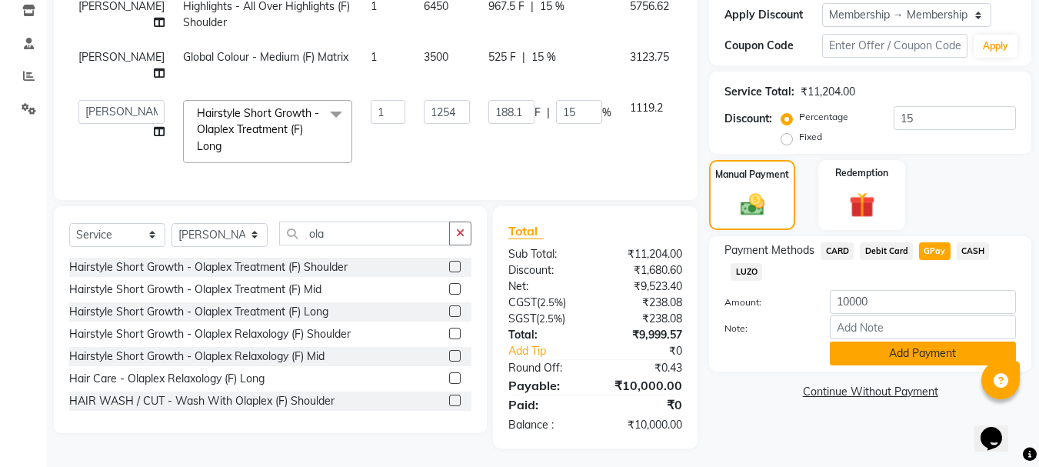
click at [862, 356] on button "Add Payment" at bounding box center [923, 354] width 186 height 24
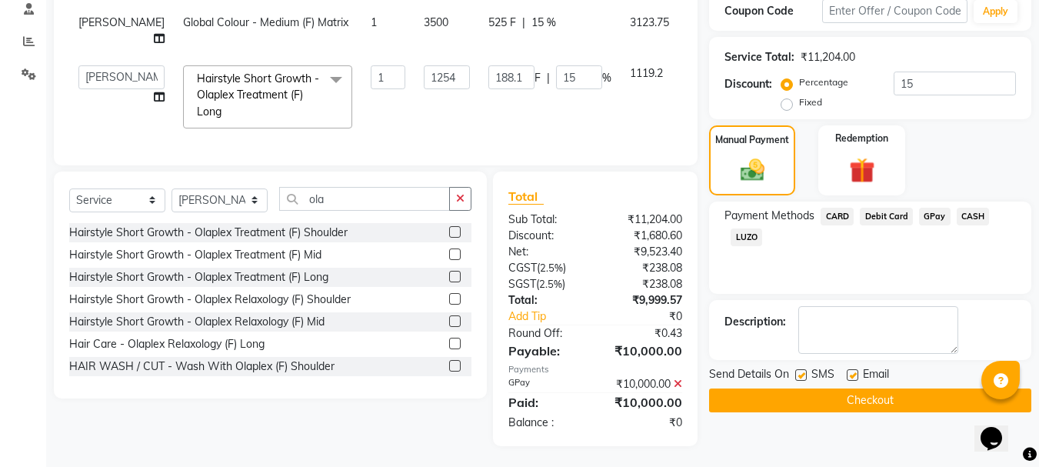
scroll to position [313, 0]
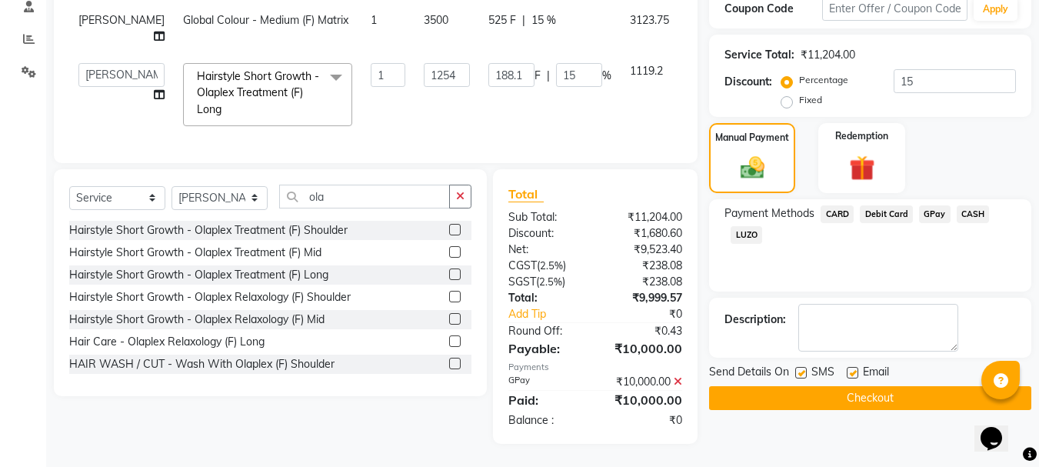
click at [879, 386] on button "Checkout" at bounding box center [870, 398] width 322 height 24
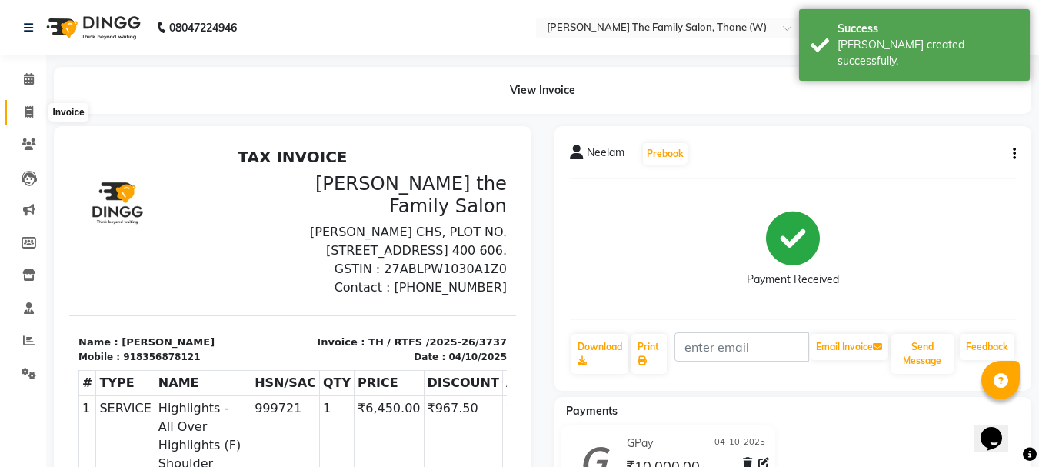
click at [32, 110] on icon at bounding box center [29, 112] width 8 height 12
select select "service"
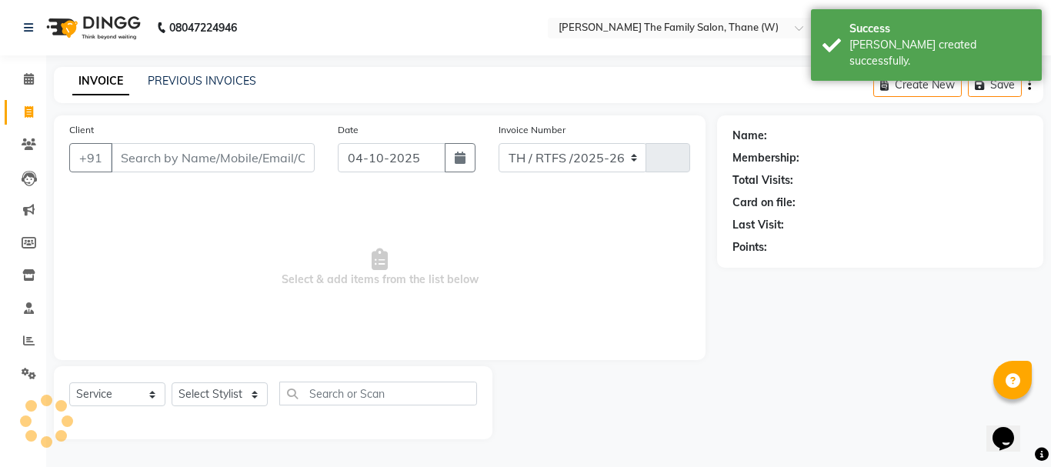
select select "8004"
type input "3738"
click at [167, 88] on div "PREVIOUS INVOICES" at bounding box center [202, 81] width 108 height 16
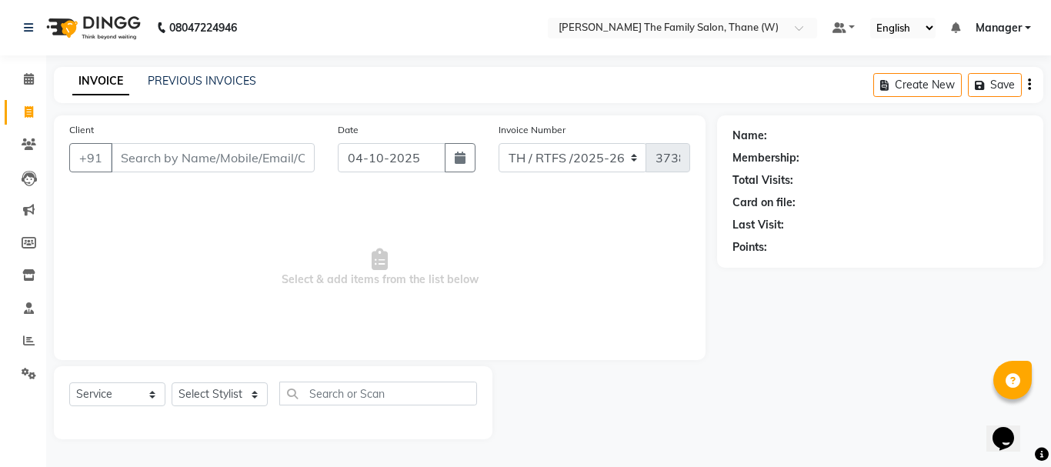
click at [167, 88] on div "PREVIOUS INVOICES" at bounding box center [202, 81] width 108 height 16
click at [189, 83] on link "PREVIOUS INVOICES" at bounding box center [202, 81] width 108 height 14
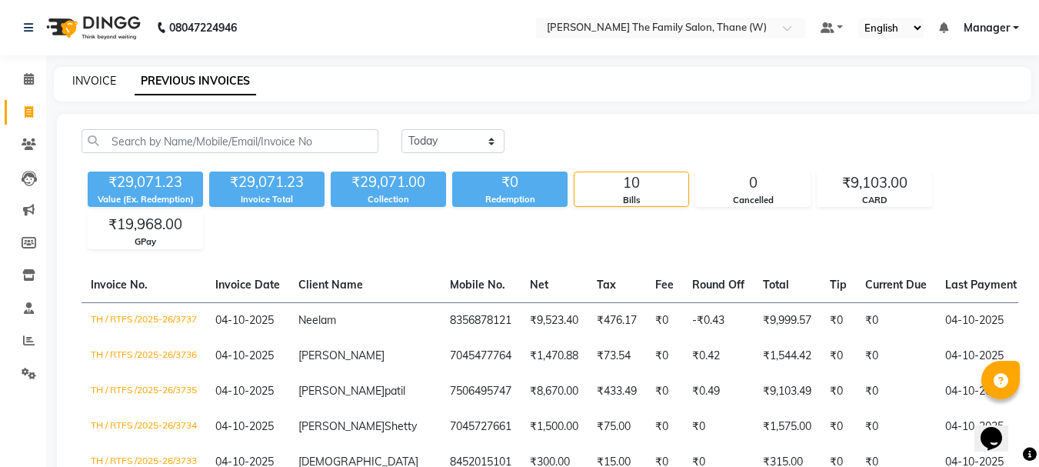
click at [91, 83] on link "INVOICE" at bounding box center [94, 81] width 44 height 14
select select "service"
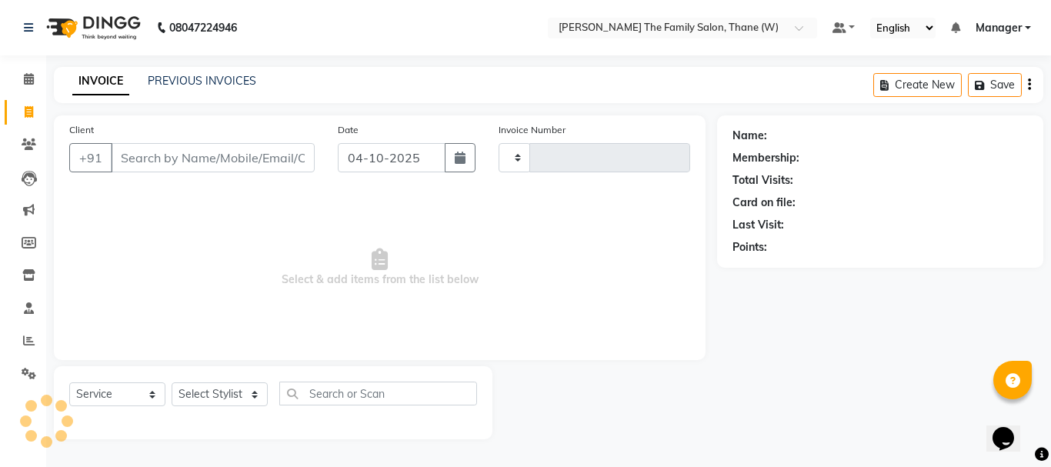
type input "3738"
select select "8004"
click at [145, 152] on input "Client" at bounding box center [213, 157] width 204 height 29
click at [199, 79] on link "PREVIOUS INVOICES" at bounding box center [202, 81] width 108 height 14
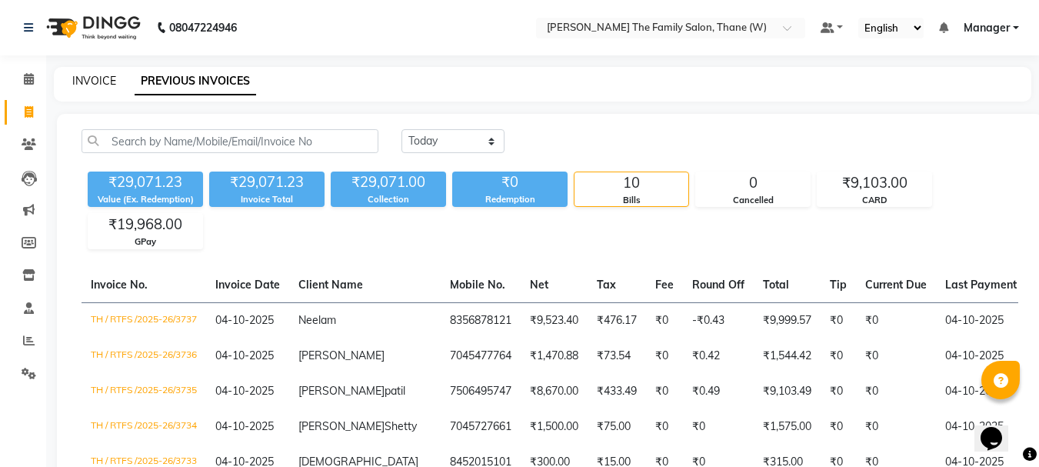
click at [97, 78] on link "INVOICE" at bounding box center [94, 81] width 44 height 14
select select "service"
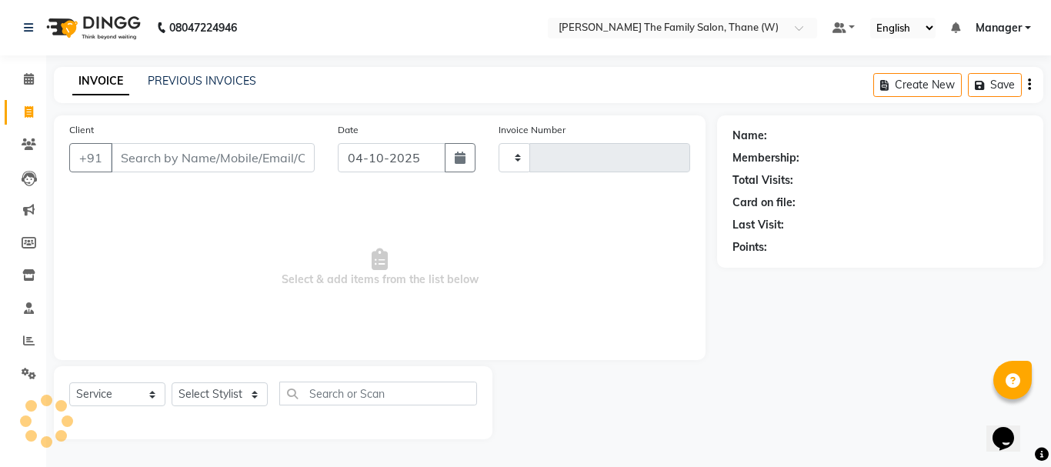
type input "3738"
select select "8004"
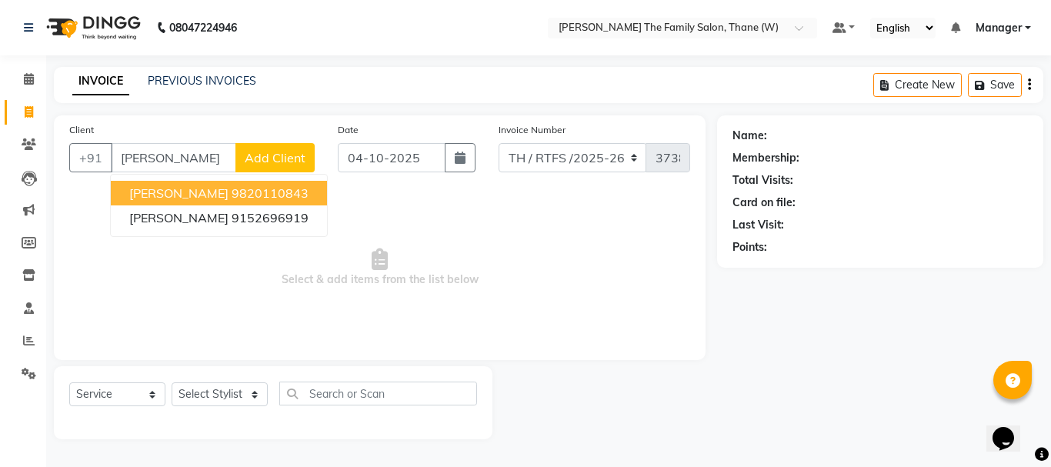
click at [132, 197] on span "[PERSON_NAME]" at bounding box center [178, 192] width 99 height 15
type input "9820110843"
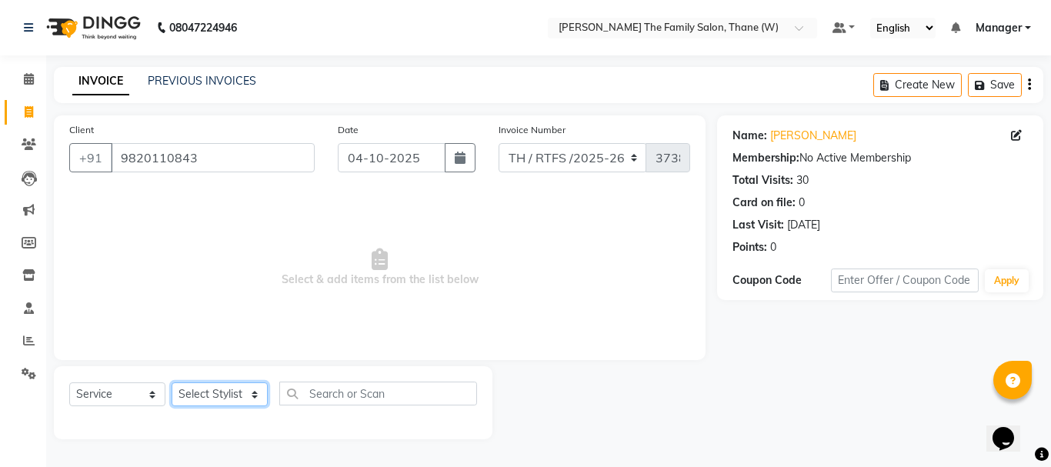
click at [247, 399] on select "Select Stylist Aarohi P [PERSON_NAME] [PERSON_NAME] A [PERSON_NAME] .[PERSON_NA…" at bounding box center [220, 394] width 96 height 24
select select "35580"
click at [172, 382] on select "Select Stylist Aarohi P [PERSON_NAME] [PERSON_NAME] A [PERSON_NAME] .[PERSON_NA…" at bounding box center [220, 394] width 96 height 24
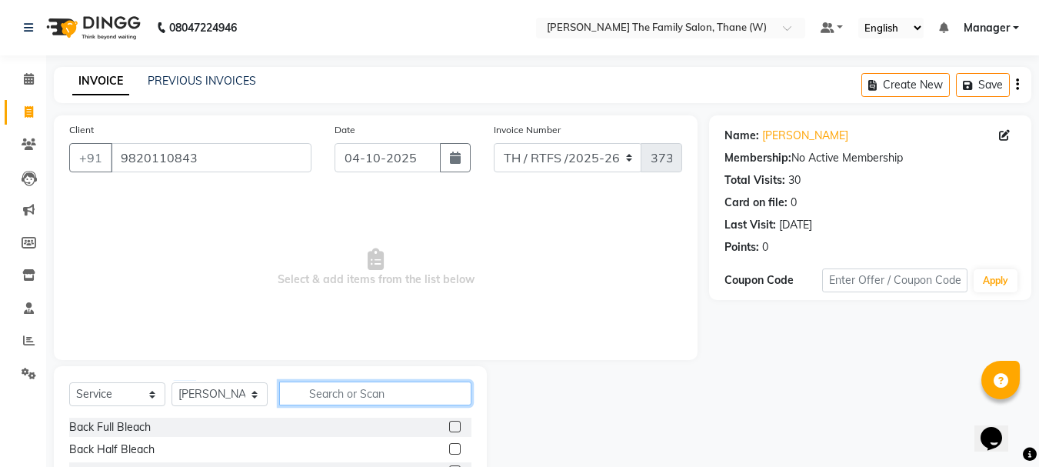
click at [339, 396] on input "text" at bounding box center [375, 394] width 192 height 24
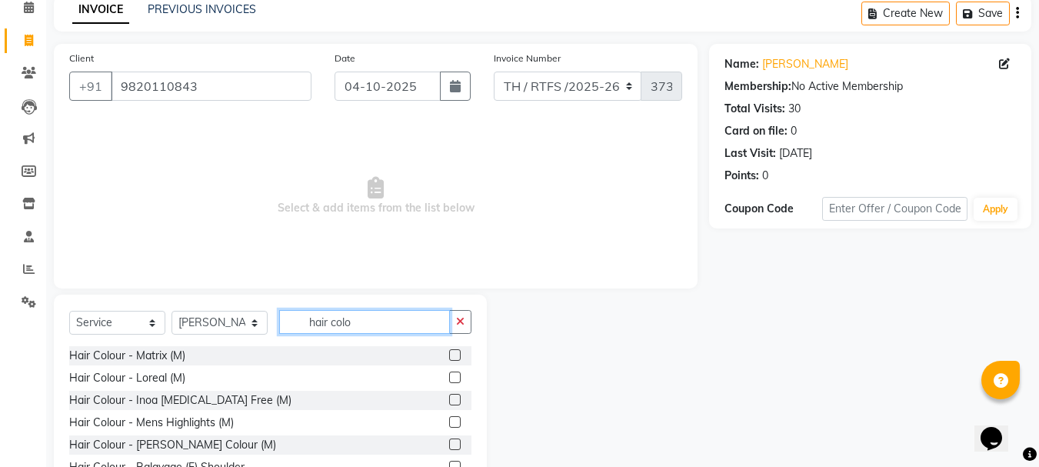
scroll to position [79, 0]
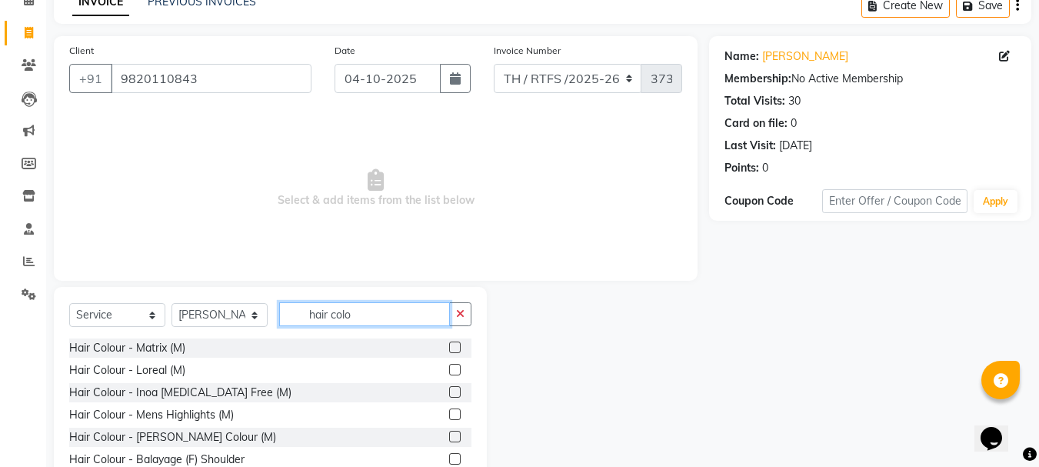
type input "hair colo"
click at [449, 392] on label at bounding box center [455, 392] width 12 height 12
click at [449, 392] on input "checkbox" at bounding box center [454, 393] width 10 height 10
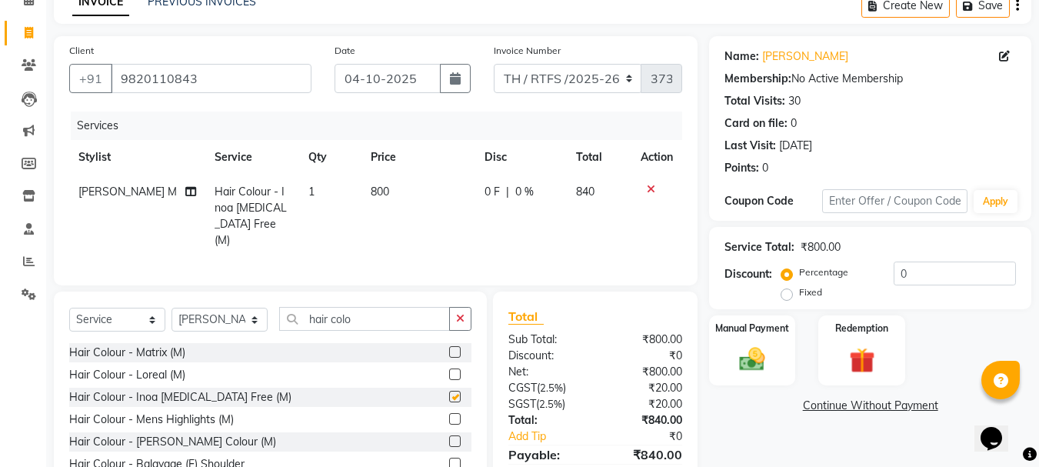
checkbox input "false"
click at [388, 189] on td "800" at bounding box center [419, 216] width 114 height 83
select select "35580"
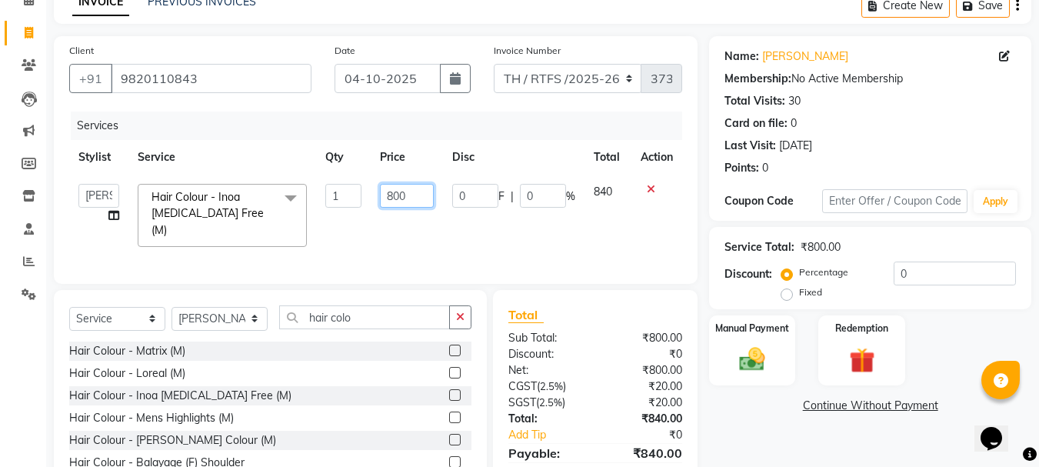
click at [413, 192] on input "800" at bounding box center [406, 196] width 53 height 24
type input "8"
type input "1000"
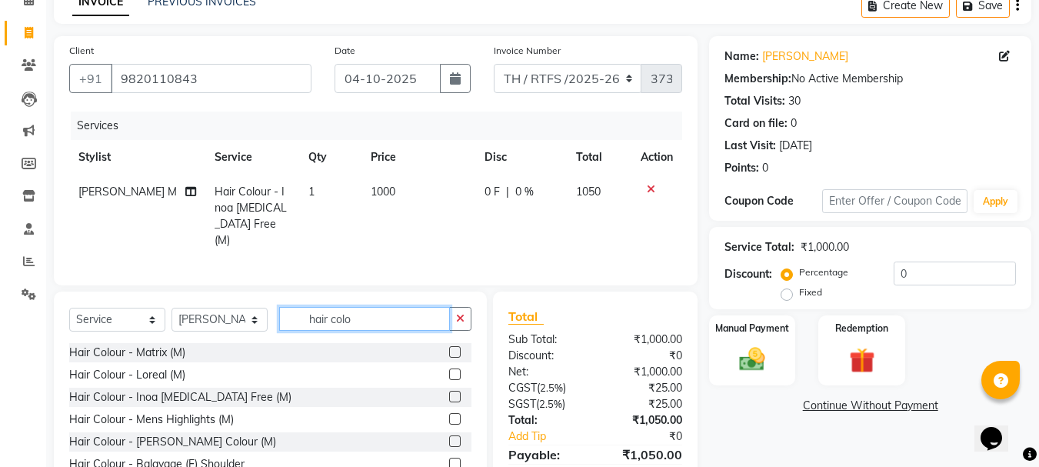
click at [363, 313] on input "hair colo" at bounding box center [364, 319] width 171 height 24
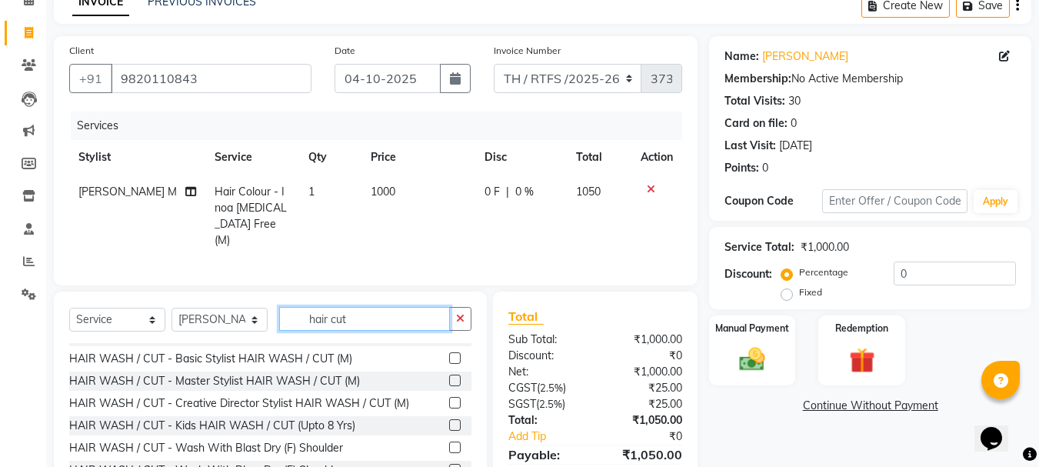
scroll to position [102, 0]
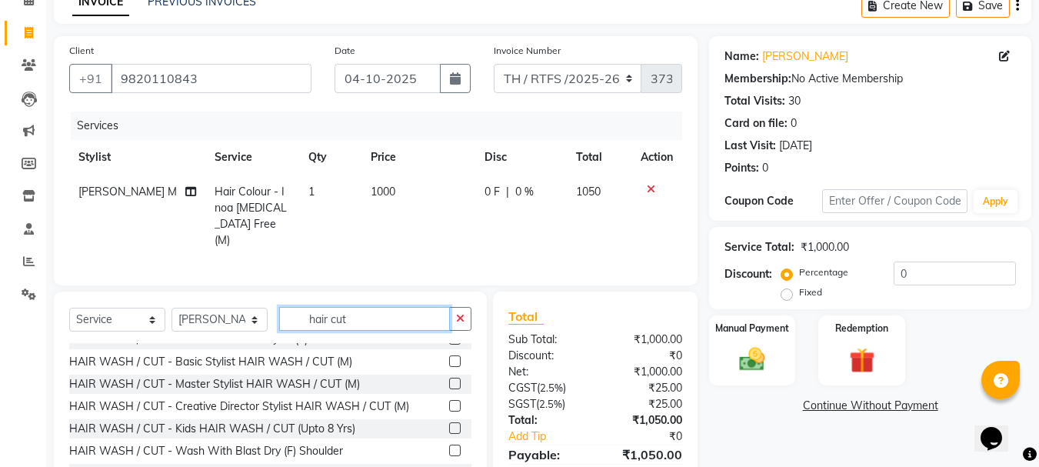
type input "hair cut"
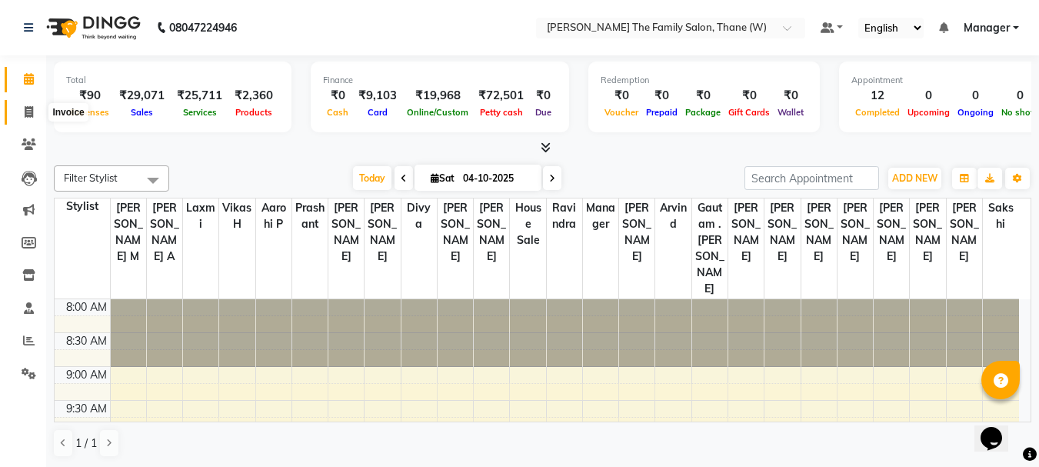
click at [27, 111] on icon at bounding box center [29, 112] width 8 height 12
select select "service"
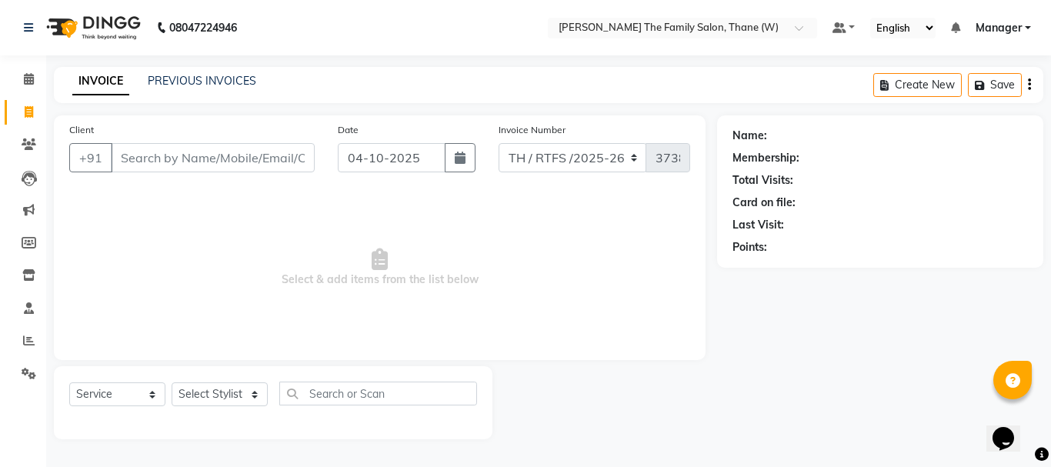
click at [131, 155] on input "Client" at bounding box center [213, 157] width 204 height 29
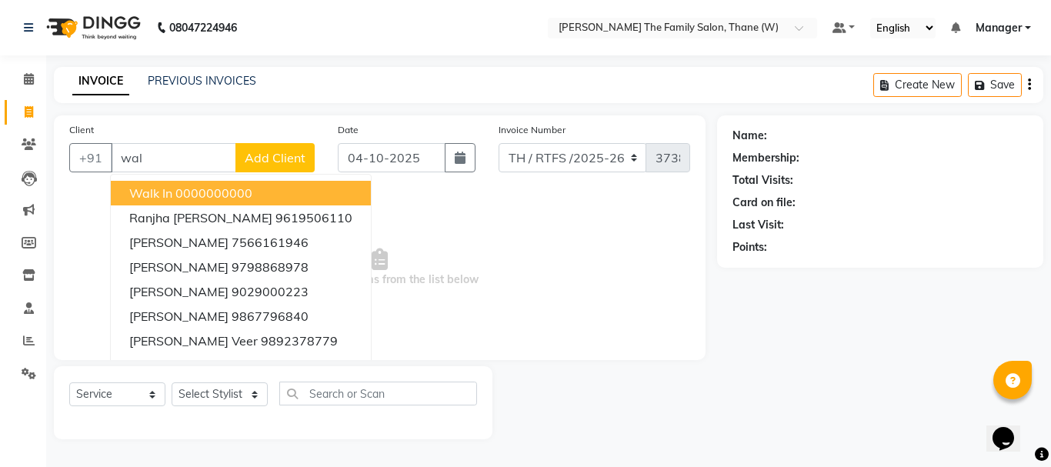
click at [169, 199] on span "Walk In" at bounding box center [150, 192] width 43 height 15
type input "0000000000"
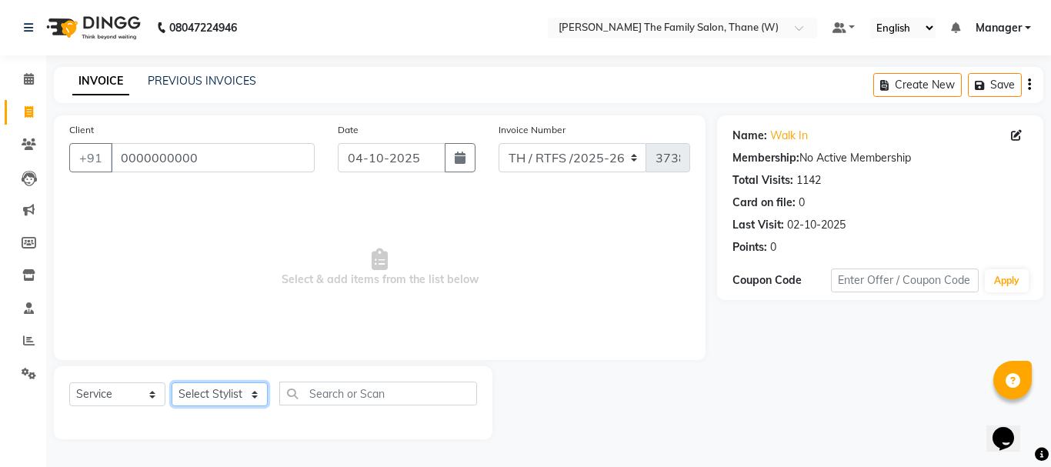
click at [246, 396] on select "Select Stylist Aarohi P [PERSON_NAME] [PERSON_NAME] A [PERSON_NAME] .[PERSON_NA…" at bounding box center [220, 394] width 96 height 24
select select "78217"
click at [172, 382] on select "Select Stylist Aarohi P [PERSON_NAME] [PERSON_NAME] A [PERSON_NAME] .[PERSON_NA…" at bounding box center [220, 394] width 96 height 24
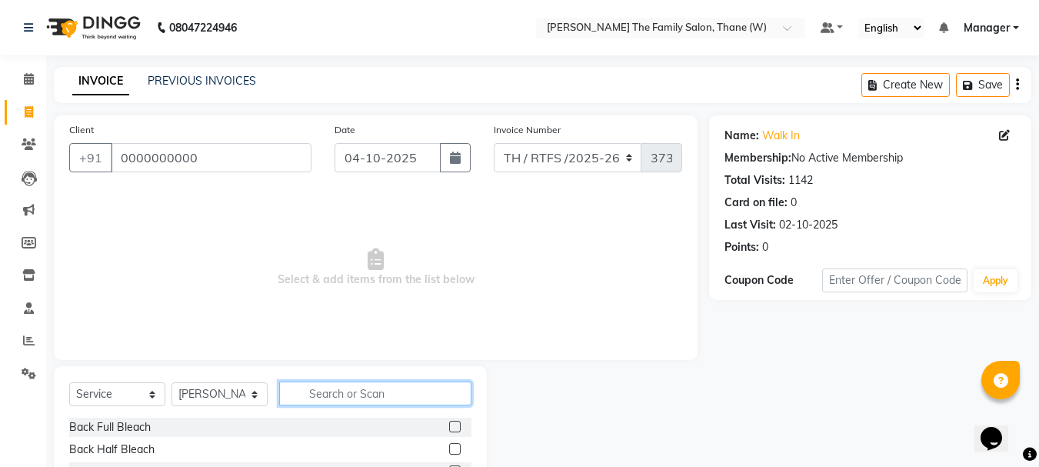
click at [319, 392] on input "text" at bounding box center [375, 394] width 192 height 24
type input "b"
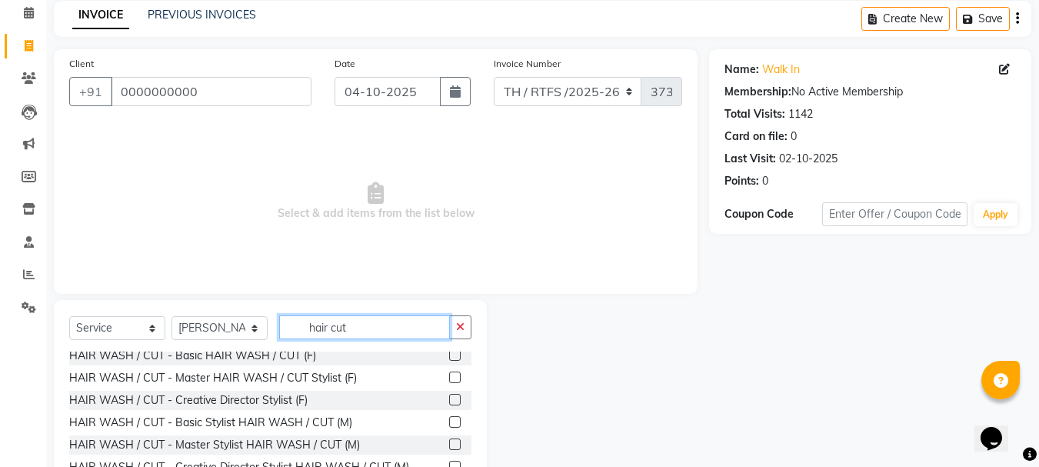
scroll to position [47, 0]
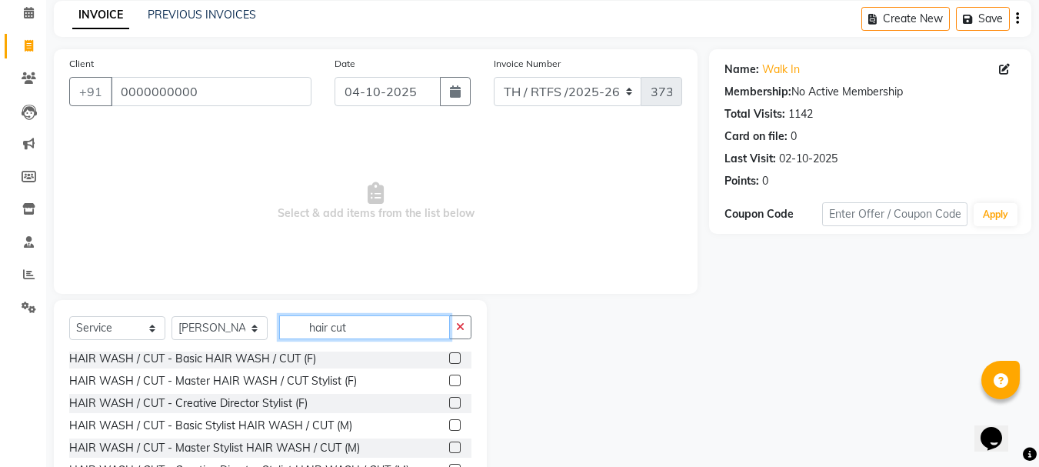
type input "hair cut"
click at [449, 431] on label at bounding box center [455, 425] width 12 height 12
click at [449, 431] on input "checkbox" at bounding box center [454, 426] width 10 height 10
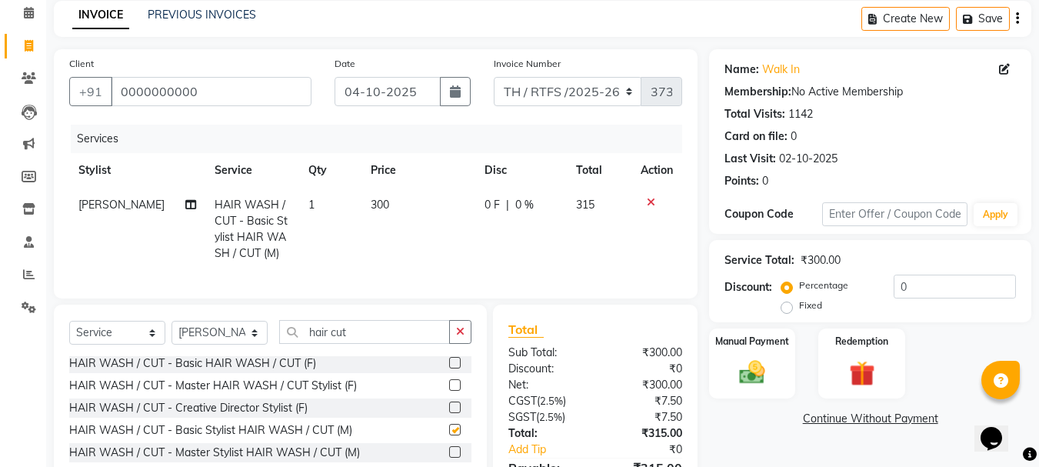
checkbox input "false"
click at [751, 377] on img at bounding box center [752, 372] width 43 height 31
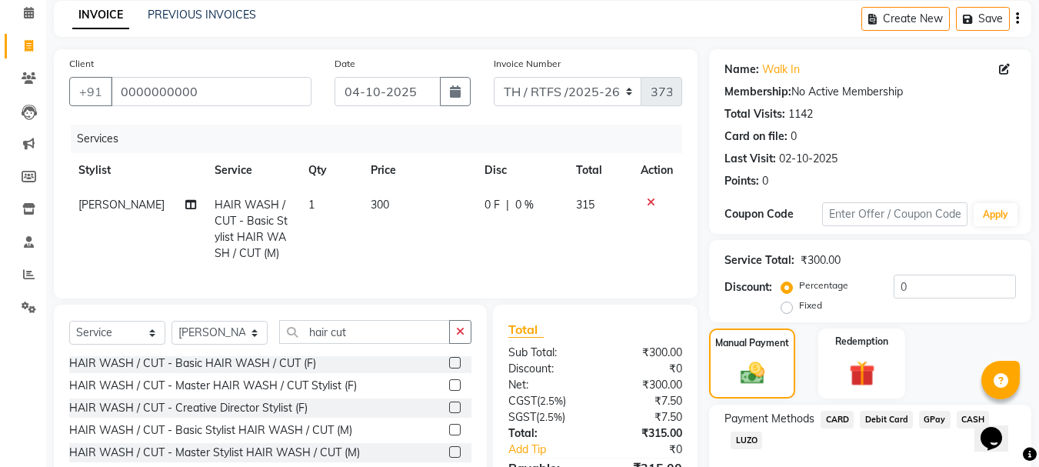
click at [929, 415] on span "GPay" at bounding box center [935, 420] width 32 height 18
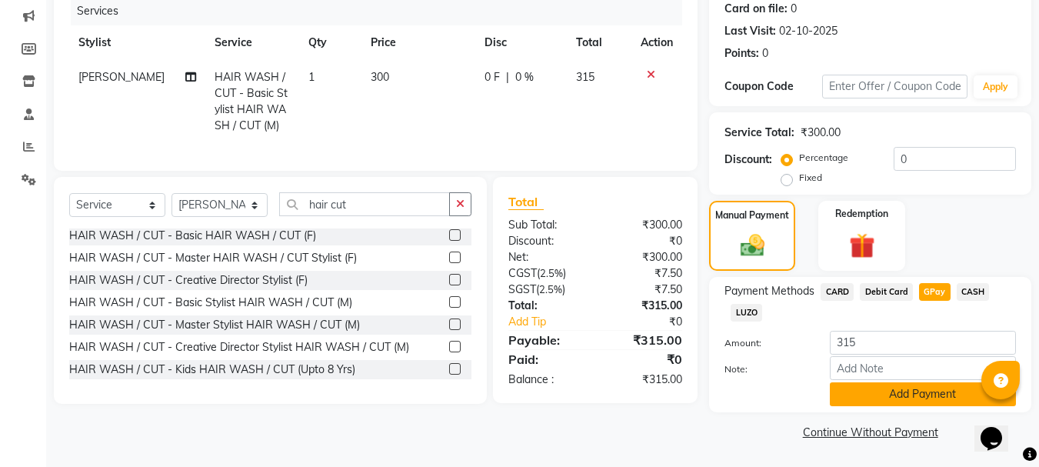
click at [922, 395] on button "Add Payment" at bounding box center [923, 394] width 186 height 24
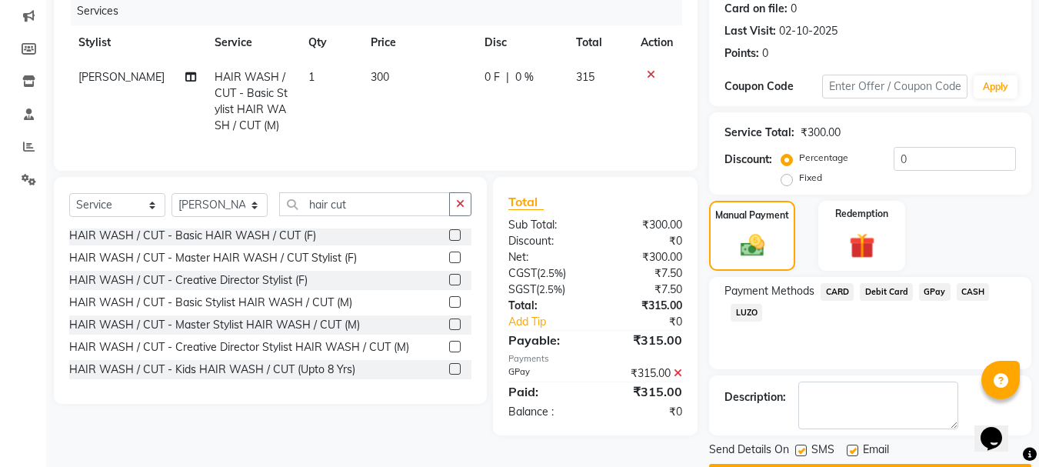
scroll to position [238, 0]
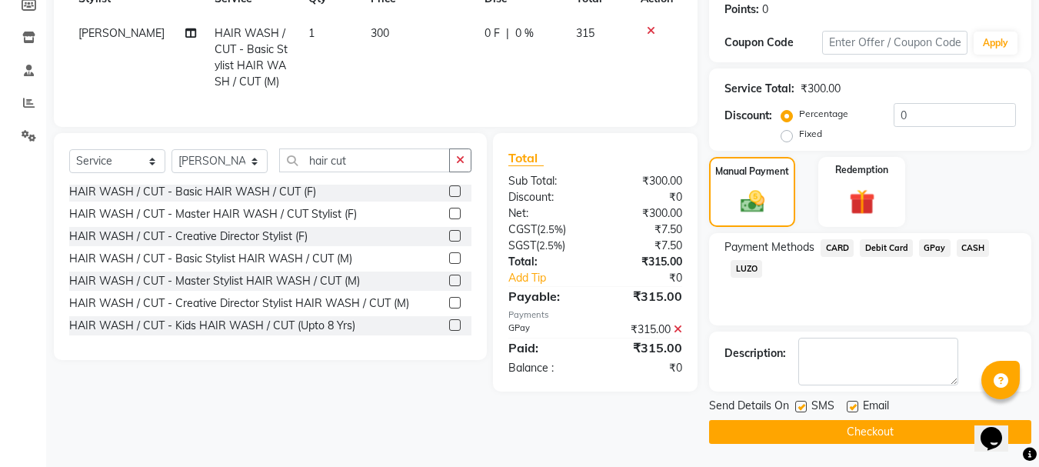
click at [953, 429] on button "Checkout" at bounding box center [870, 432] width 322 height 24
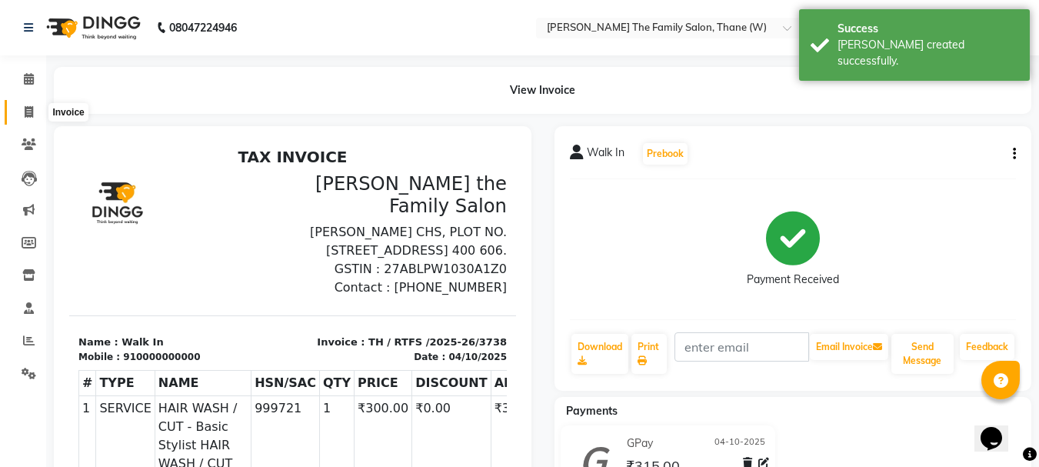
click at [29, 112] on icon at bounding box center [29, 112] width 8 height 12
select select "service"
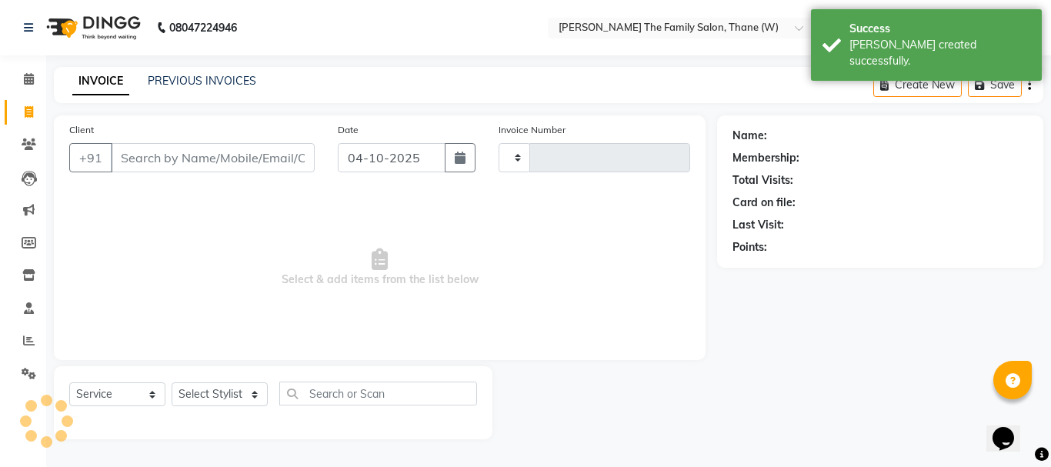
type input "3739"
select select "8004"
click at [150, 161] on input "Client" at bounding box center [213, 157] width 204 height 29
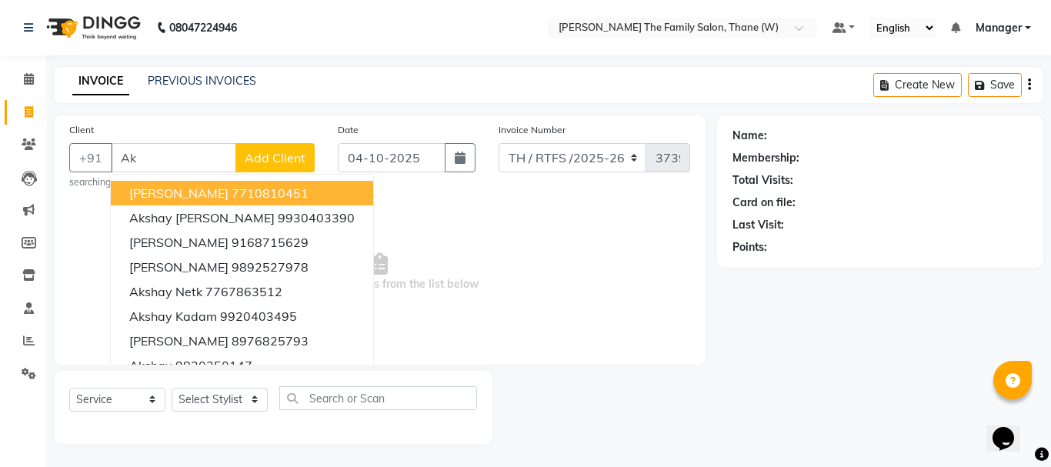
type input "A"
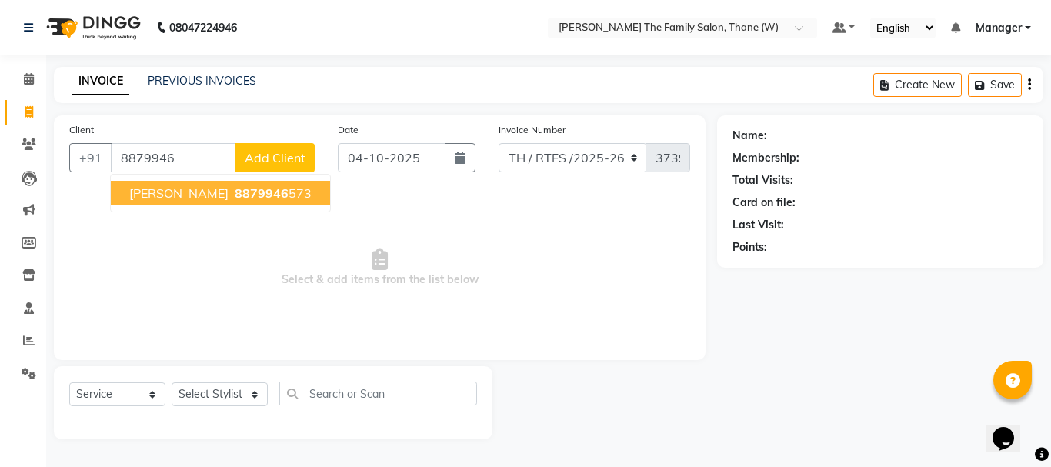
click at [171, 199] on span "[PERSON_NAME]" at bounding box center [178, 192] width 99 height 15
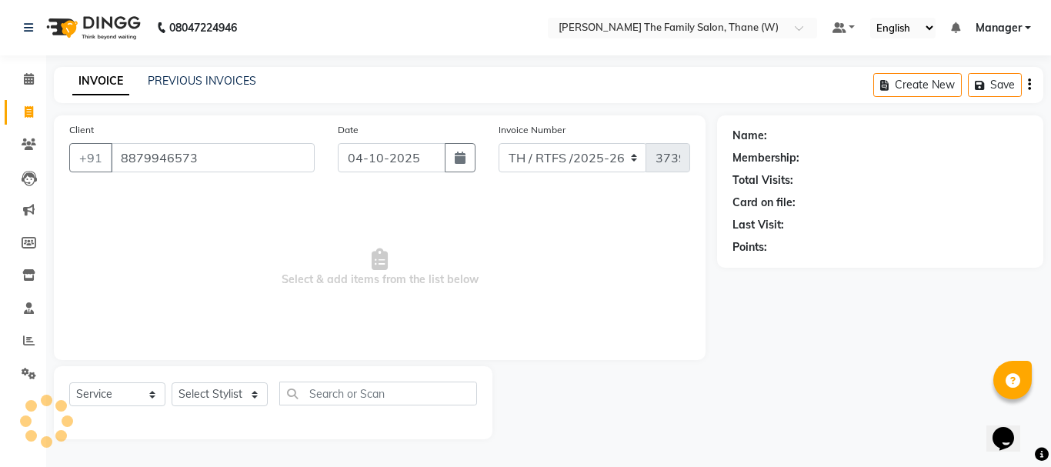
type input "8879946573"
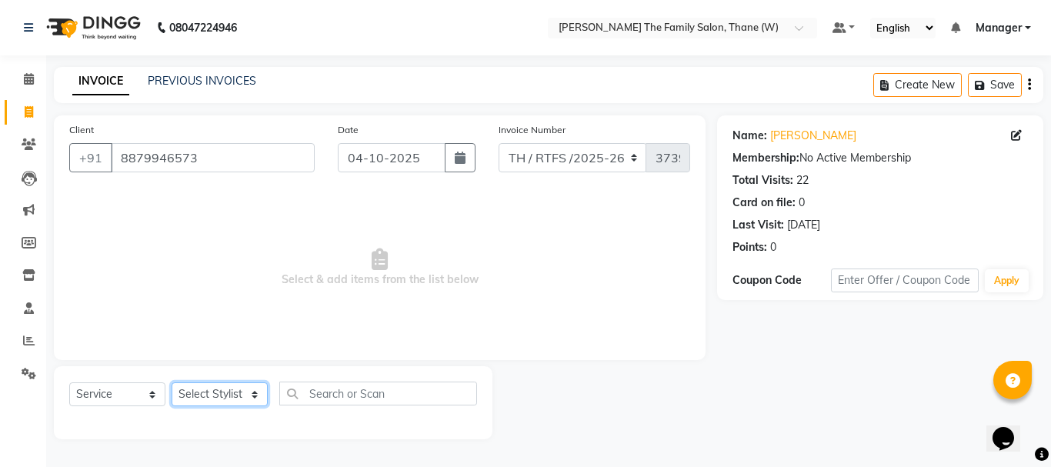
click at [225, 399] on select "Select Stylist Aarohi P [PERSON_NAME] [PERSON_NAME] A [PERSON_NAME] .[PERSON_NA…" at bounding box center [220, 394] width 96 height 24
select select "35580"
click at [172, 382] on select "Select Stylist Aarohi P [PERSON_NAME] [PERSON_NAME] A [PERSON_NAME] .[PERSON_NA…" at bounding box center [220, 394] width 96 height 24
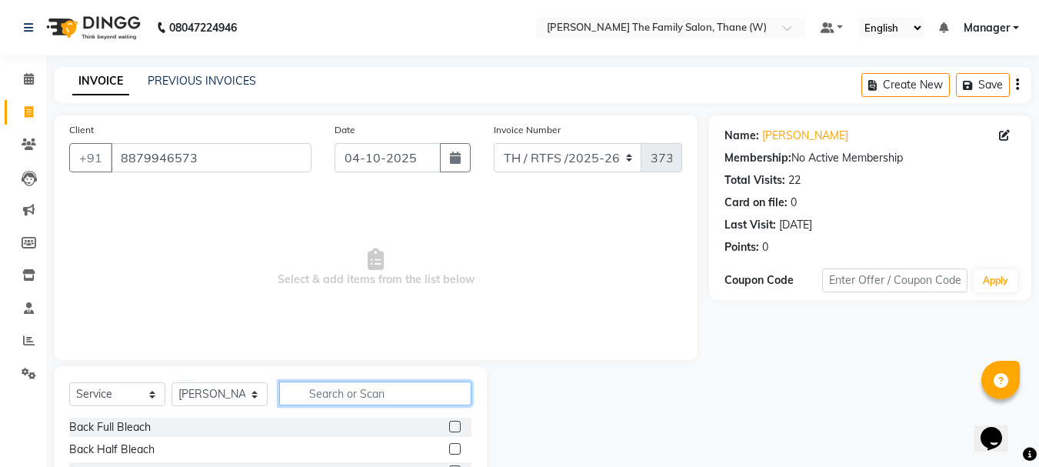
click at [326, 395] on input "text" at bounding box center [375, 394] width 192 height 24
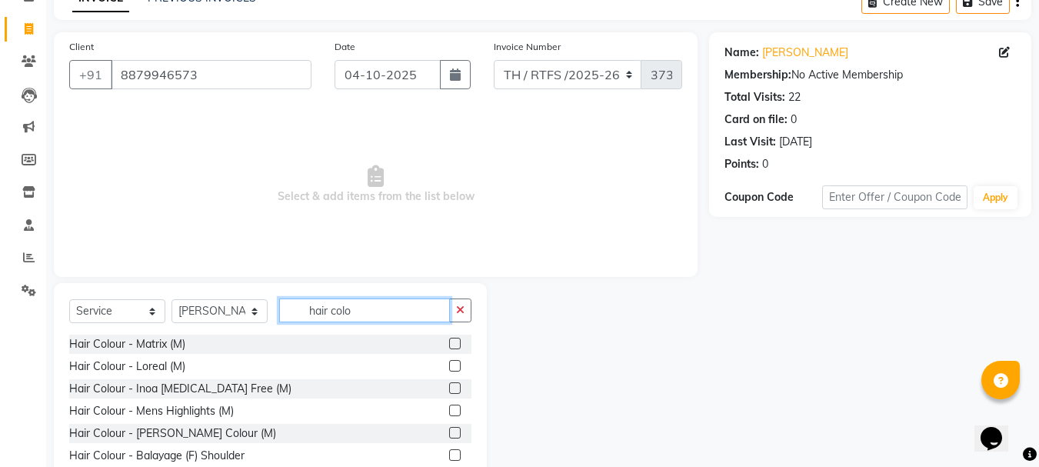
scroll to position [86, 0]
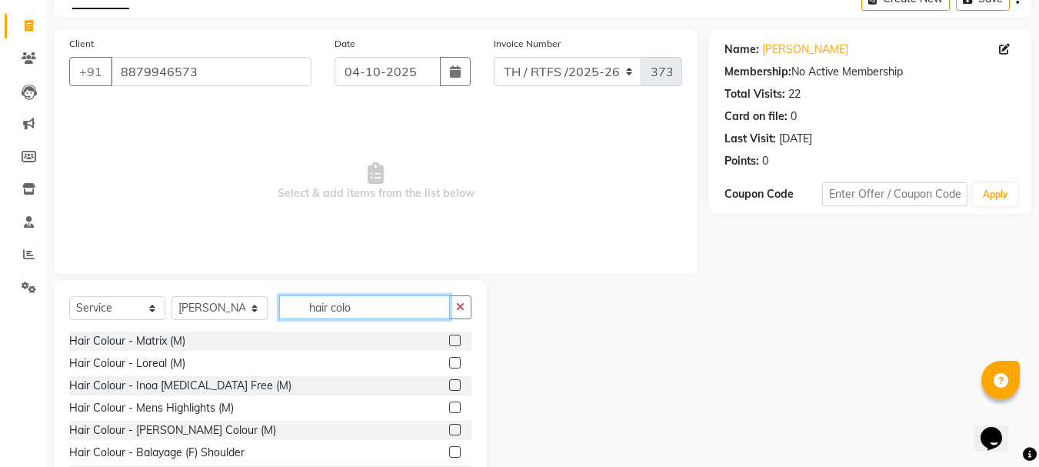
type input "hair colo"
click at [449, 383] on label at bounding box center [455, 385] width 12 height 12
click at [449, 383] on input "checkbox" at bounding box center [454, 386] width 10 height 10
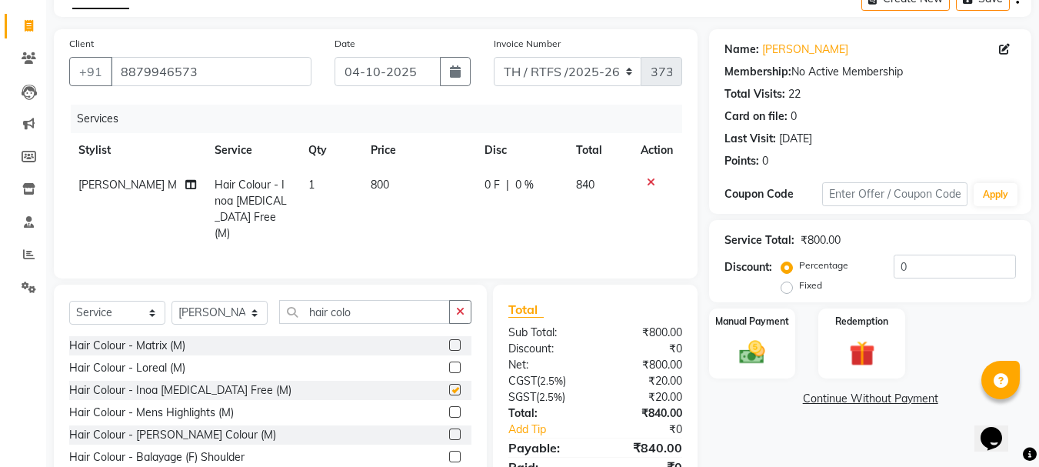
checkbox input "false"
click at [401, 182] on td "800" at bounding box center [419, 209] width 114 height 83
select select "35580"
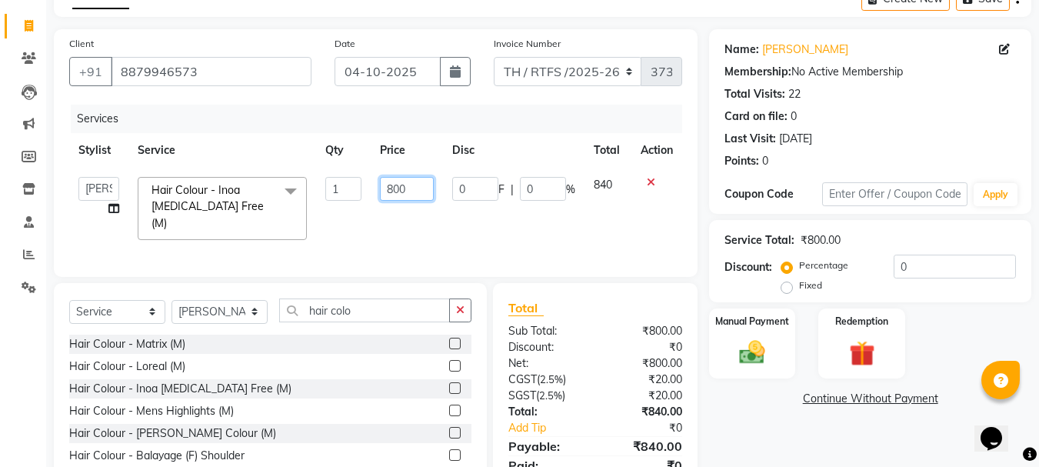
click at [411, 189] on input "800" at bounding box center [406, 189] width 53 height 24
type input "8"
type input "1000"
click at [355, 306] on input "hair colo" at bounding box center [364, 311] width 171 height 24
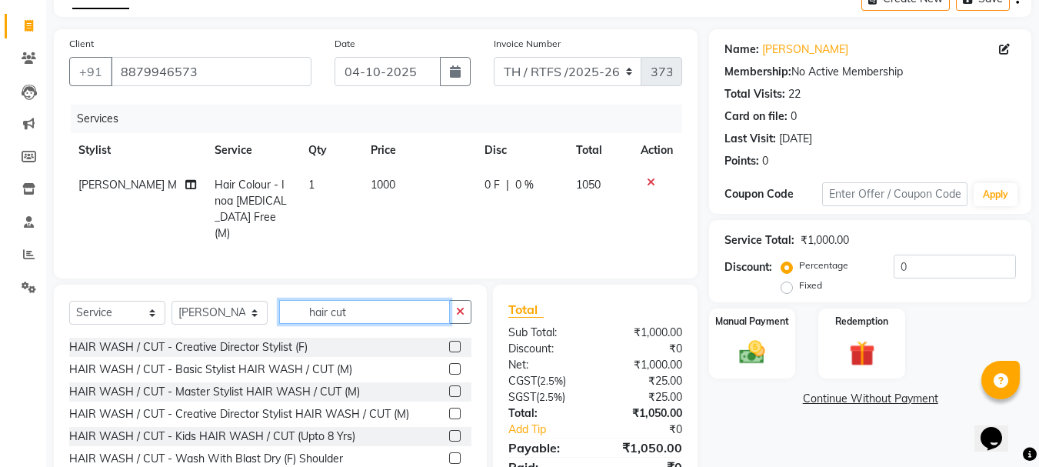
scroll to position [85, 0]
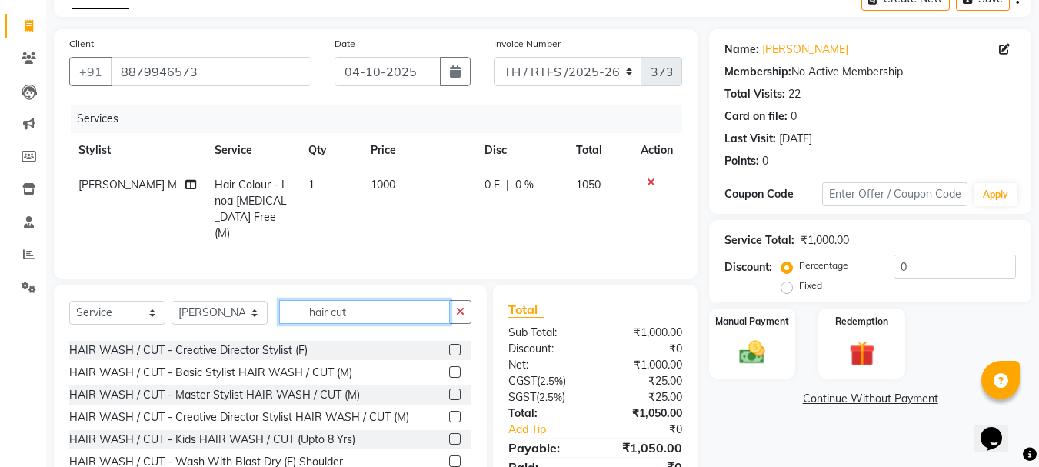
type input "hair cut"
click at [449, 378] on label at bounding box center [455, 372] width 12 height 12
click at [449, 378] on input "checkbox" at bounding box center [454, 373] width 10 height 10
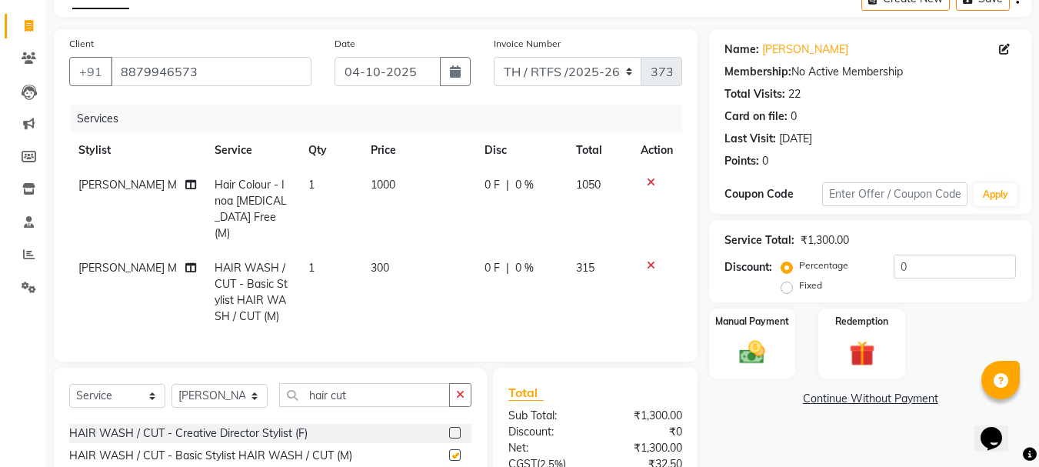
checkbox input "false"
click at [375, 391] on input "hair cut" at bounding box center [364, 395] width 171 height 24
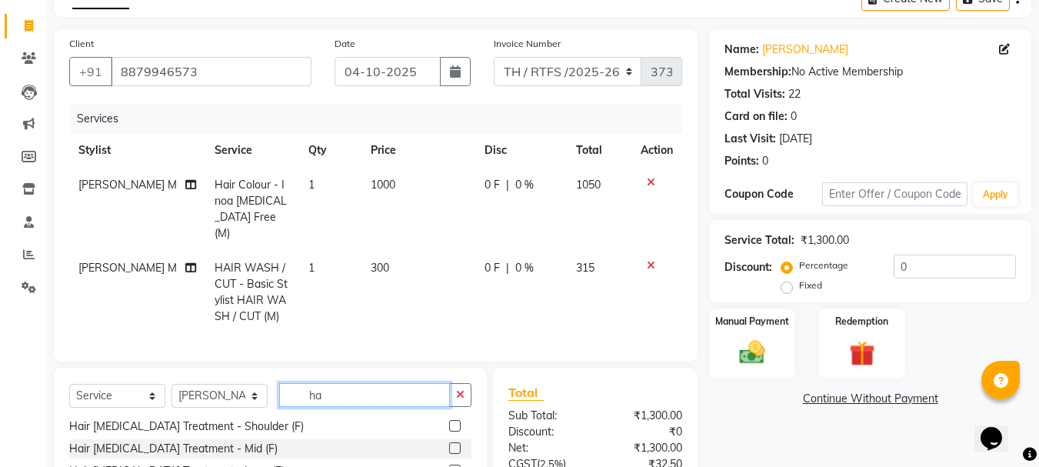
type input "h"
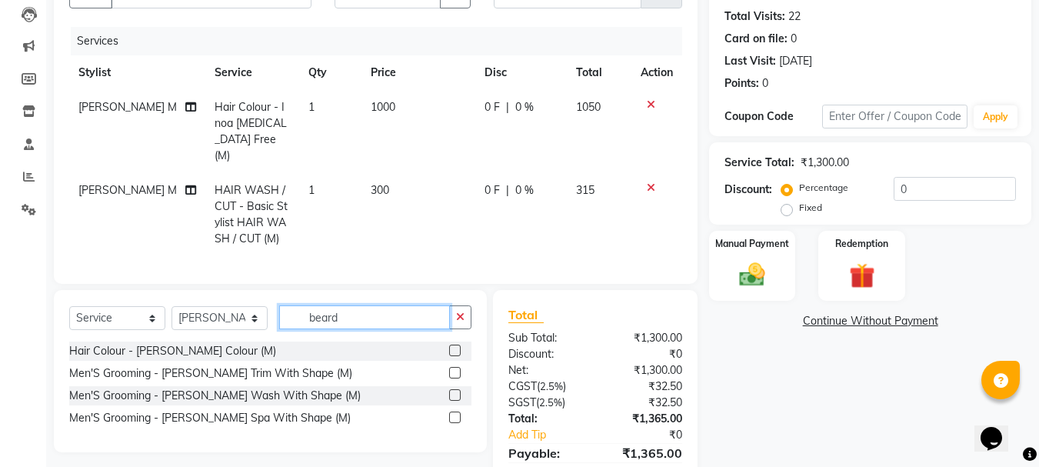
scroll to position [169, 0]
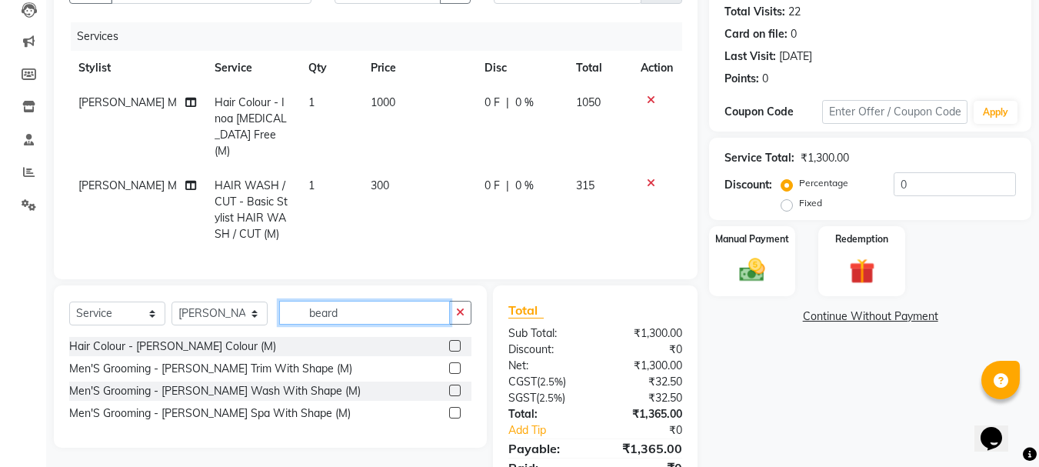
type input "beard"
click at [457, 365] on label at bounding box center [455, 368] width 12 height 12
click at [457, 365] on input "checkbox" at bounding box center [454, 369] width 10 height 10
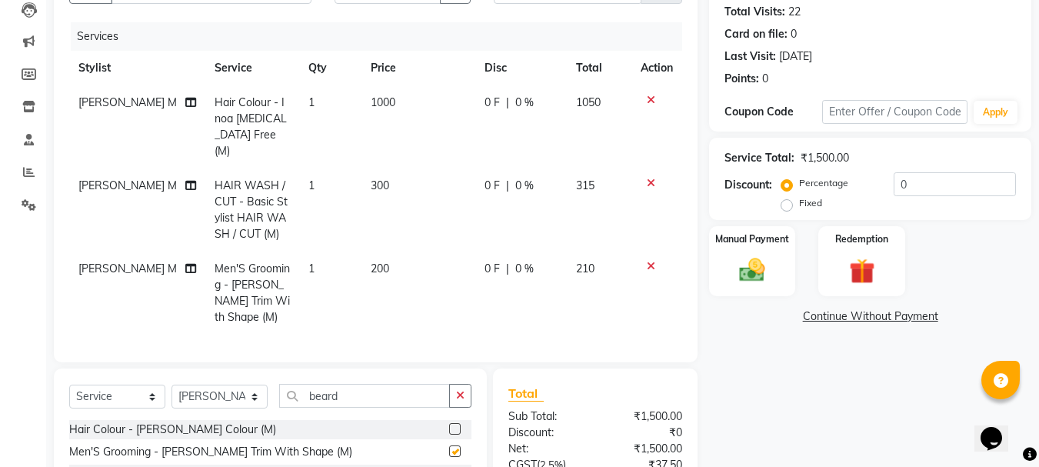
checkbox input "false"
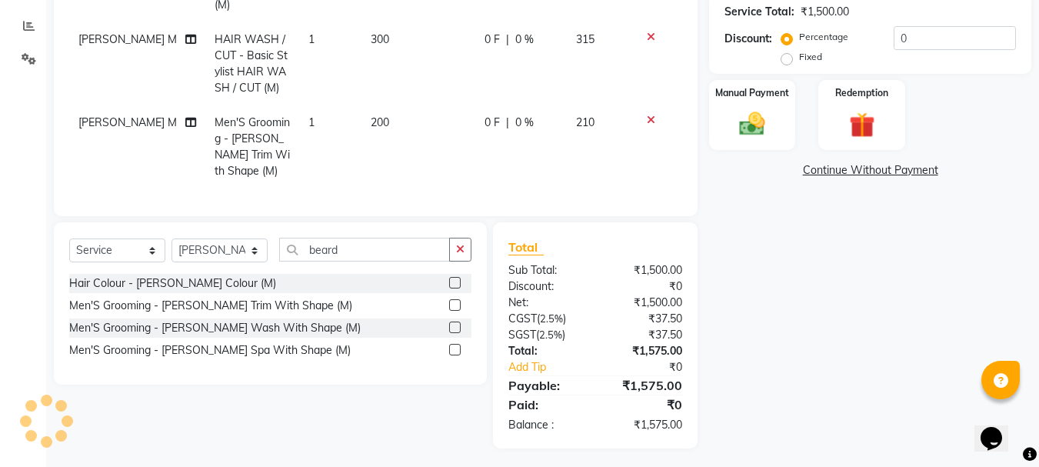
click at [873, 331] on div "Name: [PERSON_NAME] Membership: No Active Membership Total Visits: 22 Card on f…" at bounding box center [876, 125] width 334 height 648
click at [749, 128] on img at bounding box center [752, 123] width 43 height 31
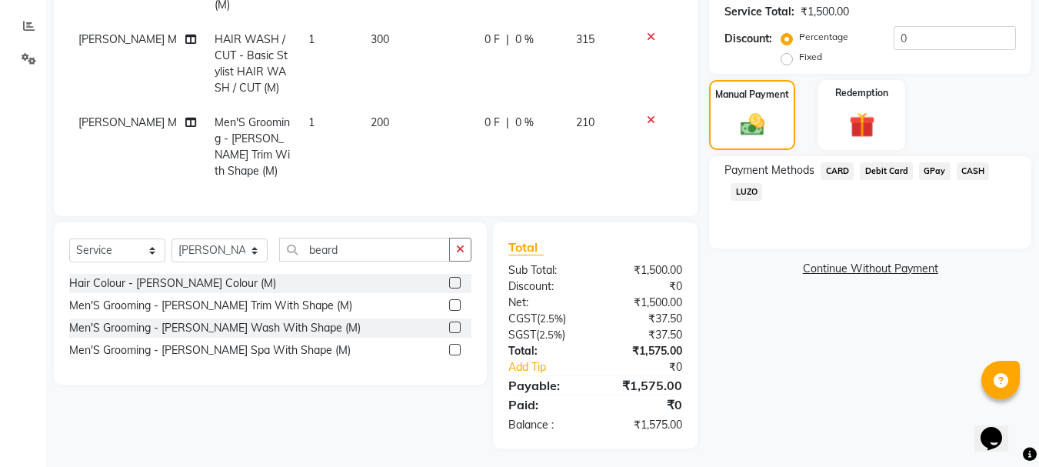
click at [933, 172] on span "GPay" at bounding box center [935, 171] width 32 height 18
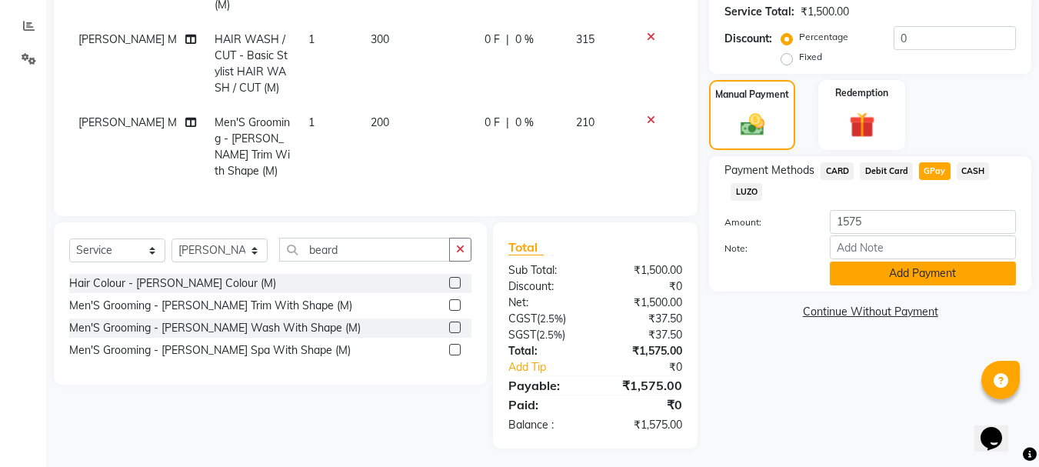
click at [902, 275] on button "Add Payment" at bounding box center [923, 274] width 186 height 24
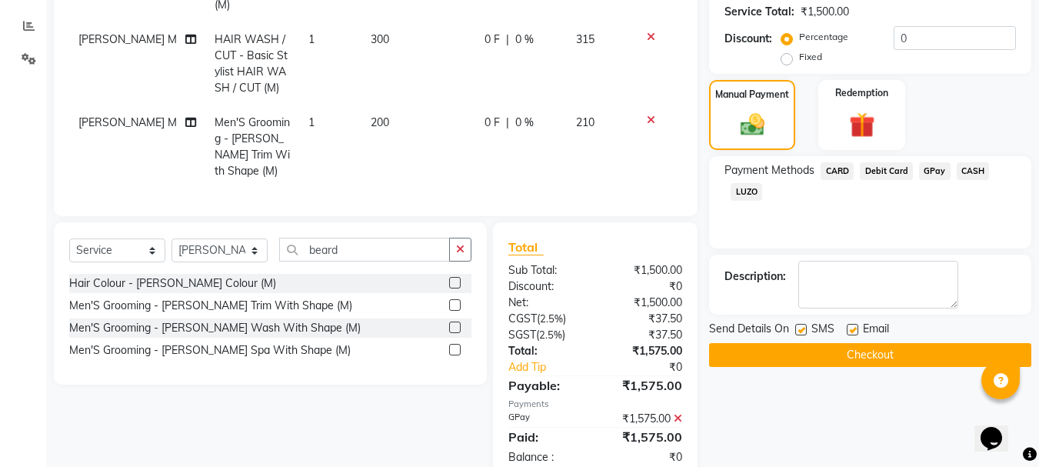
click at [902, 360] on button "Checkout" at bounding box center [870, 355] width 322 height 24
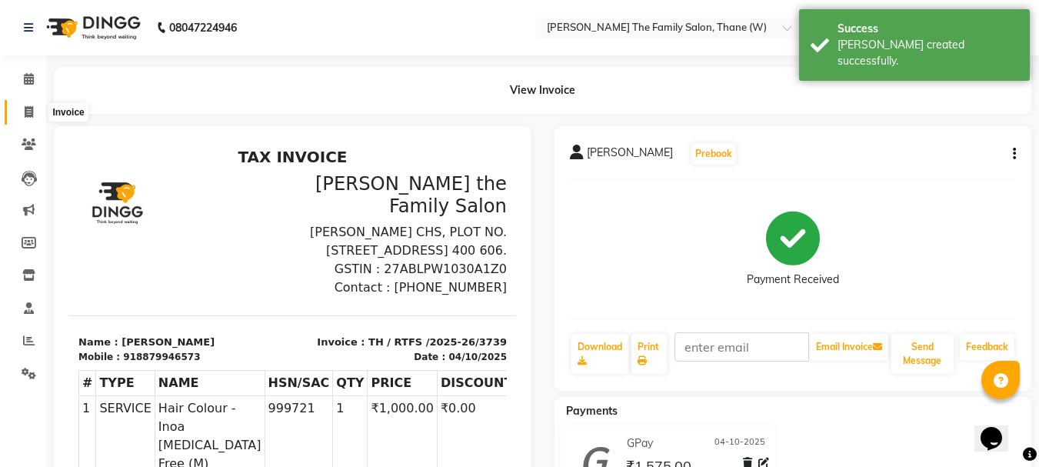
click at [32, 111] on icon at bounding box center [29, 112] width 8 height 12
select select "service"
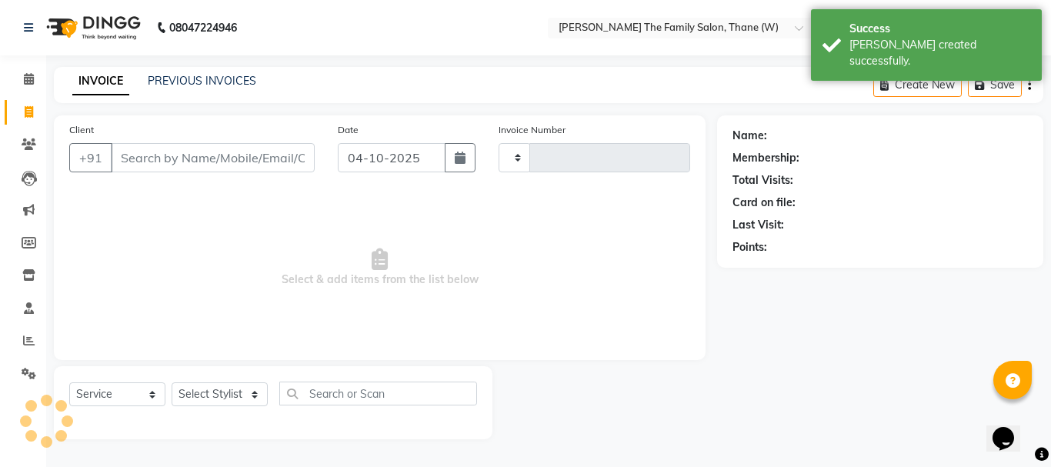
type input "3740"
select select "8004"
click at [139, 157] on input "Client" at bounding box center [213, 157] width 204 height 29
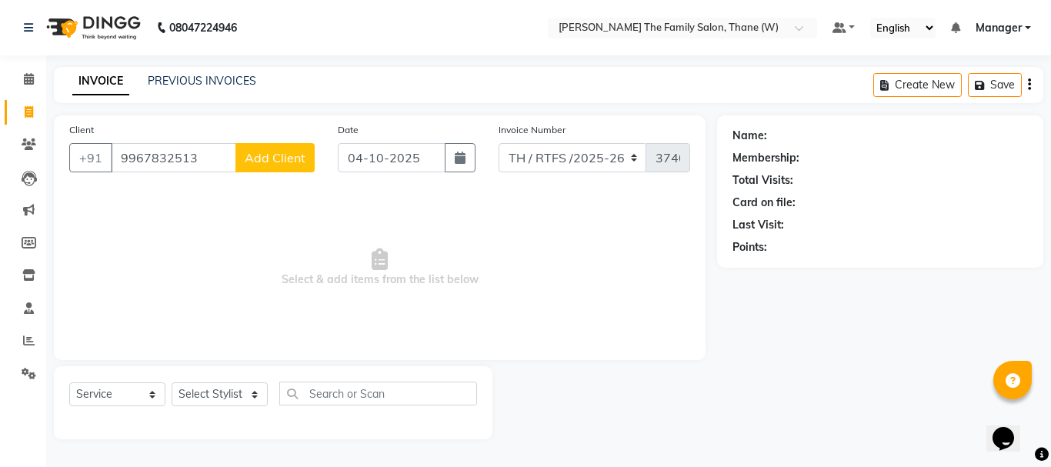
type input "9967832513"
click at [257, 164] on span "Add Client" at bounding box center [275, 157] width 61 height 15
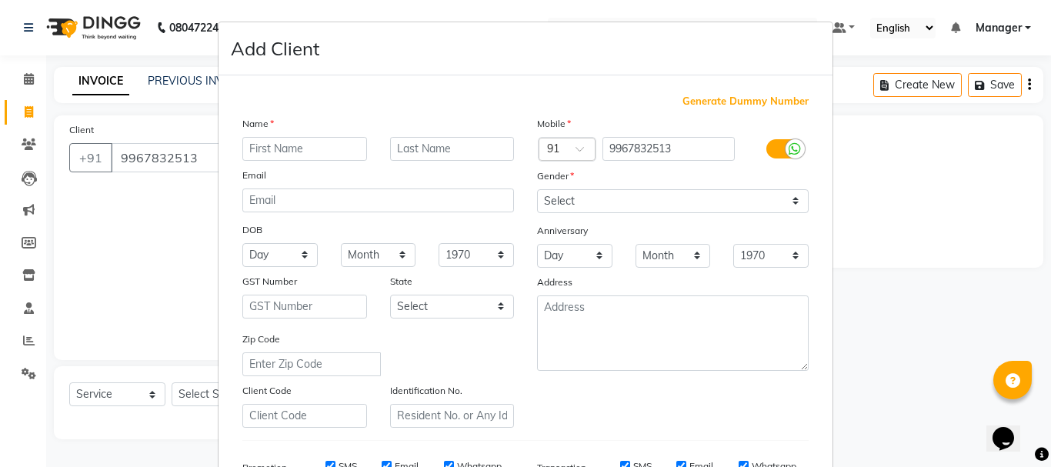
click at [259, 146] on input "text" at bounding box center [304, 149] width 125 height 24
type input "vishal"
click at [393, 146] on input "text" at bounding box center [452, 149] width 125 height 24
type input "jadhav"
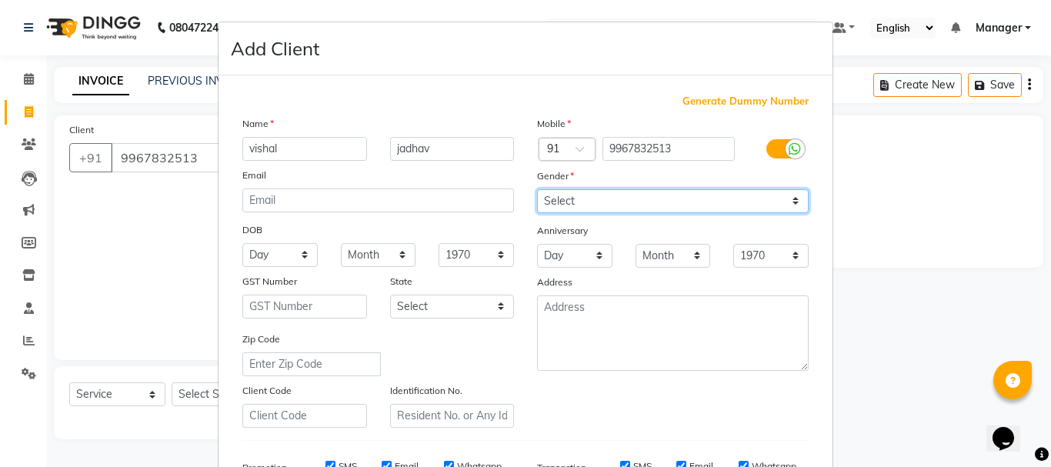
click at [655, 196] on select "Select [DEMOGRAPHIC_DATA] [DEMOGRAPHIC_DATA] Other Prefer Not To Say" at bounding box center [673, 201] width 272 height 24
select select "[DEMOGRAPHIC_DATA]"
click at [537, 189] on select "Select [DEMOGRAPHIC_DATA] [DEMOGRAPHIC_DATA] Other Prefer Not To Say" at bounding box center [673, 201] width 272 height 24
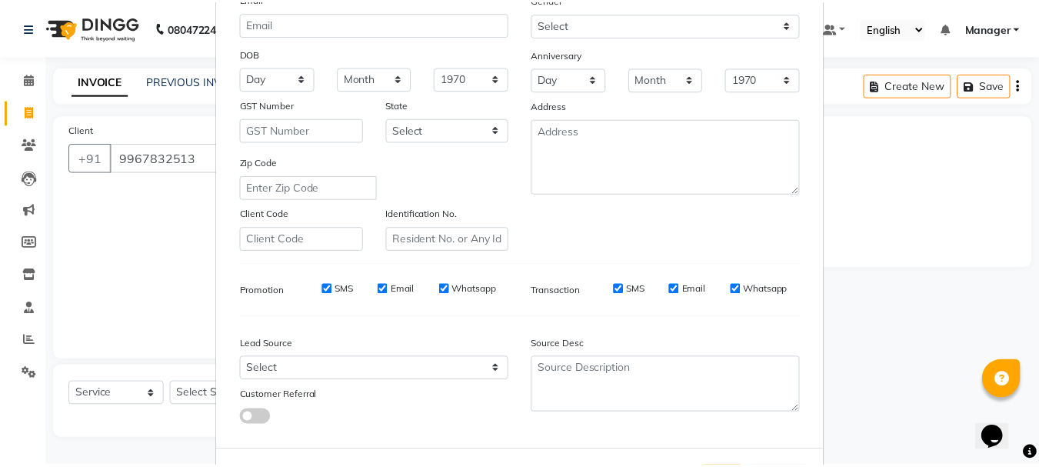
scroll to position [213, 0]
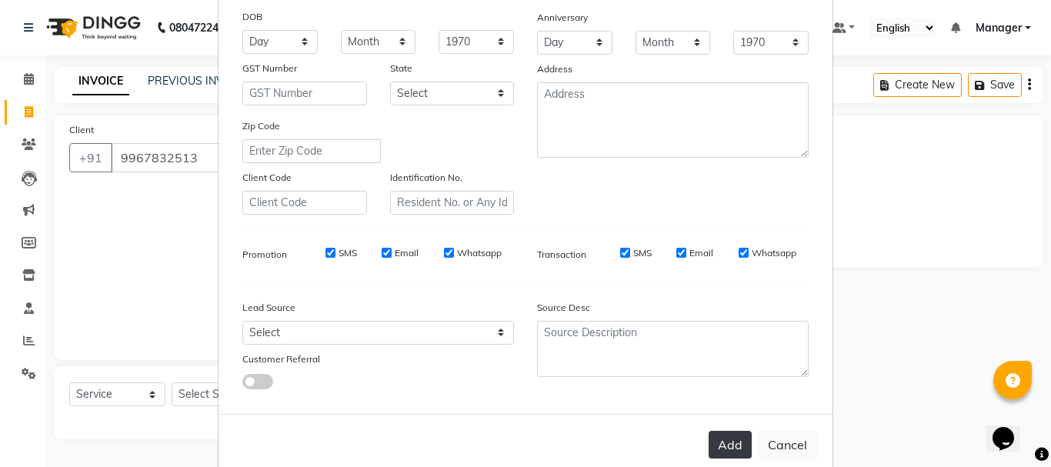
click at [730, 445] on button "Add" at bounding box center [730, 445] width 43 height 28
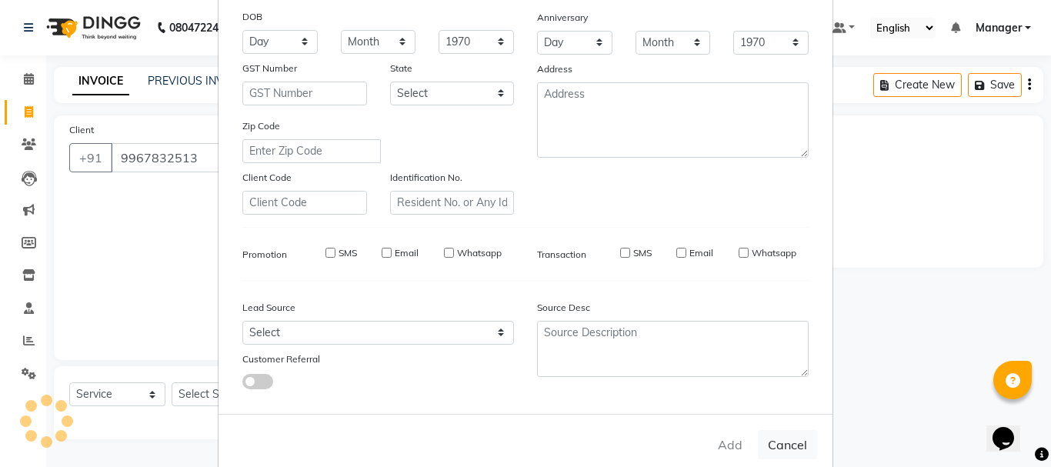
select select
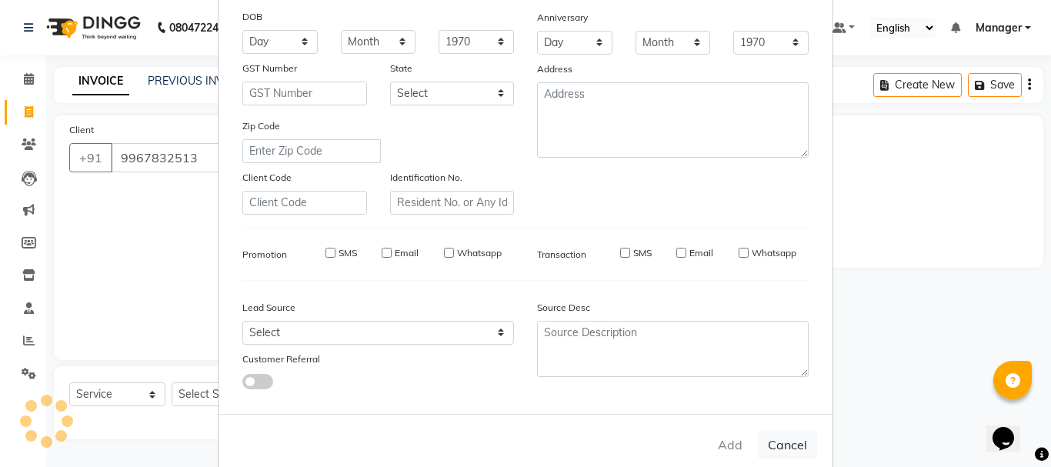
select select
checkbox input "false"
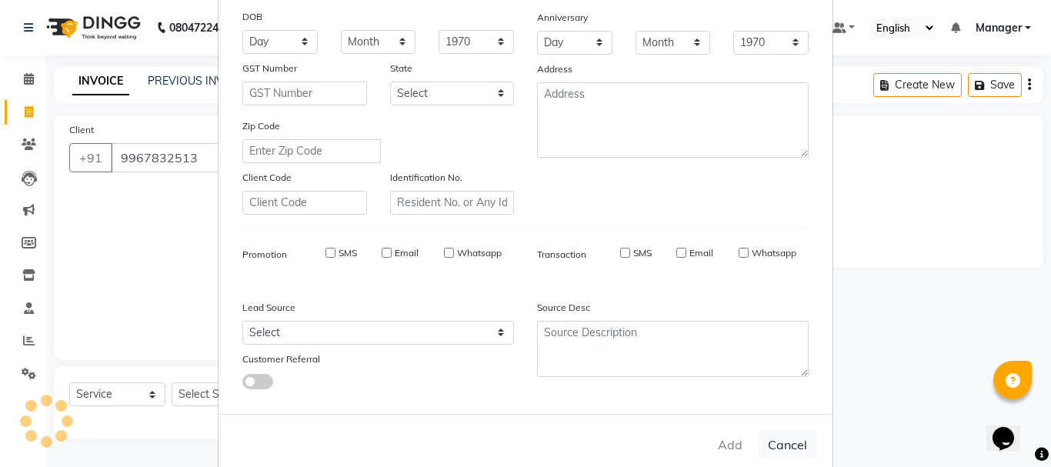
checkbox input "false"
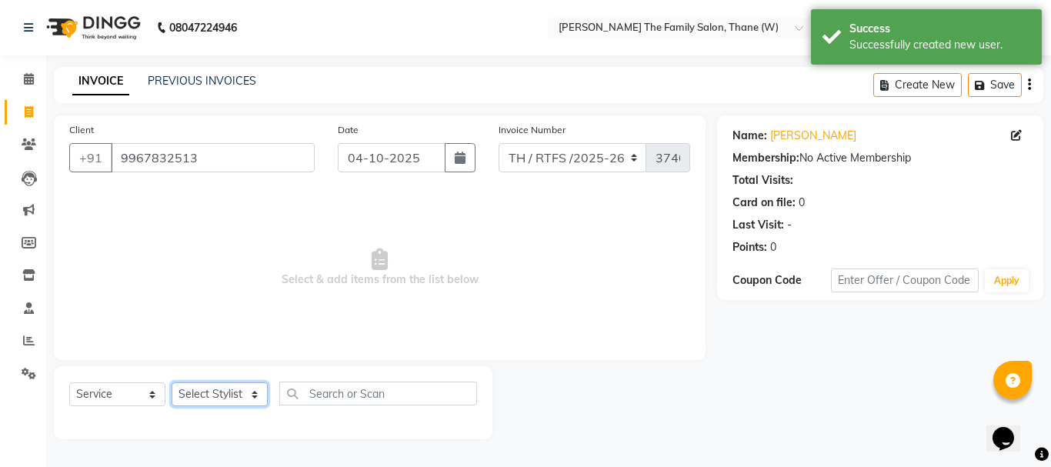
click at [255, 396] on select "Select Stylist Aarohi P [PERSON_NAME] [PERSON_NAME] A [PERSON_NAME] .[PERSON_NA…" at bounding box center [220, 394] width 96 height 24
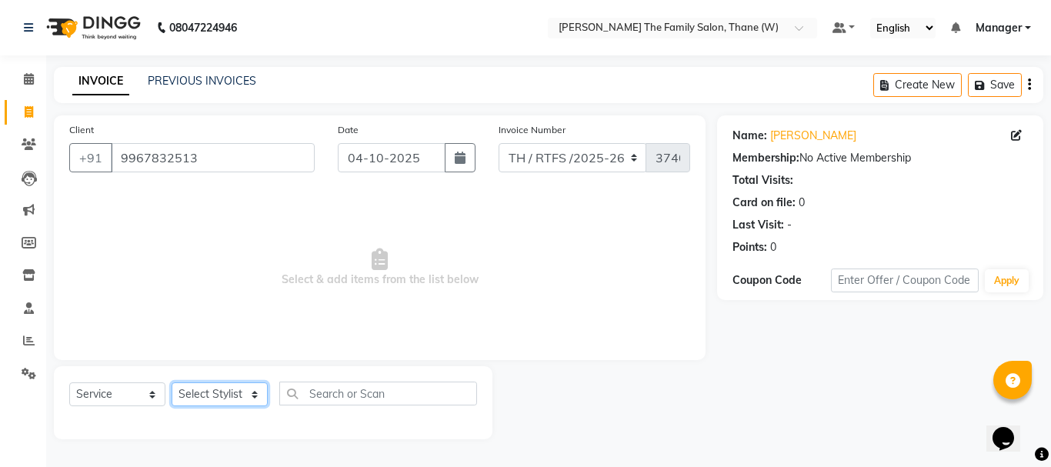
select select "84594"
click at [172, 382] on select "Select Stylist Aarohi P [PERSON_NAME] [PERSON_NAME] A [PERSON_NAME] .[PERSON_NA…" at bounding box center [220, 394] width 96 height 24
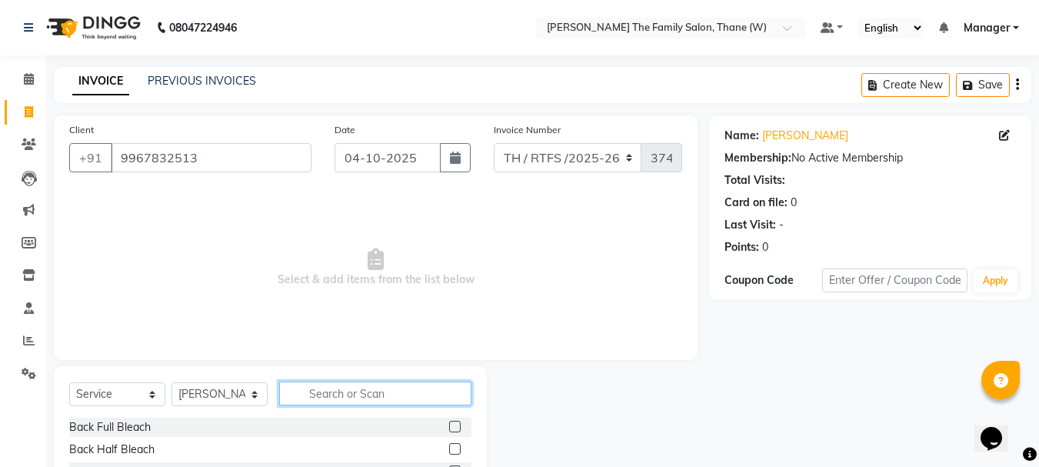
click at [349, 395] on input "text" at bounding box center [375, 394] width 192 height 24
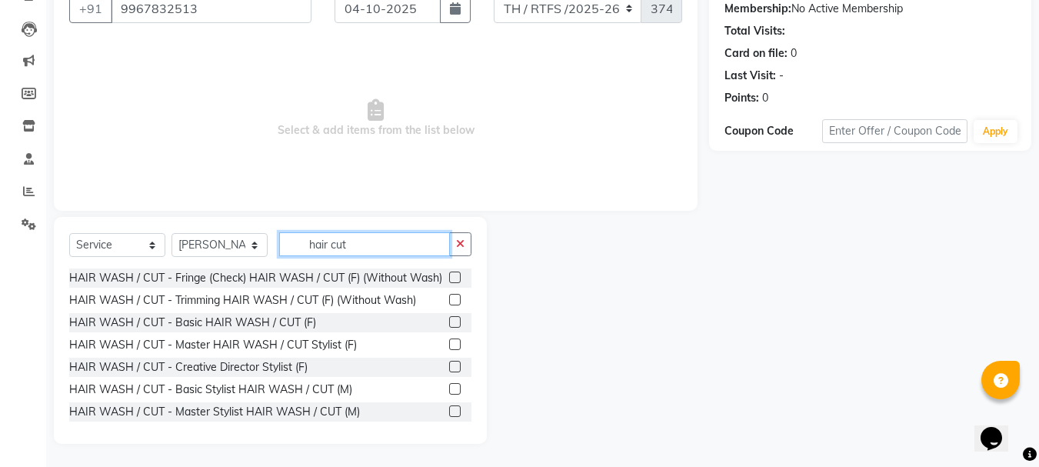
scroll to position [12, 0]
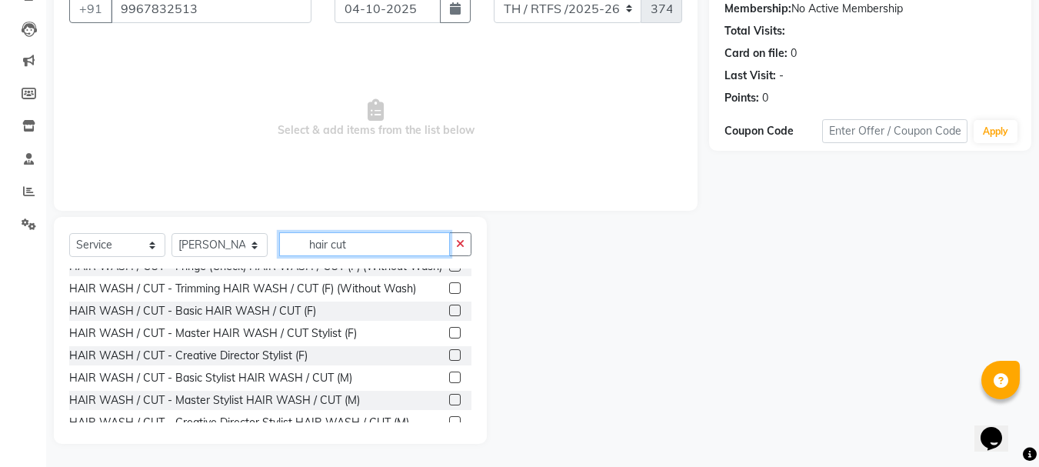
type input "hair cut"
click at [449, 405] on label at bounding box center [455, 400] width 12 height 12
click at [449, 405] on input "checkbox" at bounding box center [454, 400] width 10 height 10
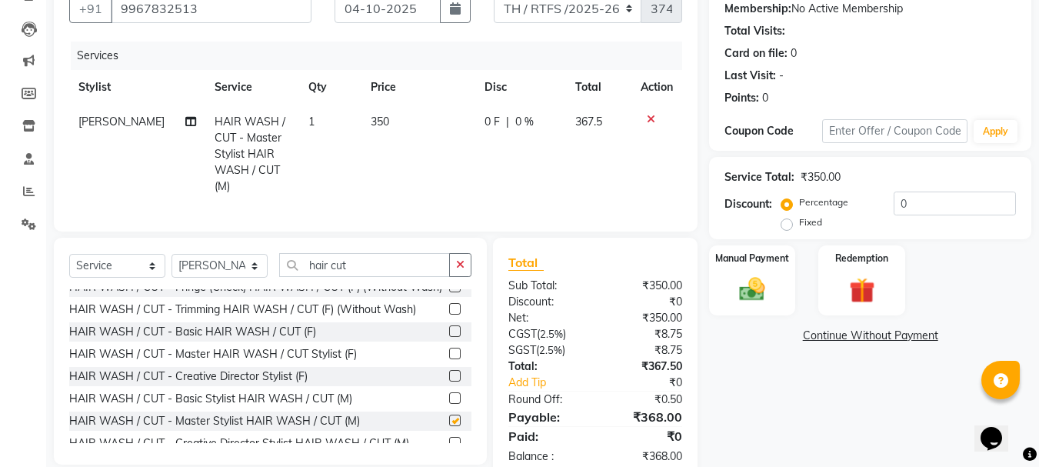
checkbox input "false"
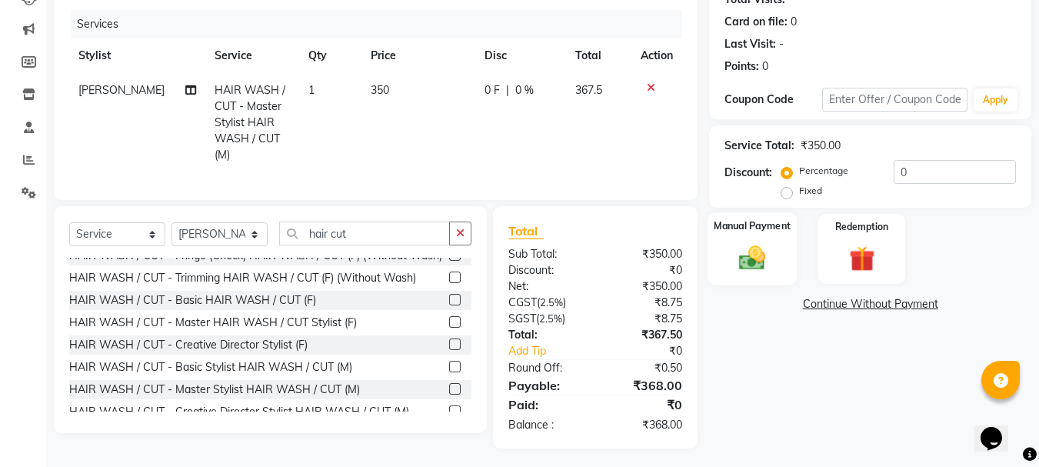
click at [763, 263] on img at bounding box center [752, 257] width 43 height 31
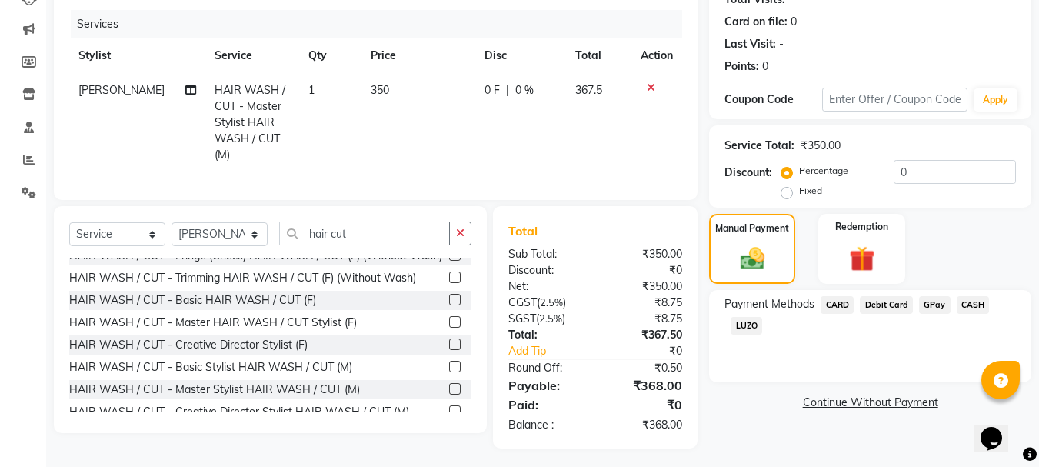
click at [938, 309] on span "GPay" at bounding box center [935, 305] width 32 height 18
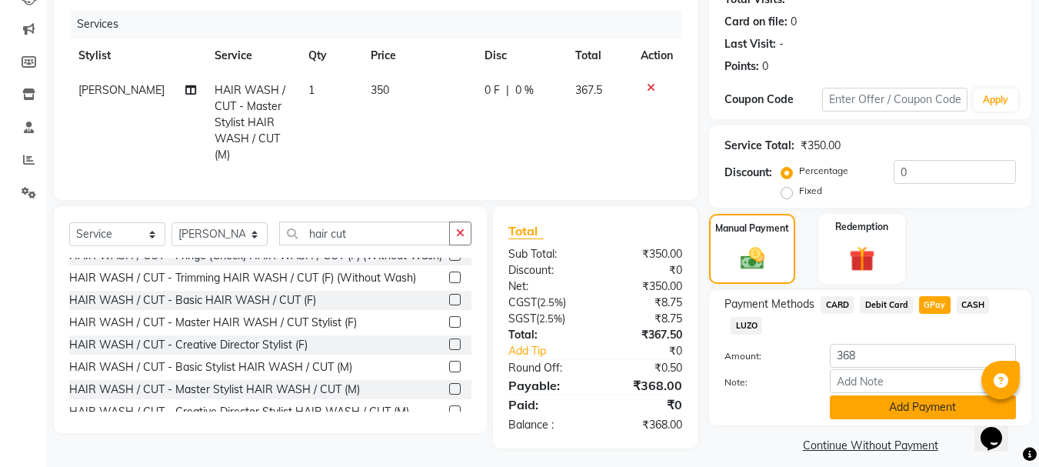
click at [907, 408] on button "Add Payment" at bounding box center [923, 407] width 186 height 24
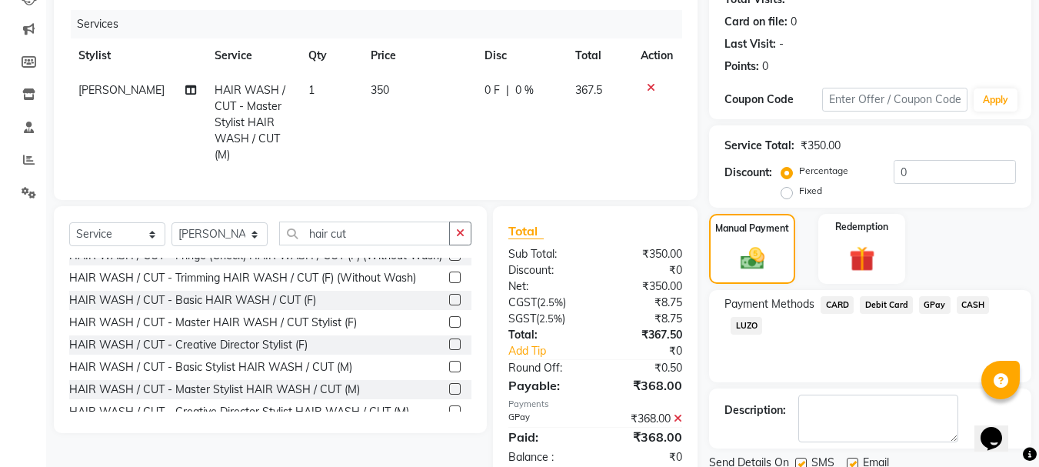
scroll to position [238, 0]
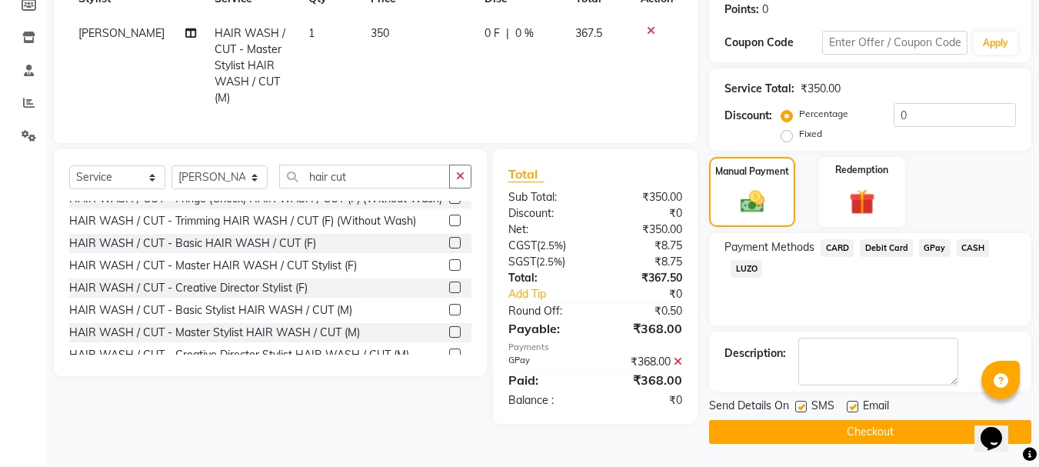
click at [897, 435] on button "Checkout" at bounding box center [870, 432] width 322 height 24
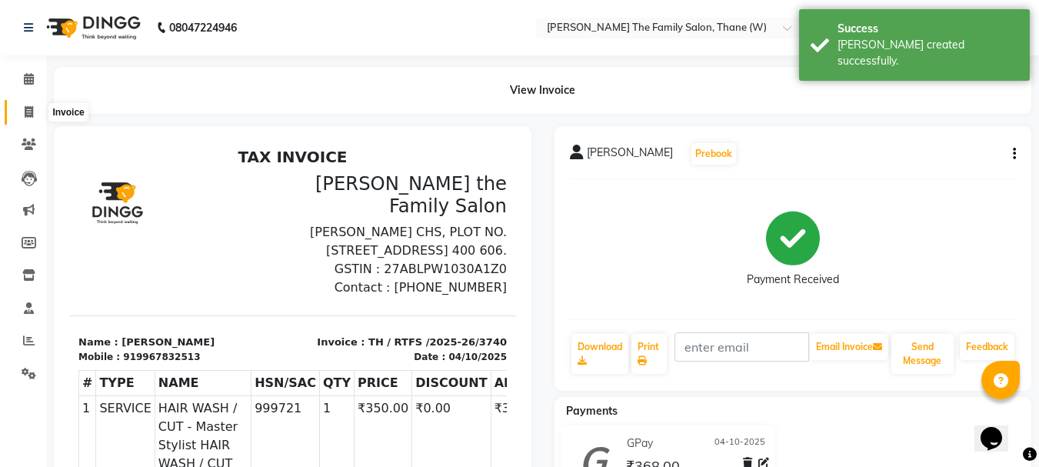
click at [29, 112] on icon at bounding box center [29, 112] width 8 height 12
select select "service"
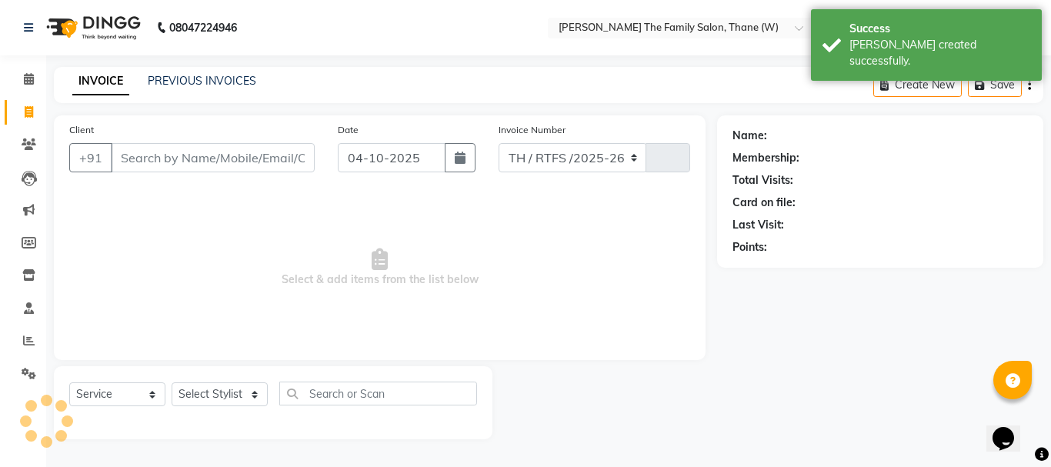
select select "8004"
type input "3741"
click at [170, 160] on input "Client" at bounding box center [213, 157] width 204 height 29
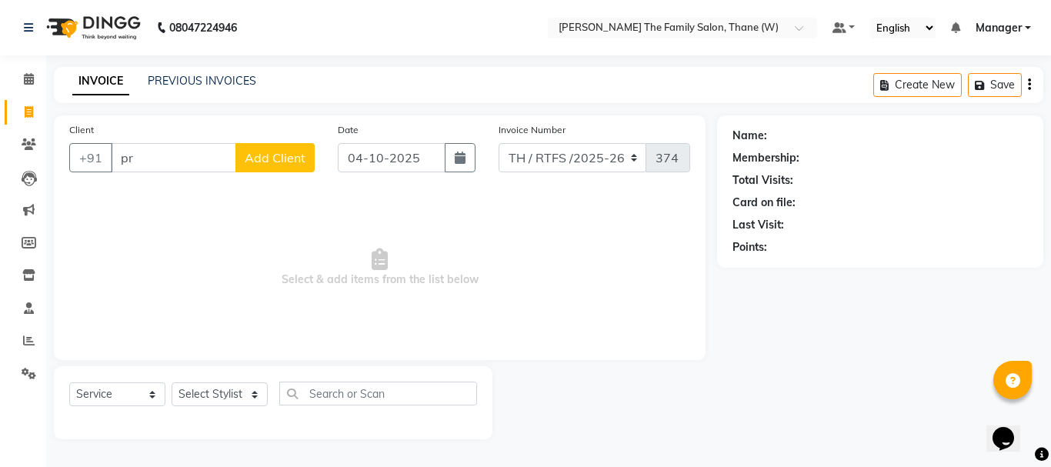
type input "p"
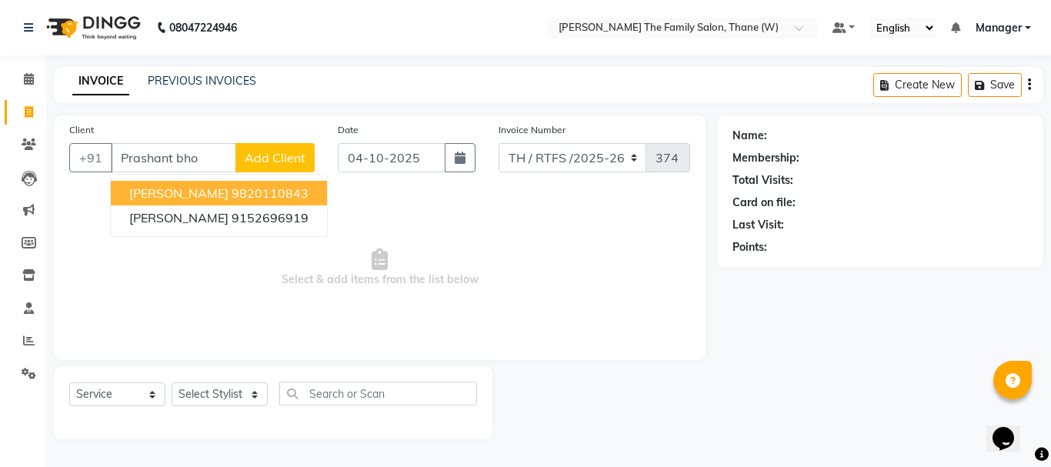
click at [215, 193] on span "[PERSON_NAME]" at bounding box center [178, 192] width 99 height 15
type input "9820110843"
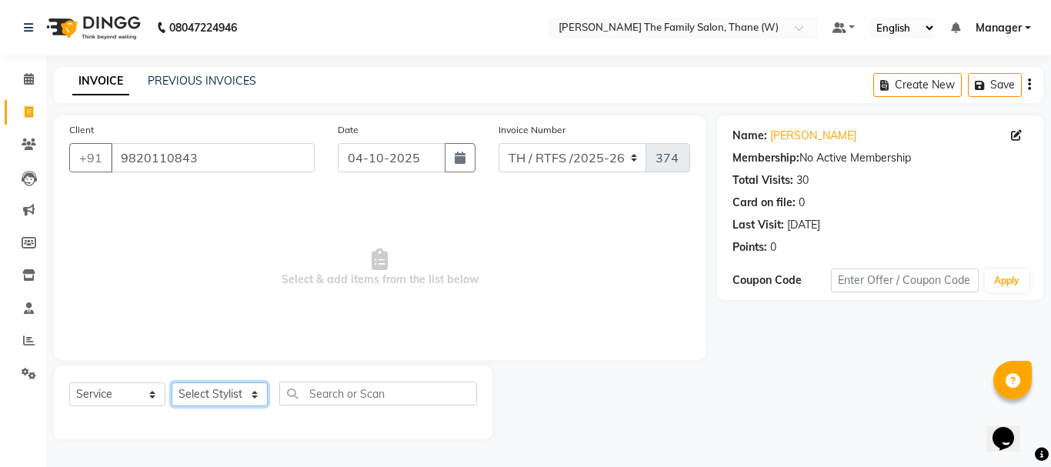
click at [252, 403] on select "Select Stylist Aarohi P [PERSON_NAME] [PERSON_NAME] A [PERSON_NAME] .[PERSON_NA…" at bounding box center [220, 394] width 96 height 24
select select "35580"
click at [172, 382] on select "Select Stylist Aarohi P [PERSON_NAME] [PERSON_NAME] A [PERSON_NAME] .[PERSON_NA…" at bounding box center [220, 394] width 96 height 24
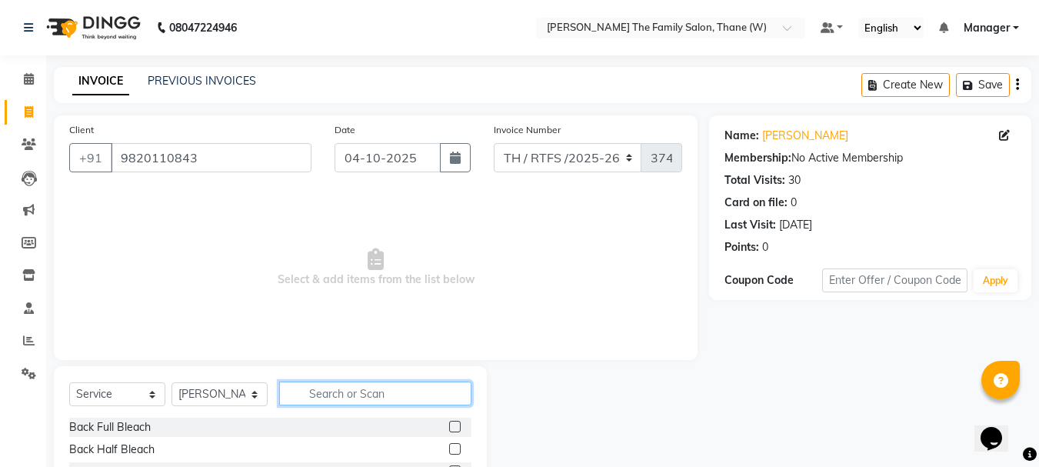
click at [332, 393] on input "text" at bounding box center [375, 394] width 192 height 24
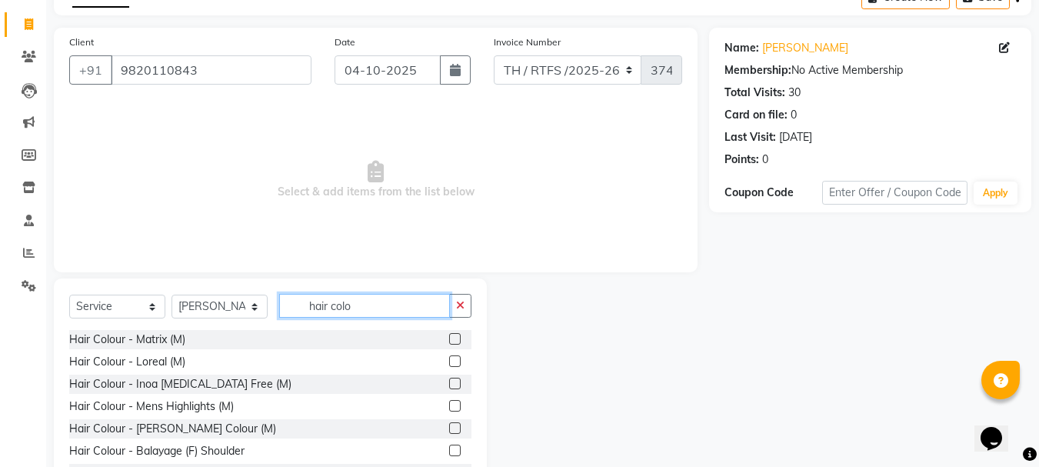
scroll to position [88, 0]
type input "hair colo"
click at [449, 385] on label at bounding box center [455, 383] width 12 height 12
click at [449, 385] on input "checkbox" at bounding box center [454, 384] width 10 height 10
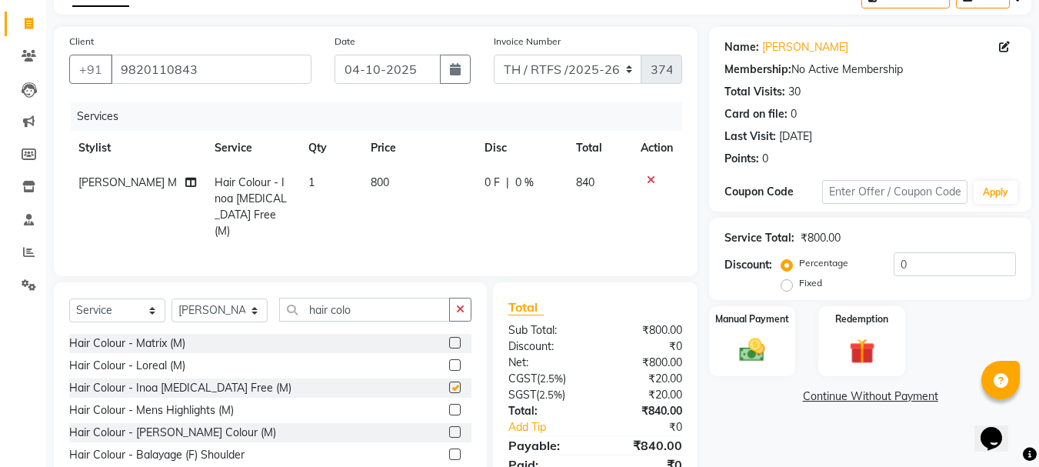
checkbox input "false"
click at [395, 175] on td "800" at bounding box center [419, 206] width 114 height 83
select select "35580"
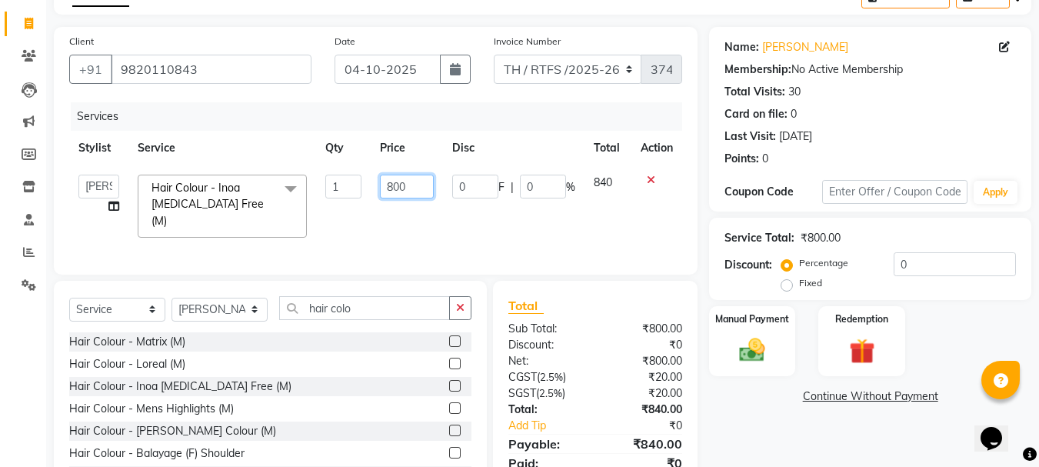
click at [411, 184] on input "800" at bounding box center [406, 187] width 53 height 24
type input "8"
type input "1000"
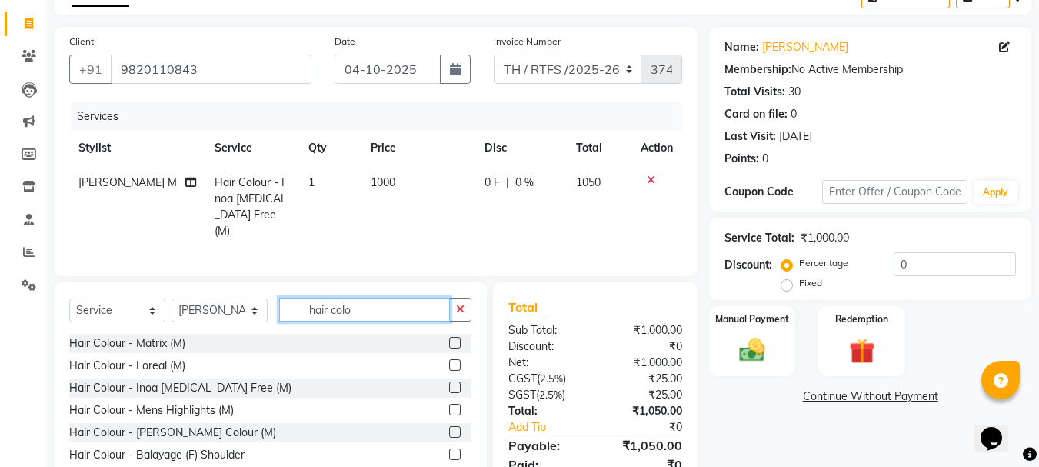
click at [396, 304] on input "hair colo" at bounding box center [364, 310] width 171 height 24
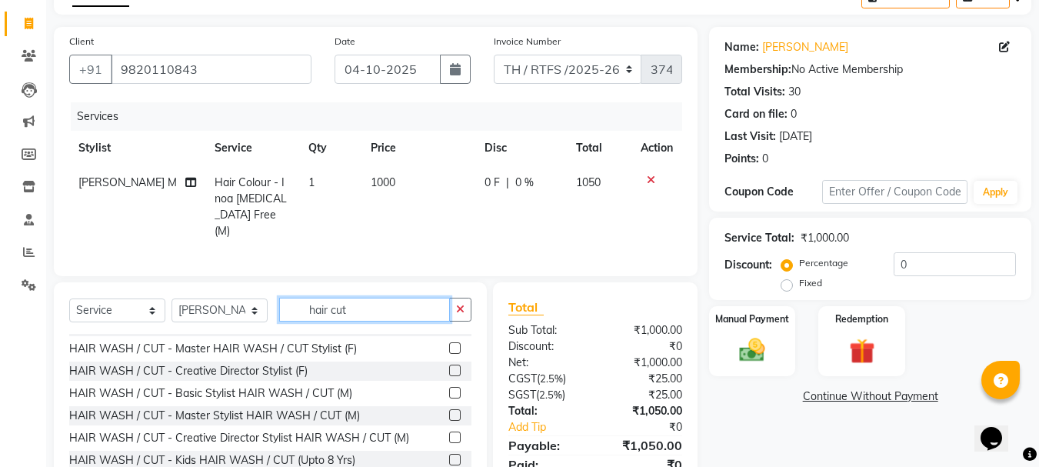
scroll to position [55, 0]
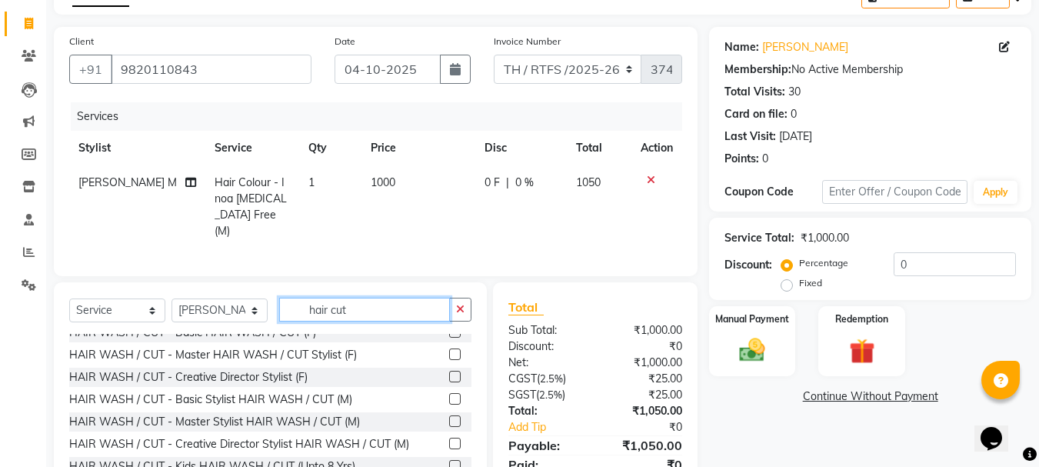
type input "hair cut"
click at [449, 427] on label at bounding box center [455, 421] width 12 height 12
click at [449, 427] on input "checkbox" at bounding box center [454, 422] width 10 height 10
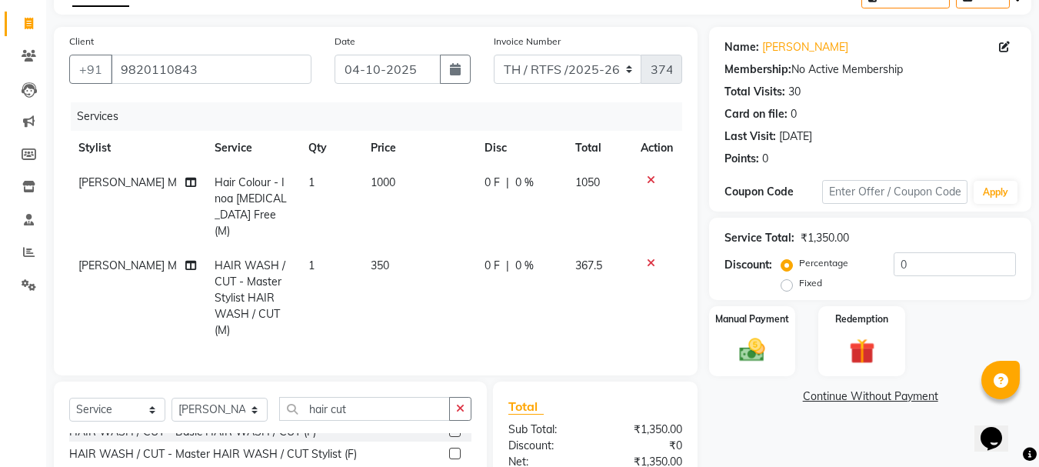
checkbox input "false"
click at [403, 397] on input "hair cut" at bounding box center [364, 409] width 171 height 24
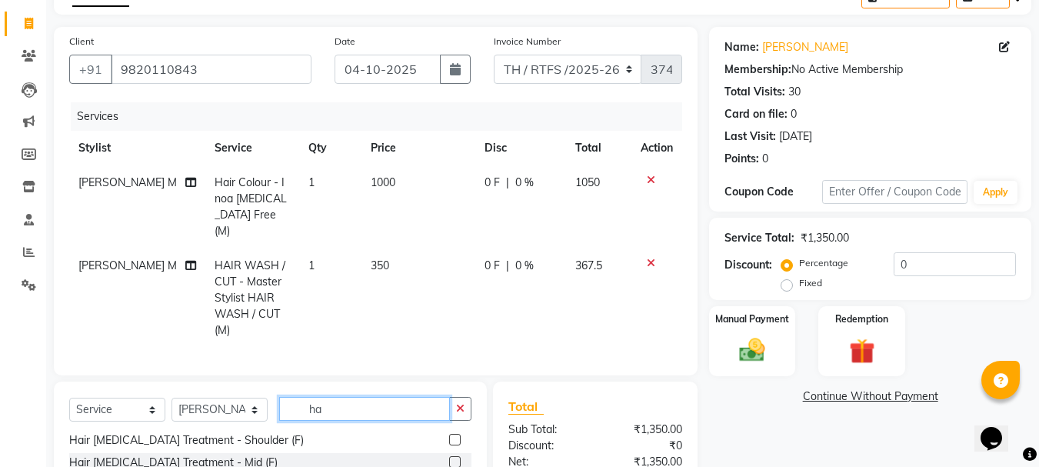
type input "h"
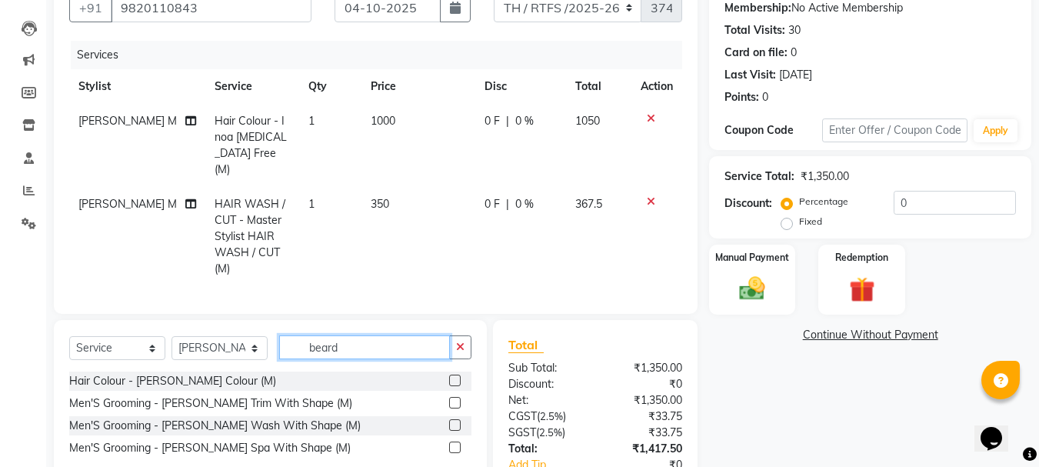
scroll to position [170, 0]
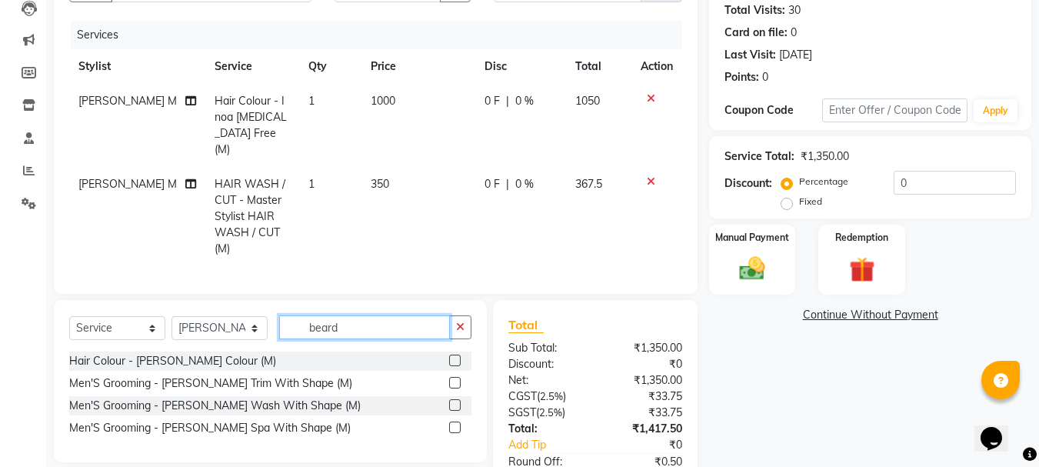
type input "beard"
click at [457, 377] on label at bounding box center [455, 383] width 12 height 12
click at [457, 379] on input "checkbox" at bounding box center [454, 384] width 10 height 10
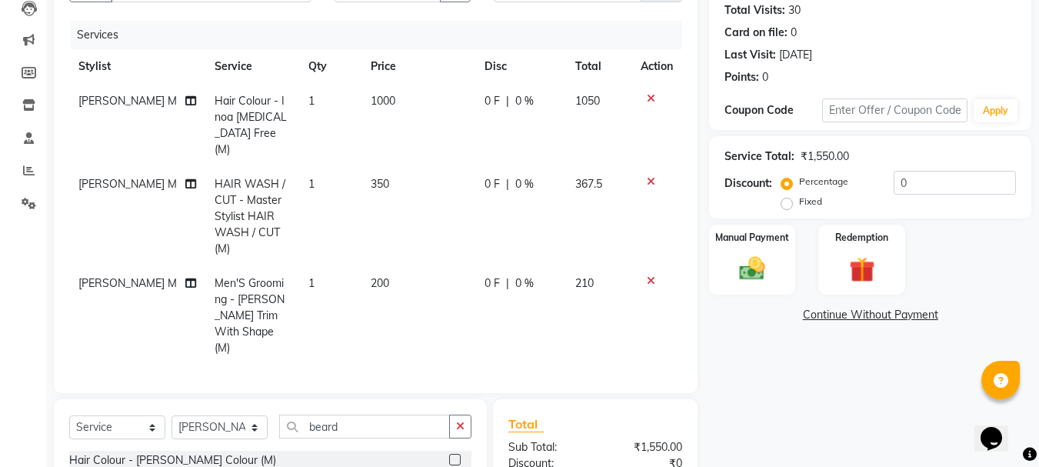
checkbox input "false"
click at [389, 415] on input "beard" at bounding box center [364, 427] width 171 height 24
type input "b"
click at [251, 415] on select "Select Stylist Aarohi P [PERSON_NAME] [PERSON_NAME] A [PERSON_NAME] .[PERSON_NA…" at bounding box center [220, 427] width 96 height 24
select select "78217"
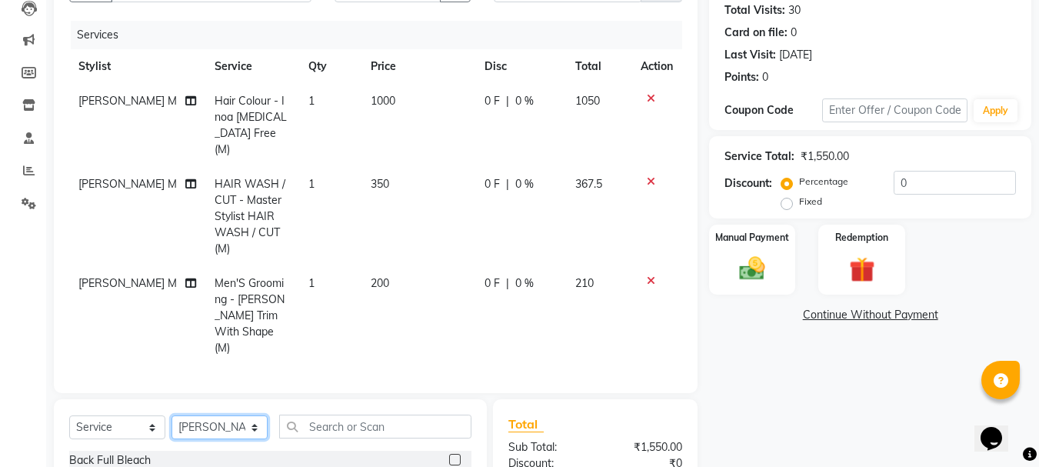
click at [172, 415] on select "Select Stylist Aarohi P [PERSON_NAME] [PERSON_NAME] A [PERSON_NAME] .[PERSON_NA…" at bounding box center [220, 427] width 96 height 24
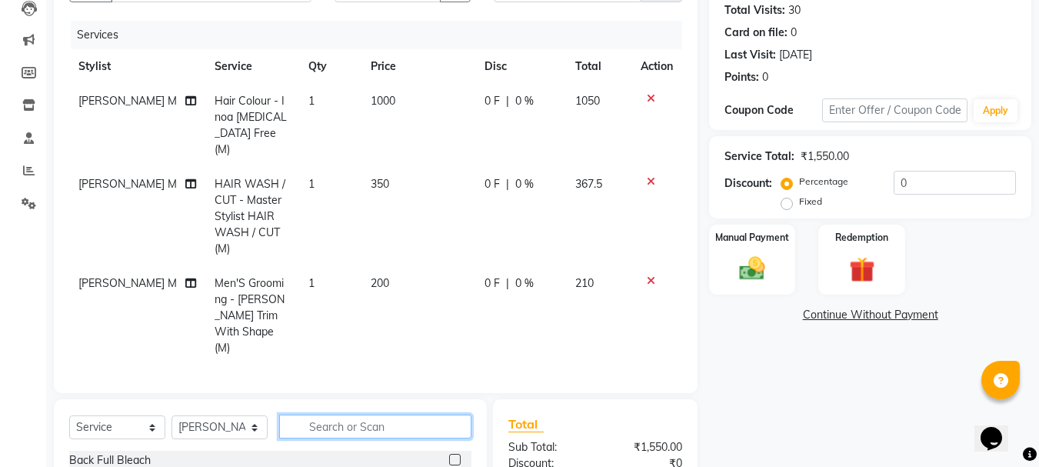
click at [332, 415] on input "text" at bounding box center [375, 427] width 192 height 24
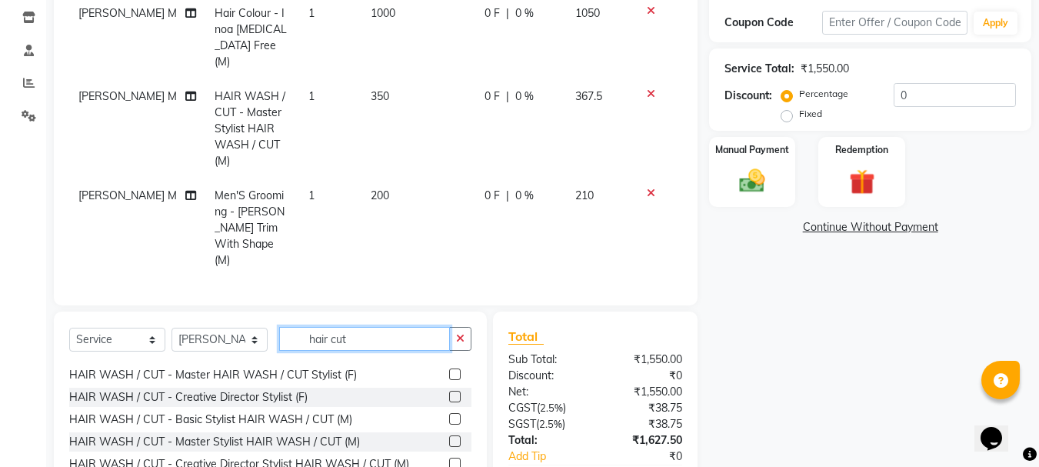
scroll to position [70, 0]
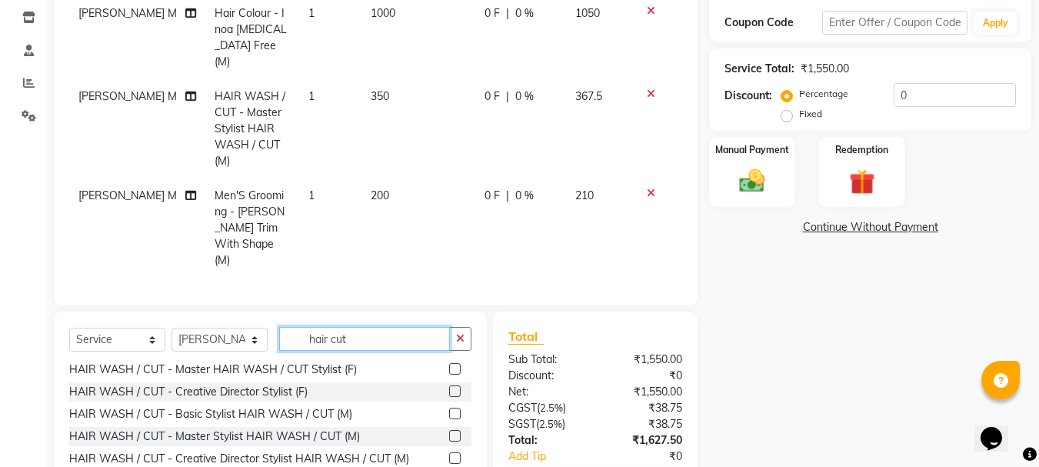
type input "hair cut"
click at [449, 408] on label at bounding box center [455, 414] width 12 height 12
click at [449, 409] on input "checkbox" at bounding box center [454, 414] width 10 height 10
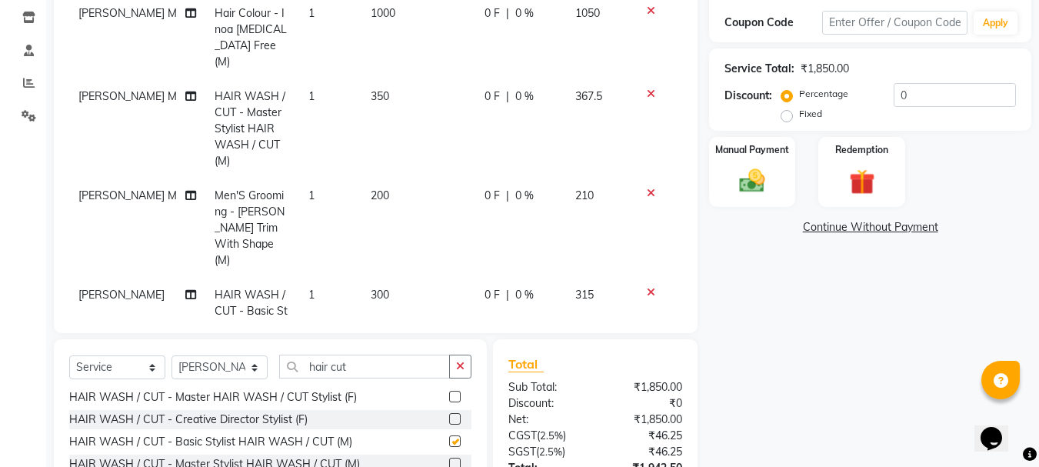
checkbox input "false"
click at [412, 365] on input "hair cut" at bounding box center [364, 367] width 171 height 24
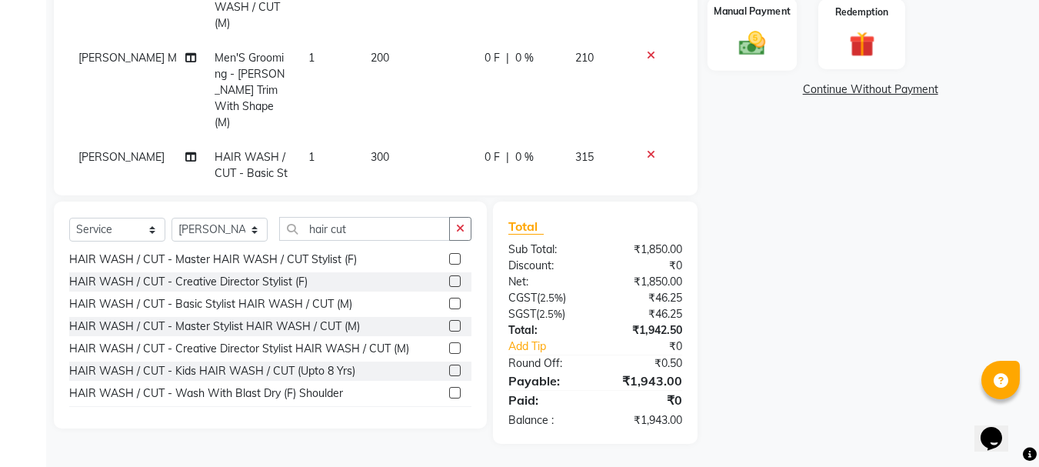
click at [718, 31] on div "Manual Payment" at bounding box center [753, 34] width 90 height 73
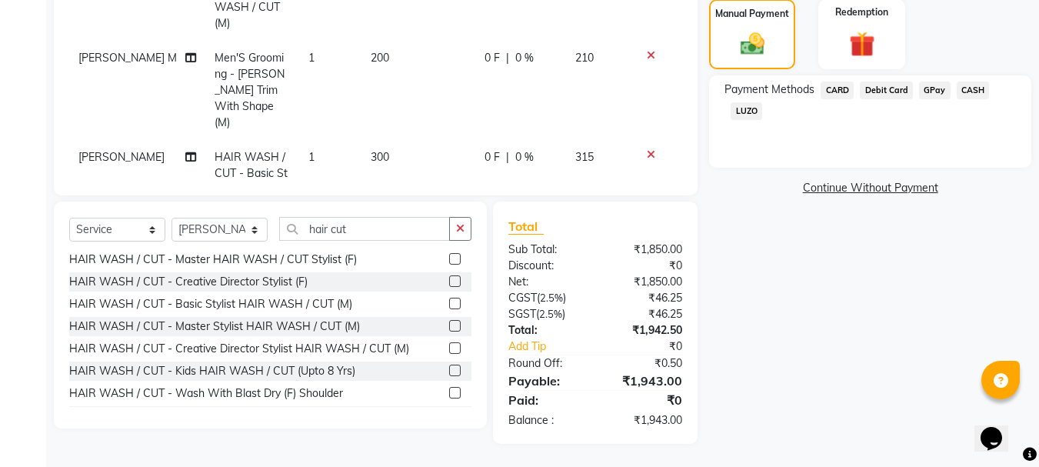
click at [932, 93] on span "GPay" at bounding box center [935, 91] width 32 height 18
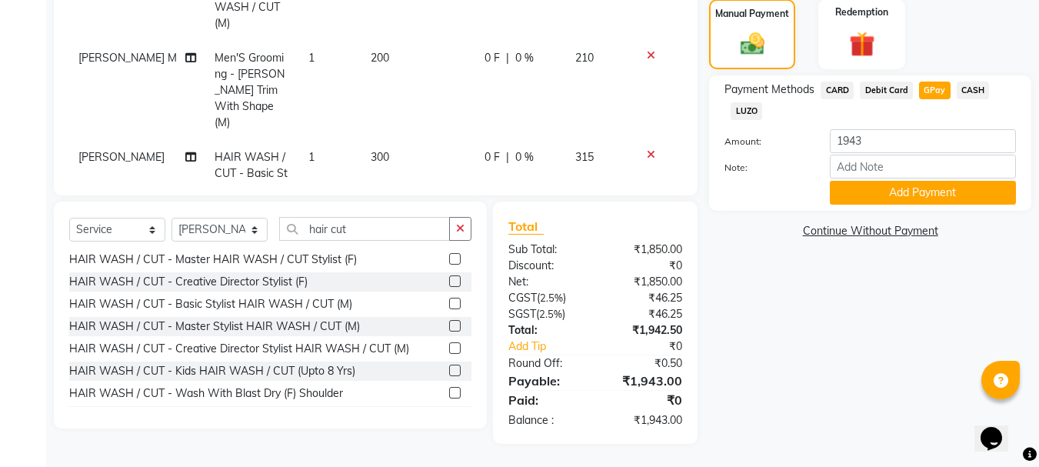
click at [932, 93] on span "GPay" at bounding box center [935, 91] width 32 height 18
click at [893, 193] on button "Add Payment" at bounding box center [923, 193] width 186 height 24
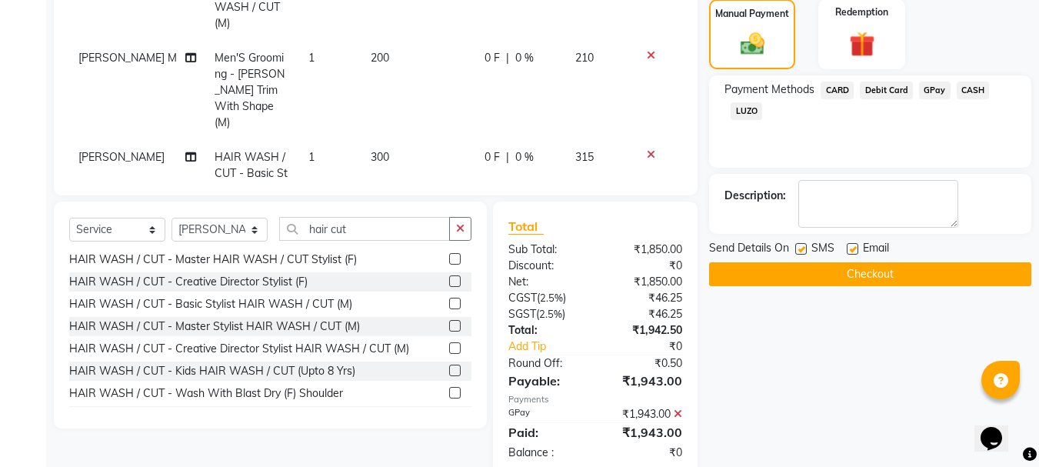
click at [856, 275] on button "Checkout" at bounding box center [870, 274] width 322 height 24
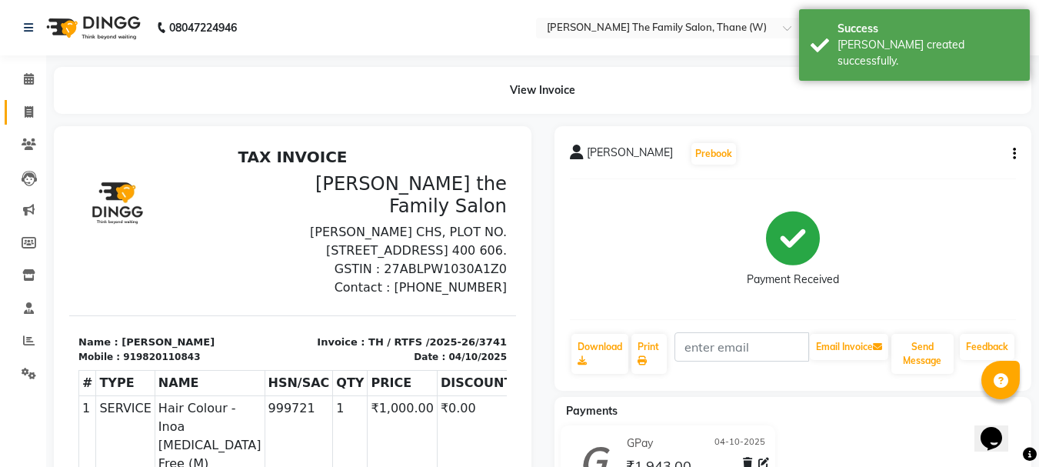
click at [26, 121] on link "Invoice" at bounding box center [23, 112] width 37 height 25
select select "service"
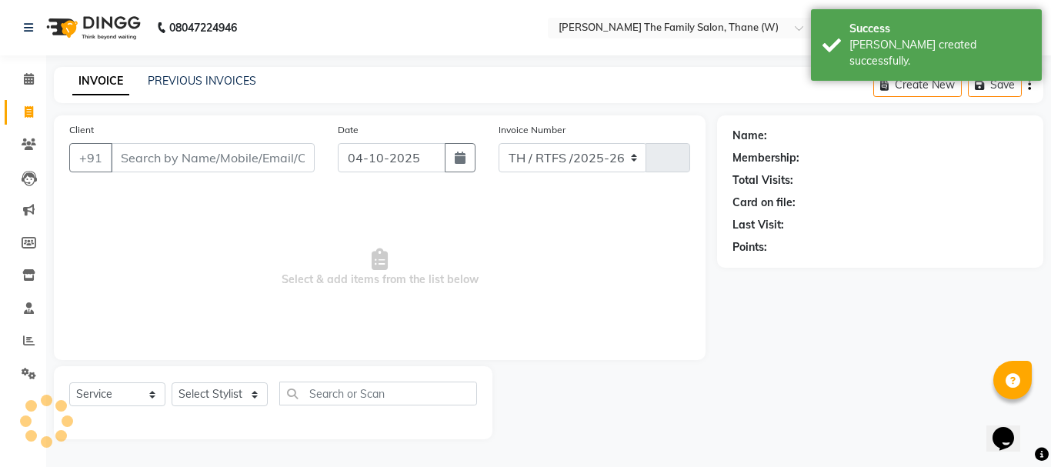
select select "8004"
type input "3742"
click at [130, 158] on input "Client" at bounding box center [213, 157] width 204 height 29
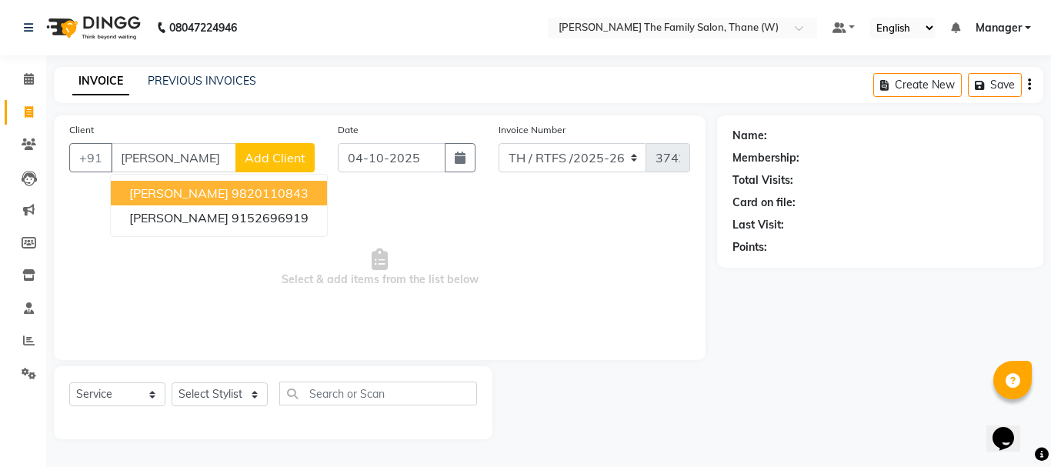
click at [188, 197] on span "[PERSON_NAME]" at bounding box center [178, 192] width 99 height 15
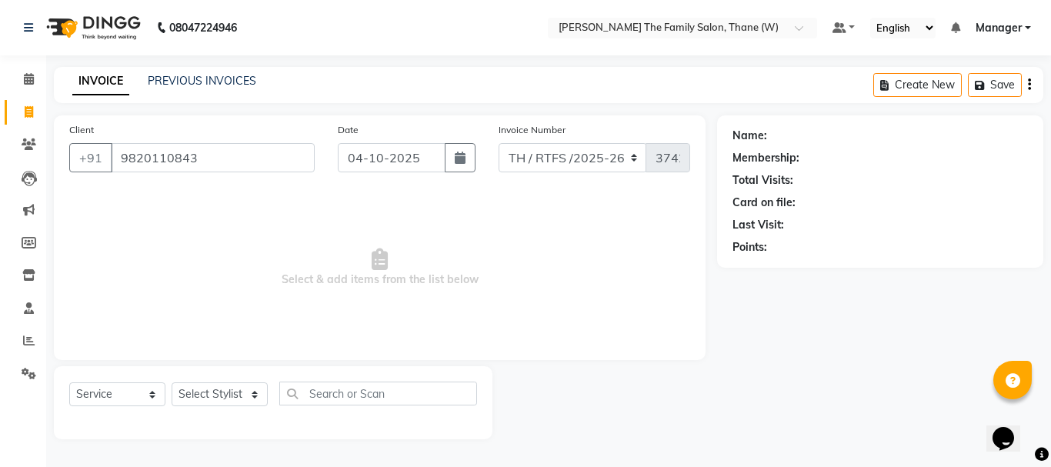
type input "9820110843"
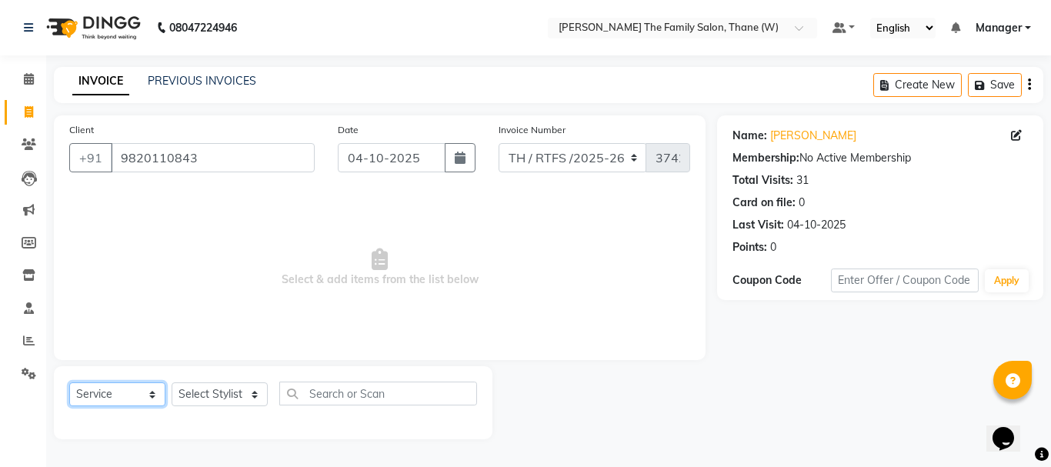
click at [152, 398] on select "Select Service Product Membership Package Voucher Prepaid Gift Card" at bounding box center [117, 394] width 96 height 24
select select "product"
click at [69, 382] on select "Select Service Product Membership Package Voucher Prepaid Gift Card" at bounding box center [117, 394] width 96 height 24
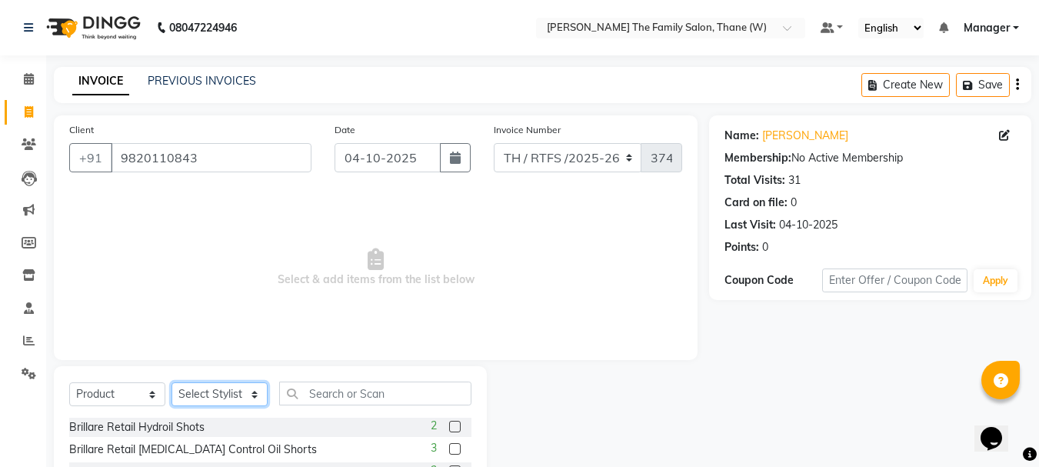
click at [242, 396] on select "Select Stylist Aarohi P [PERSON_NAME] [PERSON_NAME] A [PERSON_NAME] .[PERSON_NA…" at bounding box center [220, 394] width 96 height 24
select select "35580"
click at [172, 382] on select "Select Stylist Aarohi P [PERSON_NAME] [PERSON_NAME] A [PERSON_NAME] .[PERSON_NA…" at bounding box center [220, 394] width 96 height 24
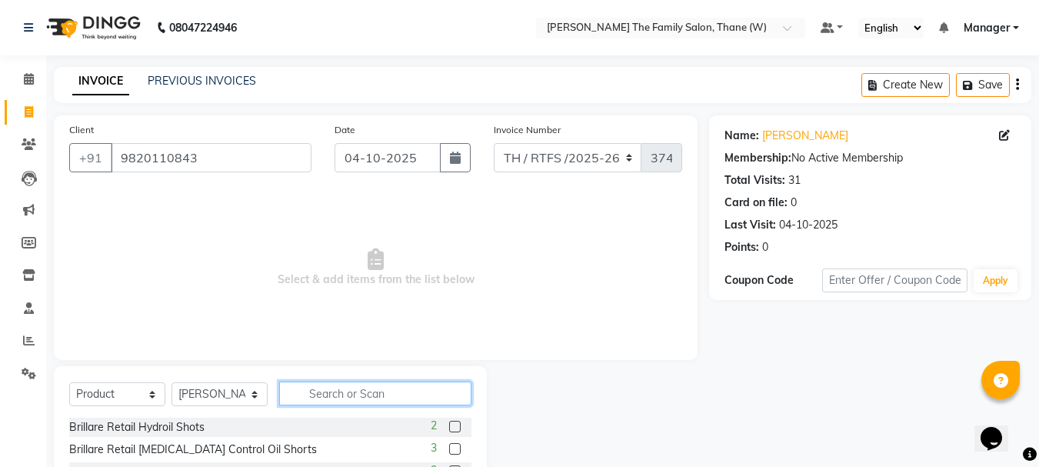
click at [325, 390] on input "text" at bounding box center [375, 394] width 192 height 24
type input "hair fall"
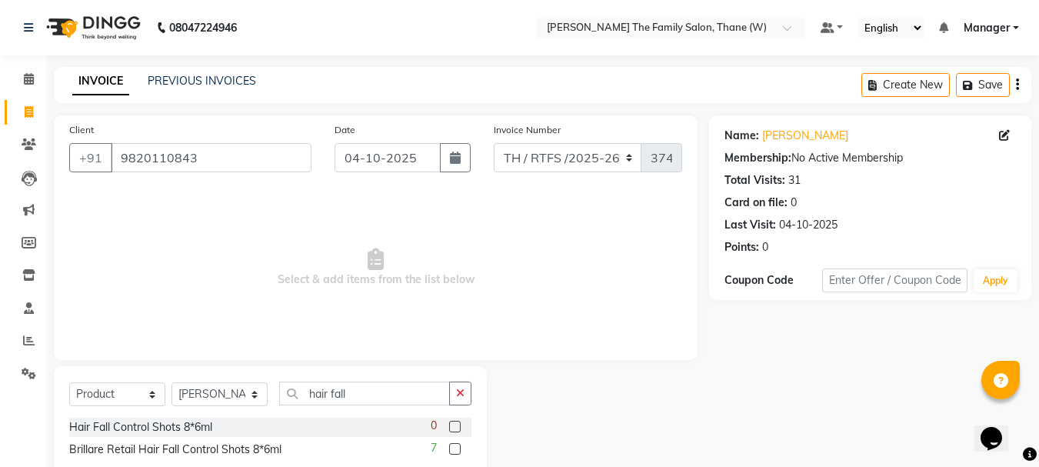
click at [453, 445] on label at bounding box center [455, 449] width 12 height 12
click at [453, 445] on input "checkbox" at bounding box center [454, 450] width 10 height 10
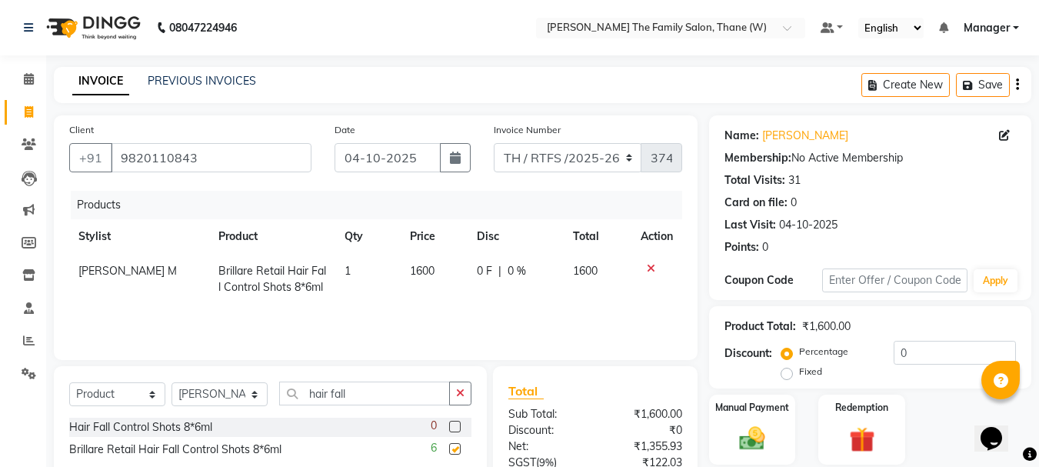
checkbox input "false"
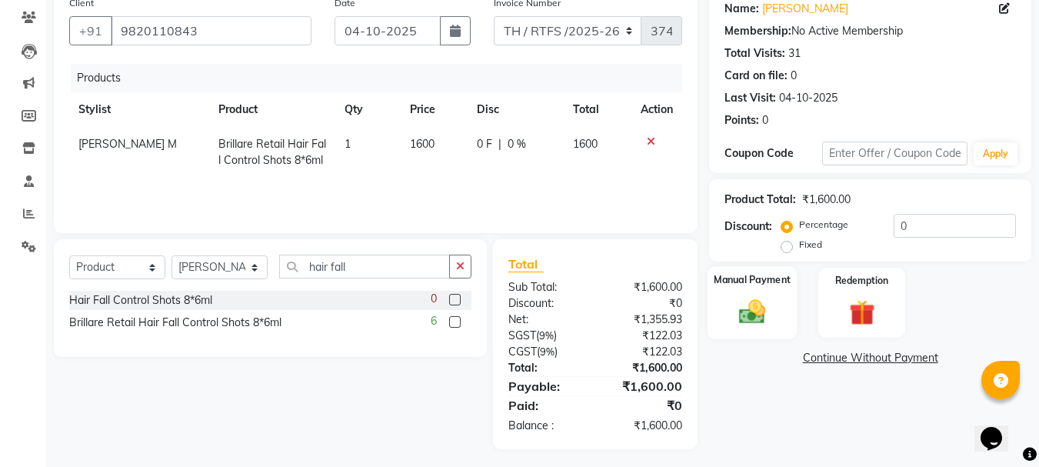
click at [750, 311] on img at bounding box center [752, 311] width 43 height 31
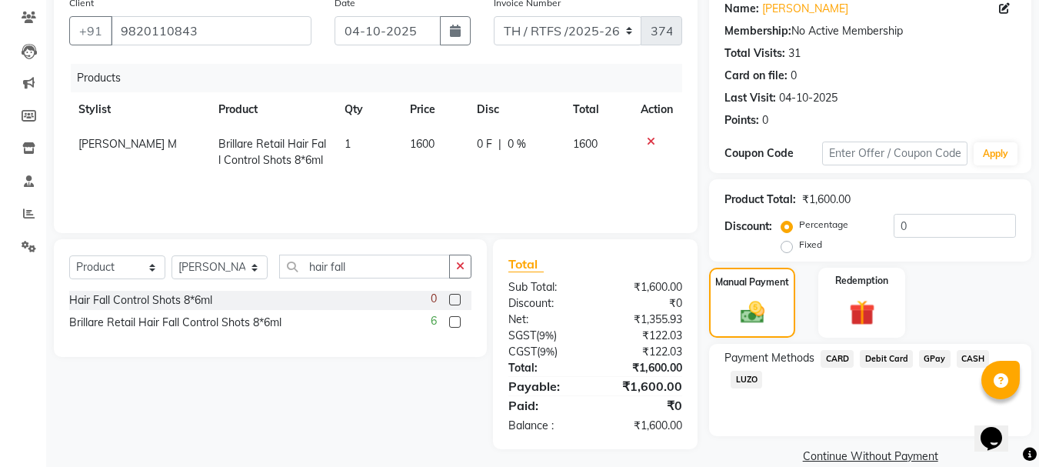
click at [923, 357] on span "GPay" at bounding box center [935, 359] width 32 height 18
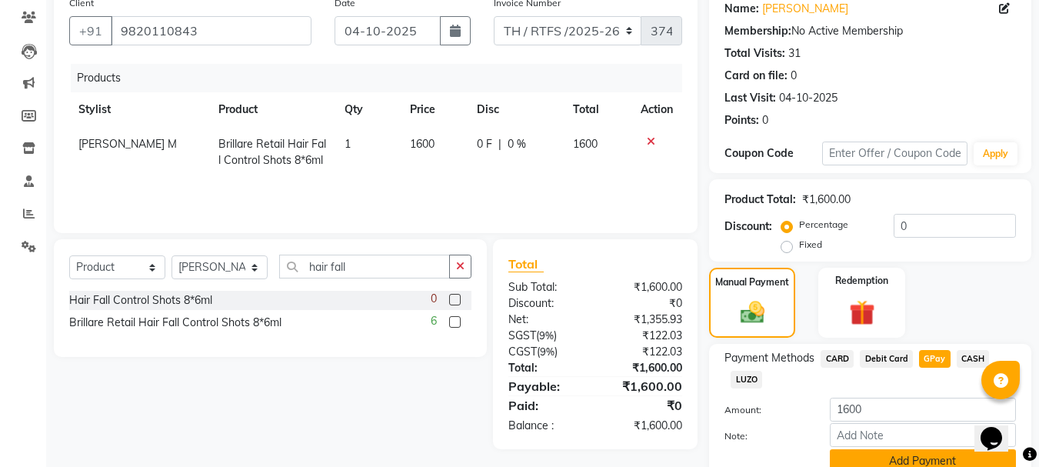
click at [943, 461] on button "Add Payment" at bounding box center [923, 461] width 186 height 24
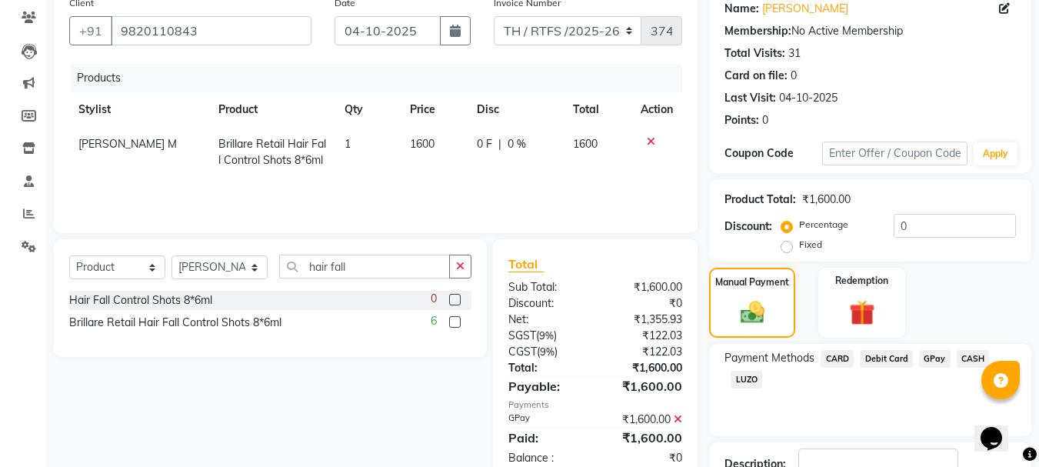
scroll to position [238, 0]
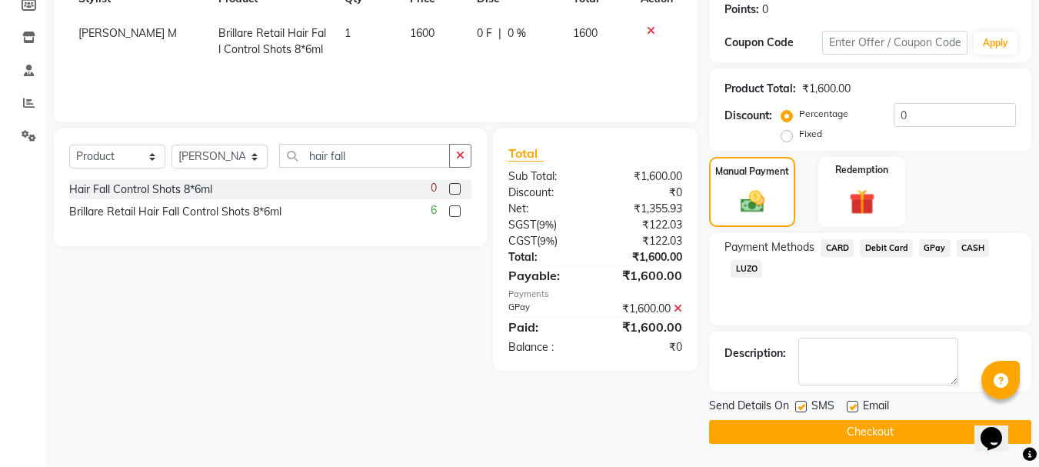
click at [899, 439] on button "Checkout" at bounding box center [870, 432] width 322 height 24
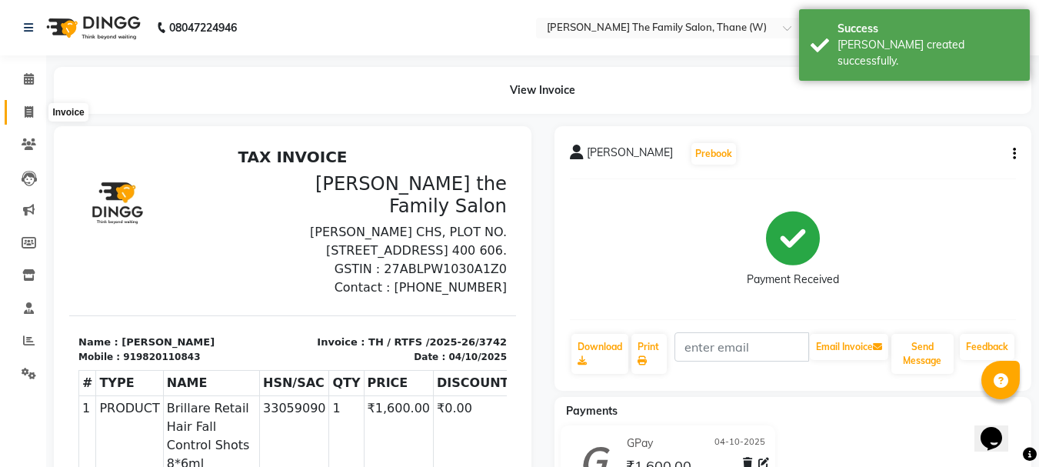
click at [31, 113] on icon at bounding box center [29, 112] width 8 height 12
select select "service"
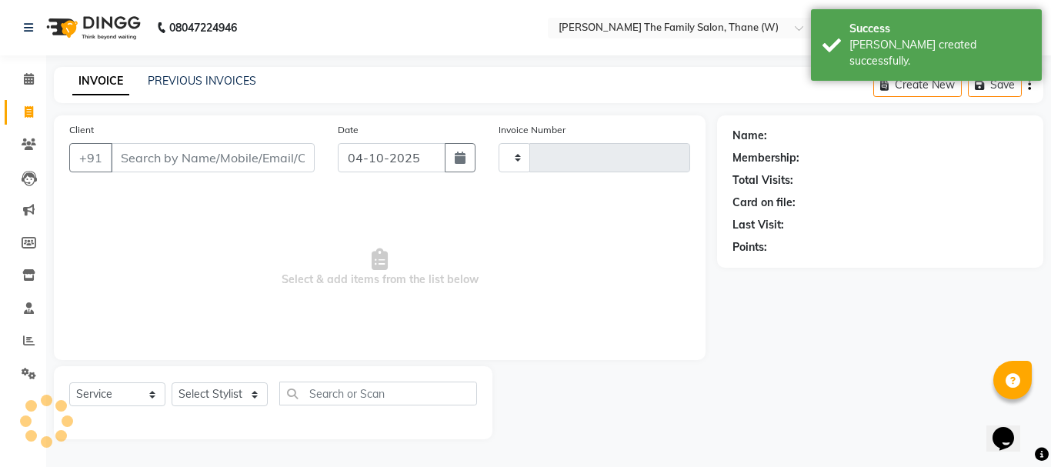
type input "3743"
select select "8004"
click at [211, 87] on link "PREVIOUS INVOICES" at bounding box center [202, 81] width 108 height 14
